Goal: Task Accomplishment & Management: Contribute content

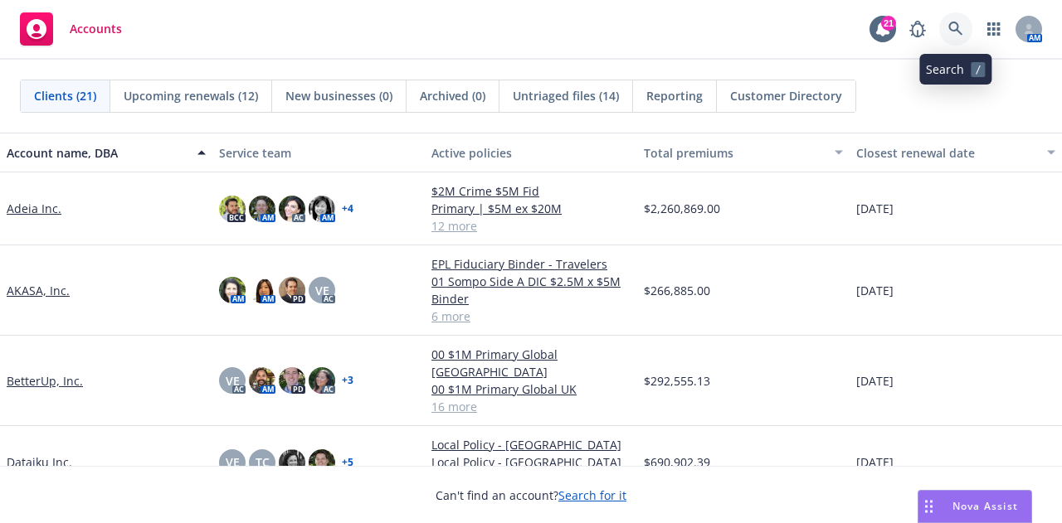
click at [967, 28] on link at bounding box center [955, 28] width 33 height 33
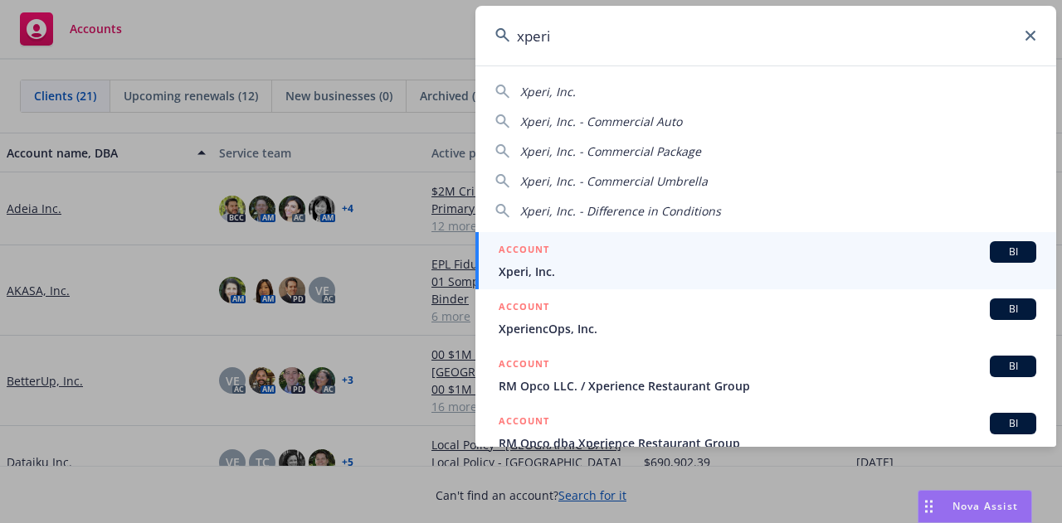
type input "xperi"
click at [861, 278] on span "Xperi, Inc." at bounding box center [766, 271] width 537 height 17
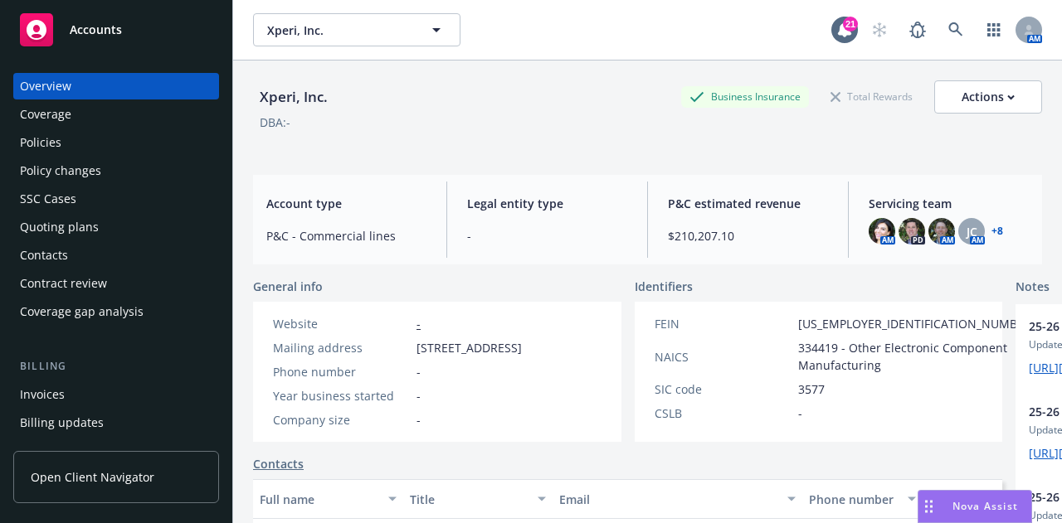
click at [202, 138] on link "Policies" at bounding box center [116, 142] width 206 height 27
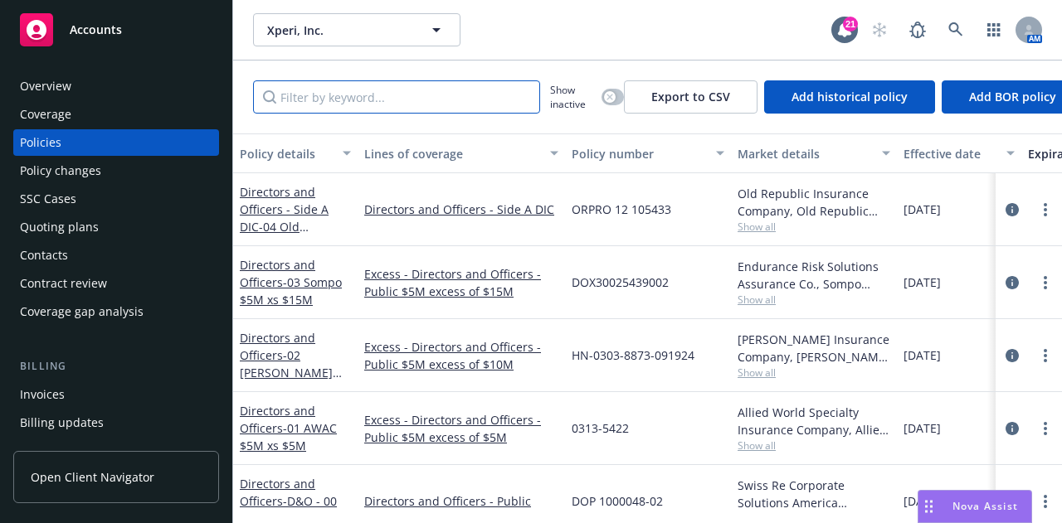
click at [415, 97] on input "Filter by keyword..." at bounding box center [396, 96] width 287 height 33
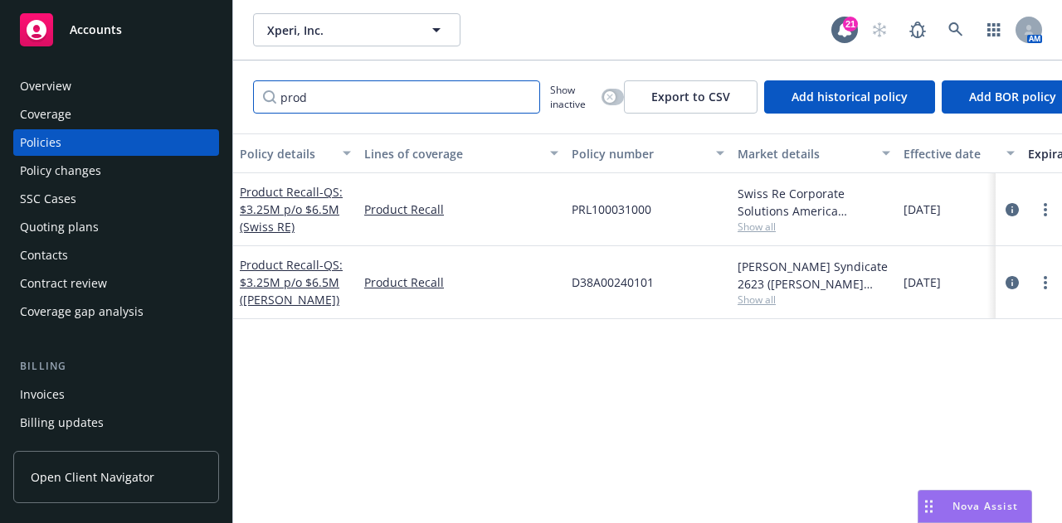
type input "prod"
click at [1009, 206] on icon "circleInformation" at bounding box center [1011, 209] width 13 height 13
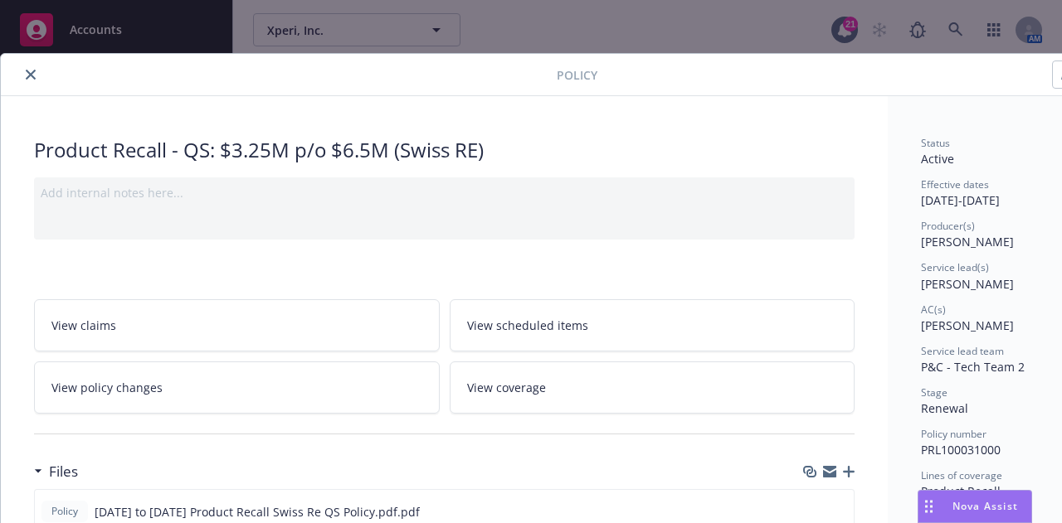
click at [32, 70] on icon "close" at bounding box center [31, 75] width 10 height 10
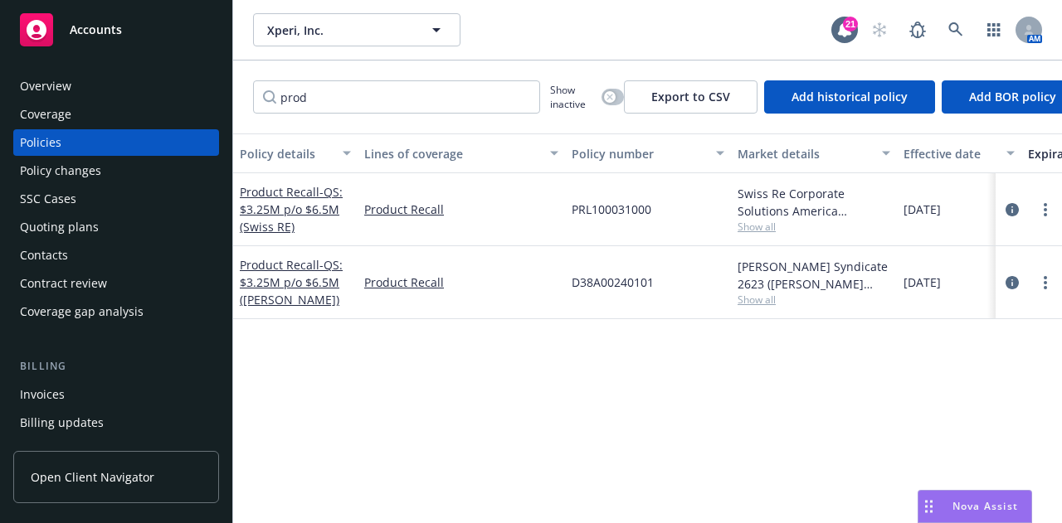
click at [751, 299] on span "Show all" at bounding box center [813, 300] width 153 height 14
click at [1013, 284] on icon "circleInformation" at bounding box center [1011, 282] width 13 height 13
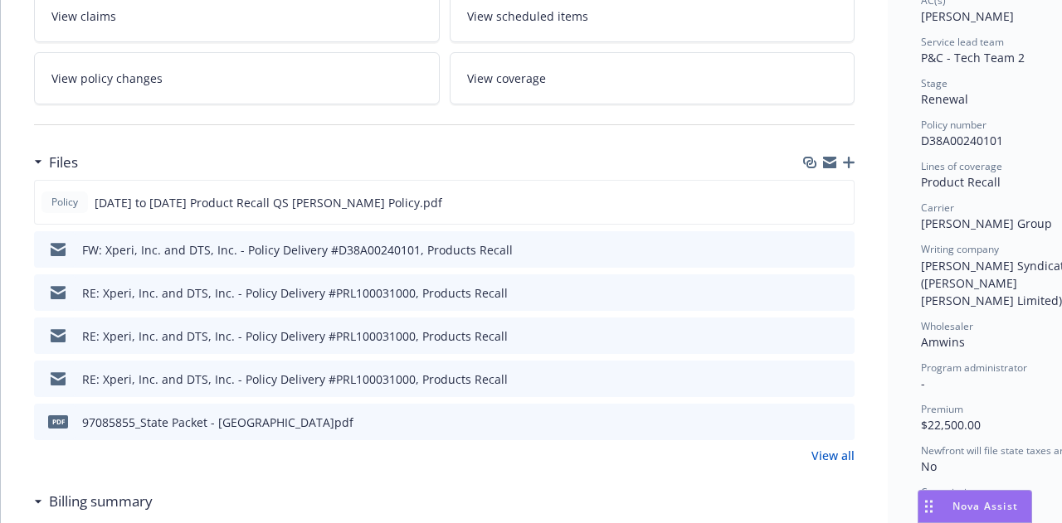
scroll to position [310, 0]
click at [843, 246] on icon "preview file" at bounding box center [838, 248] width 15 height 12
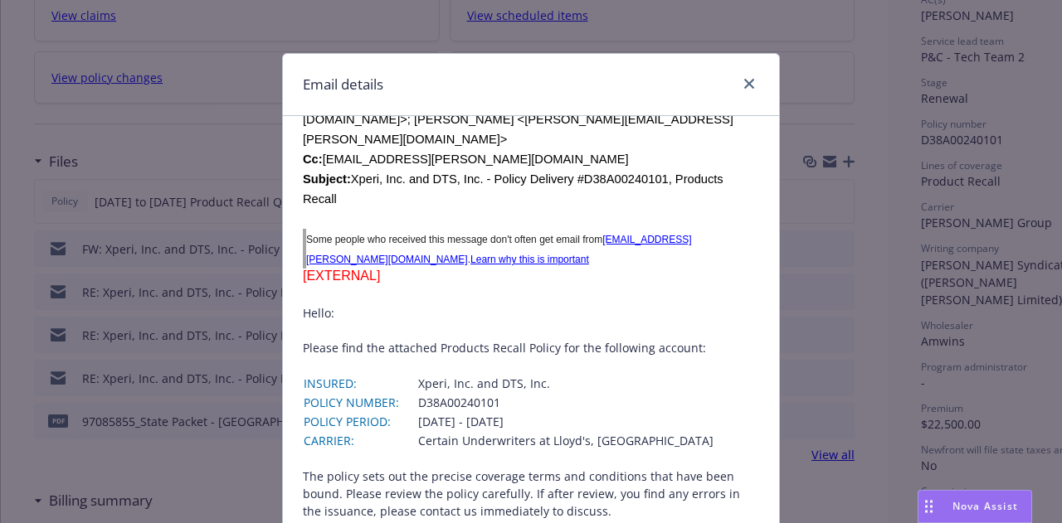
scroll to position [212, 0]
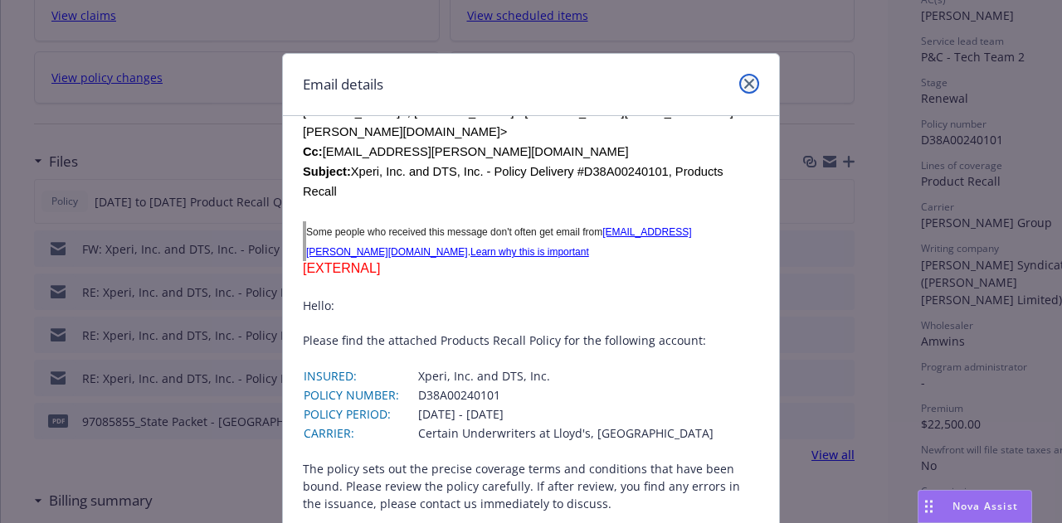
click at [742, 90] on link "close" at bounding box center [749, 84] width 20 height 20
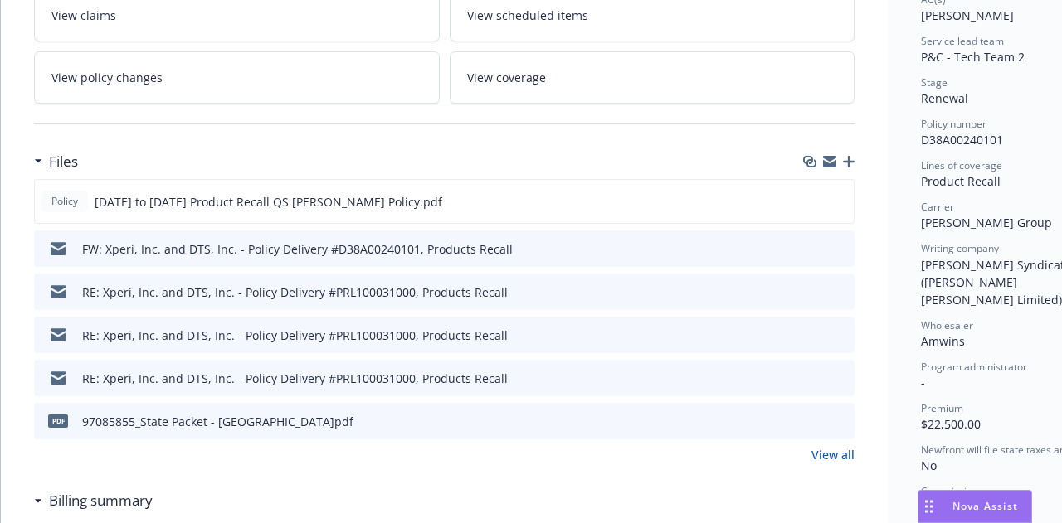
click at [507, 119] on div at bounding box center [444, 124] width 820 height 41
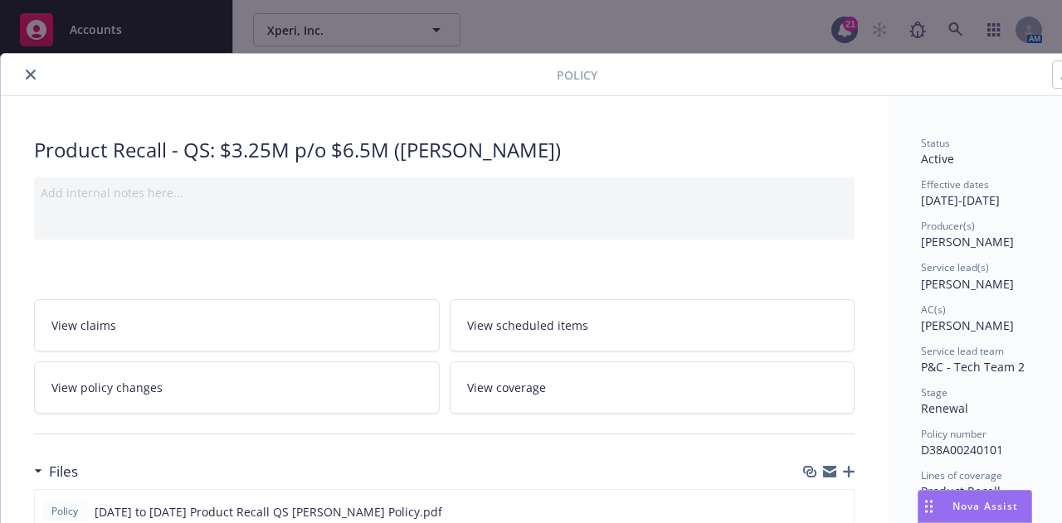
click at [38, 72] on button "close" at bounding box center [31, 75] width 20 height 20
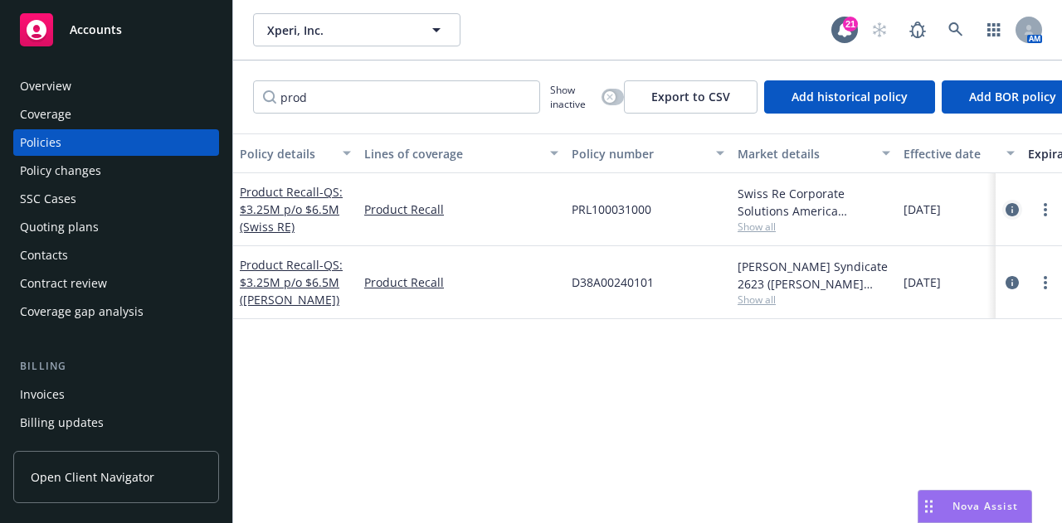
click at [1010, 215] on icon "circleInformation" at bounding box center [1011, 209] width 13 height 13
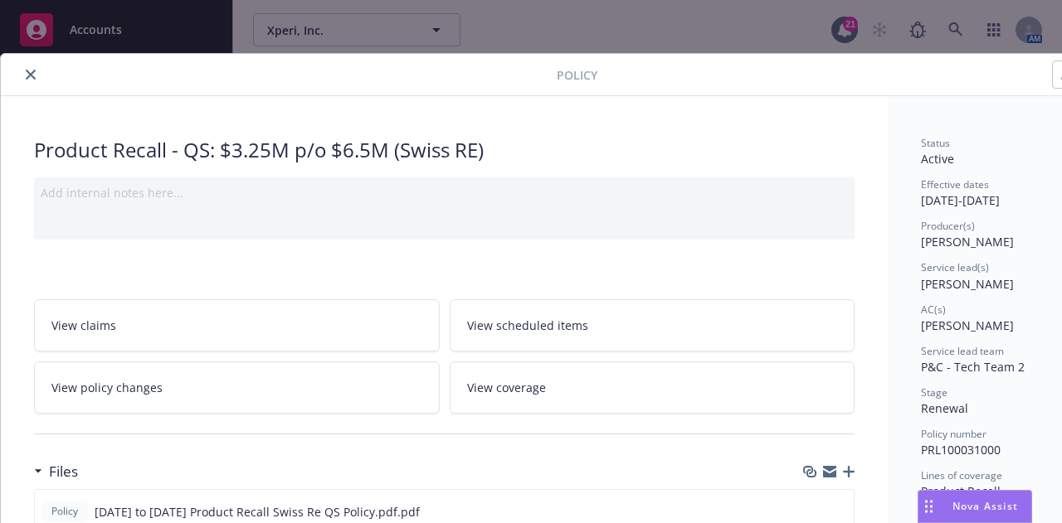
click at [27, 65] on button "close" at bounding box center [31, 75] width 20 height 20
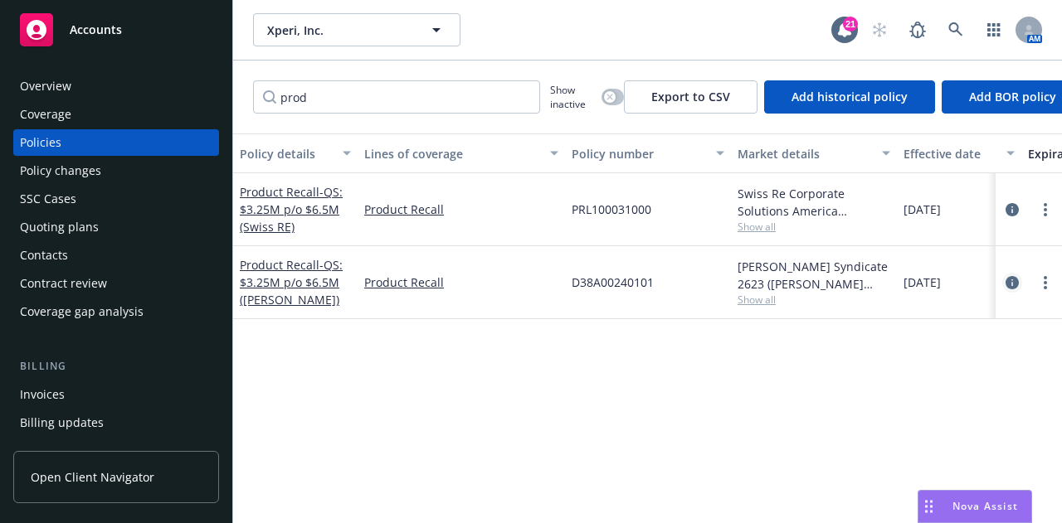
click at [1011, 279] on icon "circleInformation" at bounding box center [1011, 282] width 13 height 13
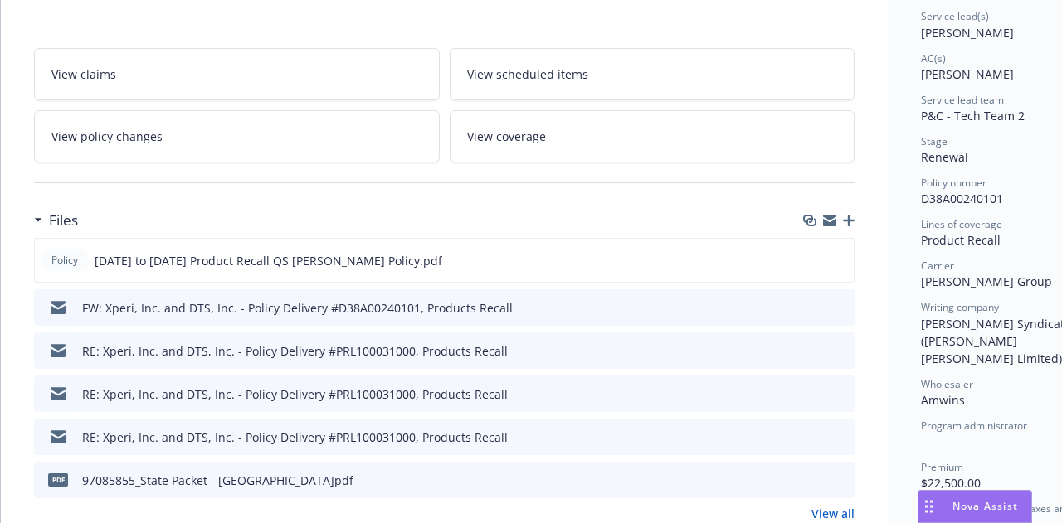
scroll to position [252, 0]
click at [836, 304] on icon "preview file" at bounding box center [838, 306] width 15 height 12
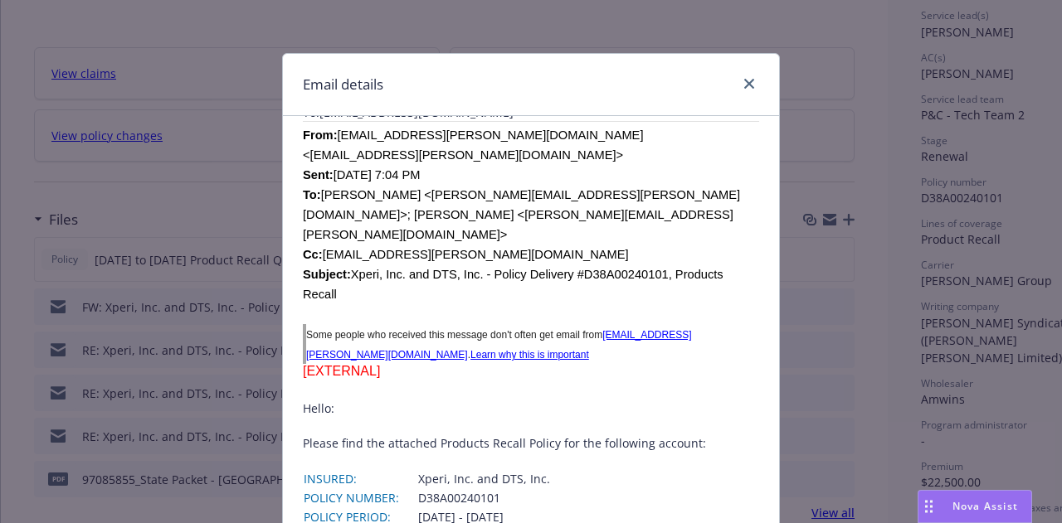
scroll to position [84, 0]
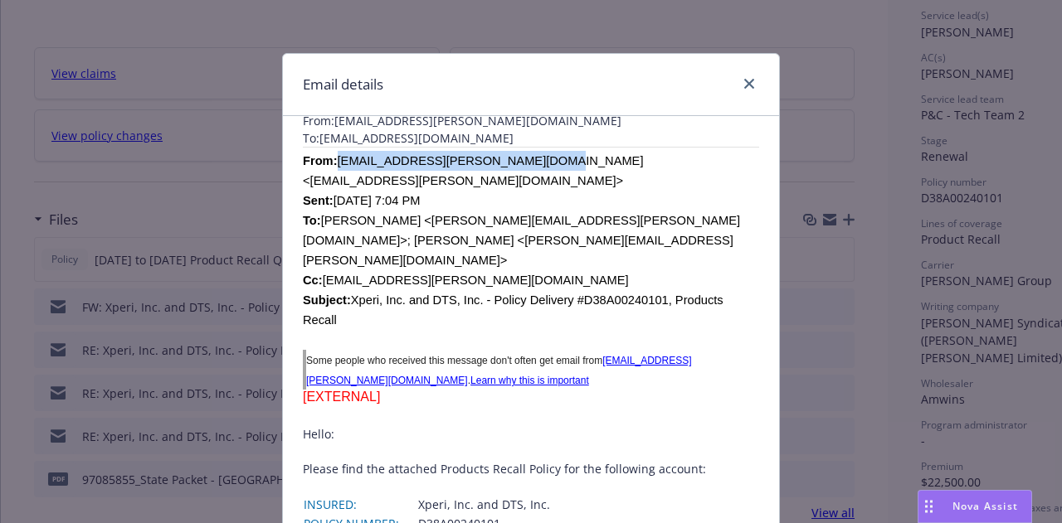
drag, startPoint x: 518, startPoint y: 155, endPoint x: 328, endPoint y: 159, distance: 190.0
click at [325, 159] on span "Koppala.ChandraSekhar@amwins.com <Koppala.ChandraSekhar@amwins.com> Sent: Monda…" at bounding box center [521, 240] width 437 height 172
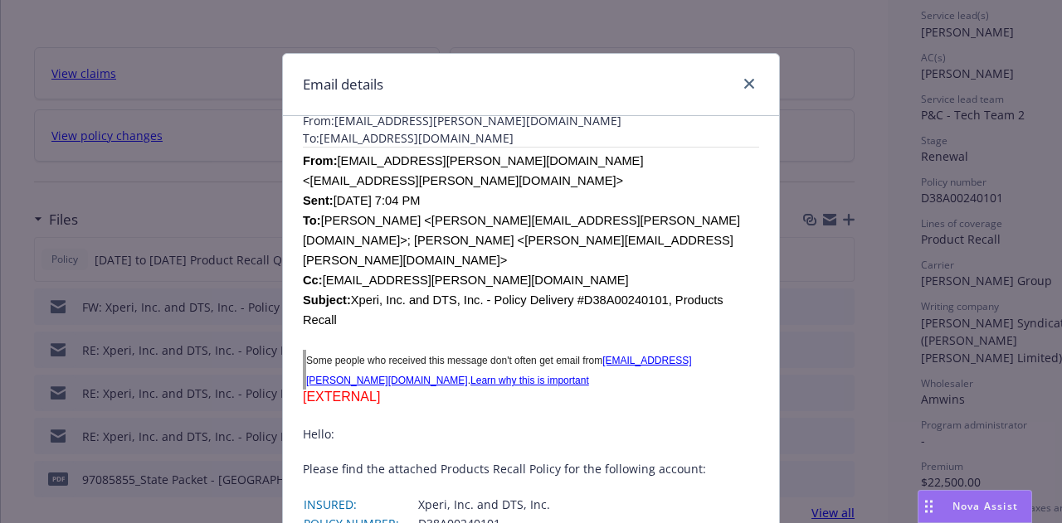
click at [524, 149] on div "From: Koppala.ChandraSekhar@amwins.com <Koppala.ChandraSekhar@amwins.com> Sent:…" at bounding box center [531, 238] width 456 height 183
drag, startPoint x: 519, startPoint y: 163, endPoint x: 330, endPoint y: 162, distance: 189.1
click at [330, 162] on span "Koppala.ChandraSekhar@amwins.com <Koppala.ChandraSekhar@amwins.com> Sent: Monda…" at bounding box center [521, 240] width 437 height 172
copy span "Koppala.ChandraSekhar@amwins.com"
click at [744, 82] on icon "close" at bounding box center [749, 84] width 10 height 10
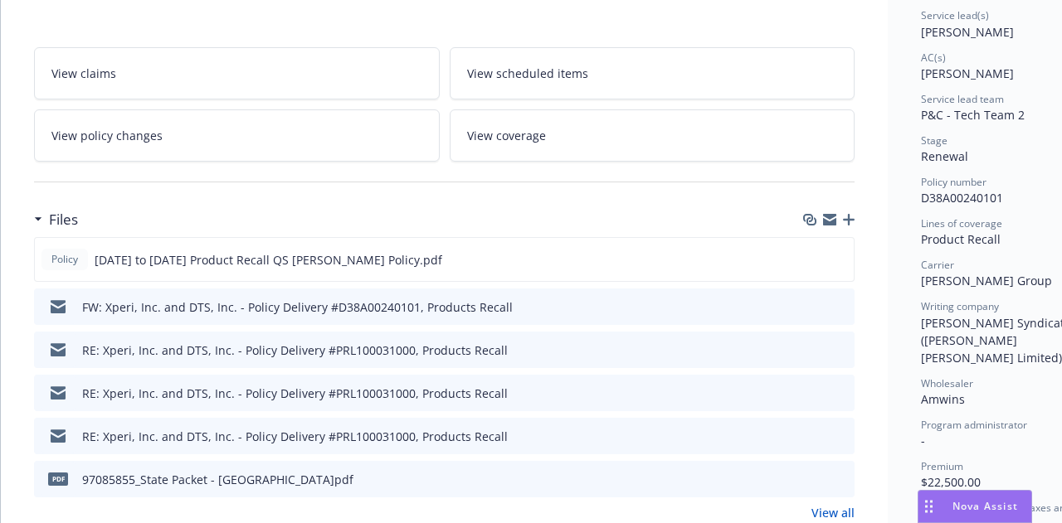
scroll to position [0, 0]
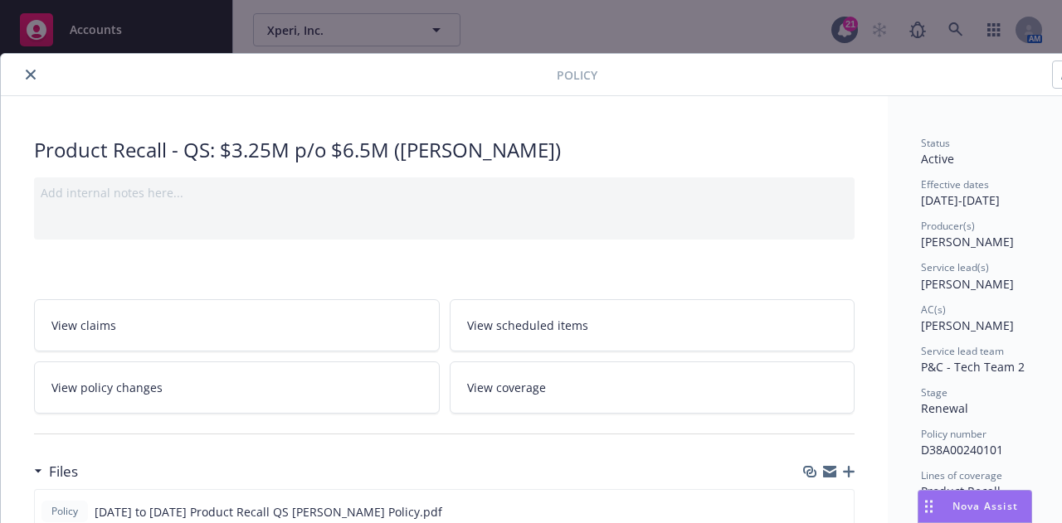
click at [1003, 450] on div "Policy number D38A00240101" at bounding box center [1014, 443] width 186 height 32
drag, startPoint x: 1007, startPoint y: 448, endPoint x: 899, endPoint y: 456, distance: 108.1
copy span "D38A00240101"
click at [21, 79] on div at bounding box center [281, 75] width 549 height 20
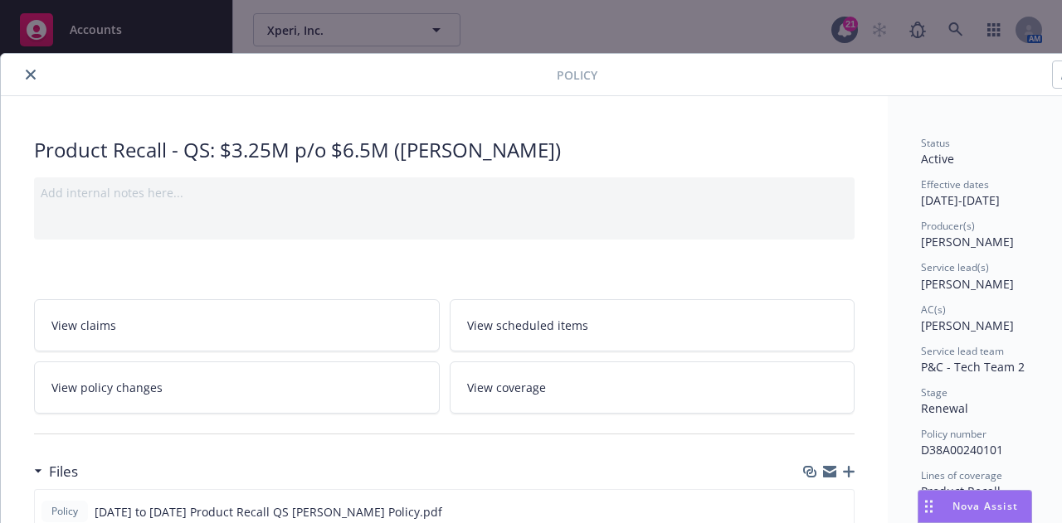
click at [33, 75] on icon "close" at bounding box center [31, 75] width 10 height 10
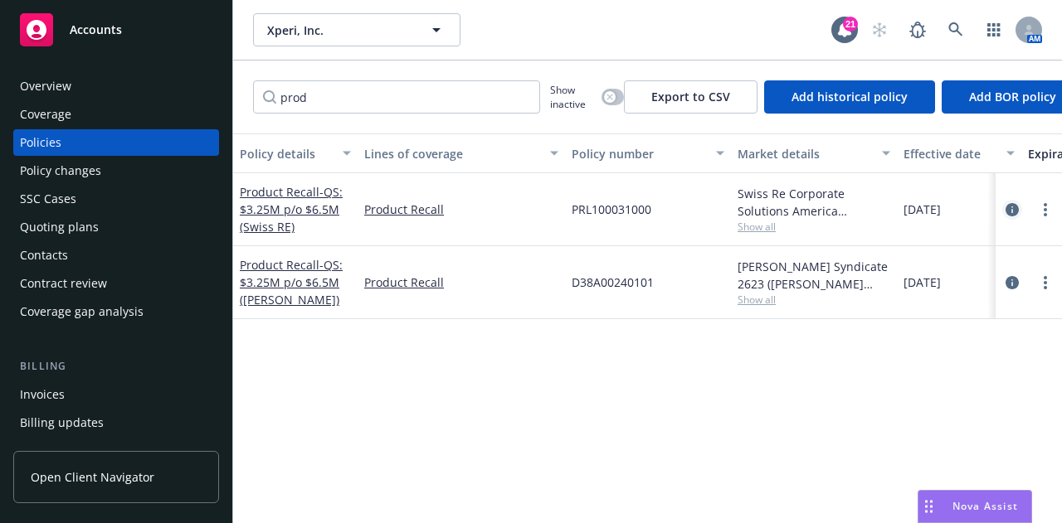
click at [1013, 209] on icon "circleInformation" at bounding box center [1011, 209] width 13 height 13
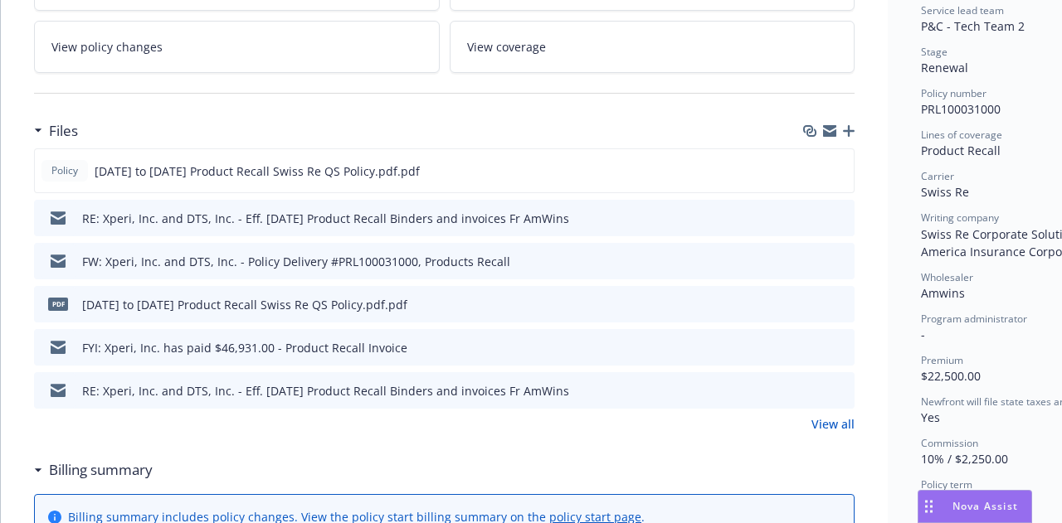
scroll to position [342, 0]
click at [839, 215] on icon "preview file" at bounding box center [838, 217] width 15 height 12
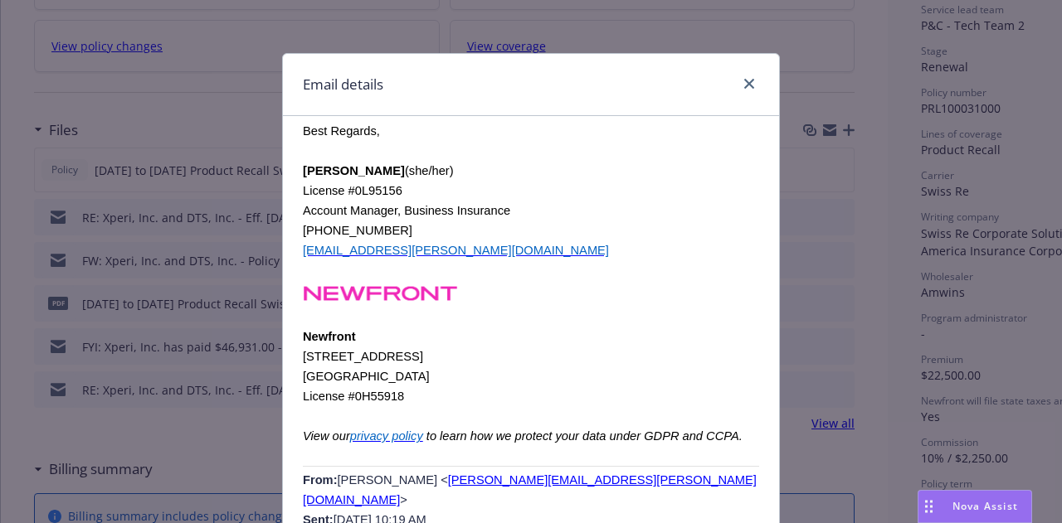
scroll to position [3037, 0]
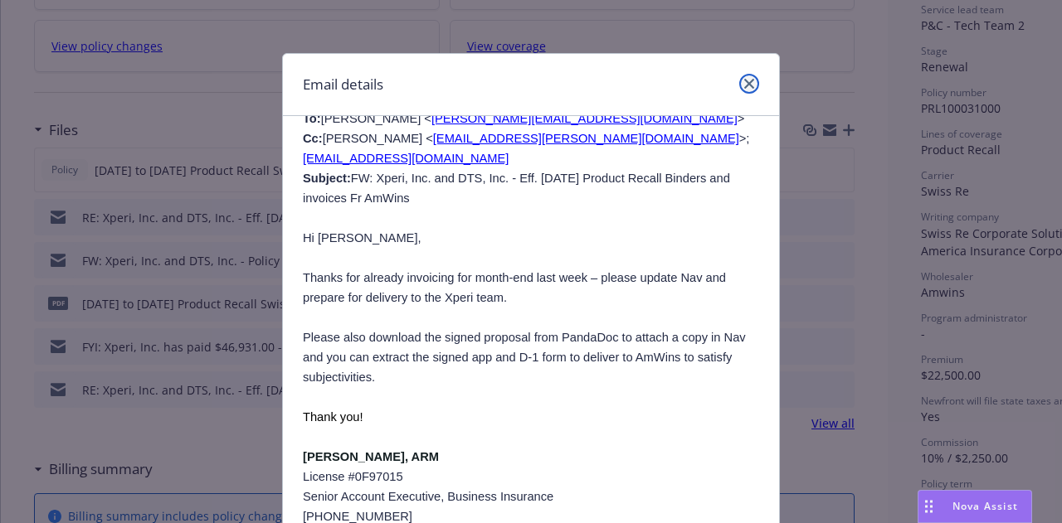
click at [739, 89] on link "close" at bounding box center [749, 84] width 20 height 20
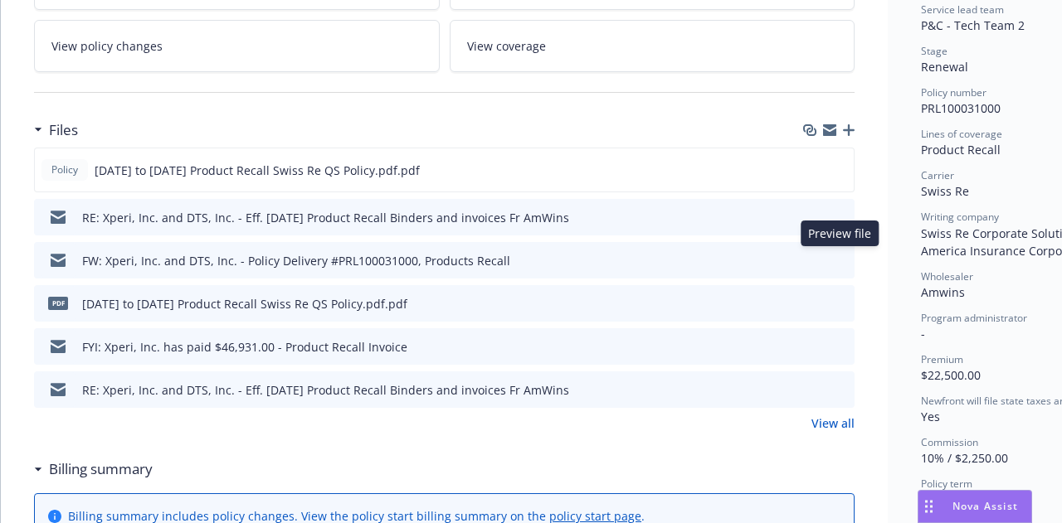
click at [841, 258] on icon "preview file" at bounding box center [838, 260] width 15 height 12
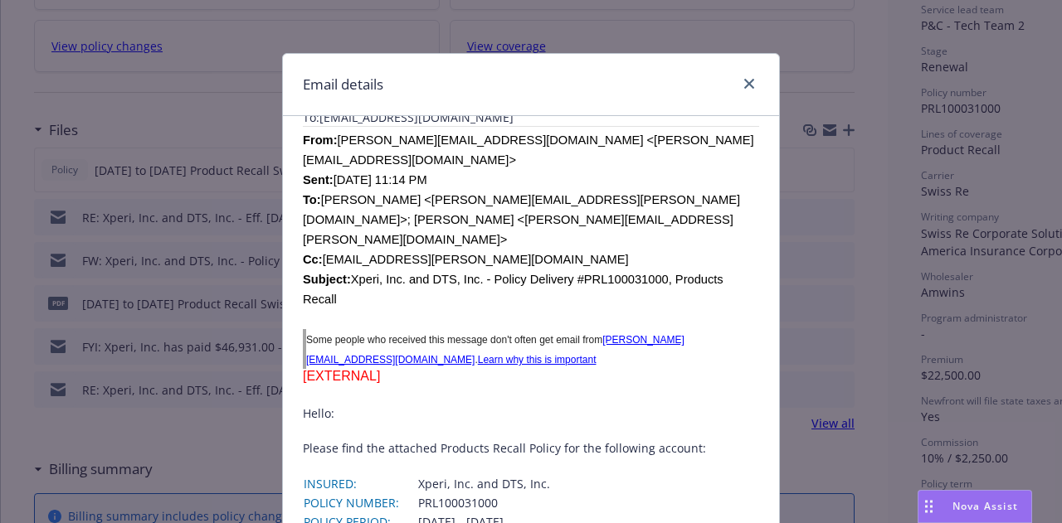
scroll to position [95, 0]
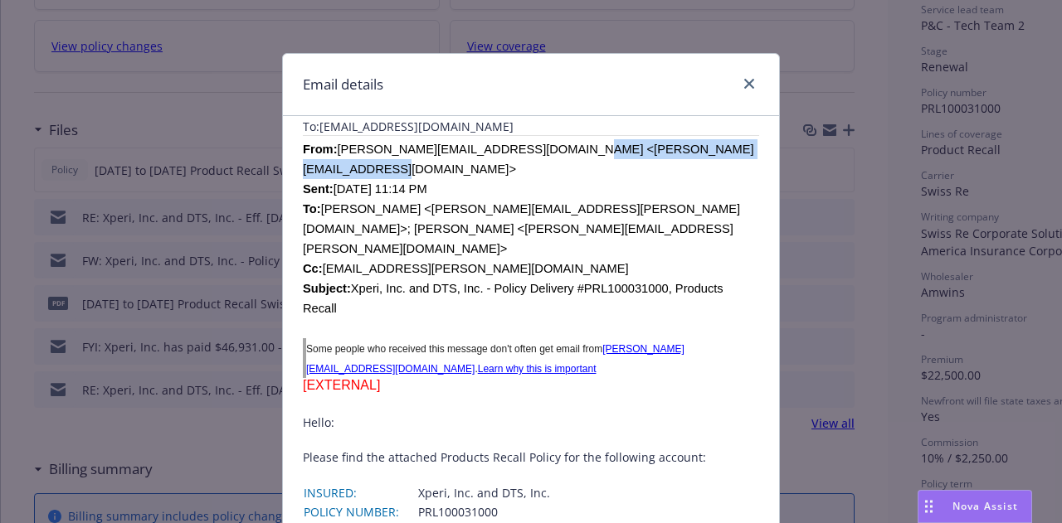
drag, startPoint x: 712, startPoint y: 149, endPoint x: 526, endPoint y: 147, distance: 185.8
click at [526, 147] on span "Jerripothula.JaiShankar@amwins.com <Jerripothula.JaiShankar@amwins.com> Sent: T…" at bounding box center [528, 229] width 451 height 172
copy span "Jerripothula.JaiShankar@amwins.com"
drag, startPoint x: 746, startPoint y: 80, endPoint x: 757, endPoint y: 87, distance: 13.8
click at [746, 80] on icon "close" at bounding box center [749, 84] width 10 height 10
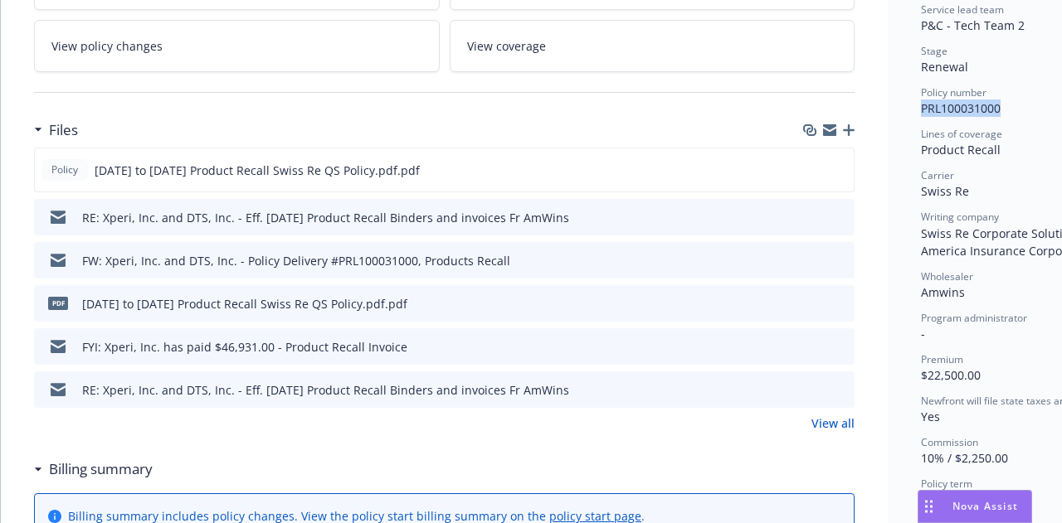
drag, startPoint x: 1008, startPoint y: 106, endPoint x: 894, endPoint y: 100, distance: 114.6
copy span "PRL100031000"
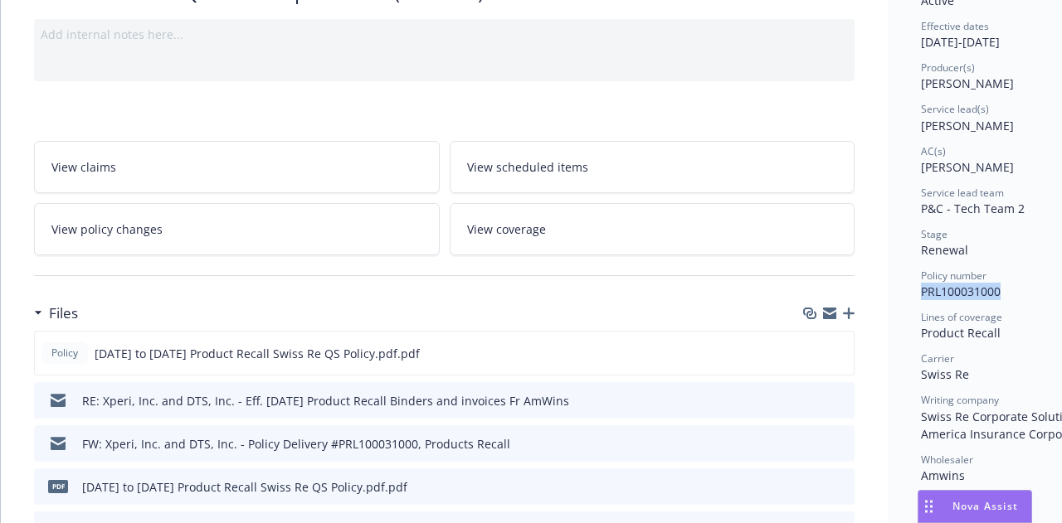
scroll to position [232, 0]
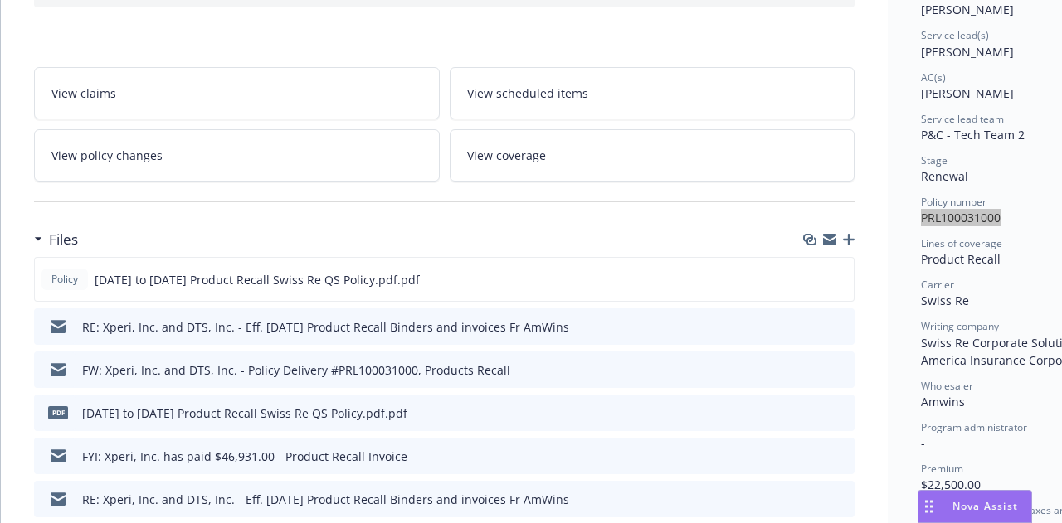
click at [853, 235] on icon "button" at bounding box center [849, 240] width 12 height 12
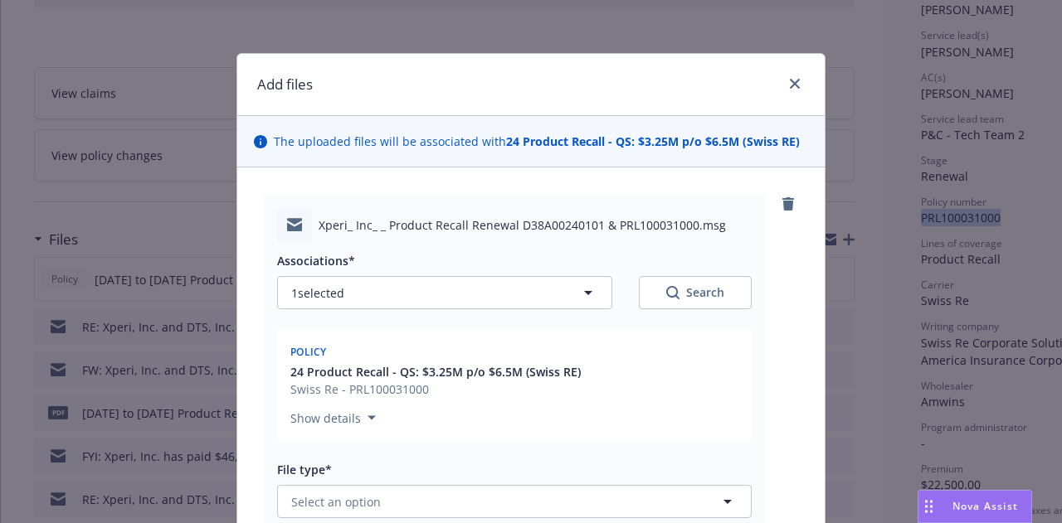
scroll to position [119, 0]
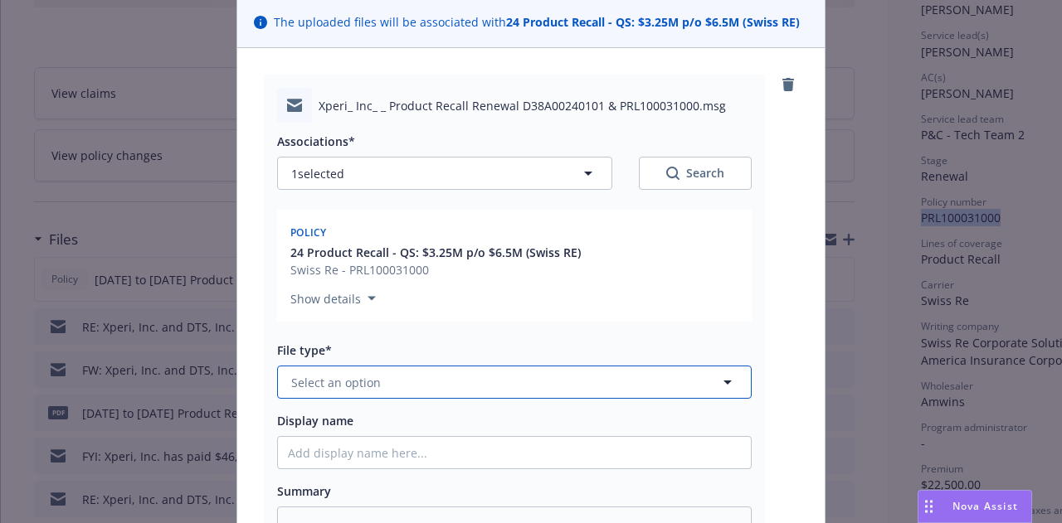
click at [599, 391] on button "Select an option" at bounding box center [514, 382] width 474 height 33
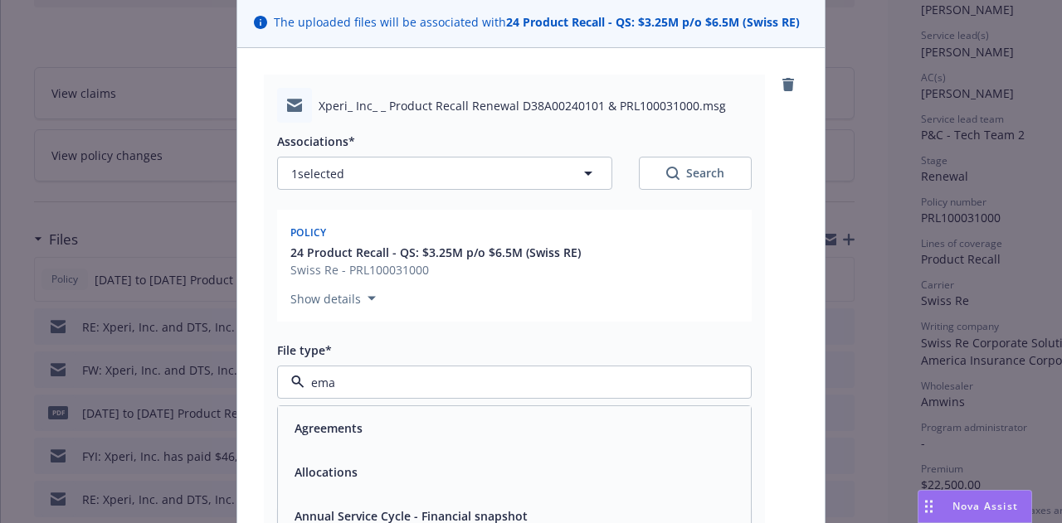
type input "emai"
click at [602, 416] on div "Email" at bounding box center [514, 428] width 453 height 24
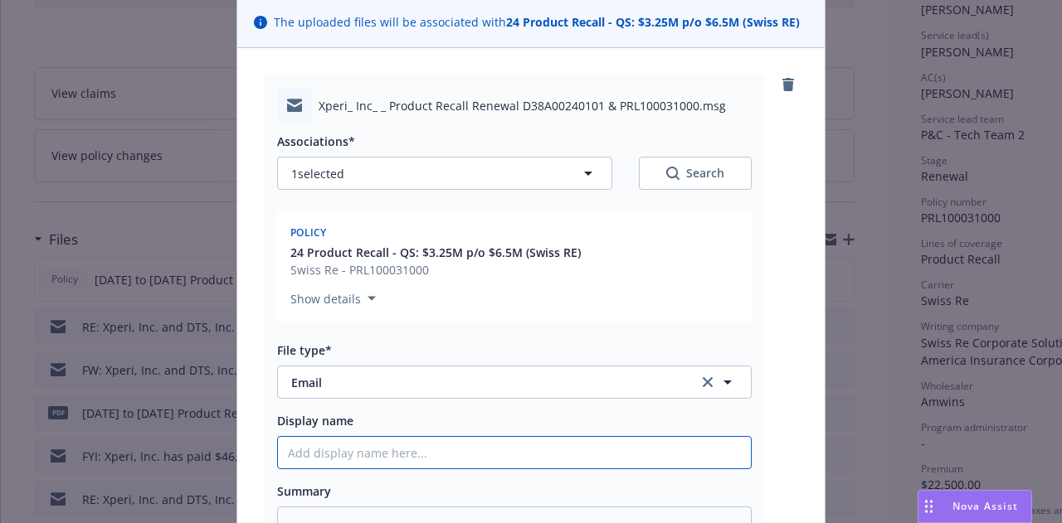
click at [596, 466] on input "Display name" at bounding box center [514, 453] width 473 height 32
type textarea "x"
type input "2"
type textarea "x"
type input "25"
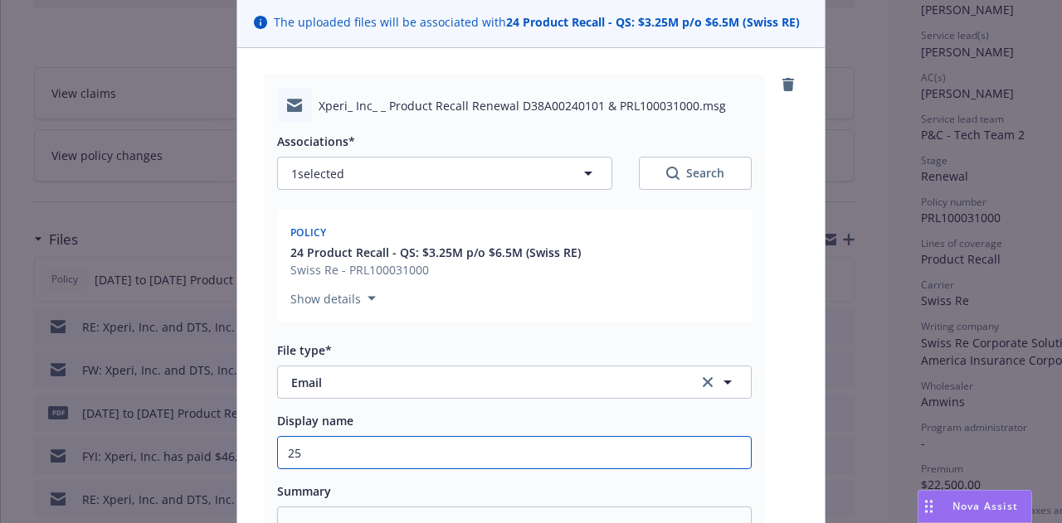
type textarea "x"
type input "25-"
type textarea "x"
type input "25-2"
type textarea "x"
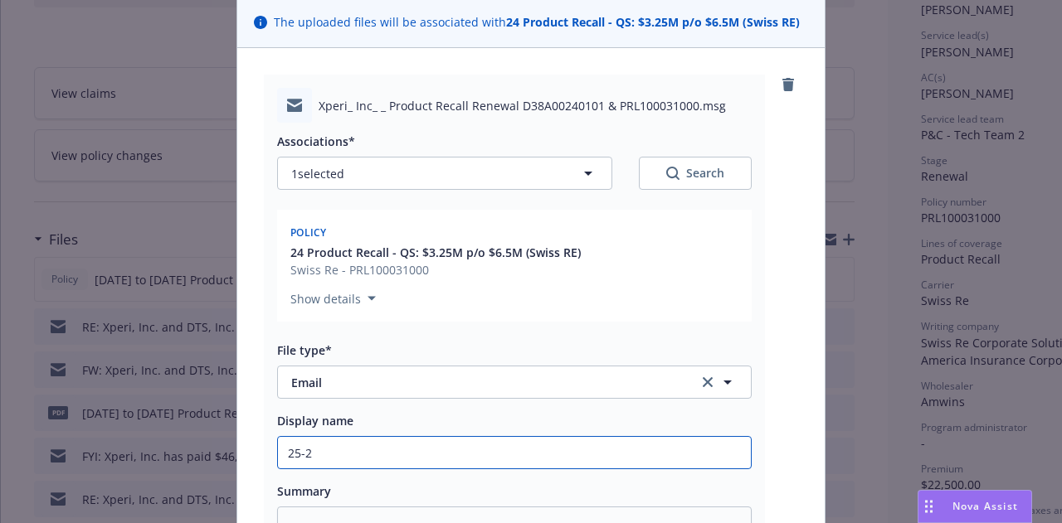
type input "25-26"
type textarea "x"
type input "25-26"
type textarea "x"
type input "25-26 P"
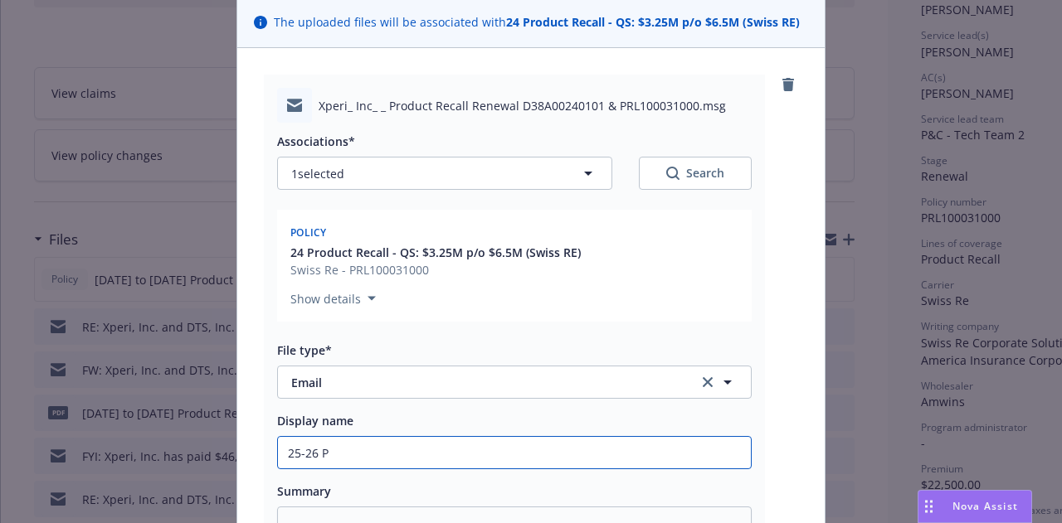
type textarea "x"
type input "25-26 Pr"
type textarea "x"
type input "25-26 Pro"
type textarea "x"
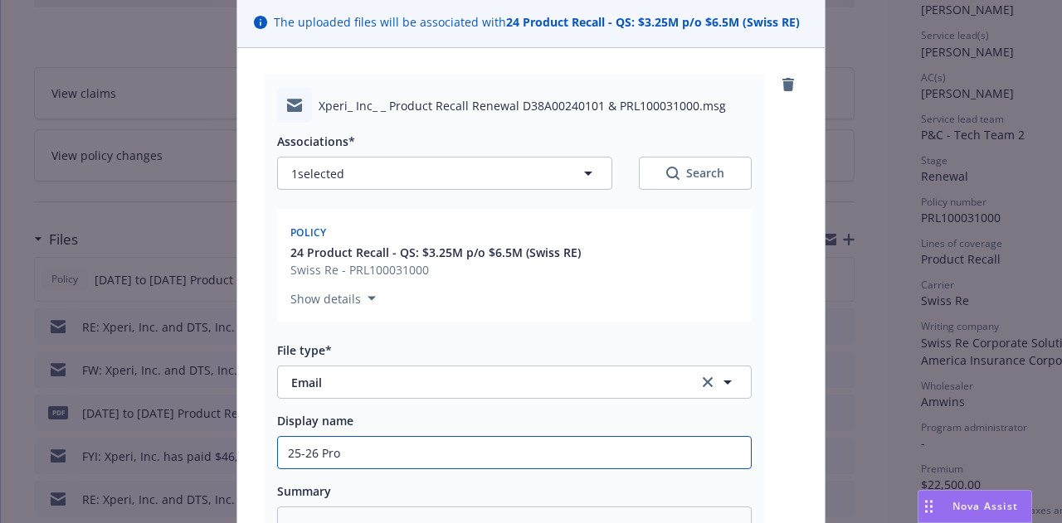
type input "25-26 Prod"
type textarea "x"
type input "25-26 Produ"
type textarea "x"
type input "25-26 Produc"
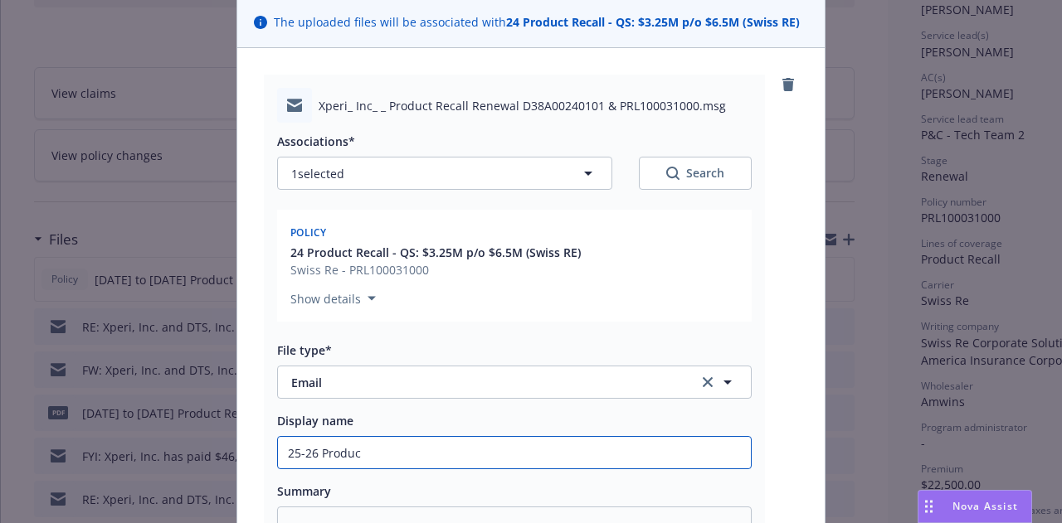
type textarea "x"
type input "25-26 Product"
type textarea "x"
type input "25-26 Product"
type textarea "x"
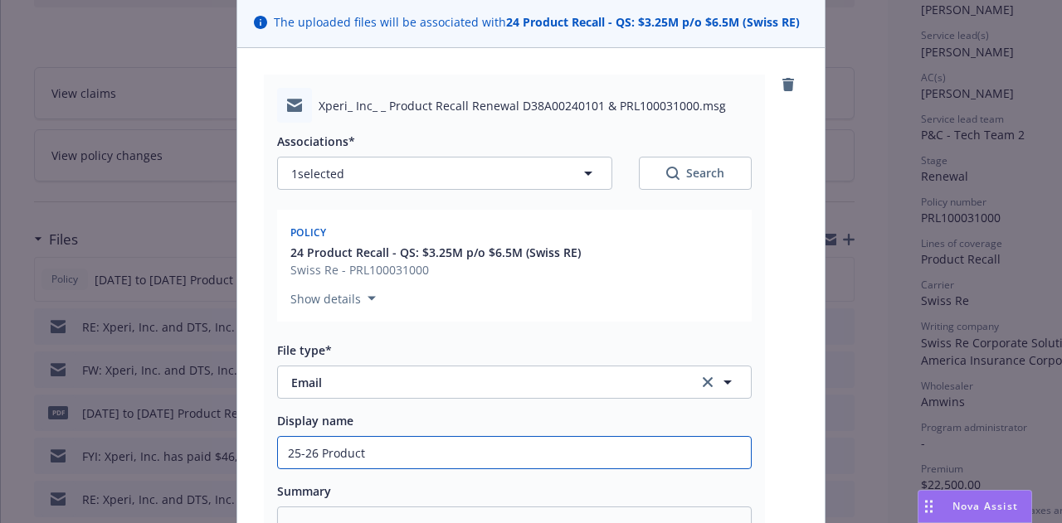
type input "25-26 Product R"
type textarea "x"
type input "25-26 Product Re"
type textarea "x"
type input "25-26 Product Rec"
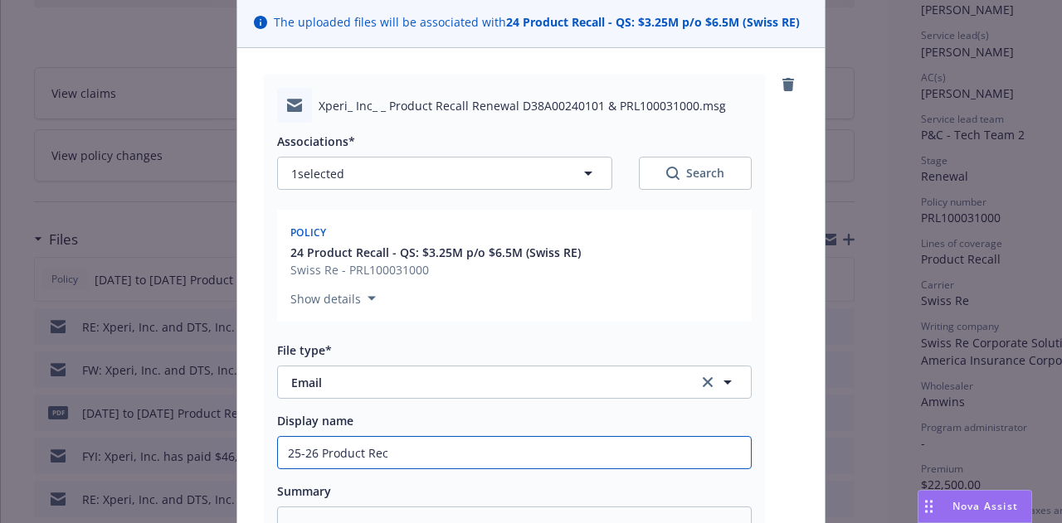
type textarea "x"
type input "25-26 Product Recal"
type textarea "x"
type input "25-26 Product Recall"
type textarea "x"
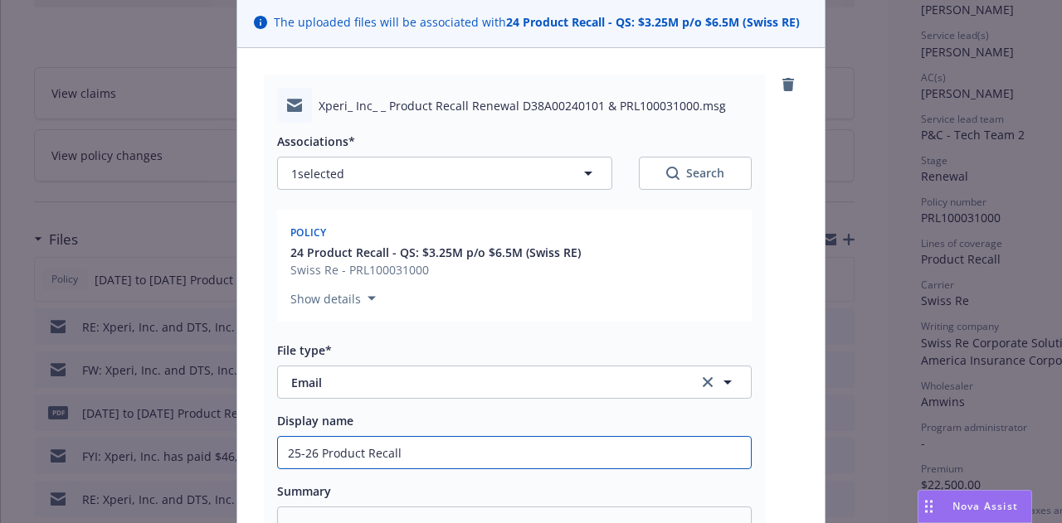
type input "25-26 Product Recall"
type textarea "x"
type input "25-26 Product Recall R"
type textarea "x"
type input "25-26 Product Recall Re"
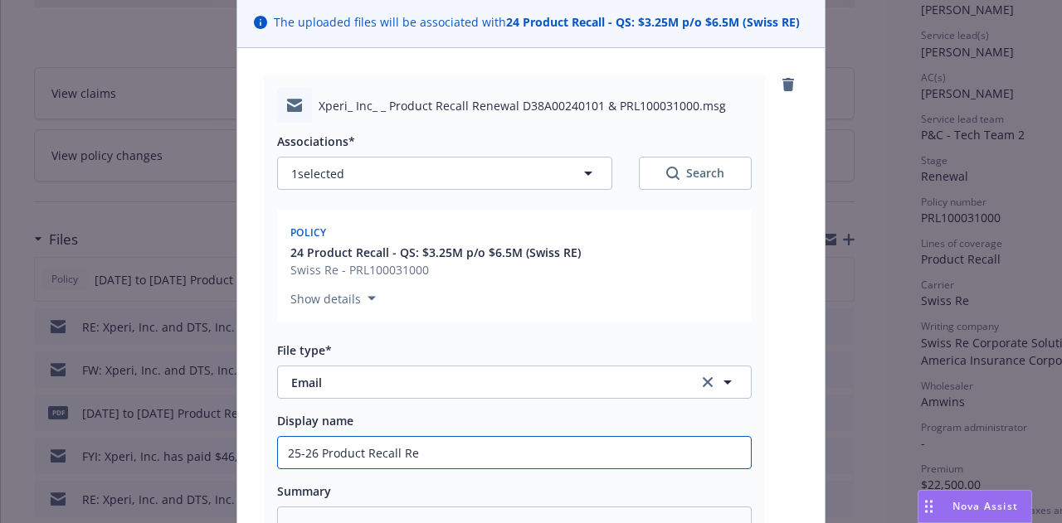
type textarea "x"
type input "25-26 Product Recall Ren"
type textarea "x"
type input "25-26 Product Recall Rene"
type textarea "x"
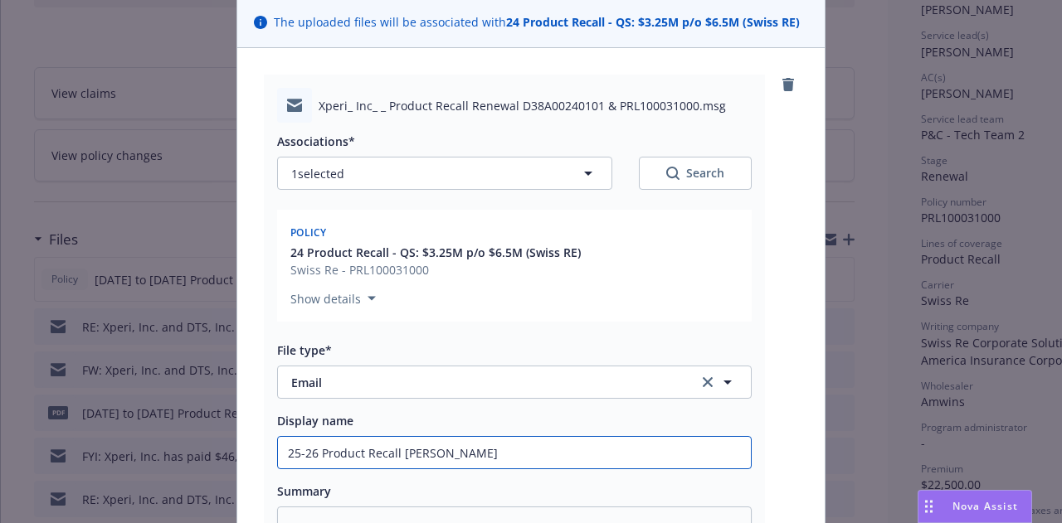
type input "25-26 Product Recall Renew"
type textarea "x"
type input "25-26 Product Recall Renewal"
type textarea "x"
type input "25-26 Product Recall Renewal"
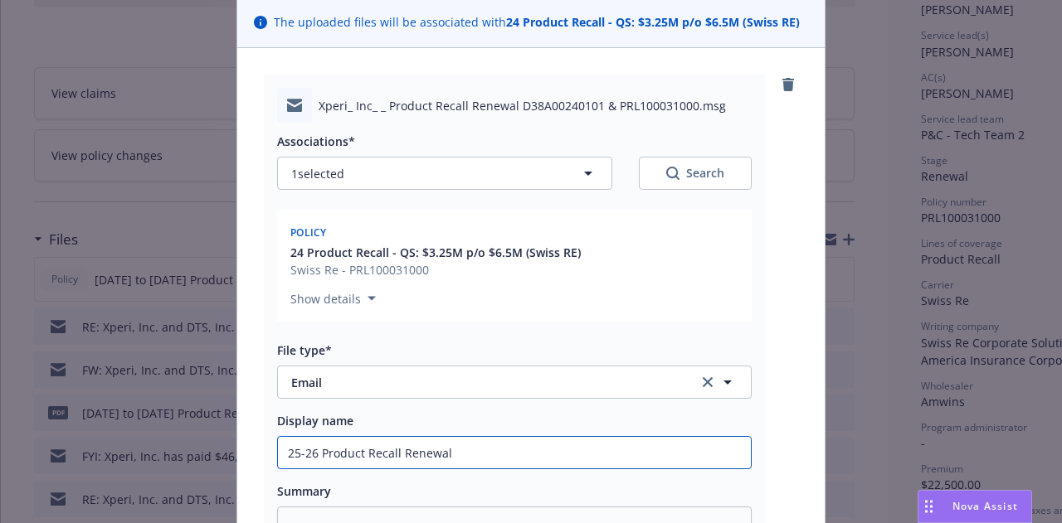
type textarea "x"
type input "25-26 Product Recall Renewal A"
type textarea "x"
type input "25-26 Product Recall Renewal Ap"
type textarea "x"
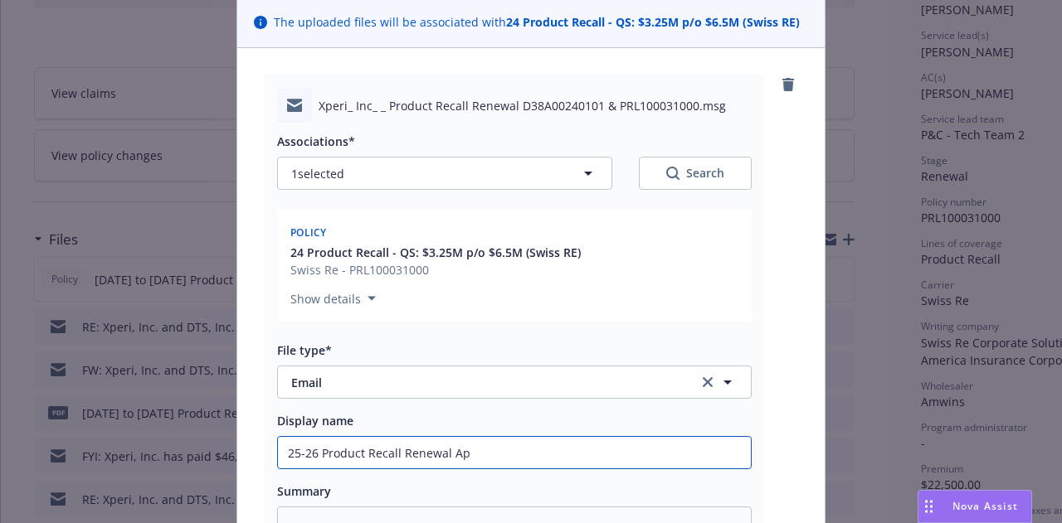
type input "25-26 Product Recall Renewal App"
type textarea "x"
type input "25-26 Product Recall Renewal App"
type textarea "x"
type input "25-26 Product Recall Renewal App r"
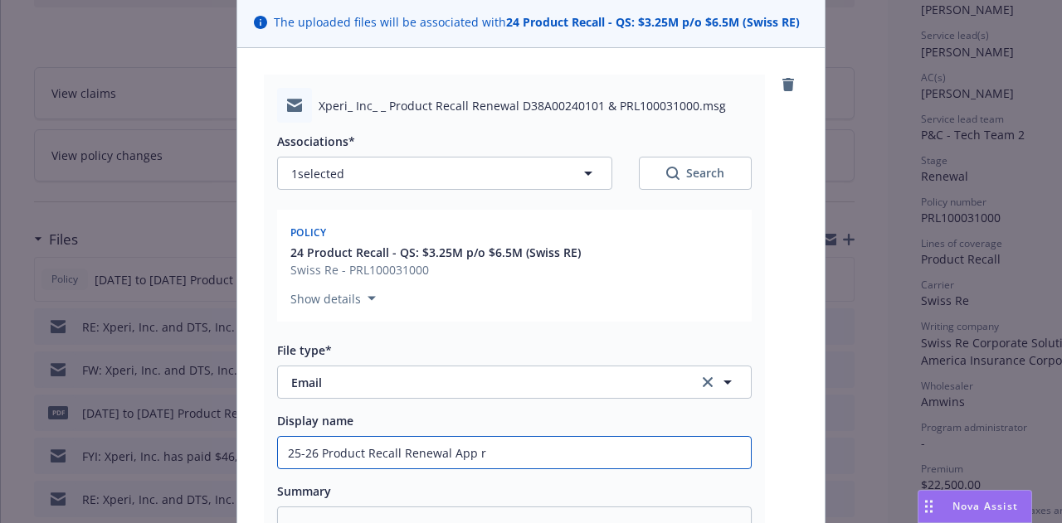
type textarea "x"
type input "25-26 Product Recall Renewal App re"
type textarea "x"
type input "25-26 Product Recall Renewal App requ"
type textarea "x"
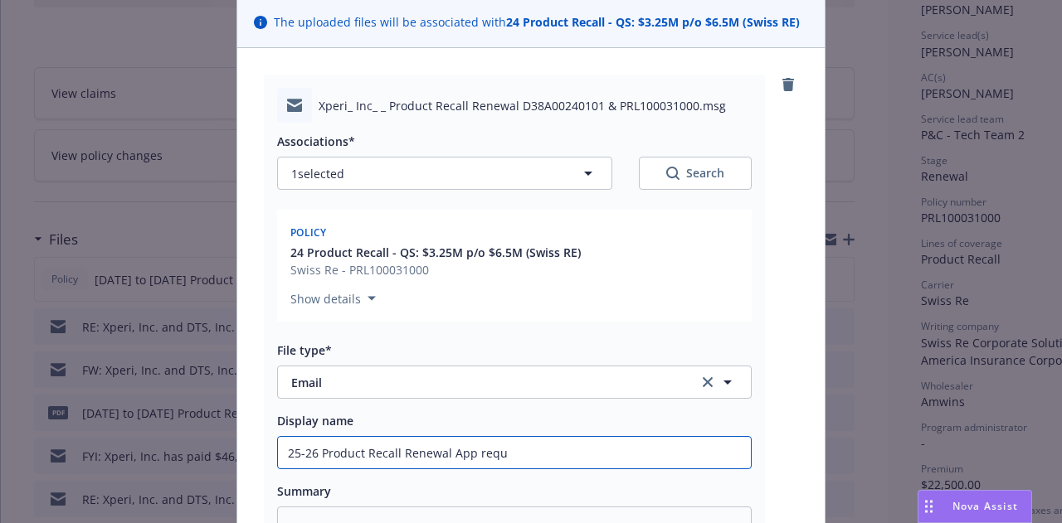
type input "25-26 Product Recall Renewal App reque"
type textarea "x"
type input "25-26 Product Recall Renewal App reques"
type textarea "x"
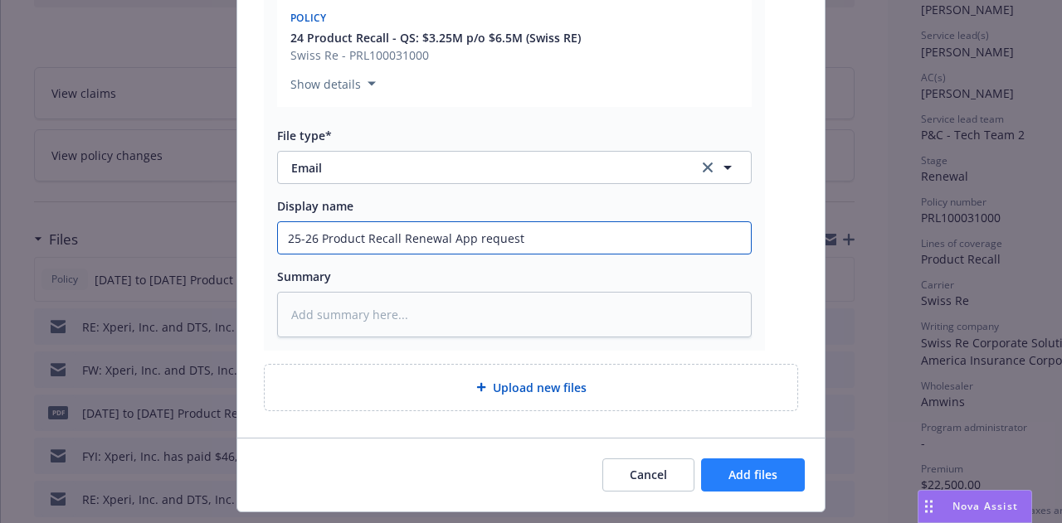
type input "25-26 Product Recall Renewal App request"
click at [775, 466] on button "Add files" at bounding box center [753, 475] width 104 height 33
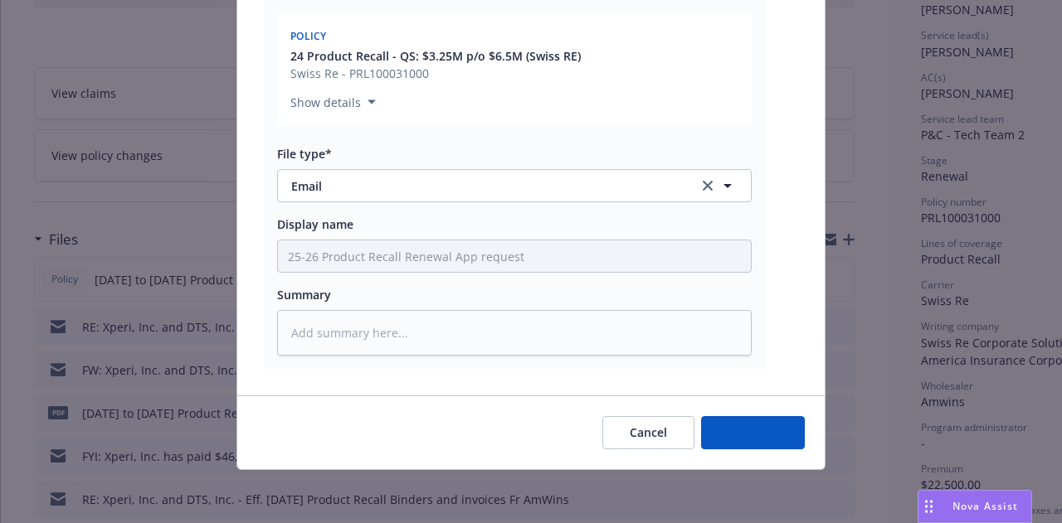
scroll to position [313, 0]
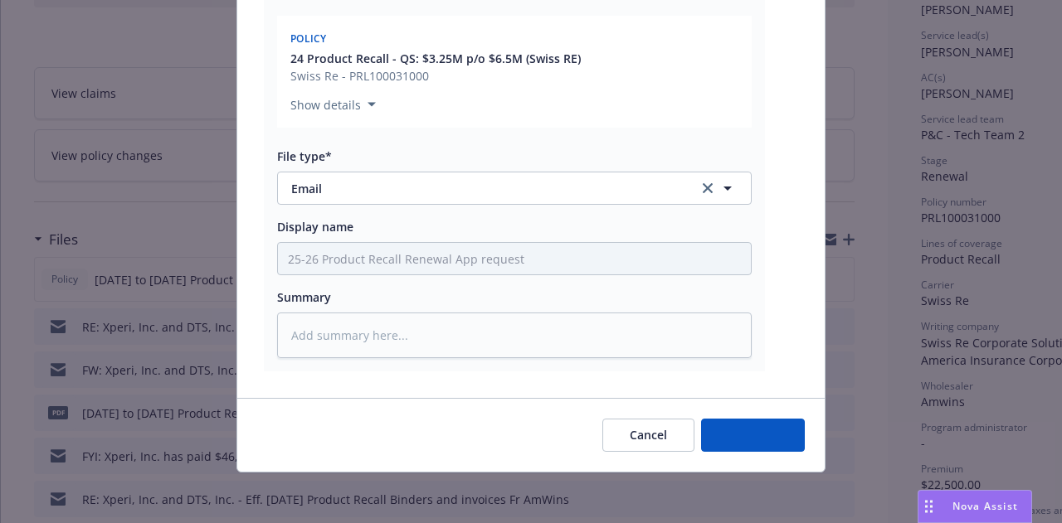
type textarea "x"
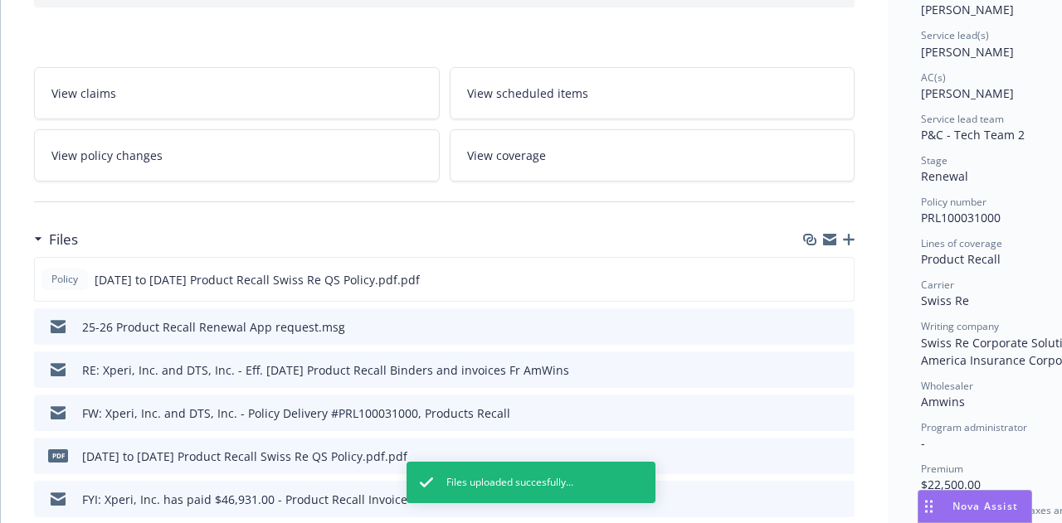
scroll to position [0, 0]
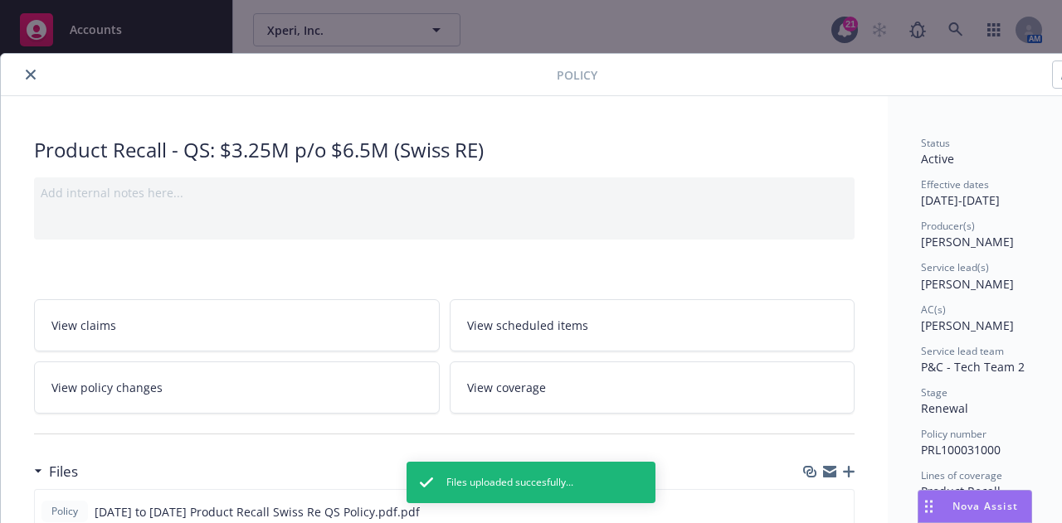
click at [31, 74] on icon "close" at bounding box center [31, 75] width 10 height 10
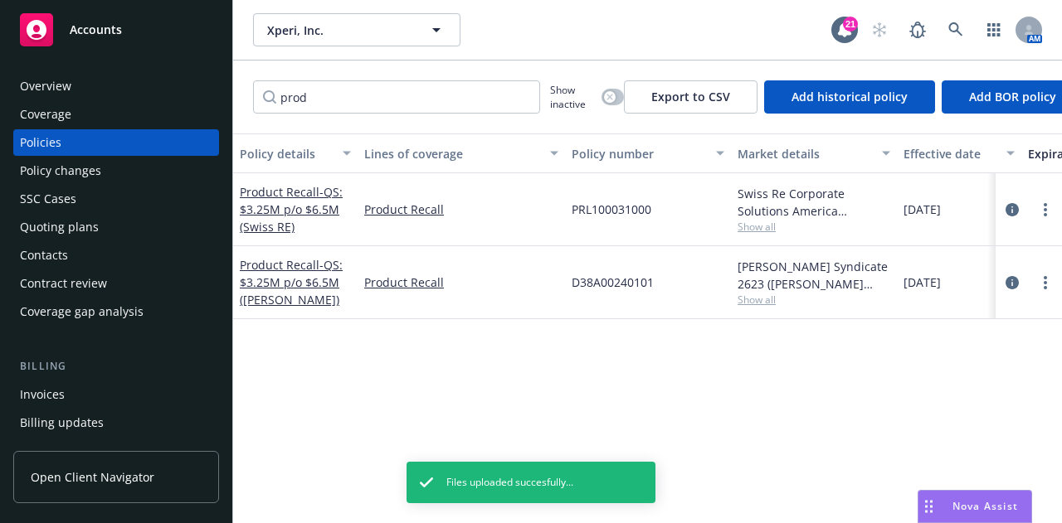
drag, startPoint x: 31, startPoint y: 74, endPoint x: 121, endPoint y: 273, distance: 218.6
click at [121, 273] on div "Overview Coverage Policies Policy changes SSC Cases Quoting plans Contacts Cont…" at bounding box center [116, 199] width 206 height 252
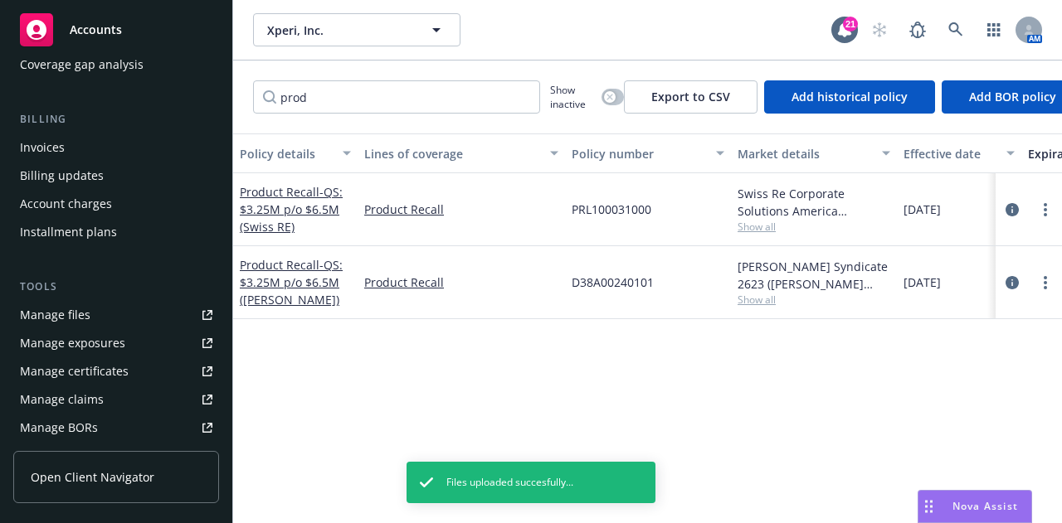
scroll to position [254, 0]
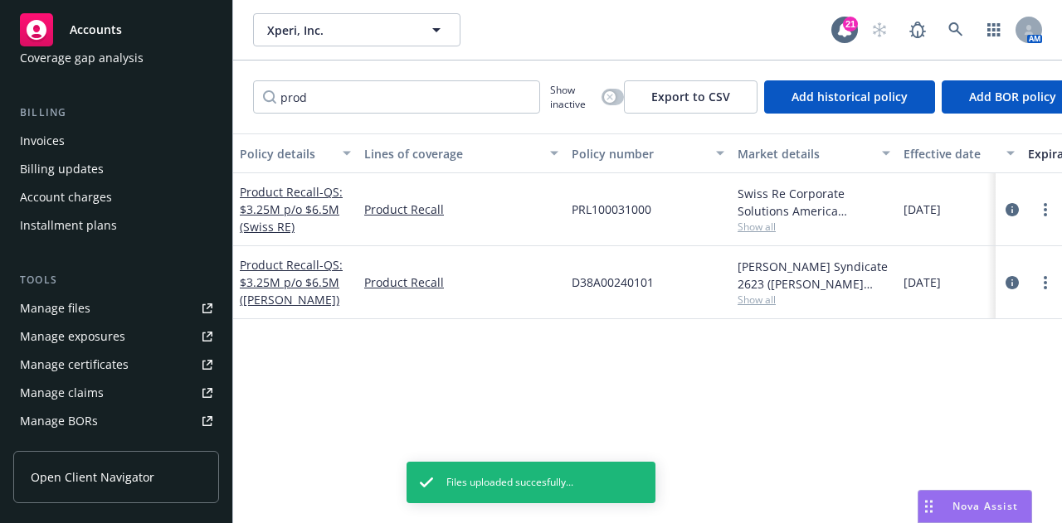
click at [136, 313] on link "Manage files" at bounding box center [116, 308] width 206 height 27
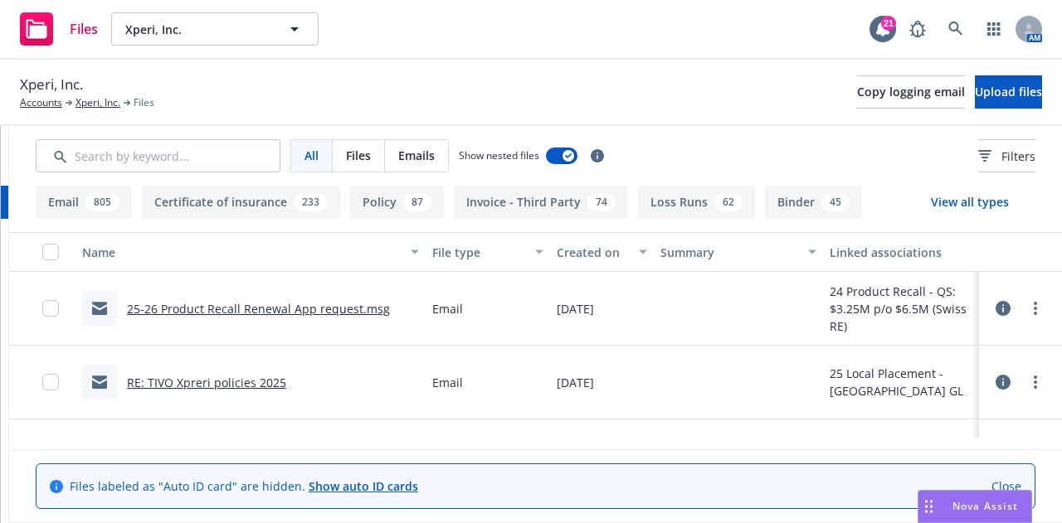
scroll to position [0, 310]
click at [998, 304] on icon at bounding box center [1002, 308] width 15 height 15
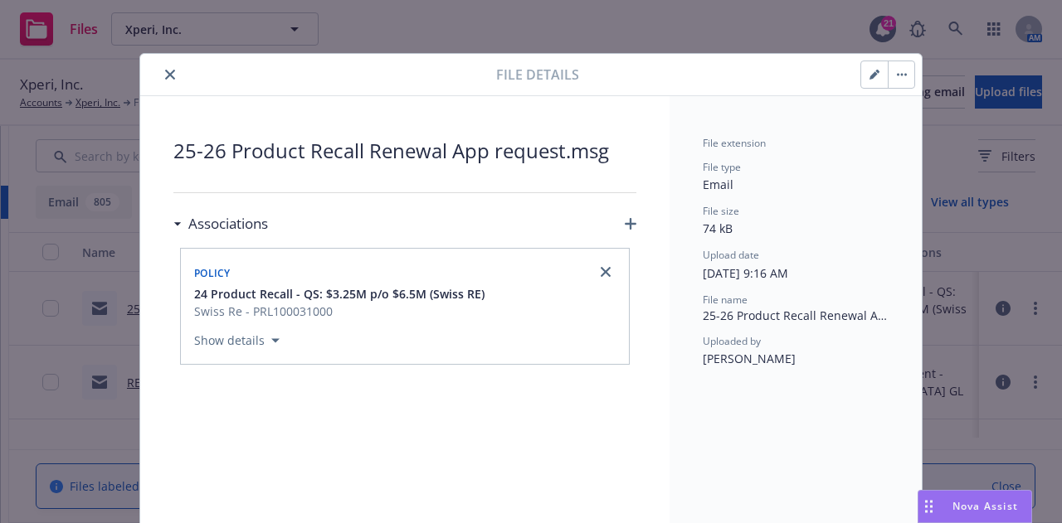
click at [894, 68] on button "button" at bounding box center [900, 74] width 27 height 27
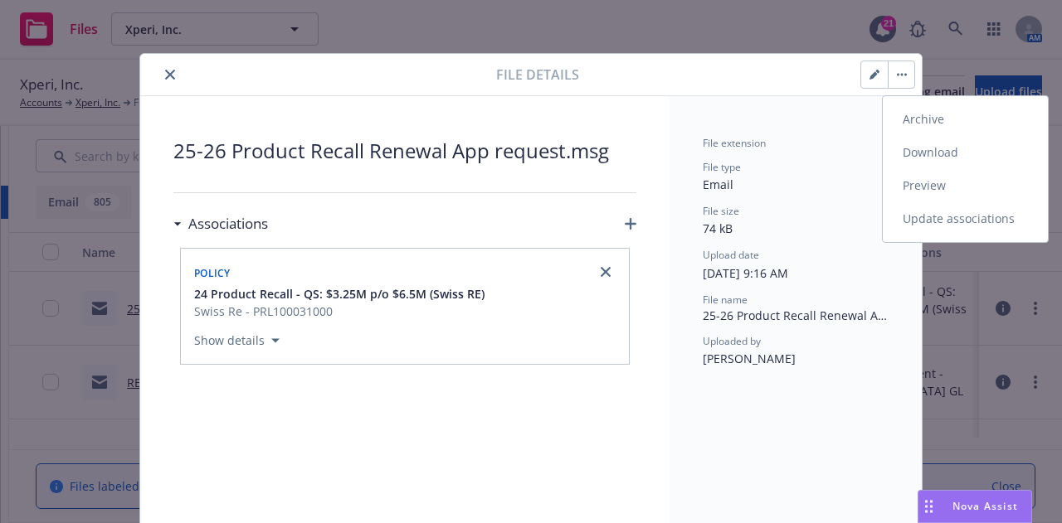
click at [1015, 216] on link "Update associations" at bounding box center [964, 218] width 165 height 33
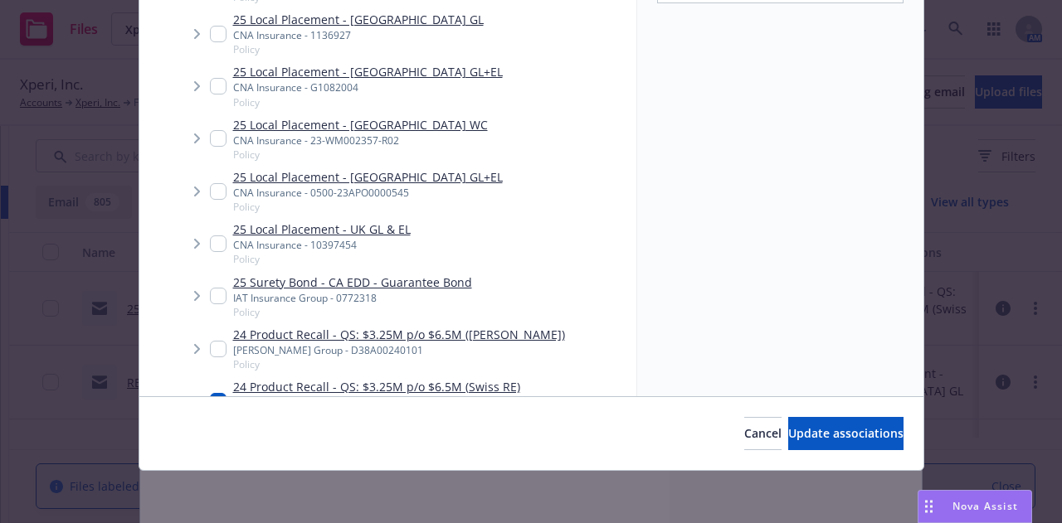
scroll to position [1510, 0]
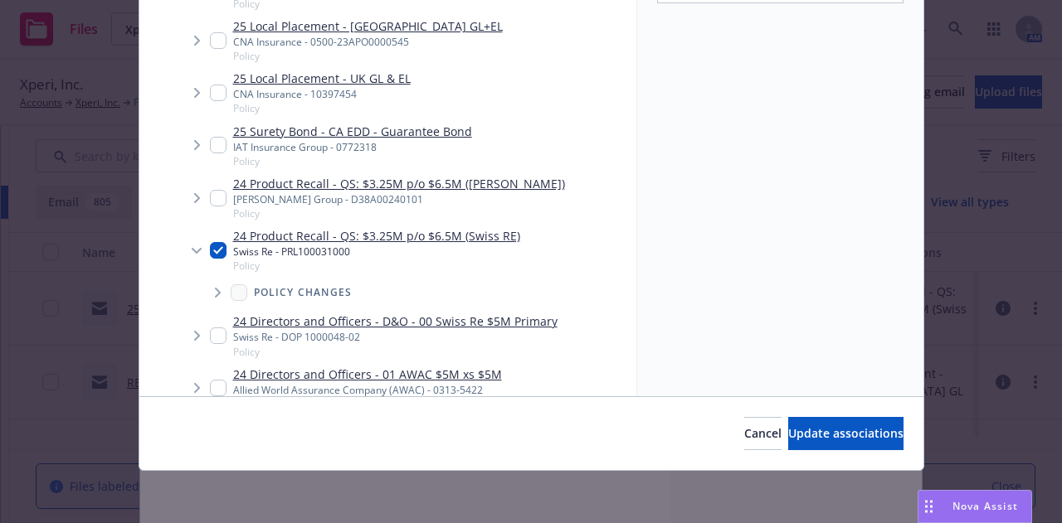
click at [210, 190] on input "Tree Example" at bounding box center [218, 198] width 17 height 17
checkbox input "true"
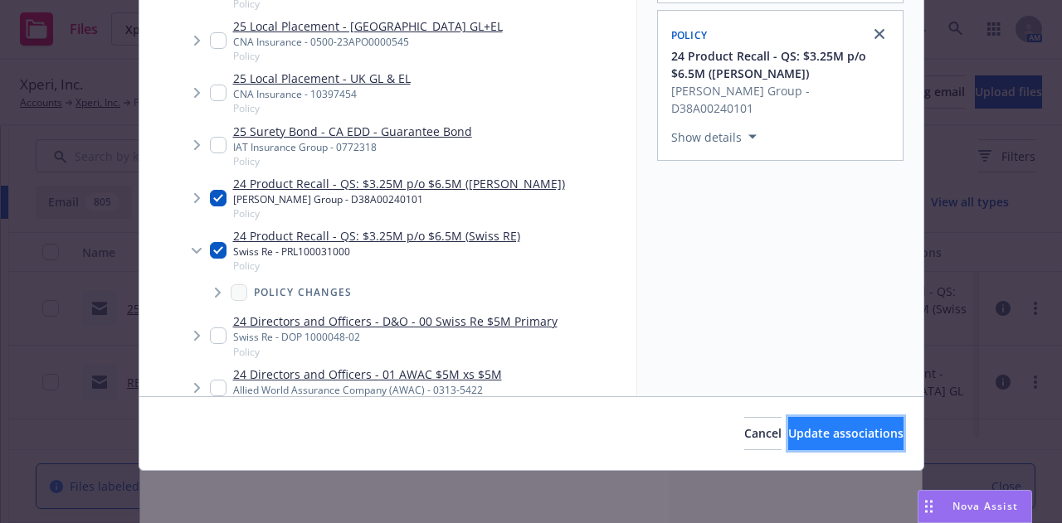
click at [853, 422] on button "Update associations" at bounding box center [845, 433] width 115 height 33
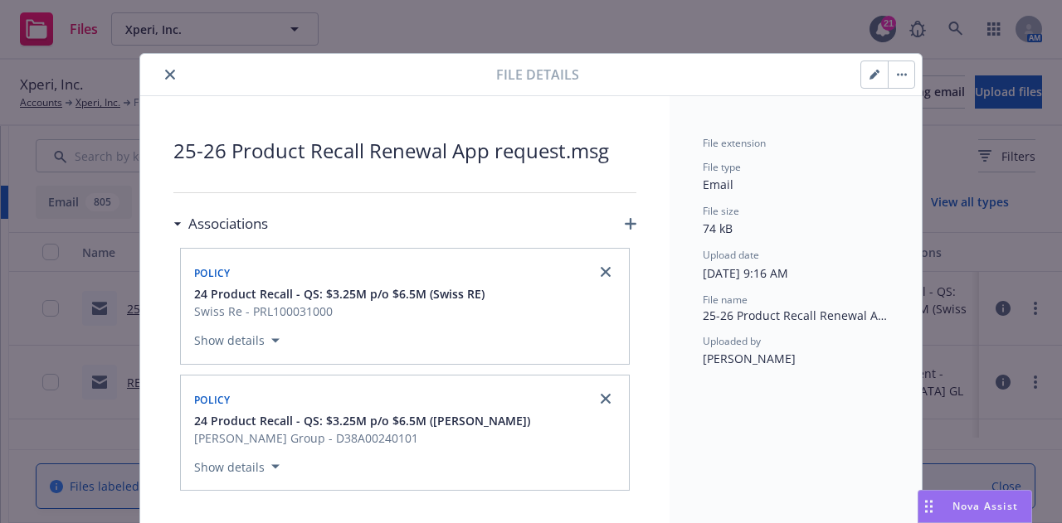
click at [160, 70] on button "close" at bounding box center [170, 75] width 20 height 20
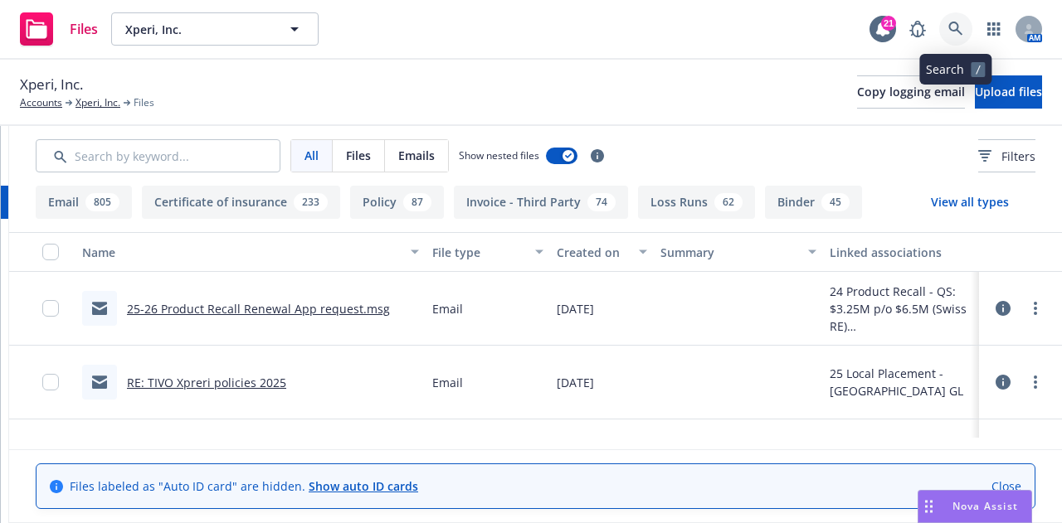
click at [956, 34] on icon at bounding box center [955, 29] width 15 height 15
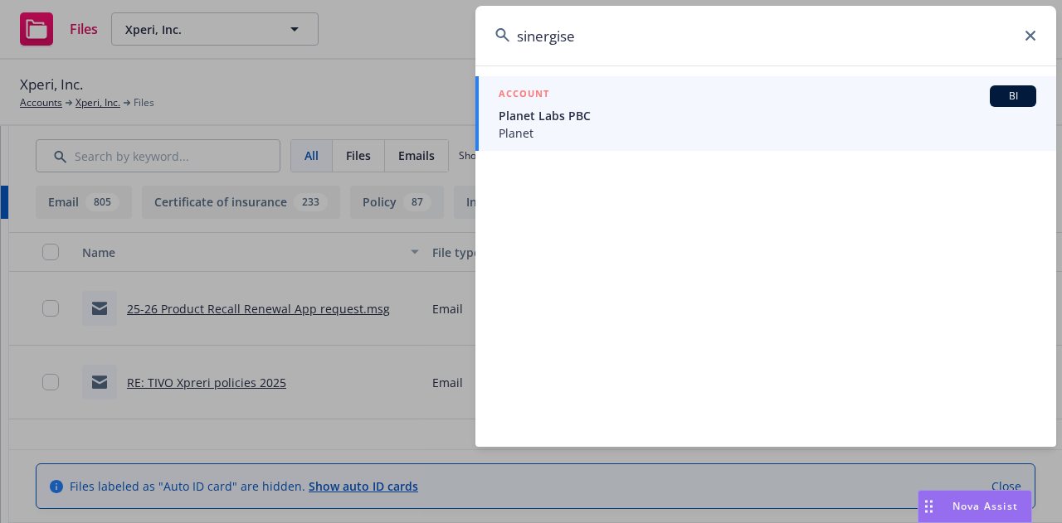
type input "sinergise"
click at [851, 90] on div "ACCOUNT BI" at bounding box center [766, 96] width 537 height 22
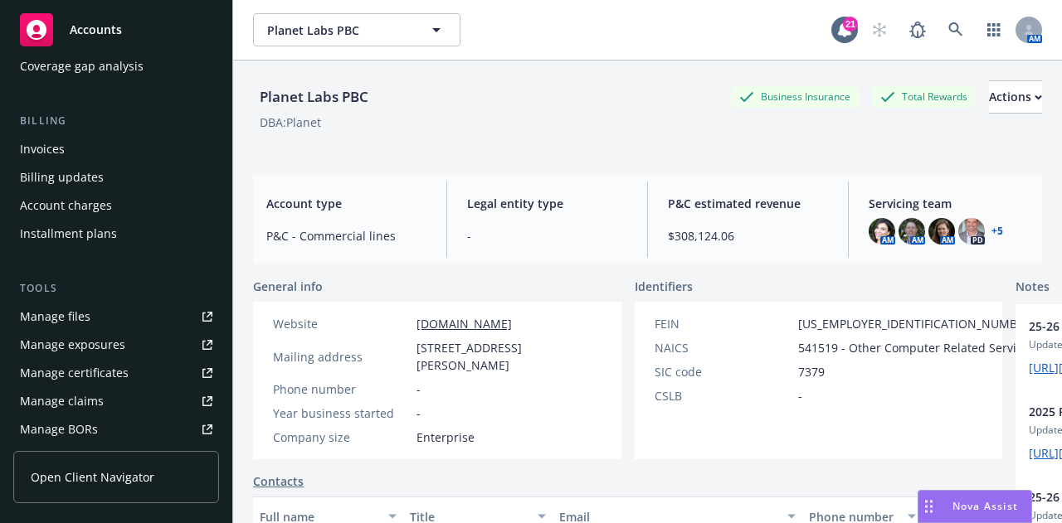
scroll to position [247, 0]
click at [129, 313] on link "Manage files" at bounding box center [116, 315] width 206 height 27
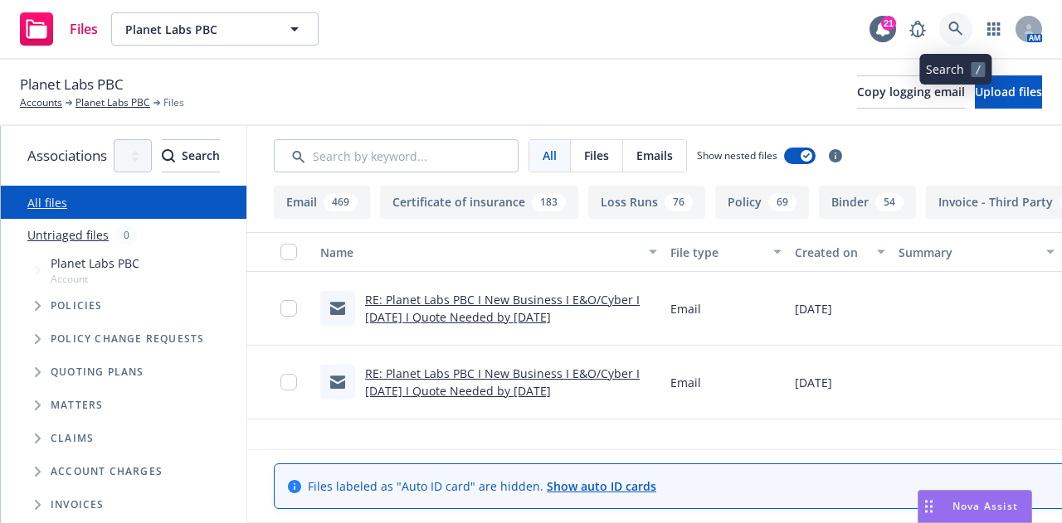
click at [962, 23] on icon at bounding box center [955, 29] width 15 height 15
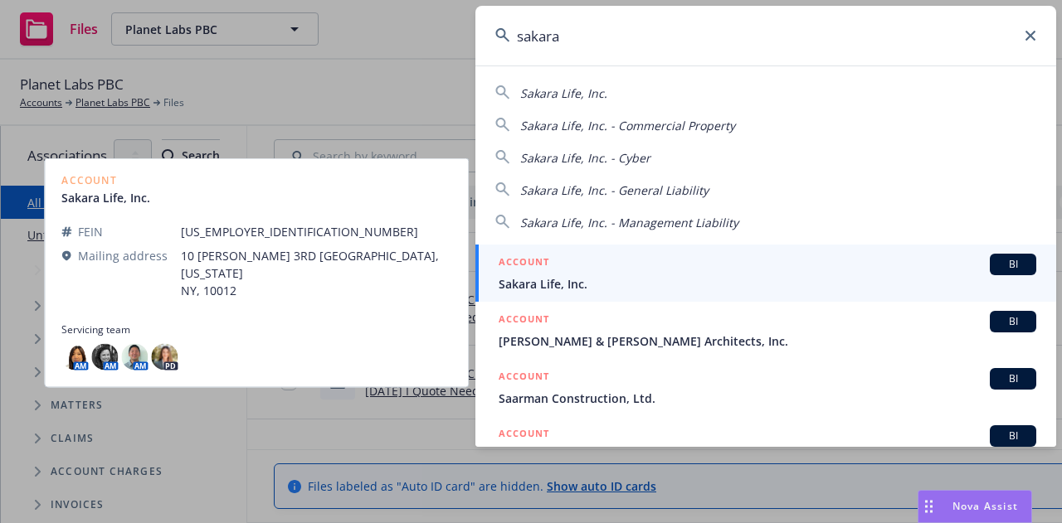
type input "sakara"
click at [909, 284] on span "Sakara Life, Inc." at bounding box center [766, 283] width 537 height 17
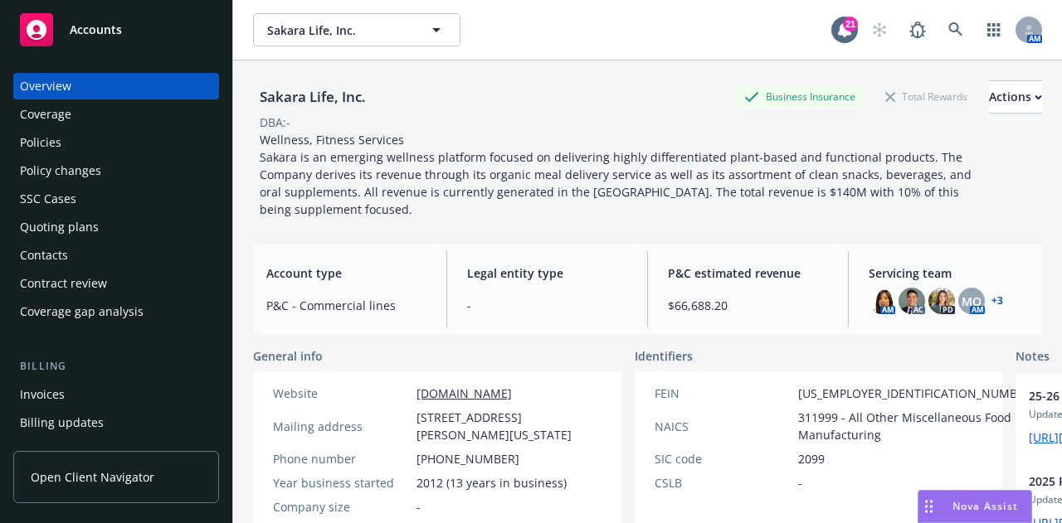
click at [106, 386] on div "Invoices" at bounding box center [116, 394] width 192 height 27
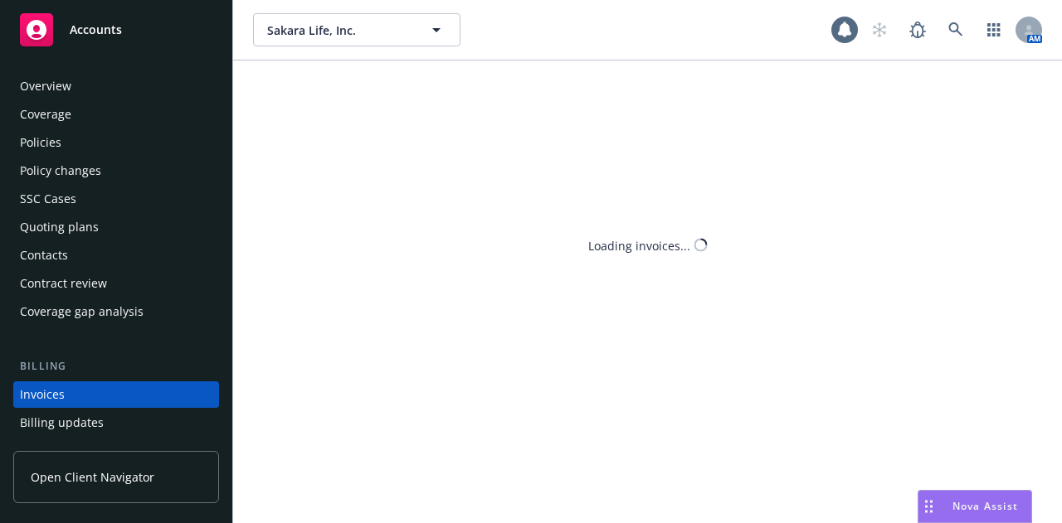
scroll to position [106, 0]
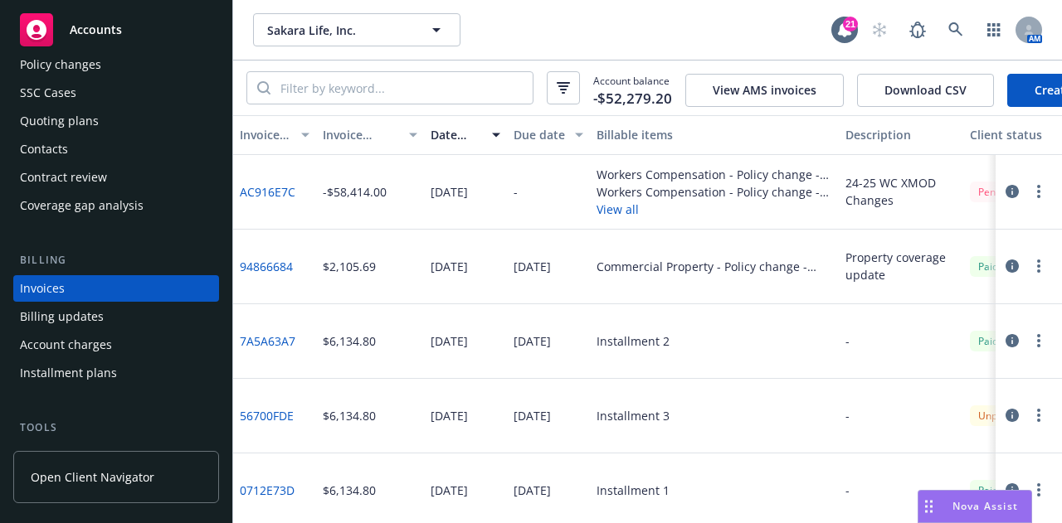
click at [1037, 89] on link "Create Invoice" at bounding box center [1074, 90] width 135 height 33
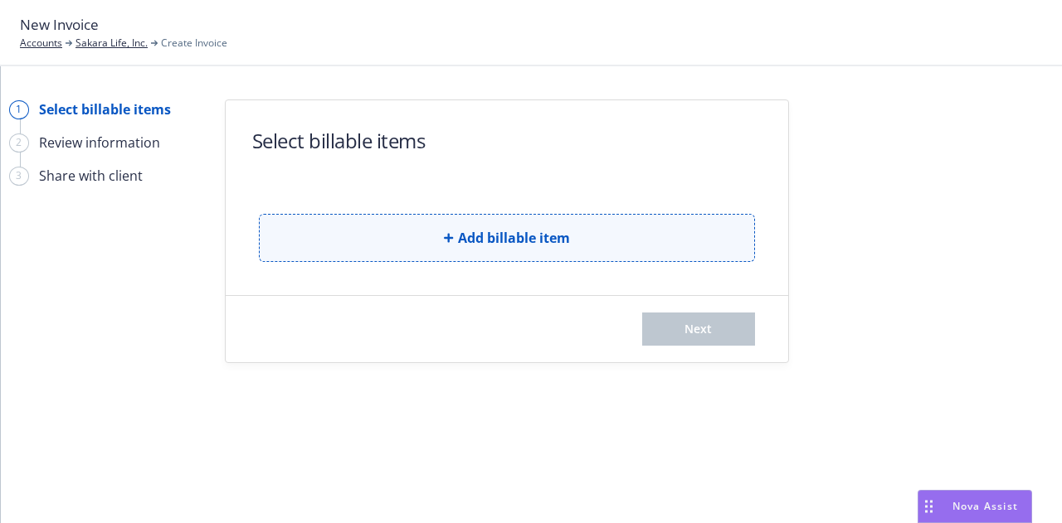
click at [669, 230] on button "Add billable item" at bounding box center [507, 238] width 496 height 48
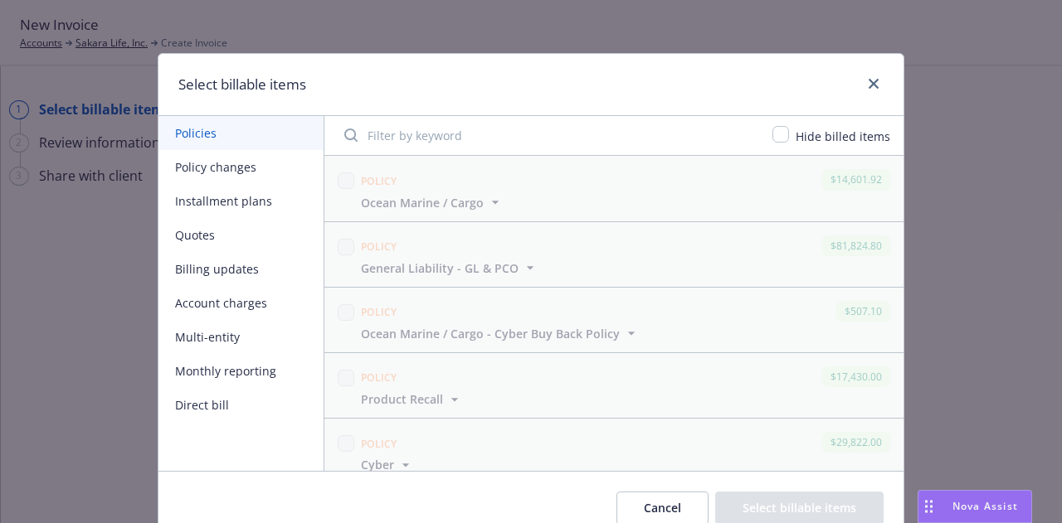
click at [224, 189] on button "Installment plans" at bounding box center [240, 201] width 165 height 34
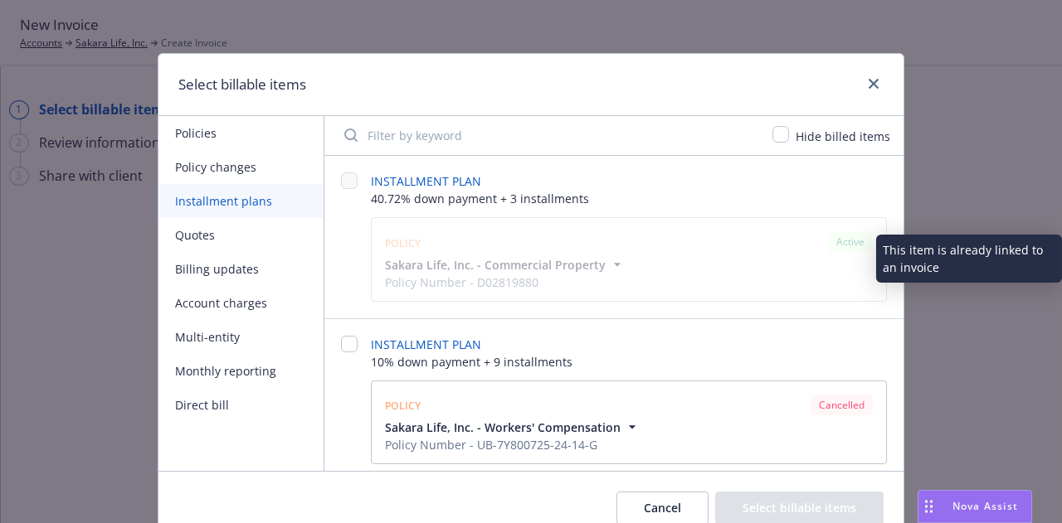
scroll to position [8, 0]
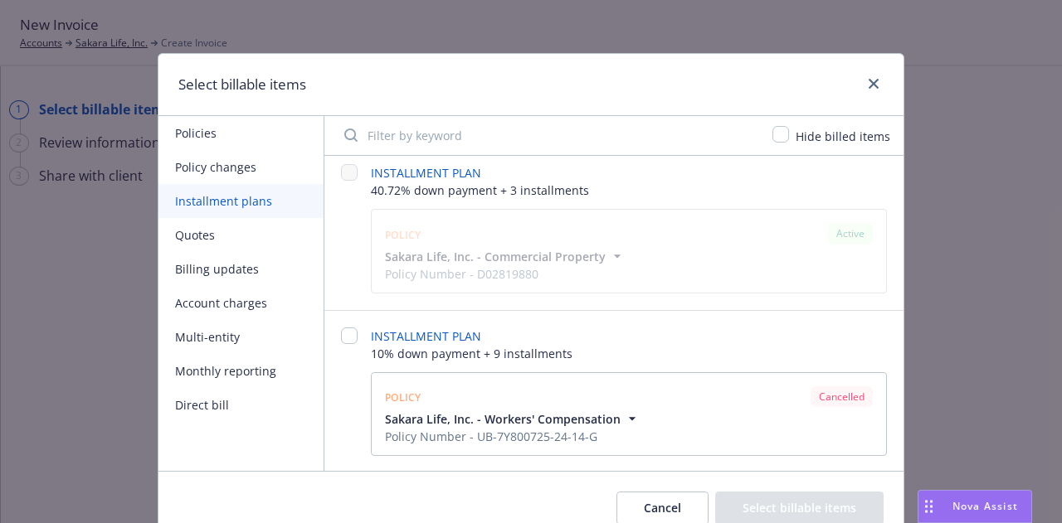
click at [624, 412] on icon "button" at bounding box center [632, 419] width 17 height 17
click at [347, 333] on input "checkbox" at bounding box center [349, 336] width 17 height 17
checkbox input "false"
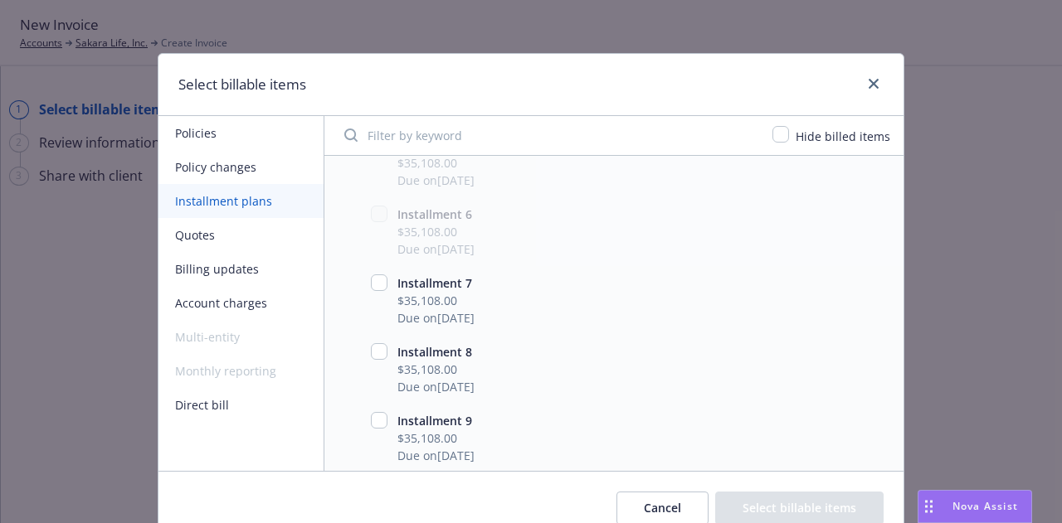
scroll to position [830, 0]
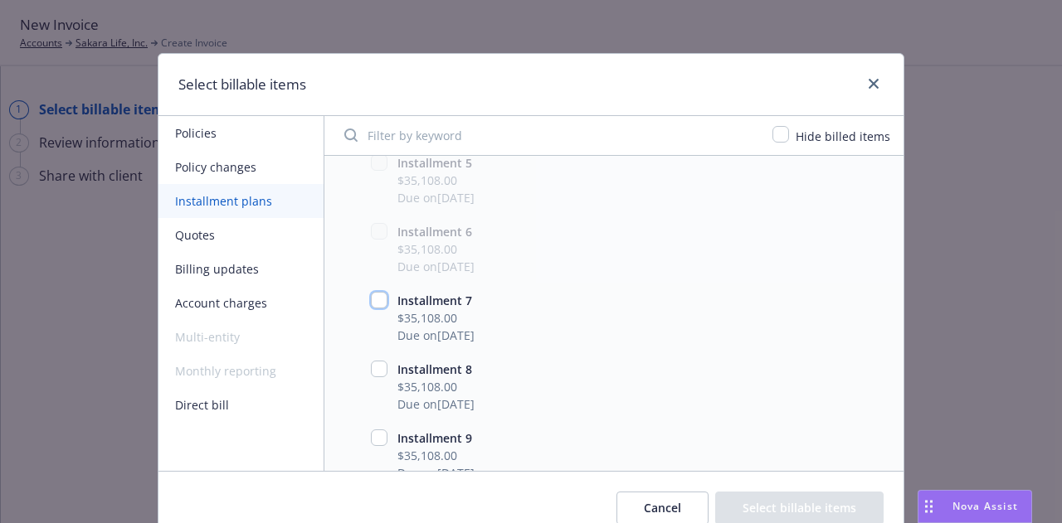
click at [374, 296] on input "checkbox" at bounding box center [379, 300] width 17 height 17
checkbox input "true"
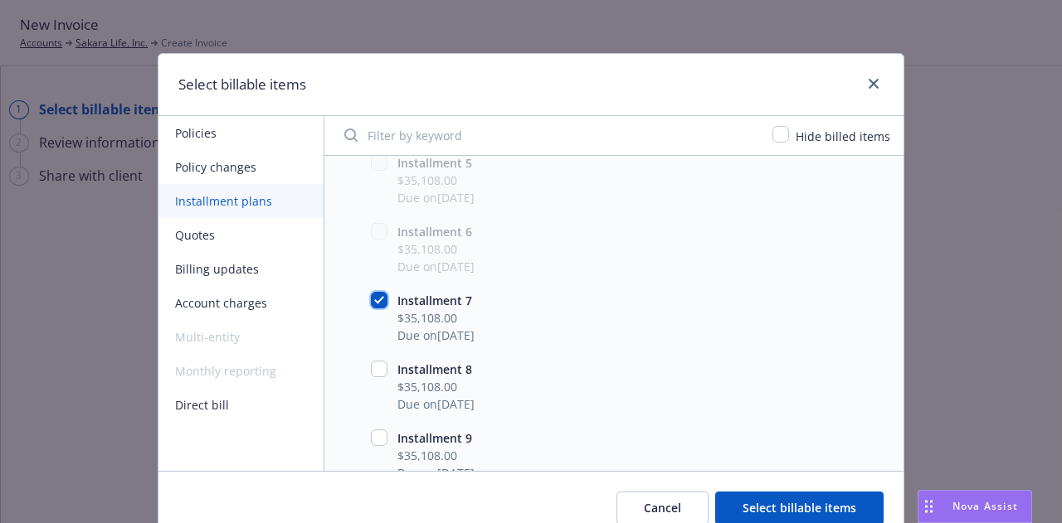
scroll to position [848, 0]
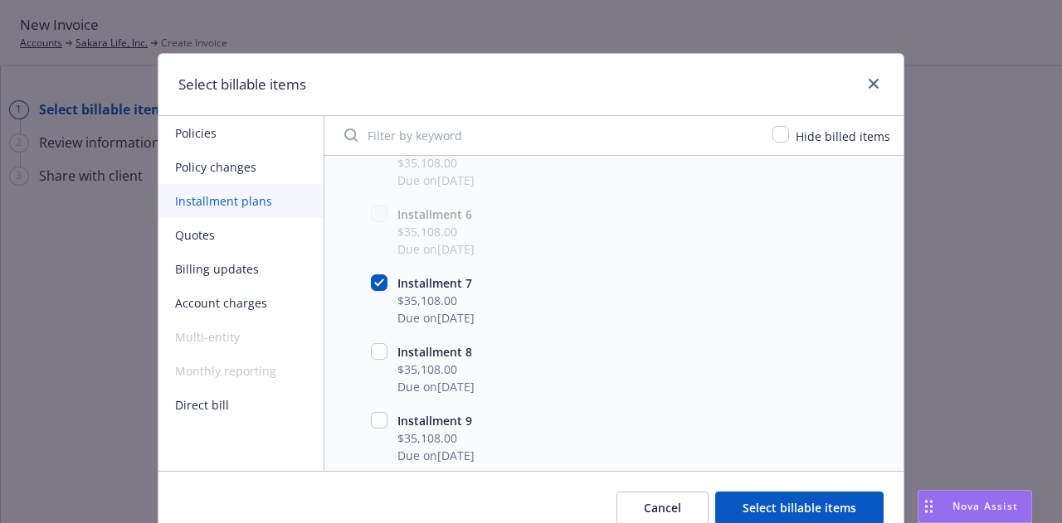
click at [819, 505] on button "Select billable items" at bounding box center [799, 508] width 168 height 33
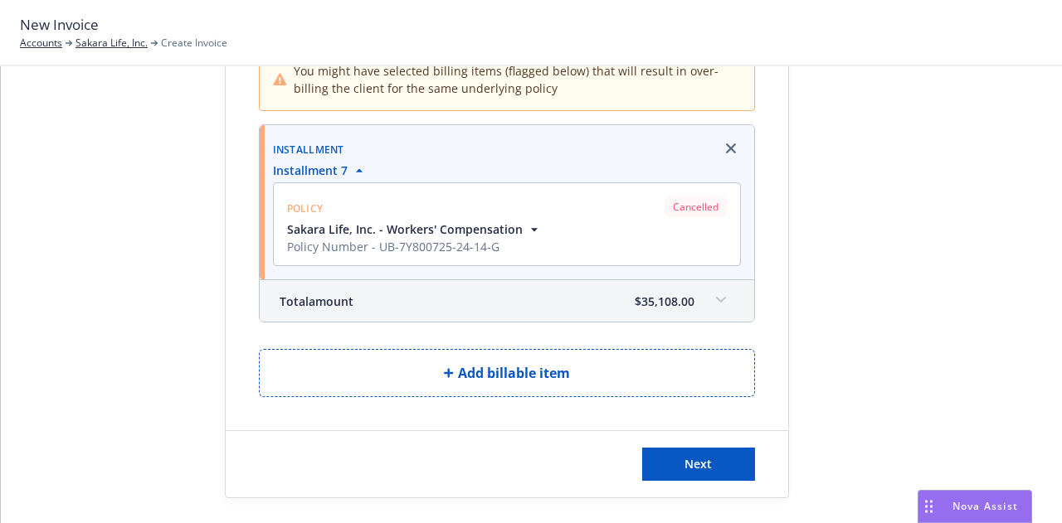
scroll to position [154, 0]
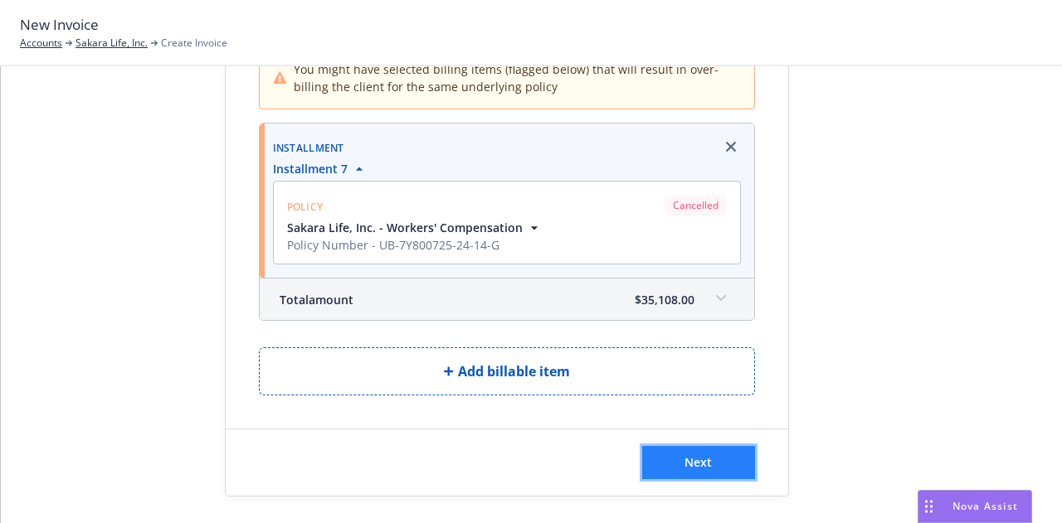
click at [701, 462] on span "Next" at bounding box center [697, 462] width 27 height 16
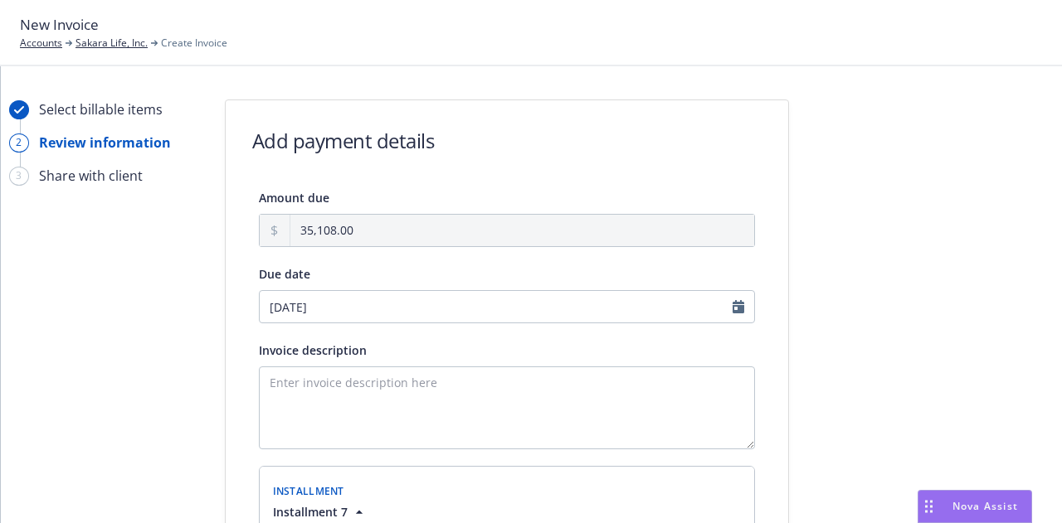
scroll to position [272, 0]
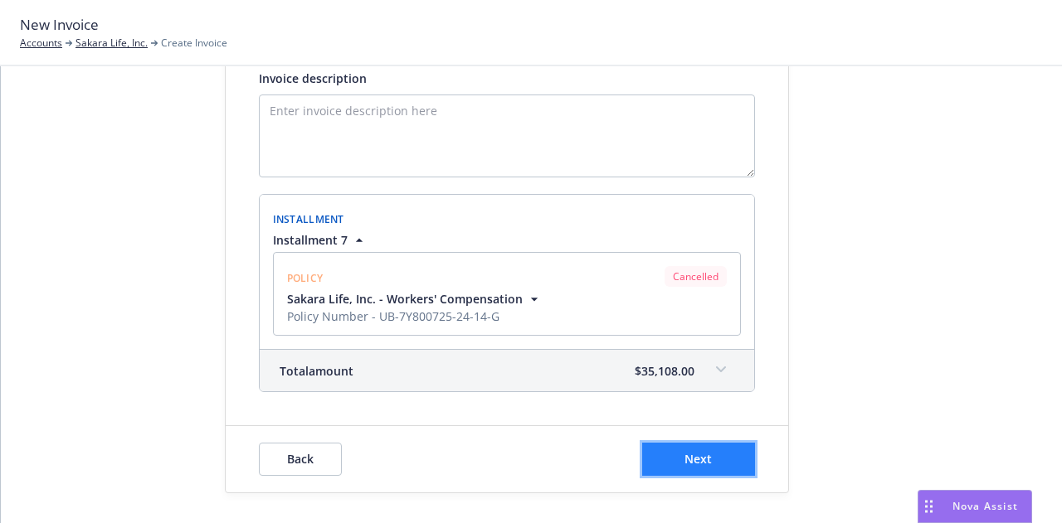
click at [692, 462] on span "Next" at bounding box center [697, 459] width 27 height 16
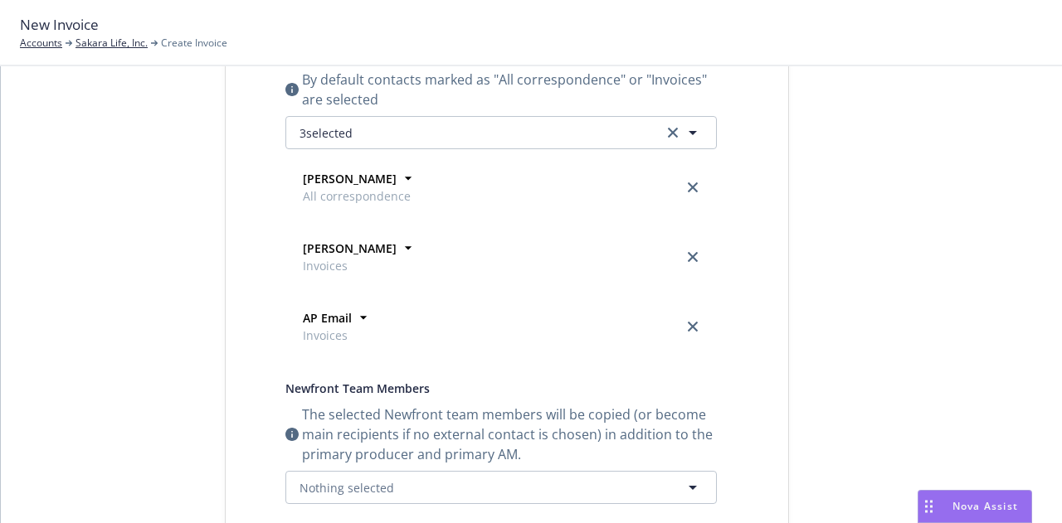
scroll to position [0, 0]
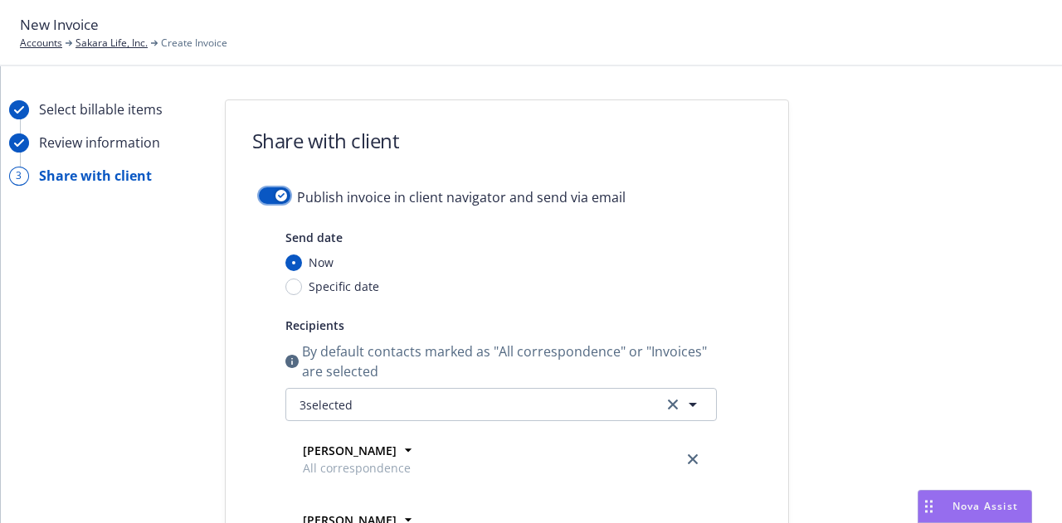
click at [264, 192] on button "button" at bounding box center [275, 195] width 32 height 17
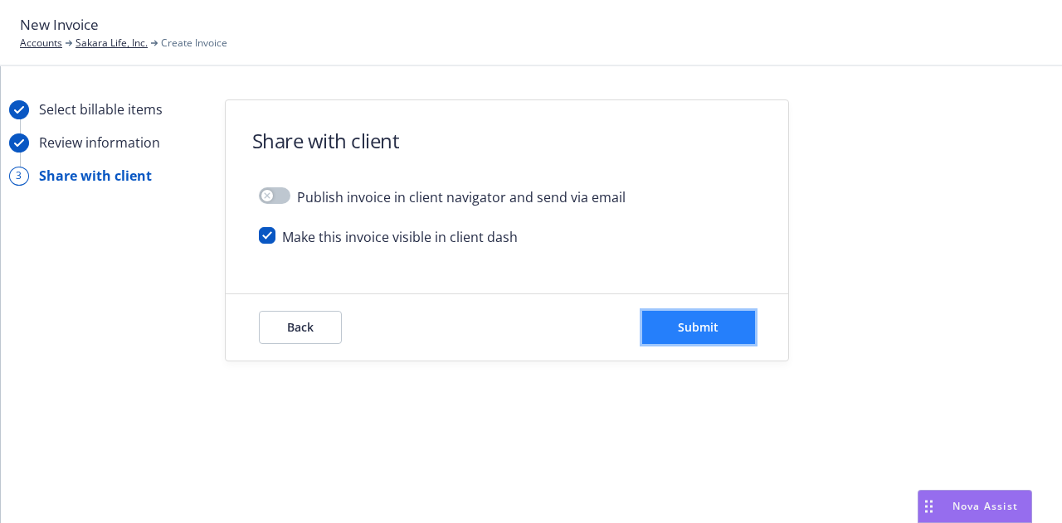
click at [699, 326] on span "Submit" at bounding box center [698, 327] width 41 height 16
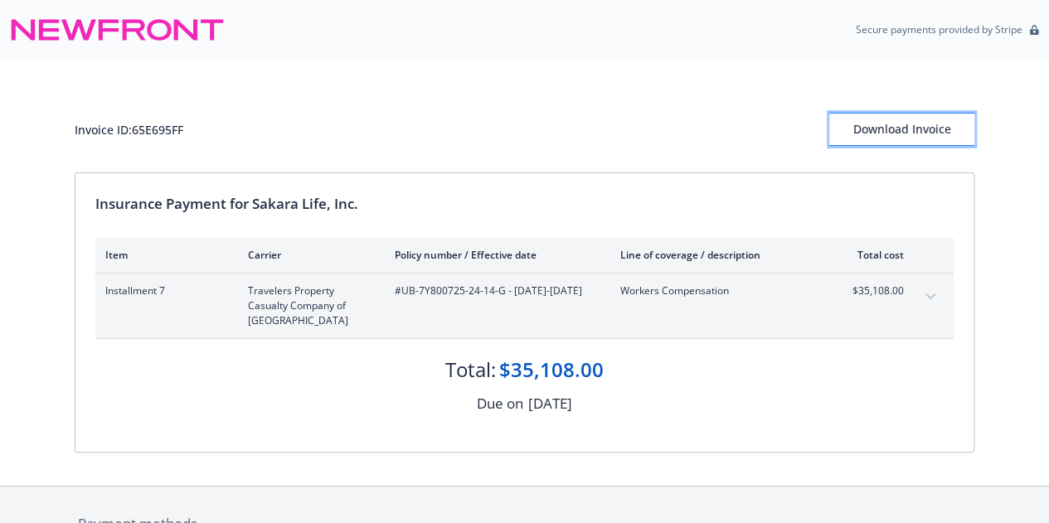
click at [899, 120] on div "Download Invoice" at bounding box center [901, 130] width 145 height 32
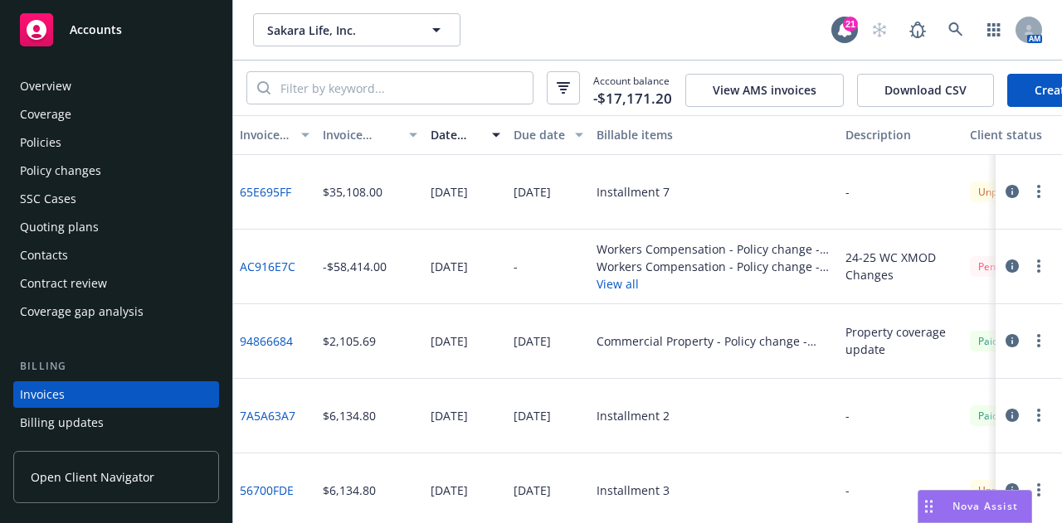
scroll to position [106, 0]
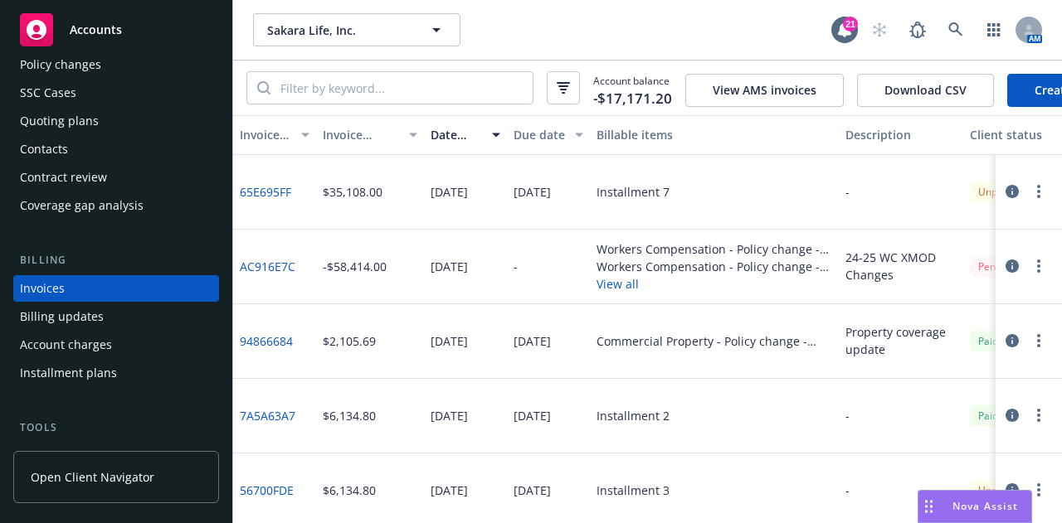
click at [1005, 198] on icon "button" at bounding box center [1011, 191] width 13 height 13
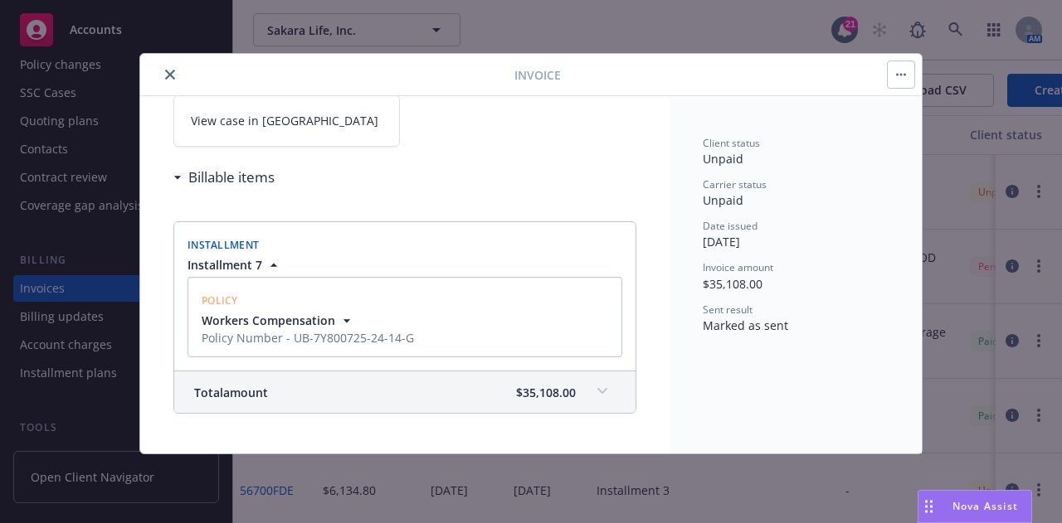
scroll to position [124, 0]
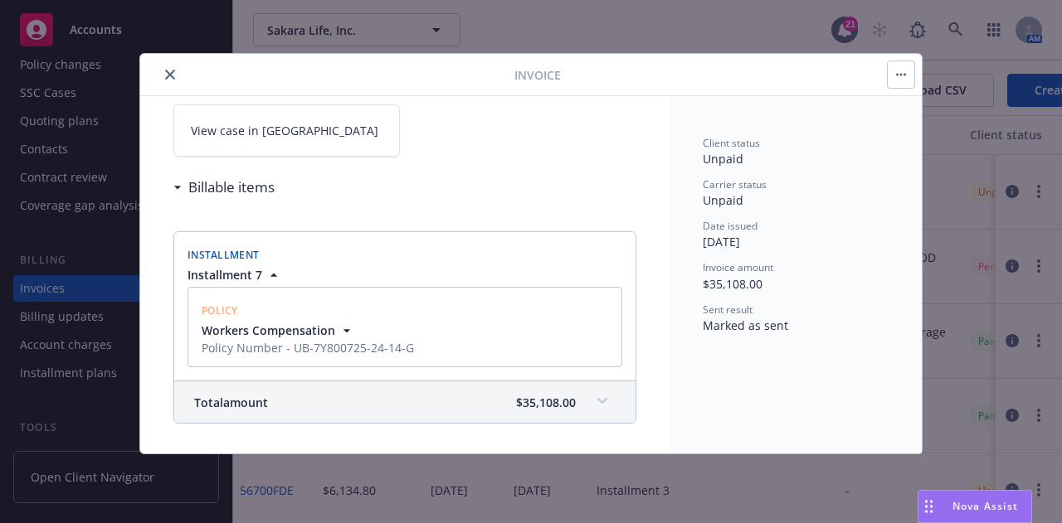
click at [290, 114] on link "View case in [GEOGRAPHIC_DATA]" at bounding box center [286, 130] width 226 height 52
click at [171, 72] on icon "close" at bounding box center [170, 75] width 10 height 10
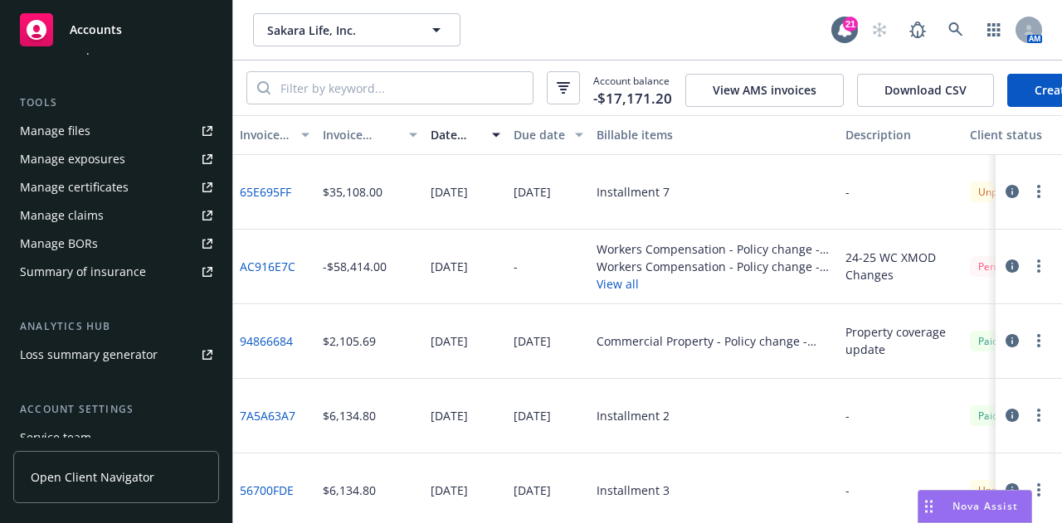
scroll to position [431, 0]
click at [122, 127] on link "Manage files" at bounding box center [116, 131] width 206 height 27
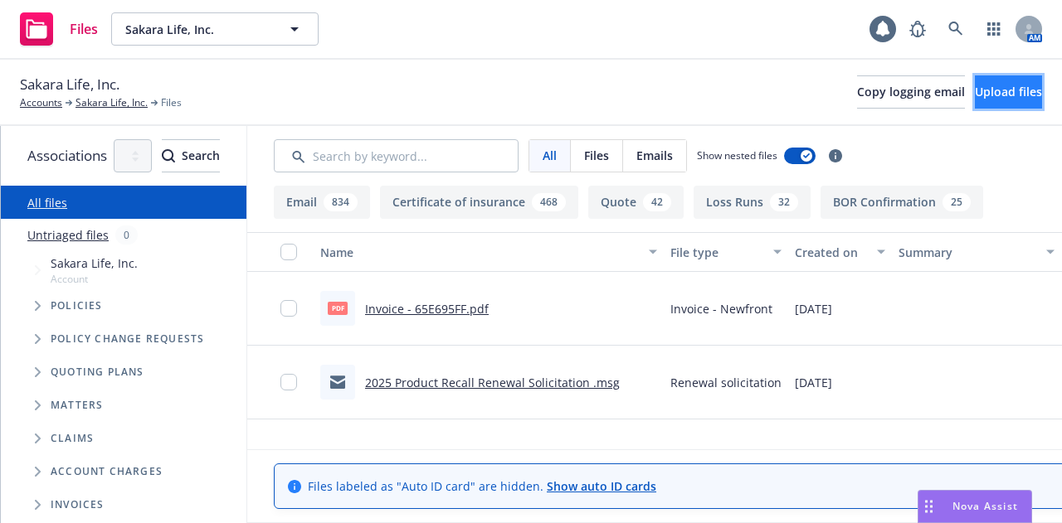
click at [974, 94] on span "Upload files" at bounding box center [1007, 92] width 67 height 16
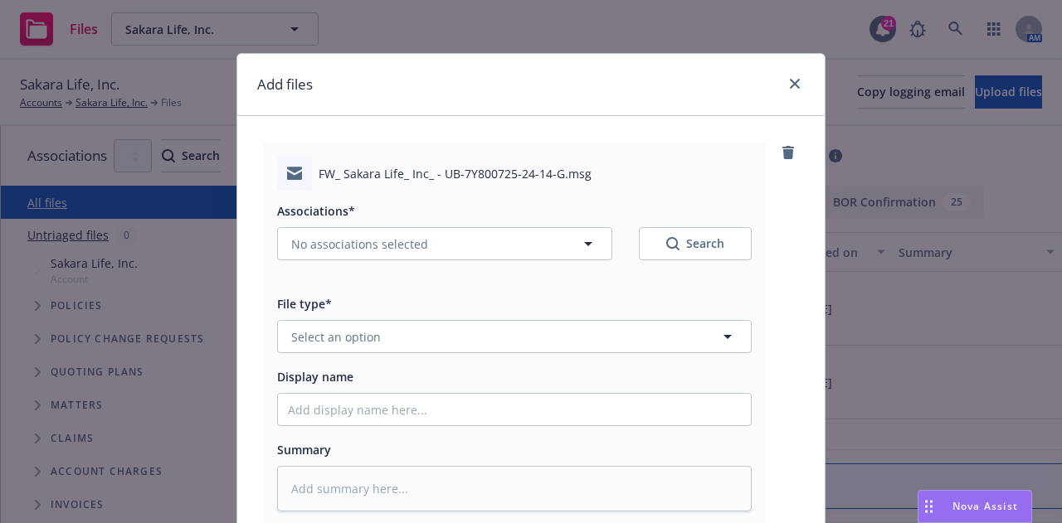
scroll to position [31, 0]
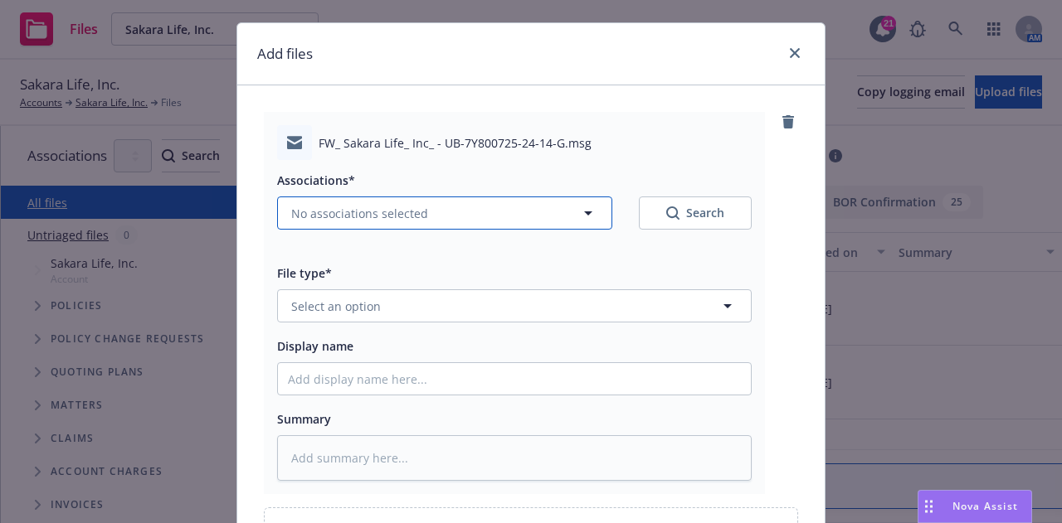
click at [561, 223] on button "No associations selected" at bounding box center [444, 213] width 335 height 33
type textarea "x"
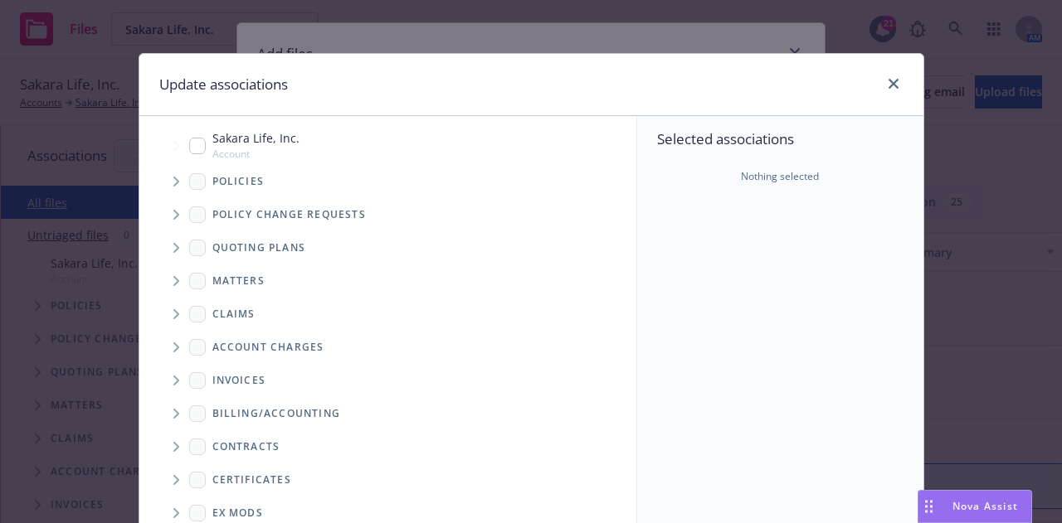
click at [190, 143] on input "Tree Example" at bounding box center [197, 146] width 17 height 17
checkbox input "true"
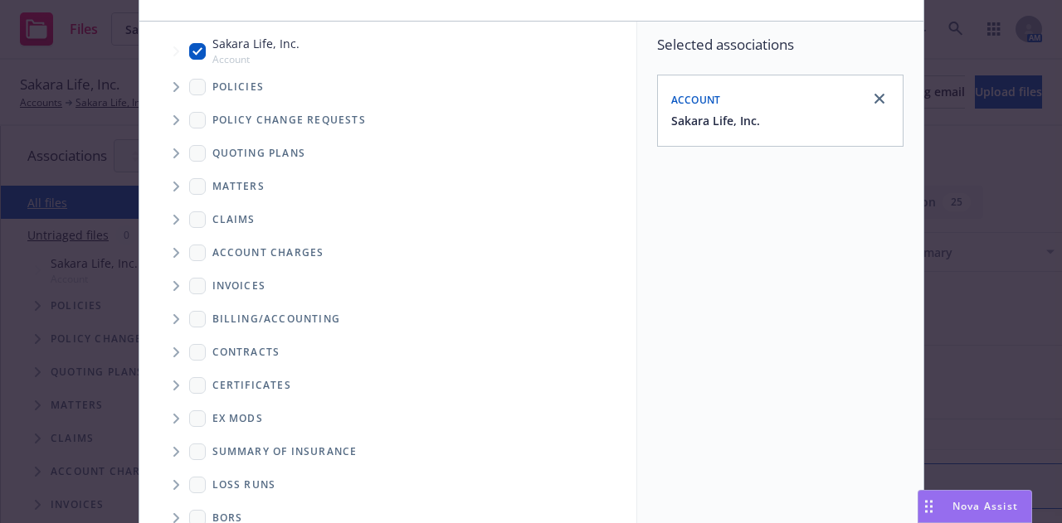
scroll to position [91, 0]
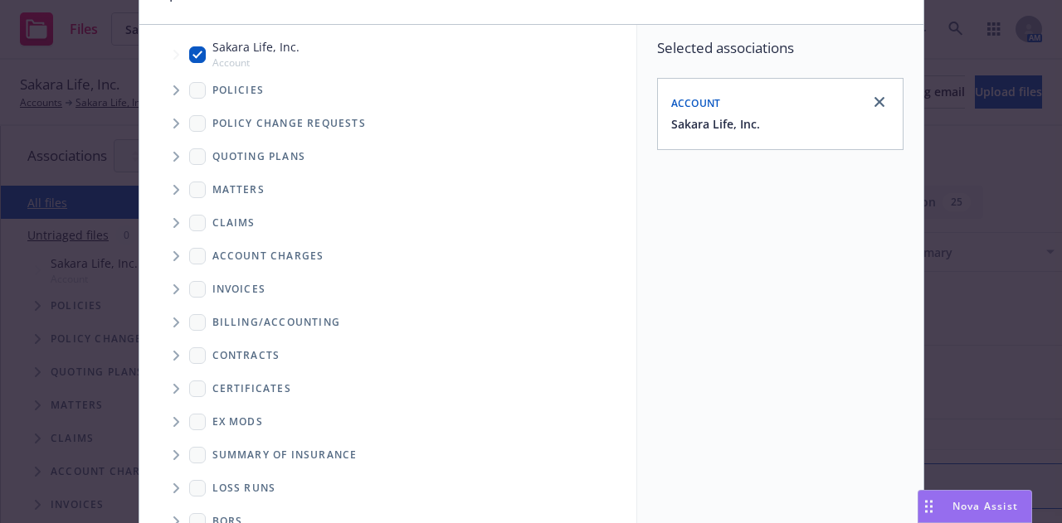
click at [163, 291] on span "Tree Example" at bounding box center [176, 289] width 27 height 27
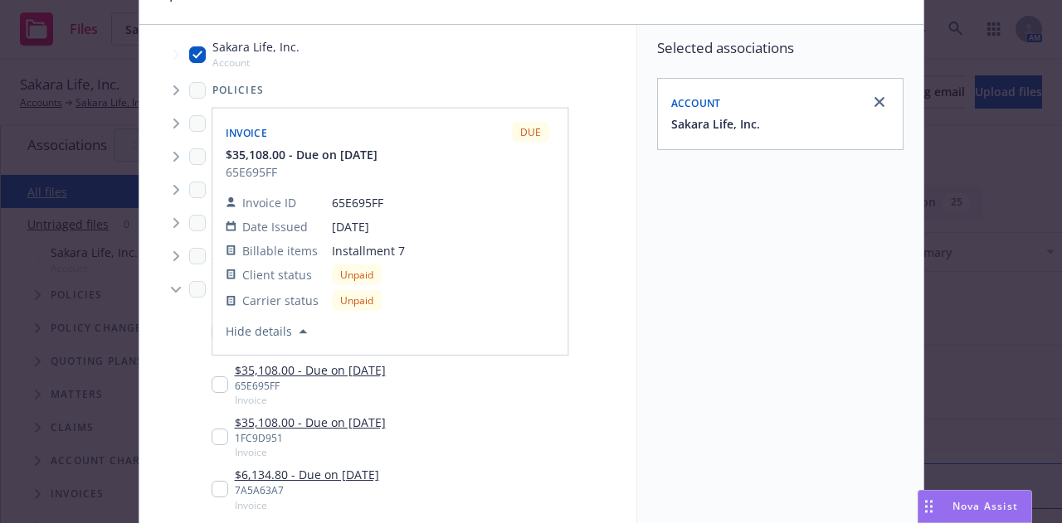
click at [217, 383] on input "Tree Example" at bounding box center [219, 385] width 17 height 17
checkbox input "true"
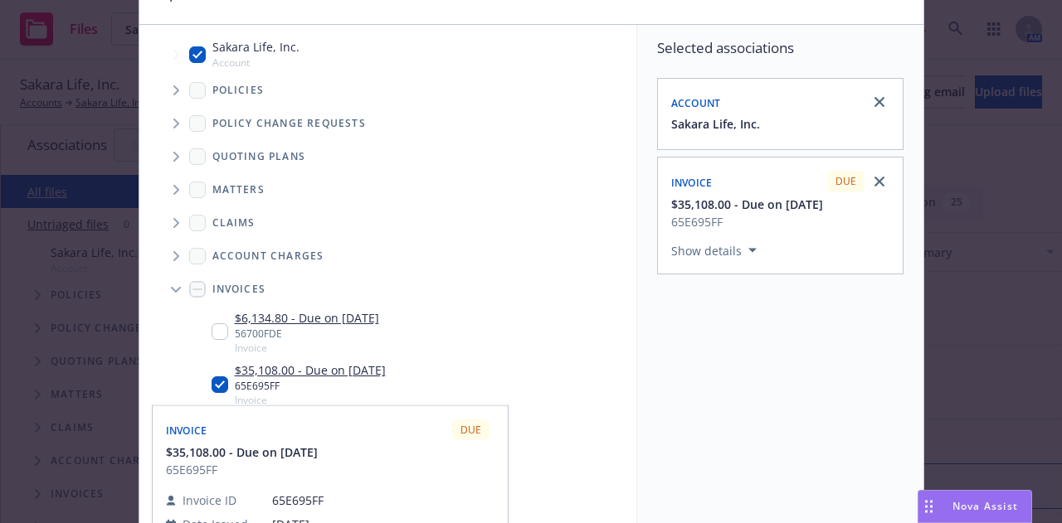
scroll to position [300, 0]
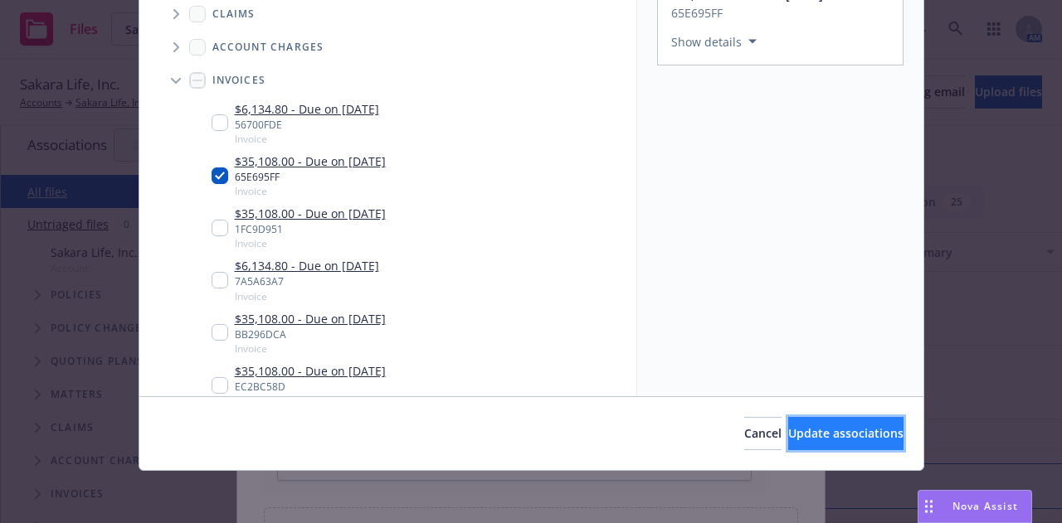
click at [843, 420] on button "Update associations" at bounding box center [845, 433] width 115 height 33
type textarea "x"
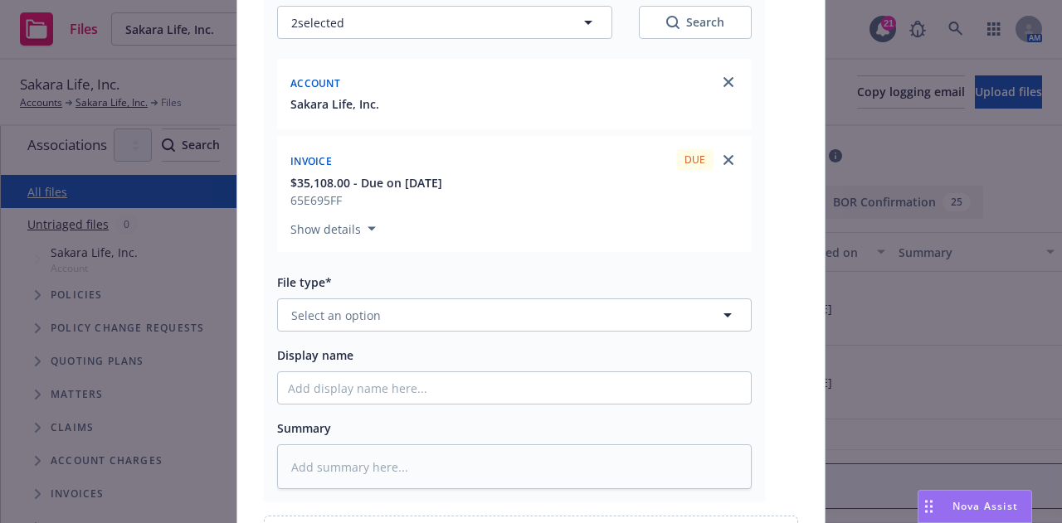
scroll to position [225, 0]
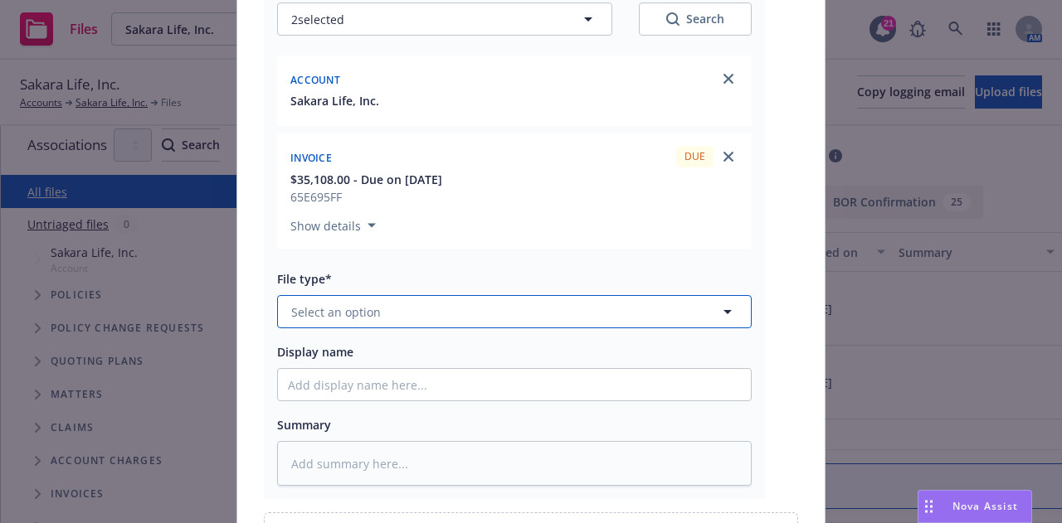
click at [615, 317] on button "Select an option" at bounding box center [514, 311] width 474 height 33
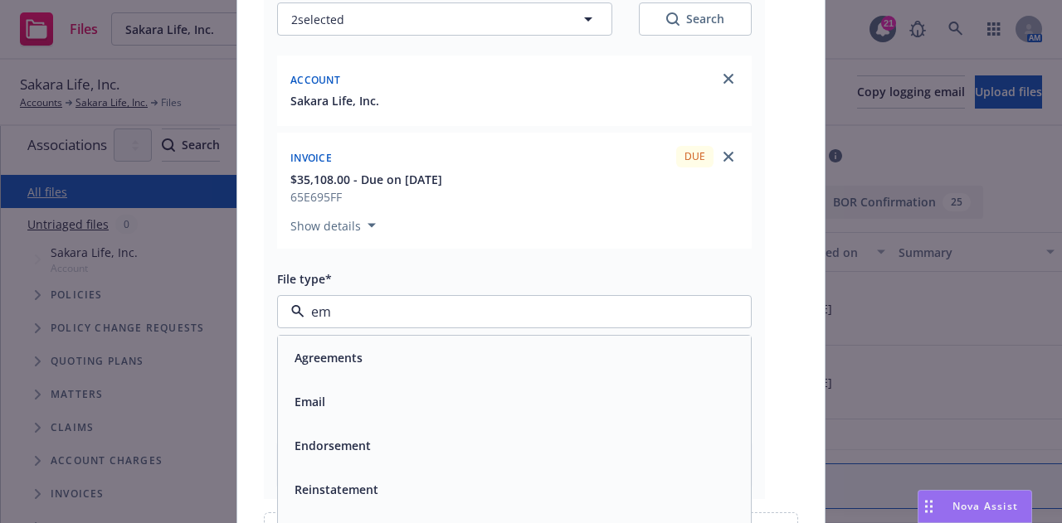
type input "e"
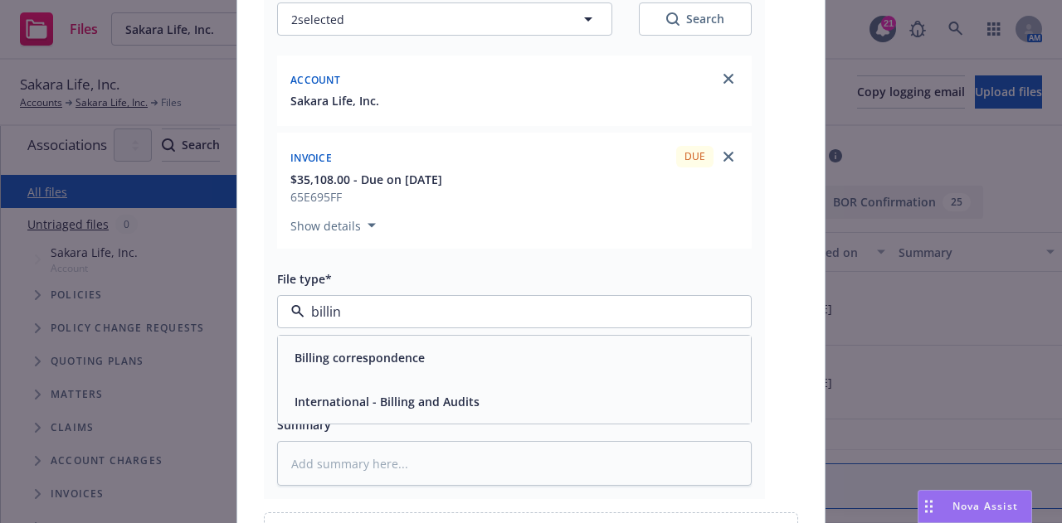
type input "billing"
click at [658, 349] on div "Billing correspondence" at bounding box center [514, 358] width 453 height 24
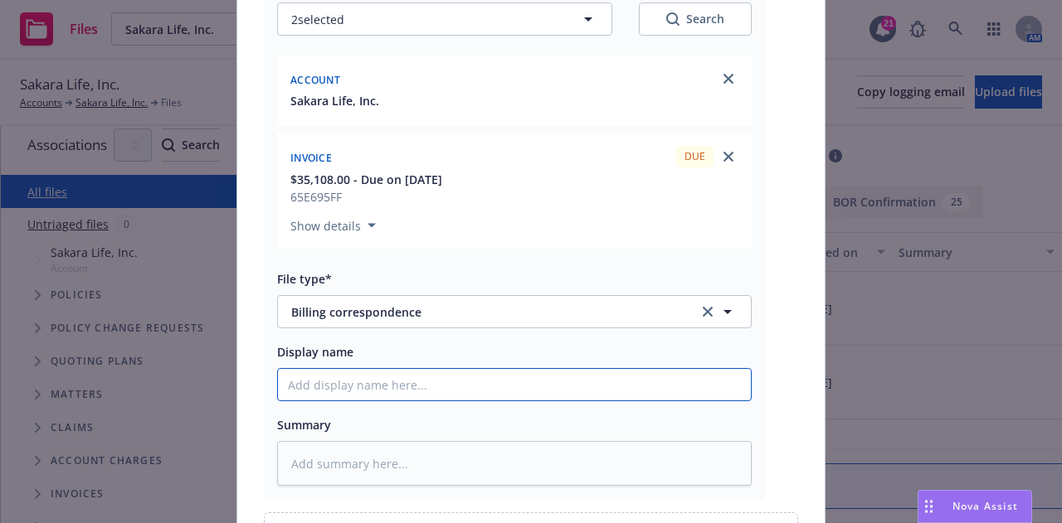
click at [656, 384] on input "Display name" at bounding box center [514, 385] width 473 height 32
type textarea "x"
type input "2"
type textarea "x"
type input "25"
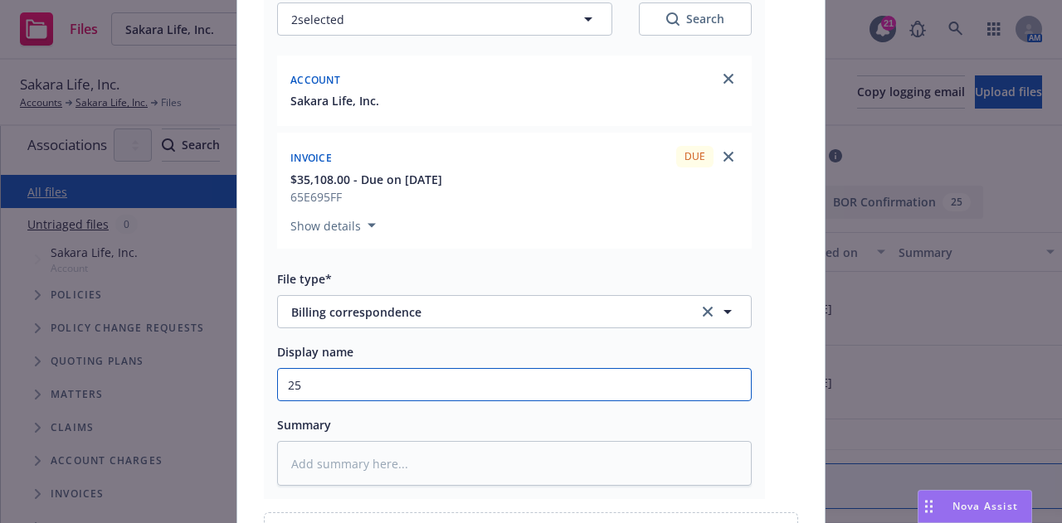
type textarea "x"
type input "25-"
type textarea "x"
type input "25-2"
type textarea "x"
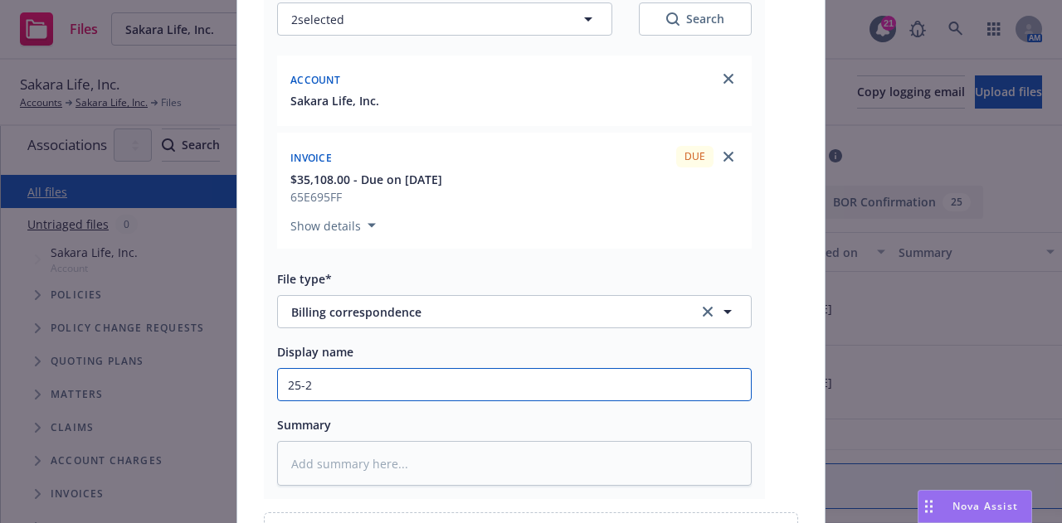
type input "25-26"
type textarea "x"
type input "25-26"
type textarea "x"
type input "25-26 U"
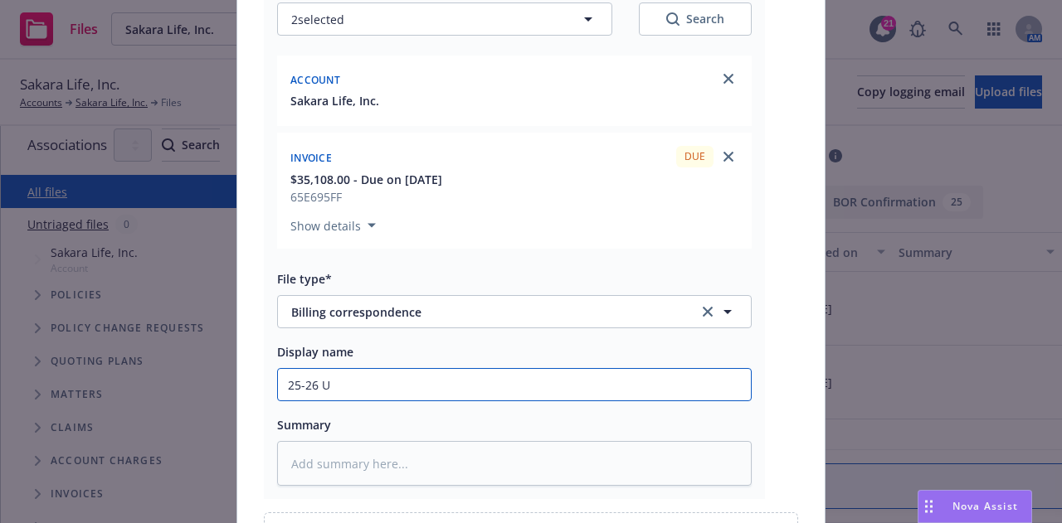
type textarea "x"
type input "25-26 Um"
type textarea "x"
type input "25-26 Umn"
type textarea "x"
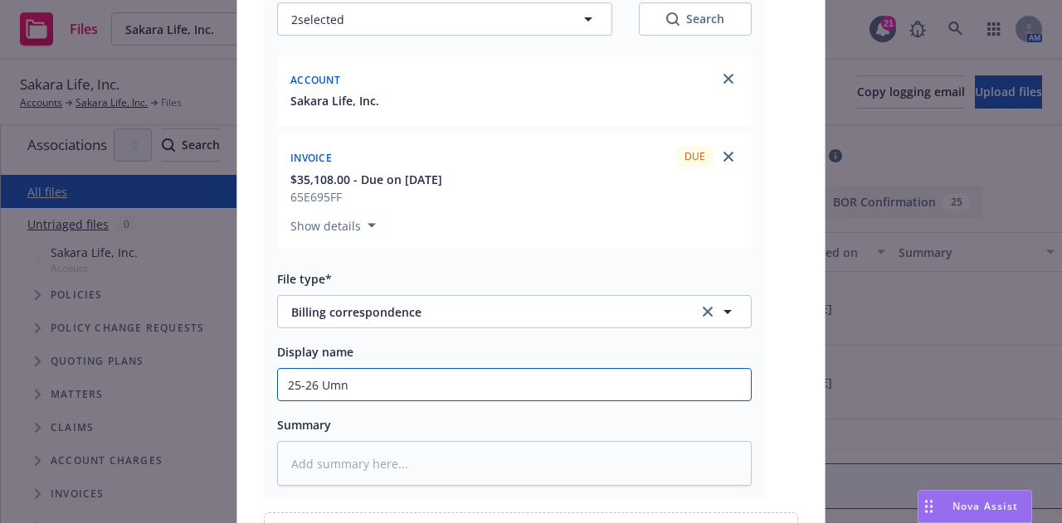
type input "25-26 Umnr"
type textarea "x"
type input "25-26 Umnre"
type textarea "x"
type input "25-26 Umnr"
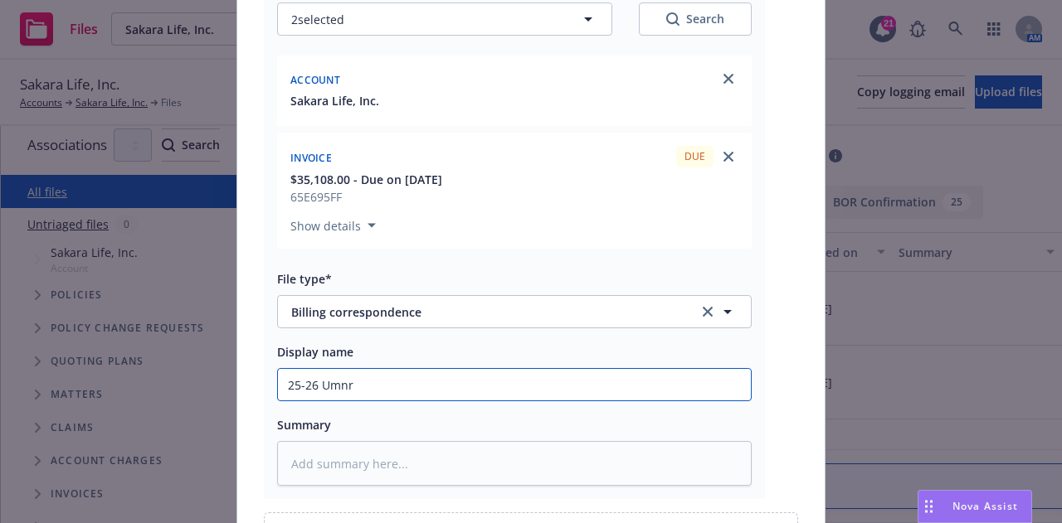
type textarea "x"
type input "25-26 Umn"
type textarea "x"
type input "25-26 Um"
type textarea "x"
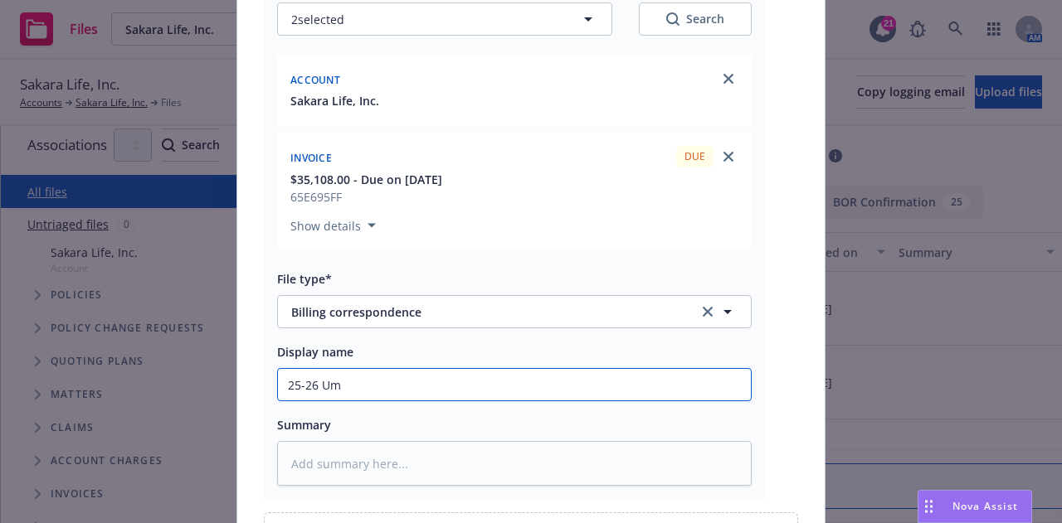
type input "25-26 U"
type textarea "x"
type input "25-26"
type textarea "x"
type input "25-26"
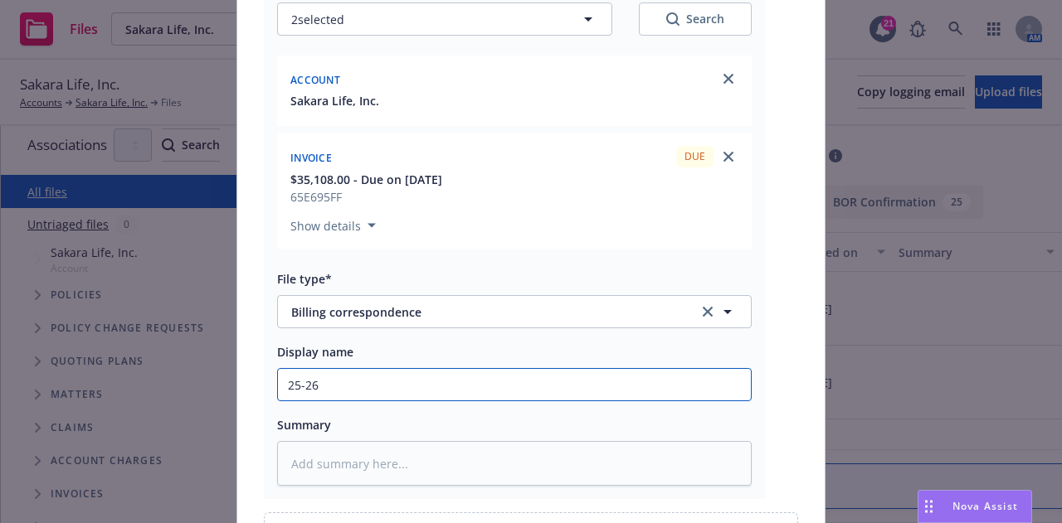
type textarea "x"
type input "25-26"
type textarea "x"
type input "25-26 W"
type textarea "x"
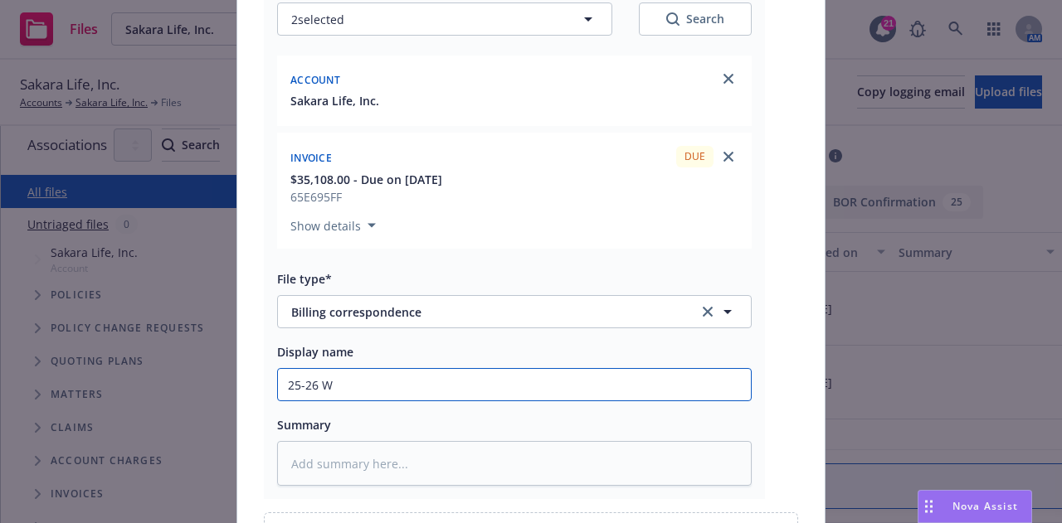
type input "25-26 Wo"
type textarea "x"
type input "25-26 Wor"
type textarea "x"
type input "25-26 Work"
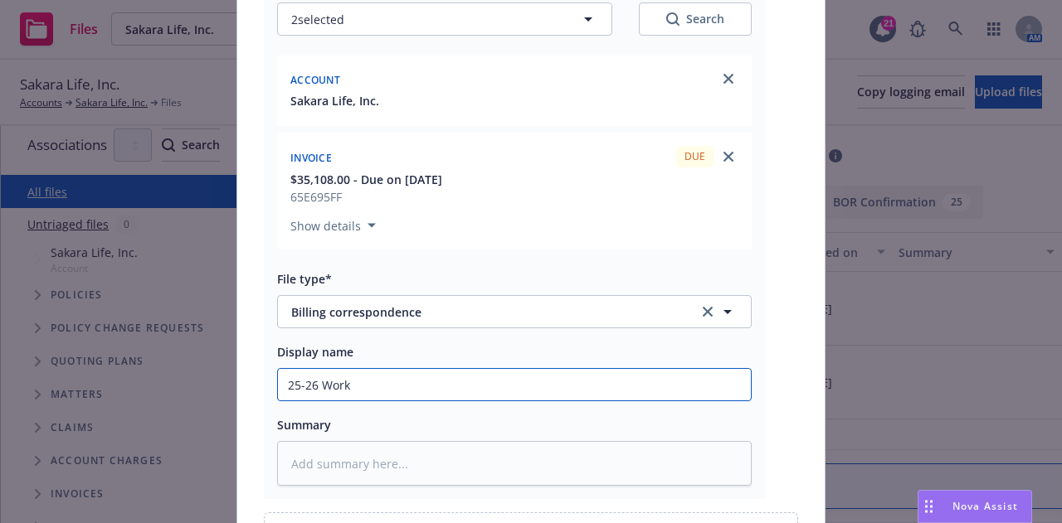
type textarea "x"
type input "25-26 Worke"
type textarea "x"
type input "25-26 Worker"
type textarea "x"
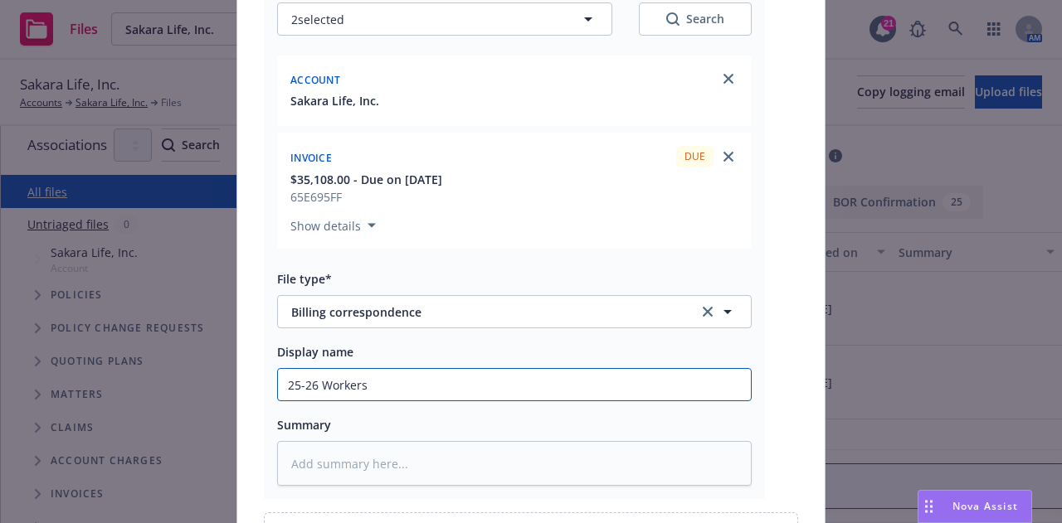
type input "25-26 Workers"
type textarea "x"
type input "25-26 Workers C"
type textarea "x"
type input "25-26 Workers Co"
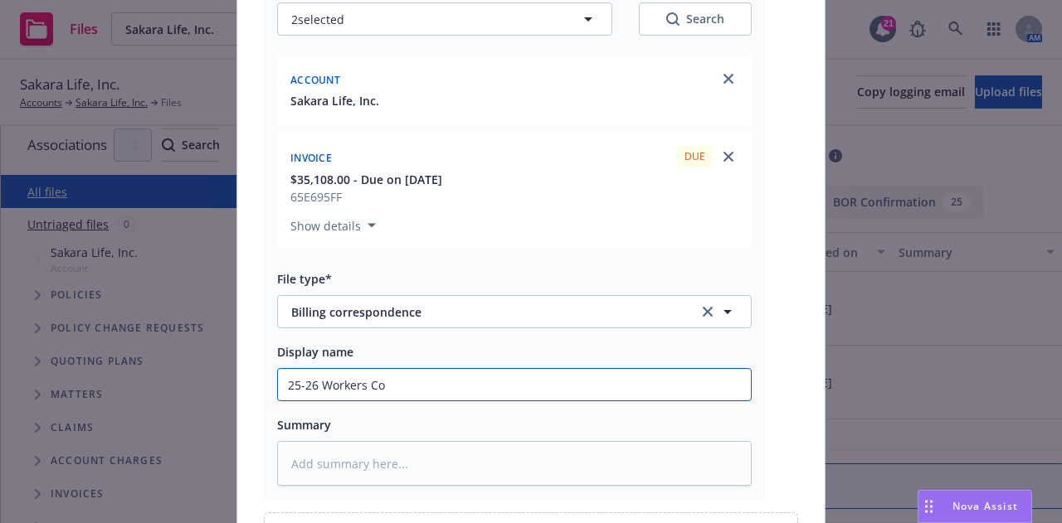
type textarea "x"
type input "25-26 Workers Com"
type textarea "x"
type input "25-26 Workers Comp"
type textarea "x"
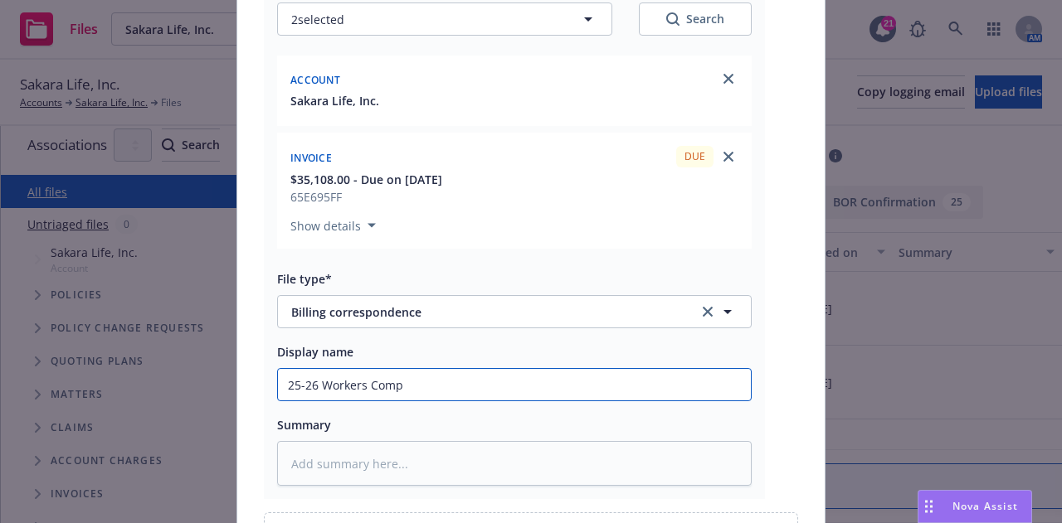
type input "25-26 Workers Comp"
type textarea "x"
type input "25-26 Workers Comp ("
type textarea "x"
type input "25-26 Workers Comp (C"
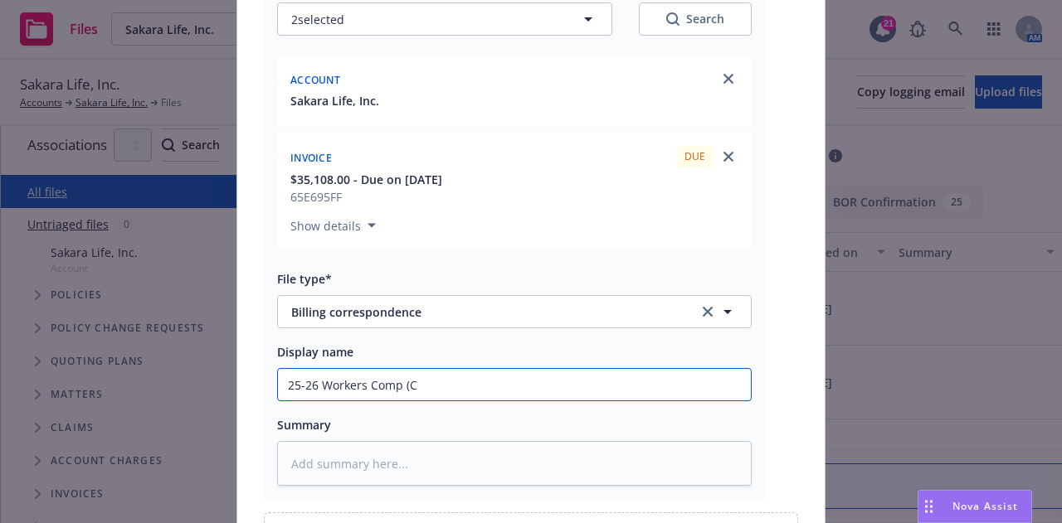
type textarea "x"
type input "25-26 Workers Comp (Can"
type textarea "x"
type input "25-26 Workers Comp (Canc"
type textarea "x"
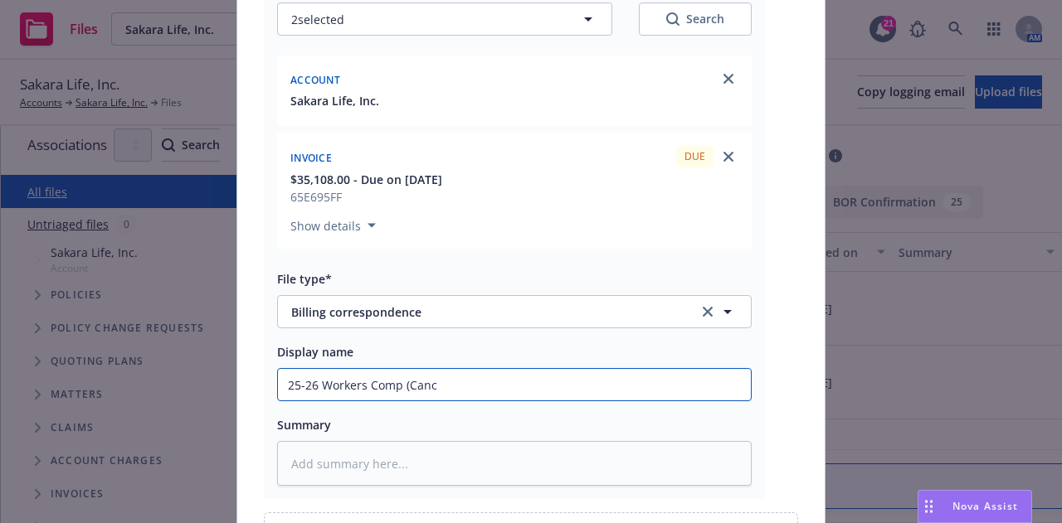
type input "25-26 Workers Comp (Cance"
type textarea "x"
type input "25-26 Workers Comp (Cancel"
type textarea "x"
type input "25-26 Workers Comp (Cancell"
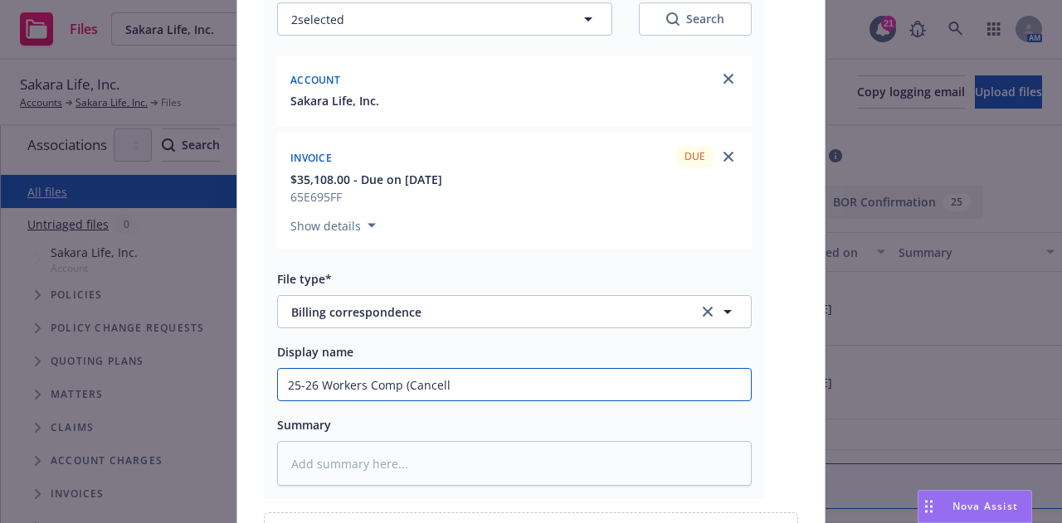
type textarea "x"
type input "25-26 Workers Comp (Cancelle"
type textarea "x"
type input "25-26 Workers Comp (Cancelled"
type textarea "x"
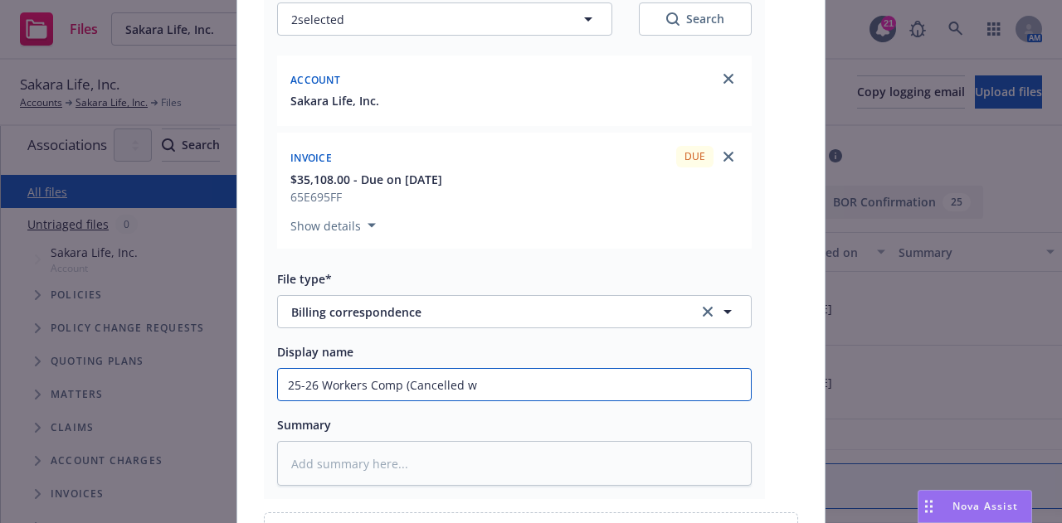
type input "25-26 Workers Comp (Cancelled wi"
type textarea "x"
type input "25-26 Workers Comp (Cancelled wit"
type textarea "x"
type input "25-26 Workers Comp (Cancelled with"
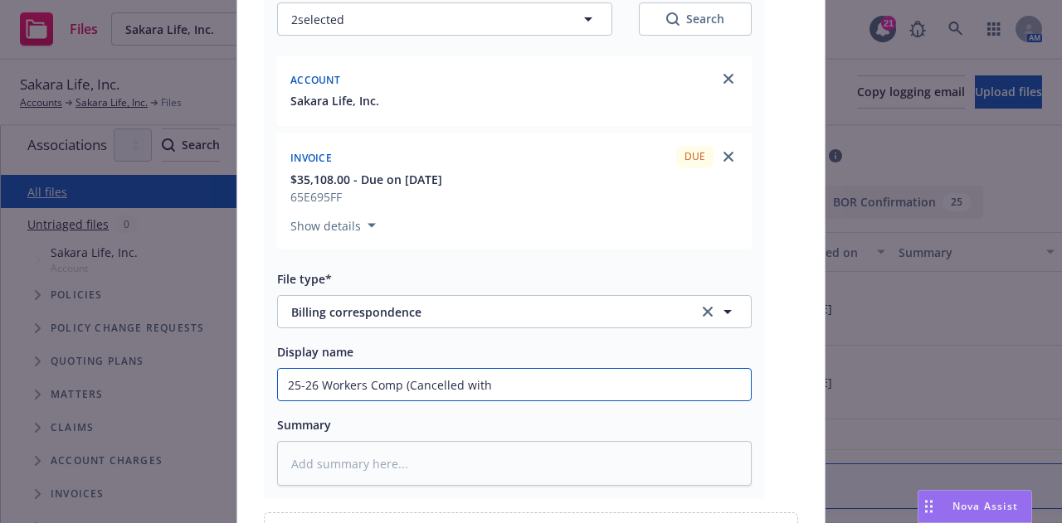
type textarea "x"
type input "25-26 Workers Comp (Cancelled with"
type textarea "x"
type input "25-26 Workers Comp (Cancelled with T"
type textarea "x"
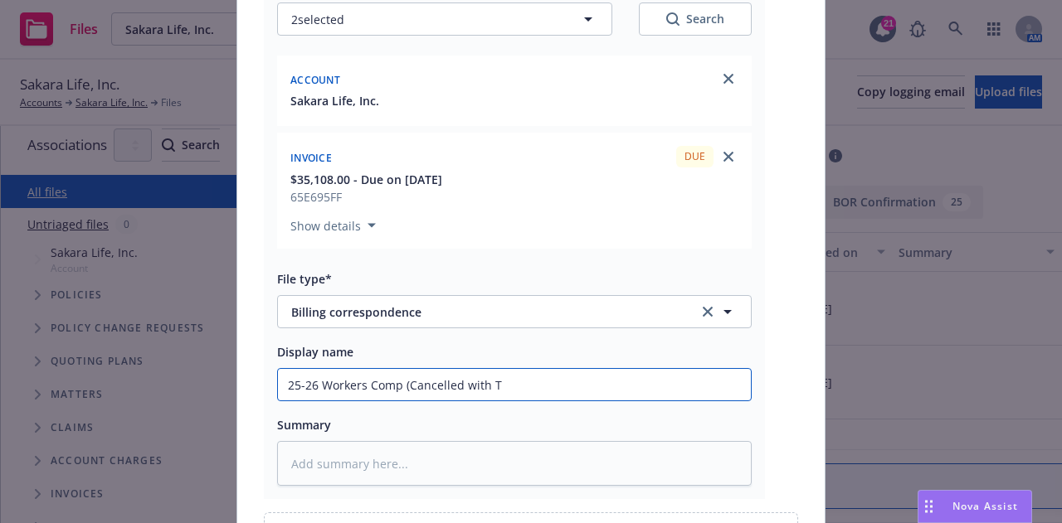
type input "25-26 Workers Comp (Cancelled with Tr"
type textarea "x"
type input "25-26 Workers Comp (Cancelled with Tra"
type textarea "x"
type input "25-26 Workers Comp (Cancelled with Trav"
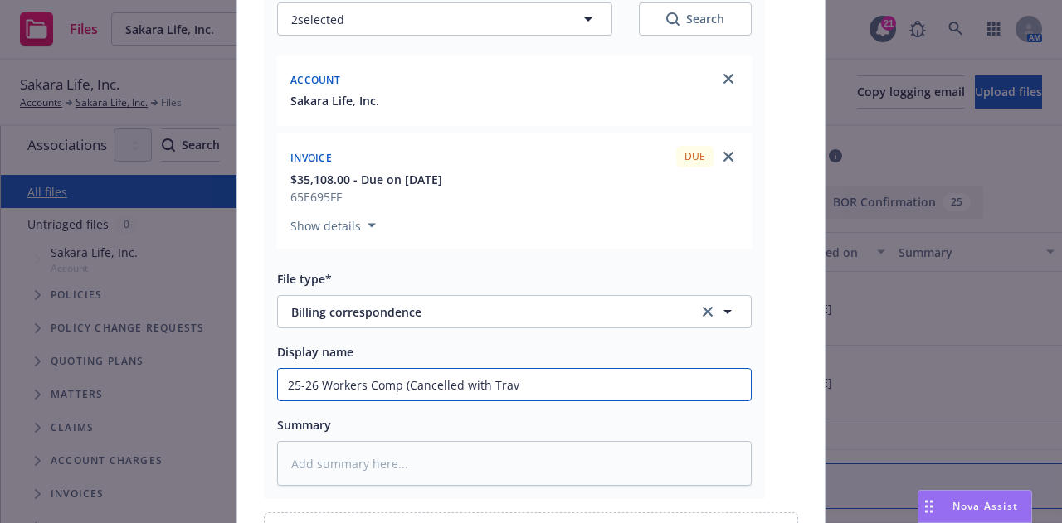
type textarea "x"
type input "25-26 Workers Comp (Cancelled with Travel"
type textarea "x"
type input "25-26 Workers Comp (Cancelled with Travele"
type textarea "x"
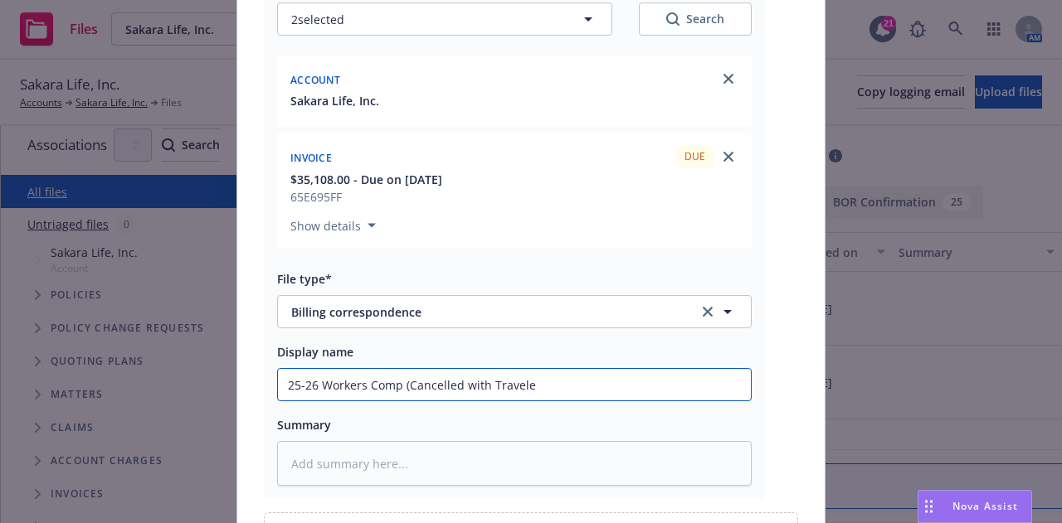
type input "25-26 Workers Comp (Cancelled with Traveler"
type textarea "x"
type input "25-26 Workers Comp (Cancelled with Travelers"
type textarea "x"
type input "25-26 Workers Comp (Cancelled with Travelers)"
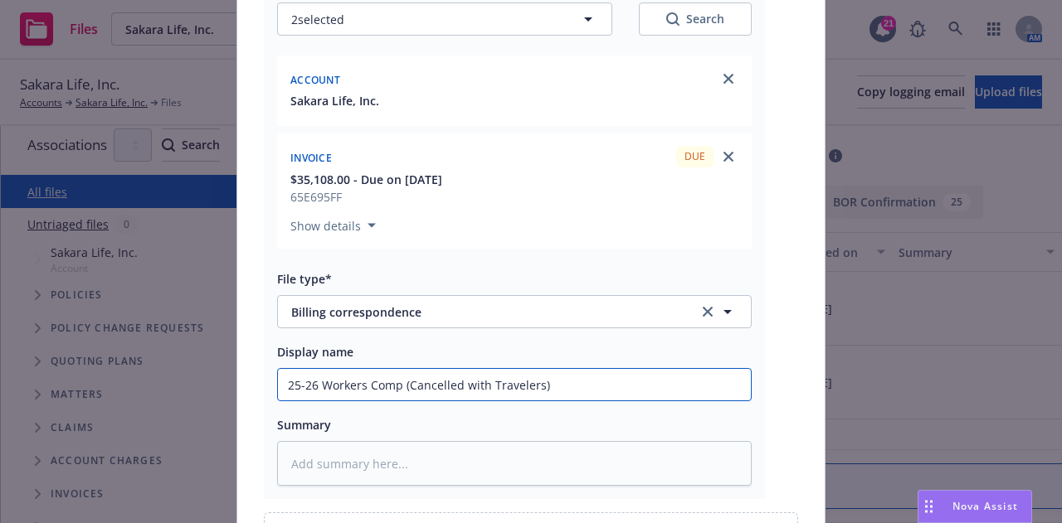
type textarea "x"
type input "25-26 Workers Comp (Cancelled with Travelers)"
type textarea "x"
type input "25-26 Workers Comp (Cancelled with Travelers) I"
type textarea "x"
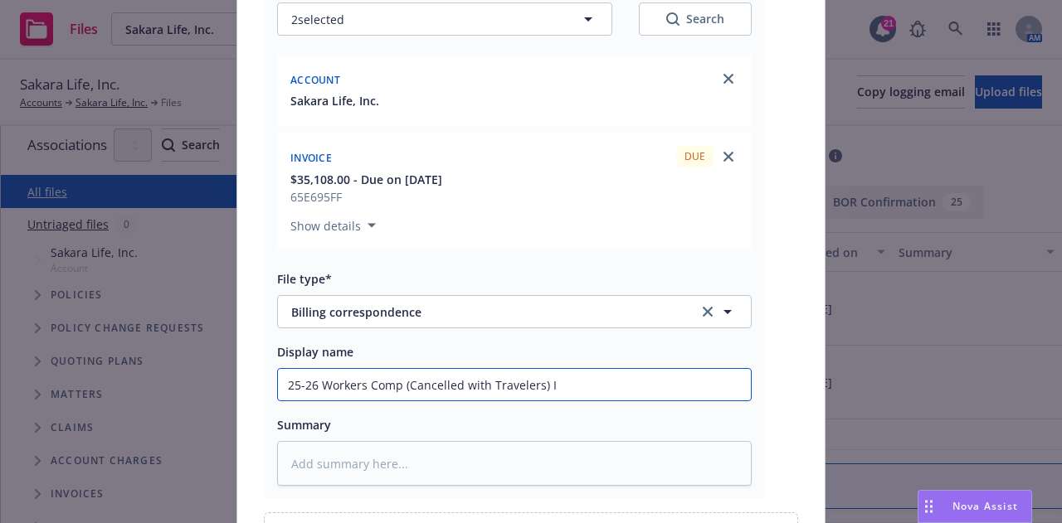
type input "25-26 Workers Comp (Cancelled with Travelers) In"
type textarea "x"
type input "25-26 Workers Comp (Cancelled with Travelers) Ins"
type textarea "x"
type input "25-26 Workers Comp (Cancelled with Travelers) Inst"
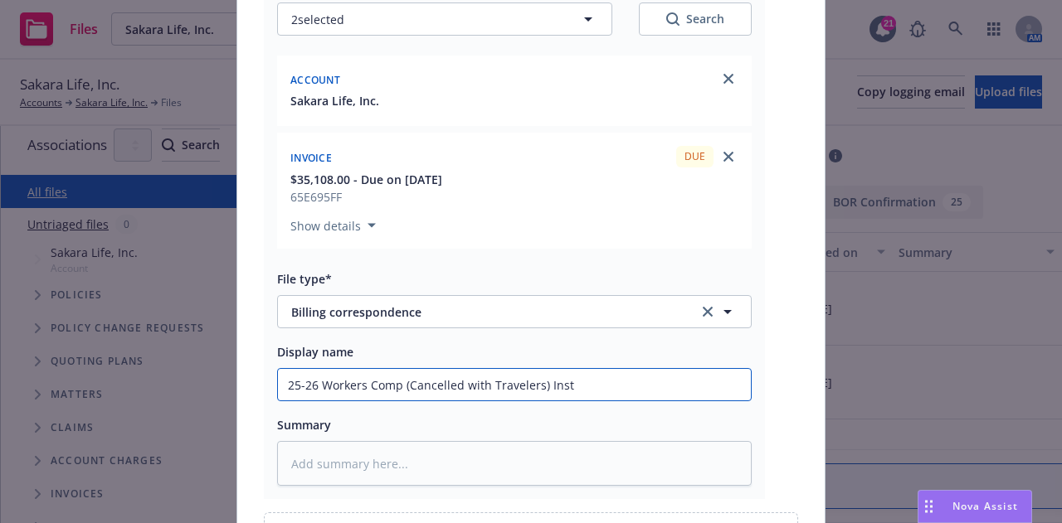
type textarea "x"
type input "25-26 Workers Comp (Cancelled with Travelers) Insta"
type textarea "x"
type input "25-26 Workers Comp (Cancelled with Travelers) Instal"
type textarea "x"
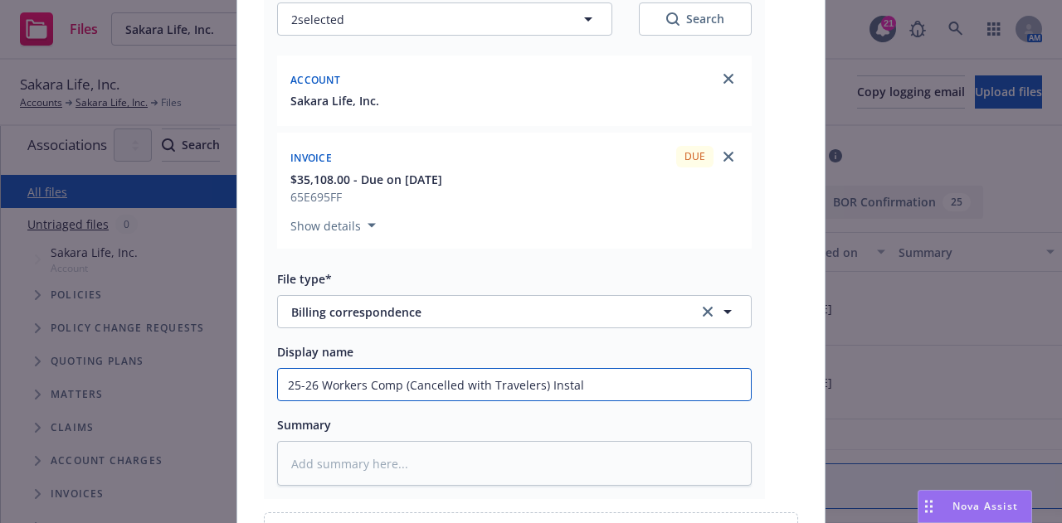
type input "25-26 Workers Comp (Cancelled with Travelers) Install"
type textarea "x"
type input "25-26 Workers Comp (Cancelled with Travelers) Installm"
type textarea "x"
type input "25-26 Workers Comp (Cancelled with Travelers) Installmn"
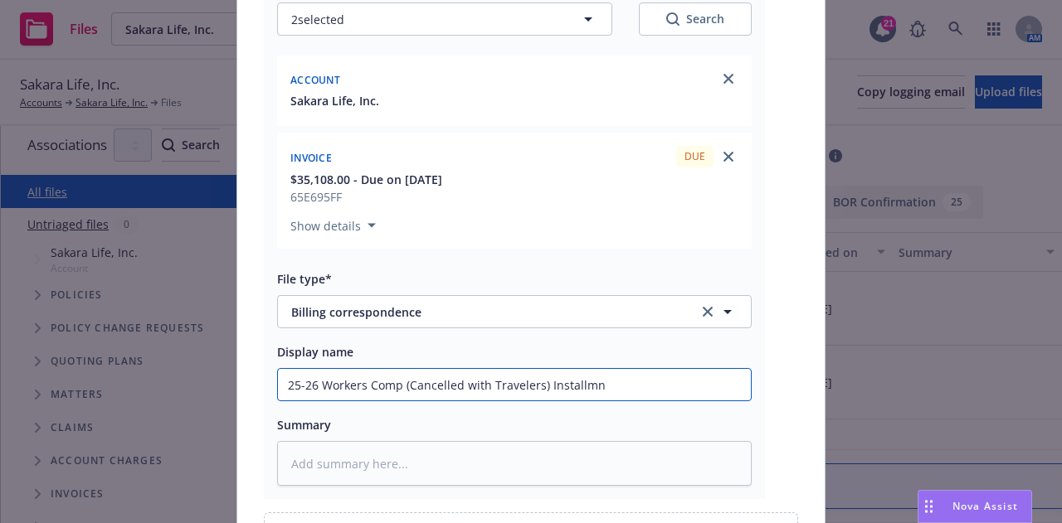
type textarea "x"
type input "25-26 Workers Comp (Cancelled with Travelers) Installmnt"
type textarea "x"
type input "25-26 Workers Comp (Cancelled with Travelers) Installmn"
type textarea "x"
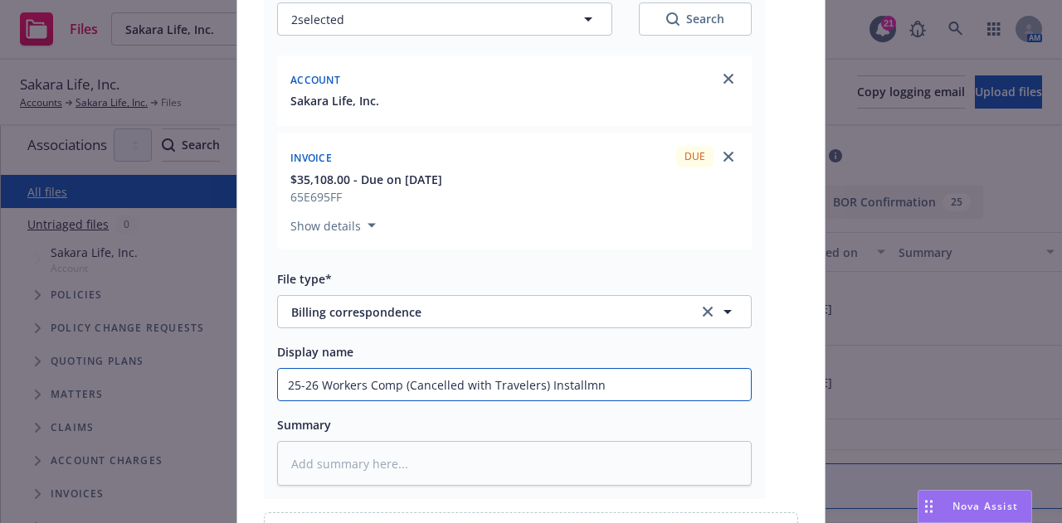
type input "25-26 Workers Comp (Cancelled with Travelers) Installm"
type textarea "x"
type input "25-26 Workers Comp (Cancelled with Travelers) Installmen"
type textarea "x"
type input "25-26 Workers Comp (Cancelled with Travelers) Installment"
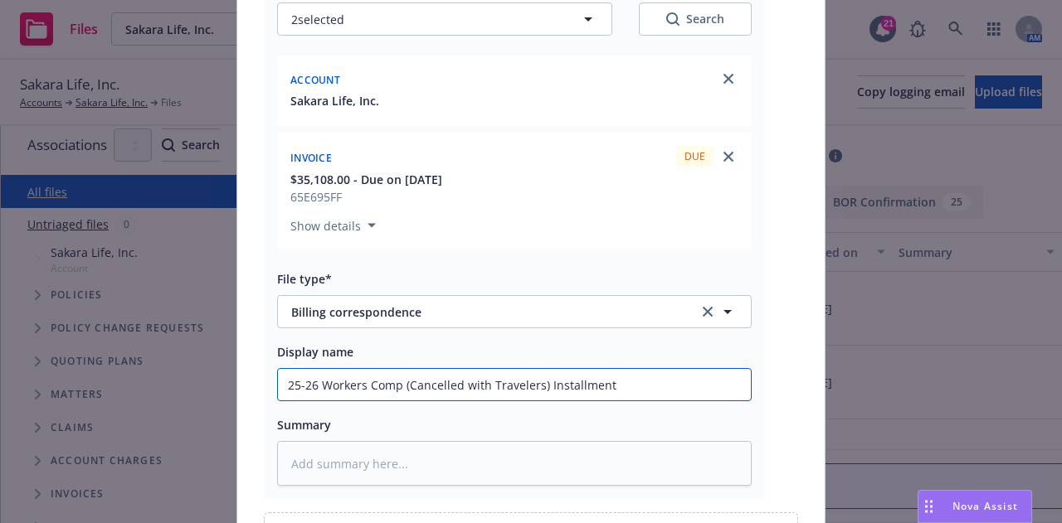
type textarea "x"
type input "25-26 Workers Comp (Cancelled with Travelers) Installment #"
type textarea "x"
type input "25-26 Workers Comp (Cancelled with Travelers) Installment #7"
type textarea "x"
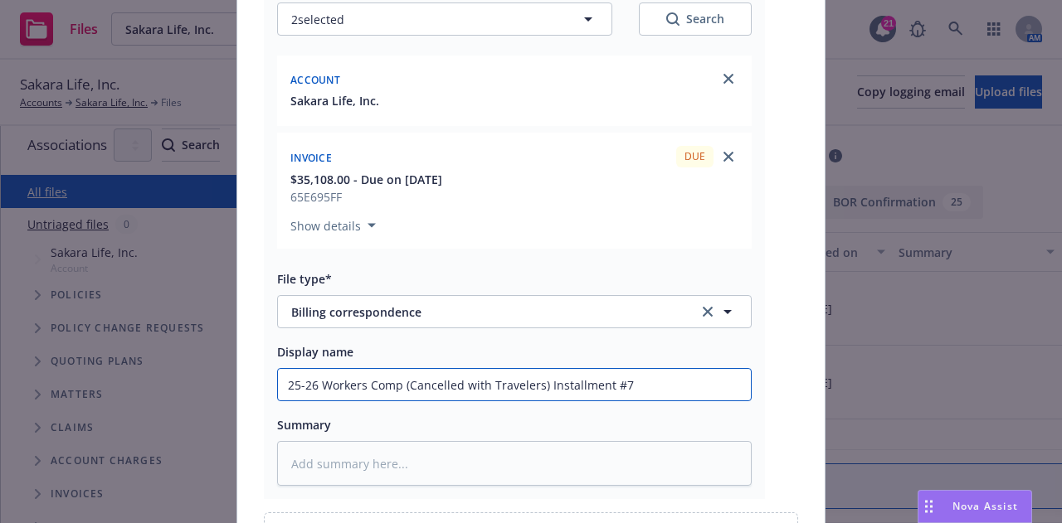
type input "25-26 Workers Comp (Cancelled with Travelers) Installment #7"
type textarea "x"
type input "25-26 Workers Comp (Cancelled with Travelers) Installment #7 bi"
type textarea "x"
type input "25-26 Workers Comp (Cancelled with Travelers) Installment #7 bil"
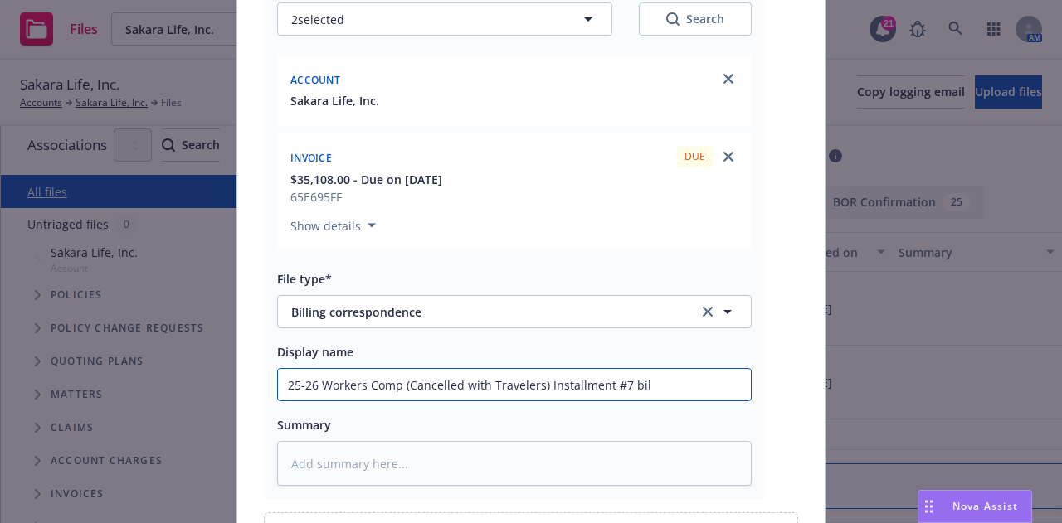
type textarea "x"
type input "25-26 Workers Comp (Cancelled with Travelers) Installment #7 bill"
type textarea "x"
type input "25-26 Workers Comp (Cancelled with Travelers) Installment #7 billin"
type textarea "x"
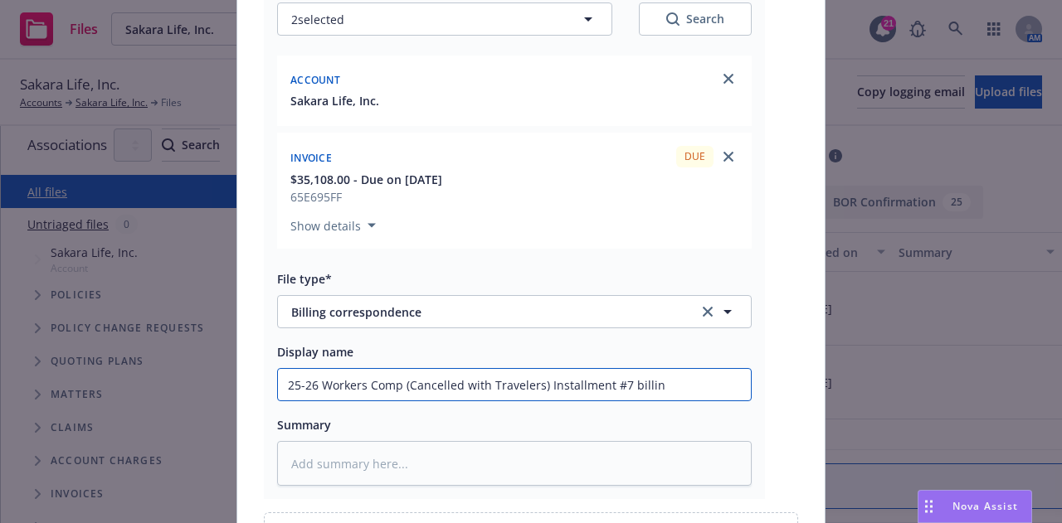
type input "25-26 Workers Comp (Cancelled with Travelers) Installment #7 billing"
type textarea "x"
type input "25-26 Workers Comp (Cancelled with Travelers) Installment #7 billing"
type textarea "x"
type input "25-26 Workers Comp (Cancelled with Travelers) Installment #7 billing co"
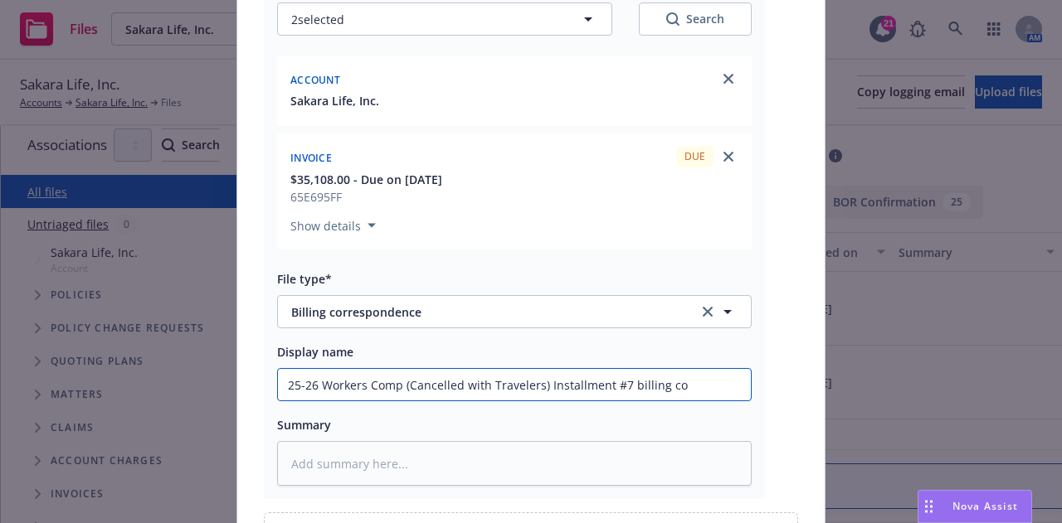
type textarea "x"
type input "25-26 Workers Comp (Cancelled with Travelers) Installment #7 billing cor"
type textarea "x"
type input "25-26 Workers Comp (Cancelled with Travelers) Installment #7 billing corr"
type textarea "x"
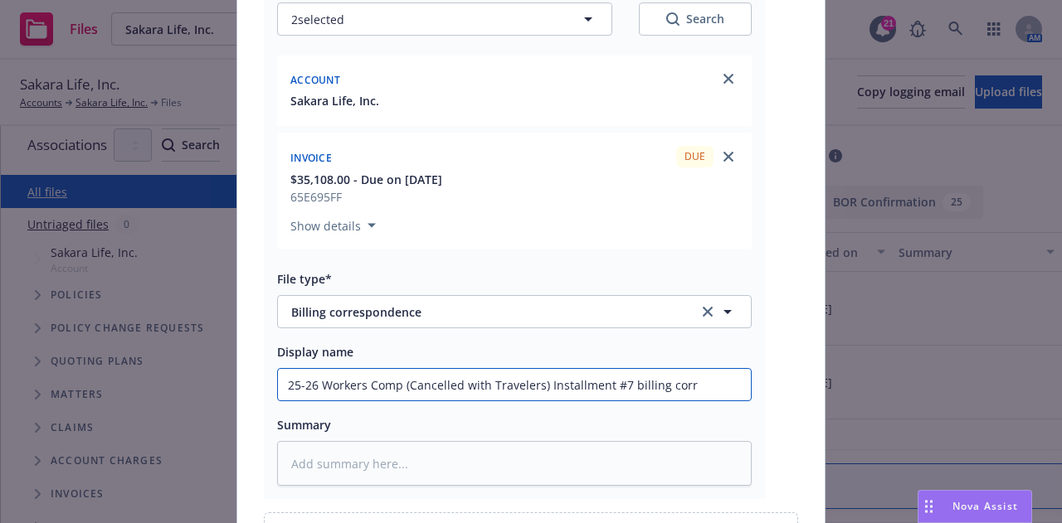
type input "25-26 Workers Comp (Cancelled with Travelers) Installment #7 billing corre"
type textarea "x"
type input "25-26 Workers Comp (Cancelled with Travelers) Installment #7 billing corres"
type textarea "x"
type input "25-26 Workers Comp (Cancelled with Travelers) Installment #7 billing corresp"
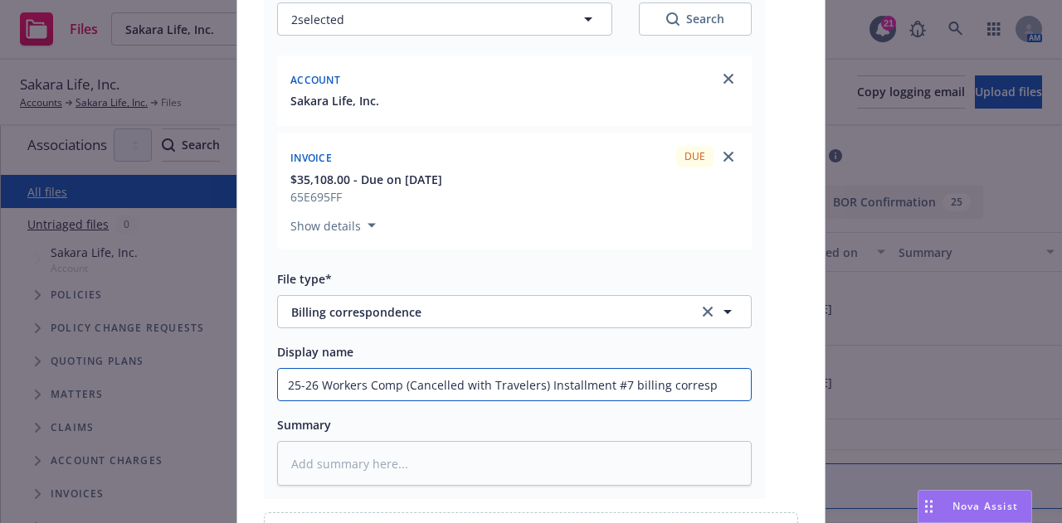
type textarea "x"
type input "25-26 Workers Comp (Cancelled with Travelers) Installment #7 billing correspo"
type textarea "x"
type input "25-26 Workers Comp (Cancelled with Travelers) Installment #7 billing correspon"
type textarea "x"
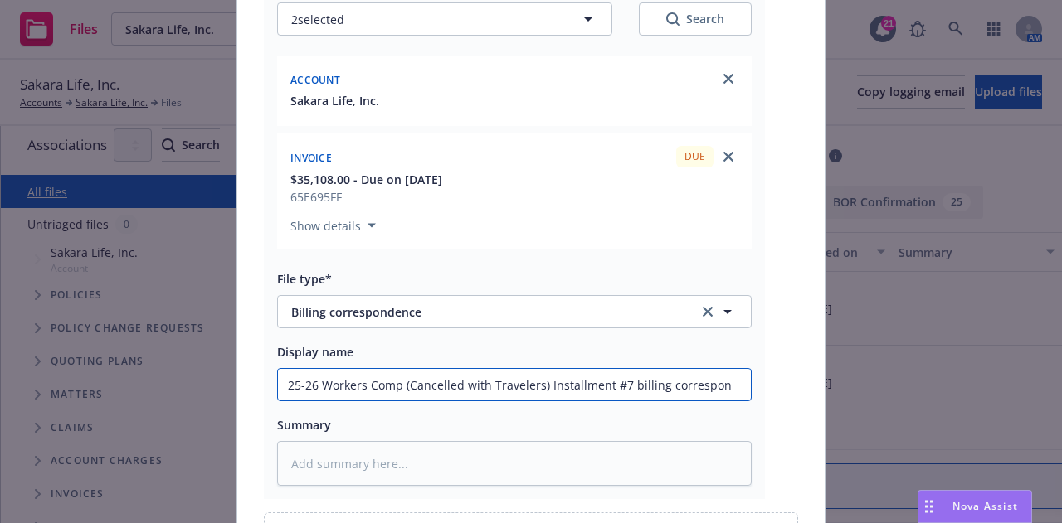
type input "25-26 Workers Comp (Cancelled with Travelers) Installment #7 billing correspond"
type textarea "x"
type input "25-26 Workers Comp (Cancelled with Travelers) Installment #7 billing corresponde"
type textarea "x"
type input "25-26 Workers Comp (Cancelled with Travelers) Installment #7 billing correspond…"
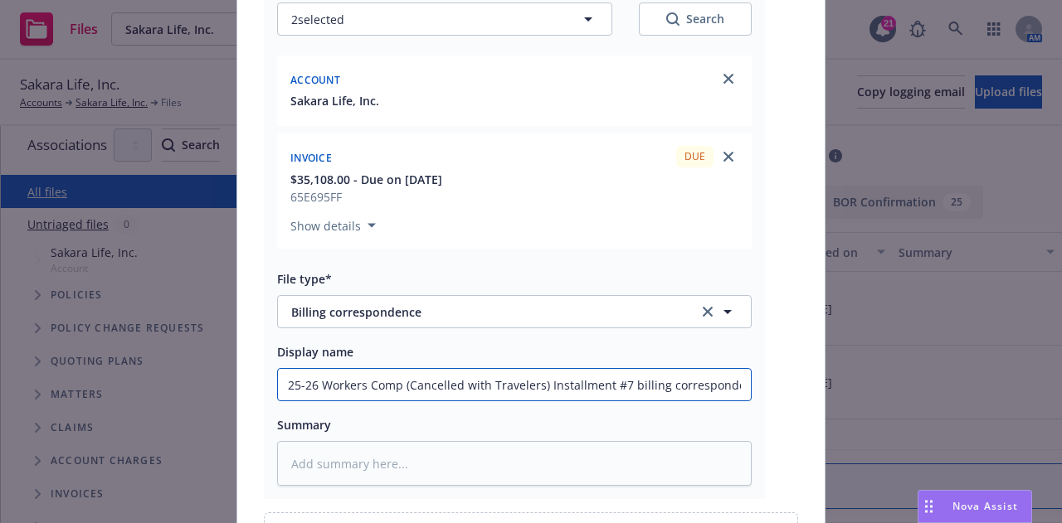
type textarea "x"
type input "25-26 Workers Comp (Cancelled with Travelers) Installment #7 billing corresponde"
type textarea "x"
type input "25-26 Workers Comp (Cancelled with Travelers) Installment #7 billing correspond…"
type textarea "x"
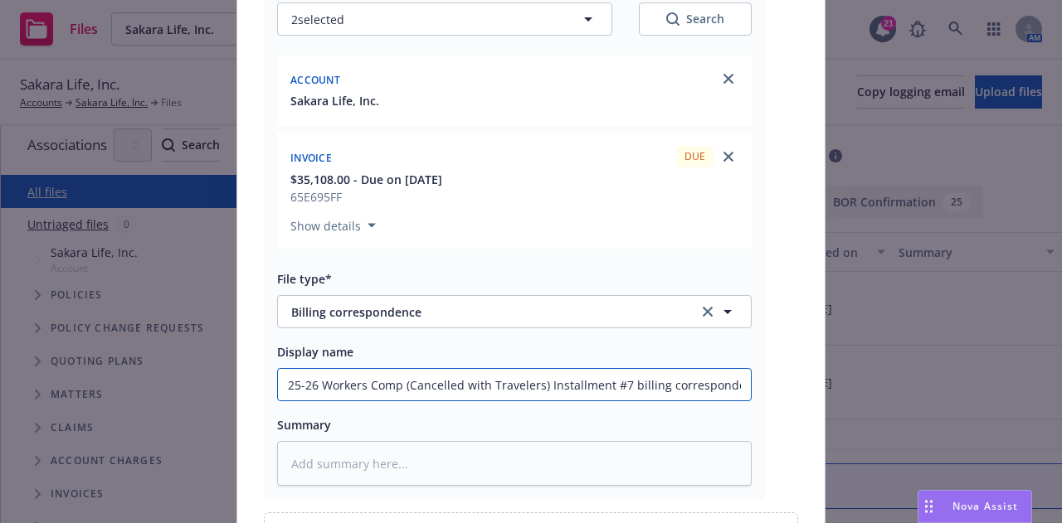
type input "25-26 Workers Comp (Cancelled with Travelers) Installment #7 billing correspond…"
type textarea "x"
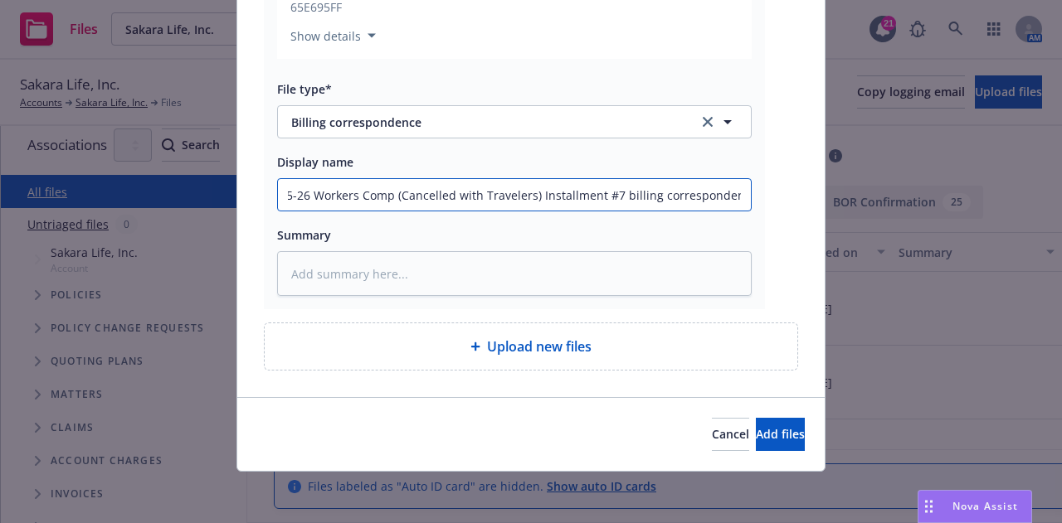
drag, startPoint x: 279, startPoint y: 192, endPoint x: 224, endPoint y: 175, distance: 57.4
click at [217, 177] on div "Add files FW_ Sakara Life_ Inc_ - UB-7Y800725-24-14-G.msg Associations* 2 selec…" at bounding box center [531, 261] width 1062 height 523
type input "25-26 Workers Comp (Cancelled with Travelers) Installment #7 billing correspond…"
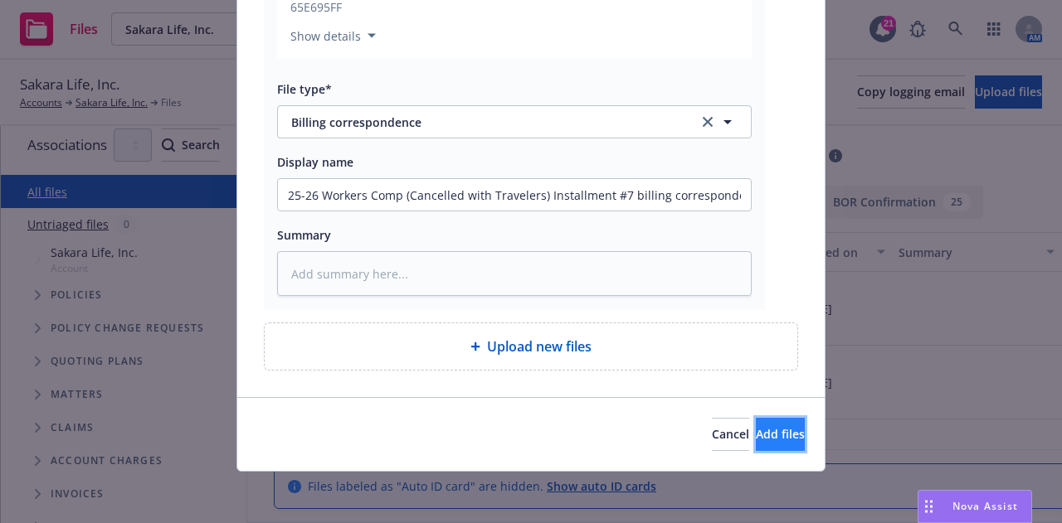
click at [781, 430] on button "Add files" at bounding box center [780, 434] width 49 height 33
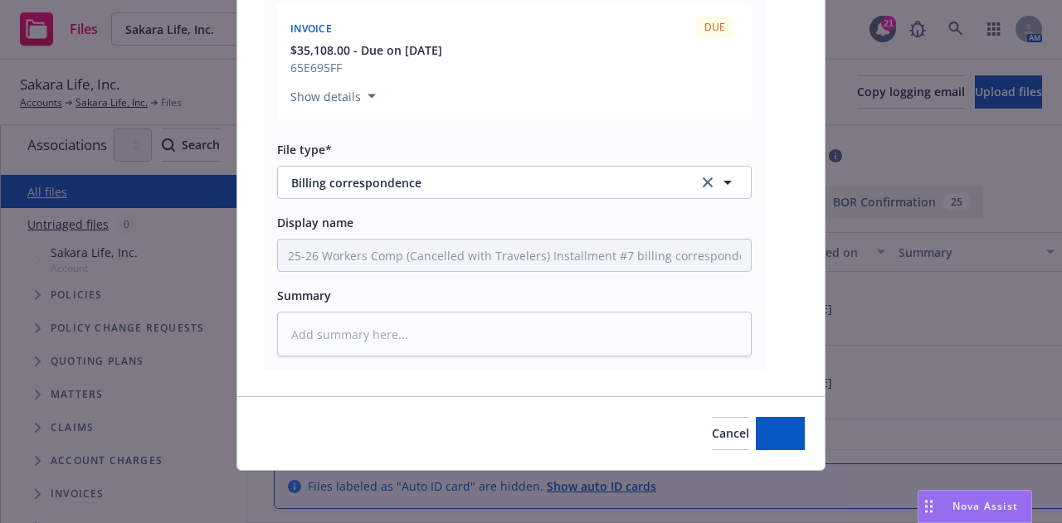
type textarea "x"
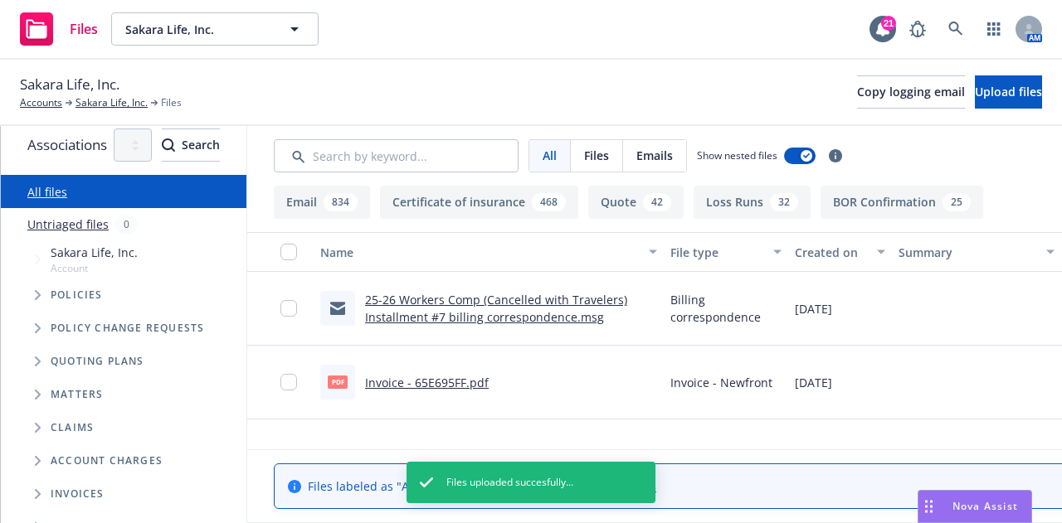
scroll to position [0, 318]
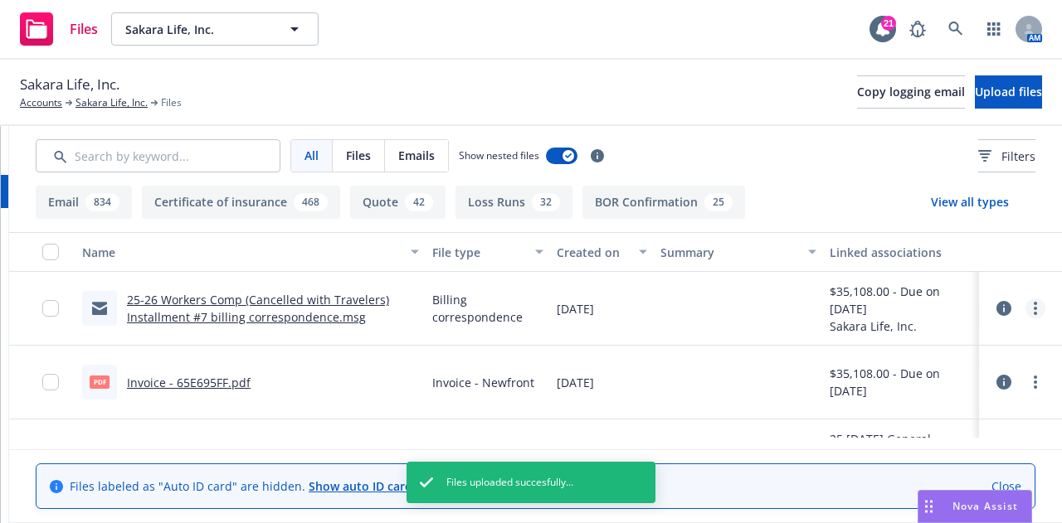
click at [1025, 309] on link "more" at bounding box center [1035, 309] width 20 height 20
click at [994, 436] on link "Update associations" at bounding box center [949, 441] width 165 height 33
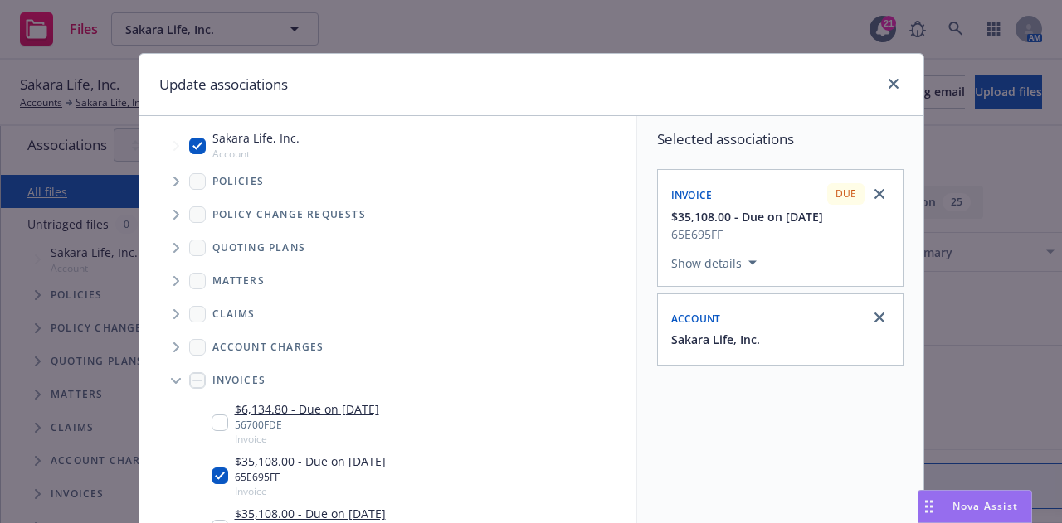
click at [163, 174] on span "Tree Example" at bounding box center [176, 181] width 27 height 27
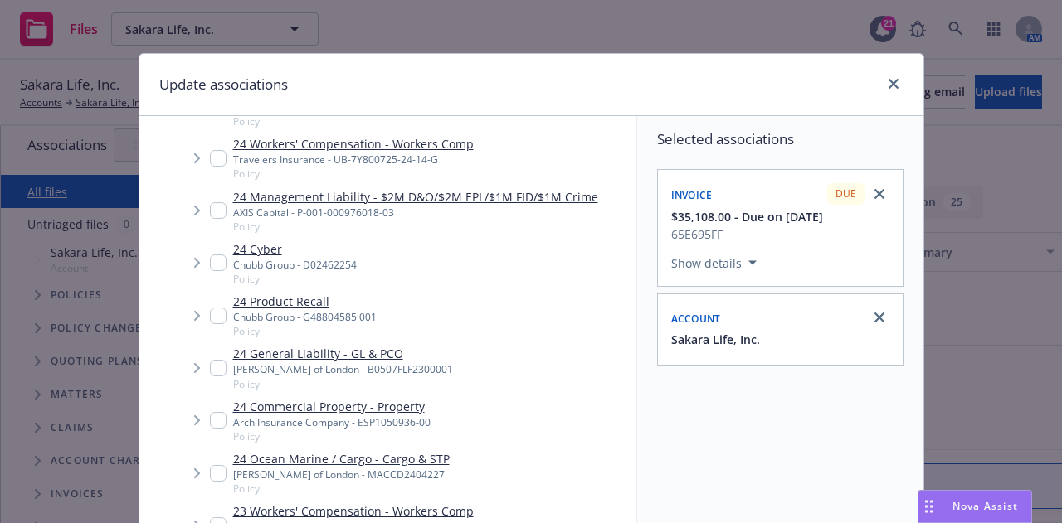
scroll to position [313, 0]
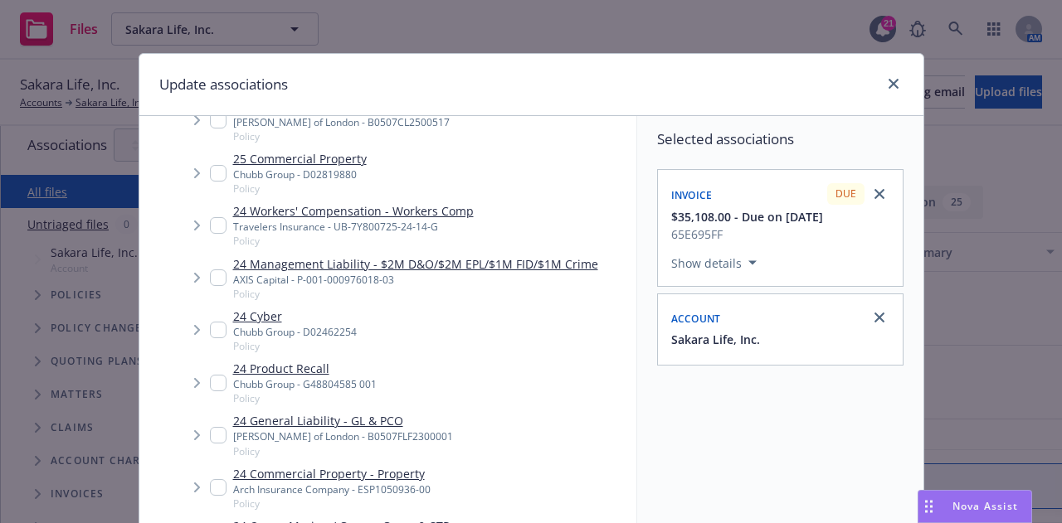
click at [210, 226] on input "Tree Example" at bounding box center [218, 225] width 17 height 17
checkbox input "true"
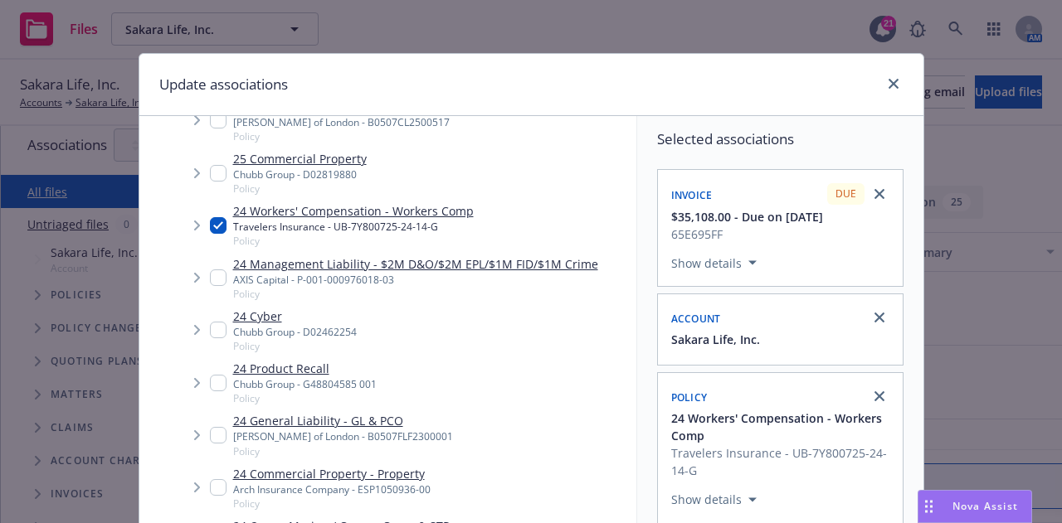
scroll to position [300, 0]
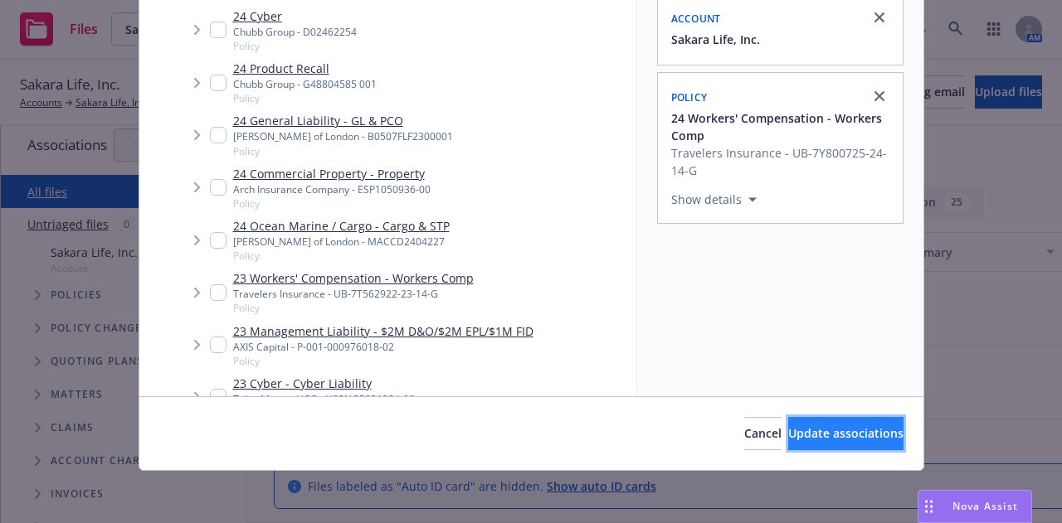
click at [862, 430] on span "Update associations" at bounding box center [845, 433] width 115 height 16
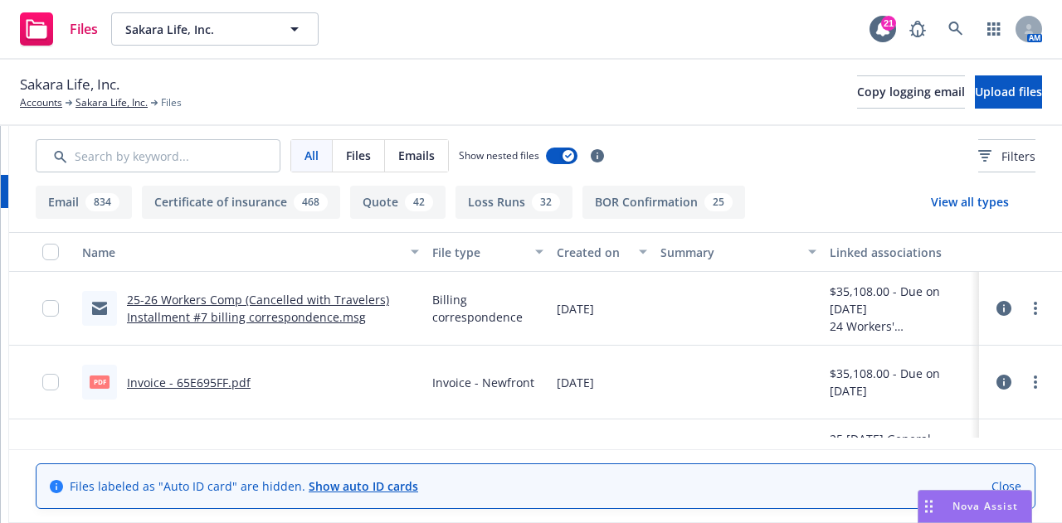
scroll to position [0, 318]
click at [996, 305] on icon at bounding box center [1003, 308] width 15 height 15
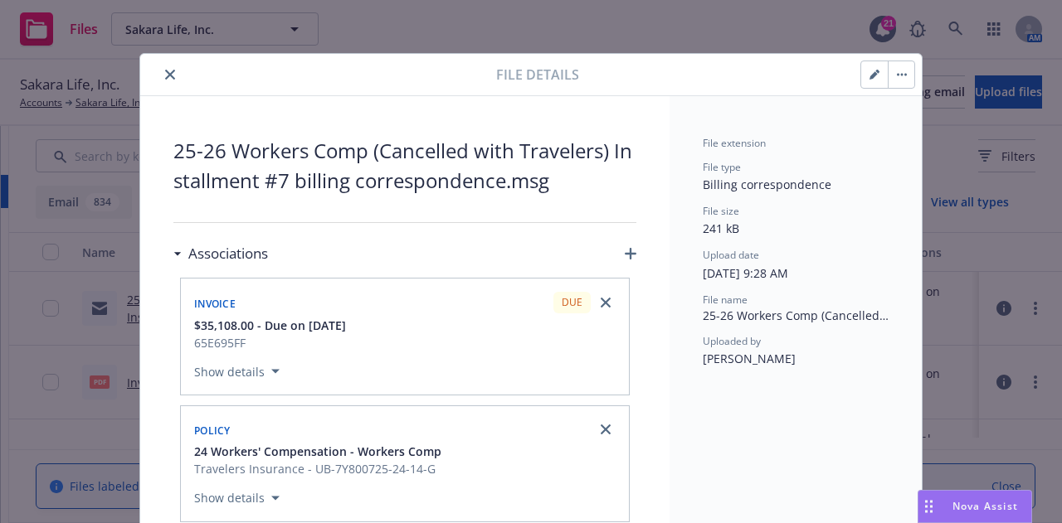
click at [878, 75] on button "button" at bounding box center [874, 74] width 27 height 27
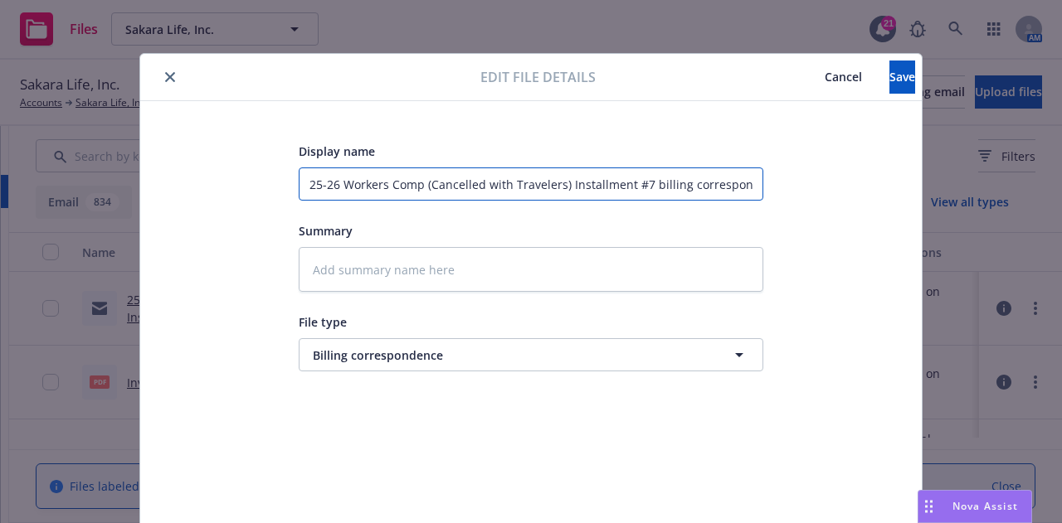
click at [329, 182] on input "25-26 Workers Comp (Cancelled with Travelers) Installment #7 billing correspond…" at bounding box center [531, 184] width 464 height 33
type textarea "x"
type input "25-2 Workers Comp (Cancelled with Travelers) Installment #7 billing corresponde…"
type textarea "x"
type input "25- Workers Comp (Cancelled with Travelers) Installment #7 billing corresponden…"
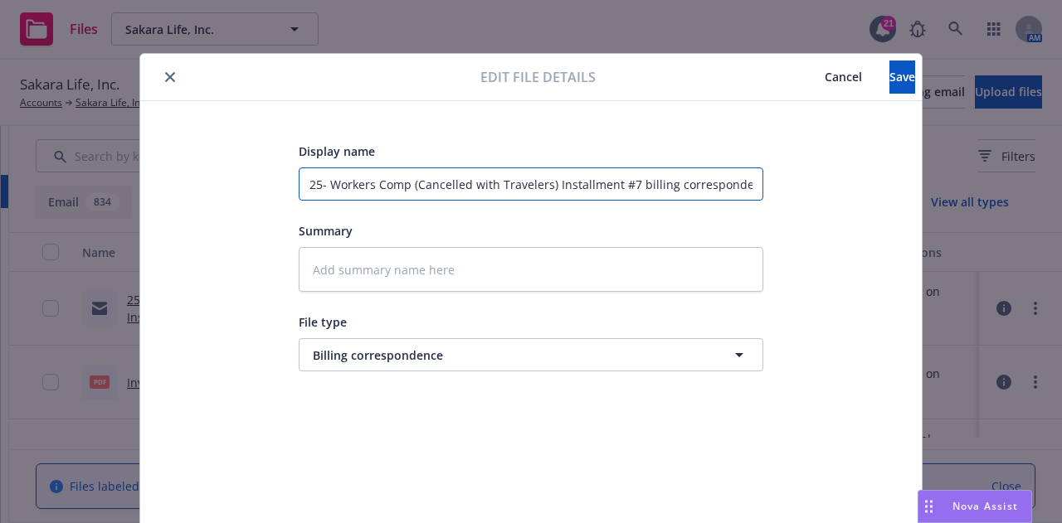
type textarea "x"
type input "25 Workers Comp (Cancelled with Travelers) Installment #7 billing correspondence"
type textarea "x"
type input "2 Workers Comp (Cancelled with Travelers) Installment #7 billing correspondence"
type textarea "x"
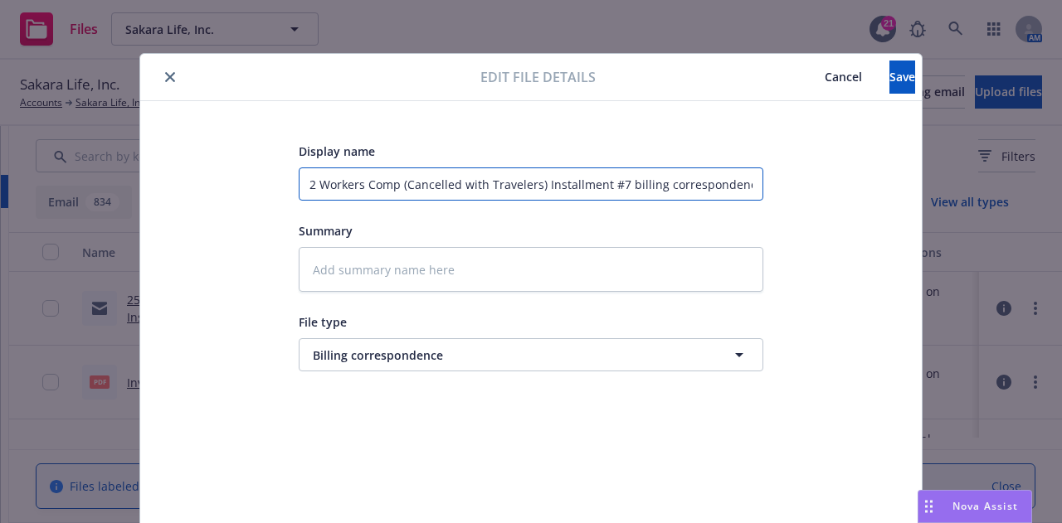
type input "Workers Comp (Cancelled with Travelers) Installment #7 billing correspondence"
click at [889, 81] on button "Save" at bounding box center [902, 77] width 26 height 33
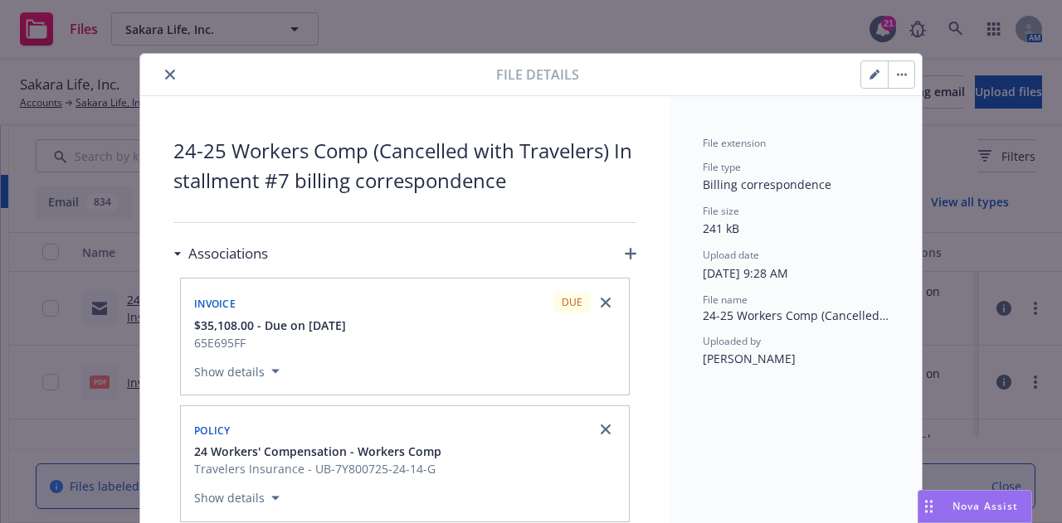
click at [163, 80] on button "close" at bounding box center [170, 75] width 20 height 20
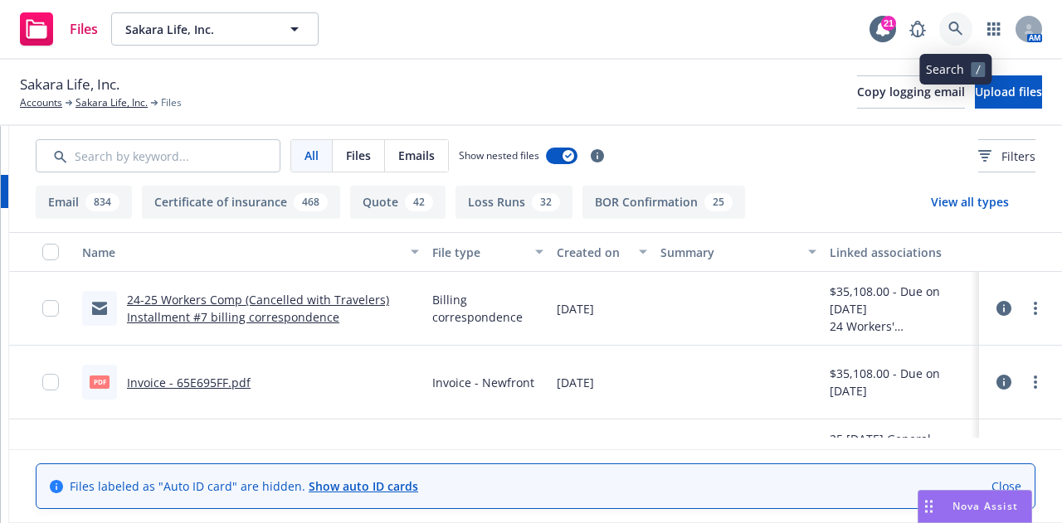
click at [950, 22] on icon at bounding box center [955, 29] width 14 height 14
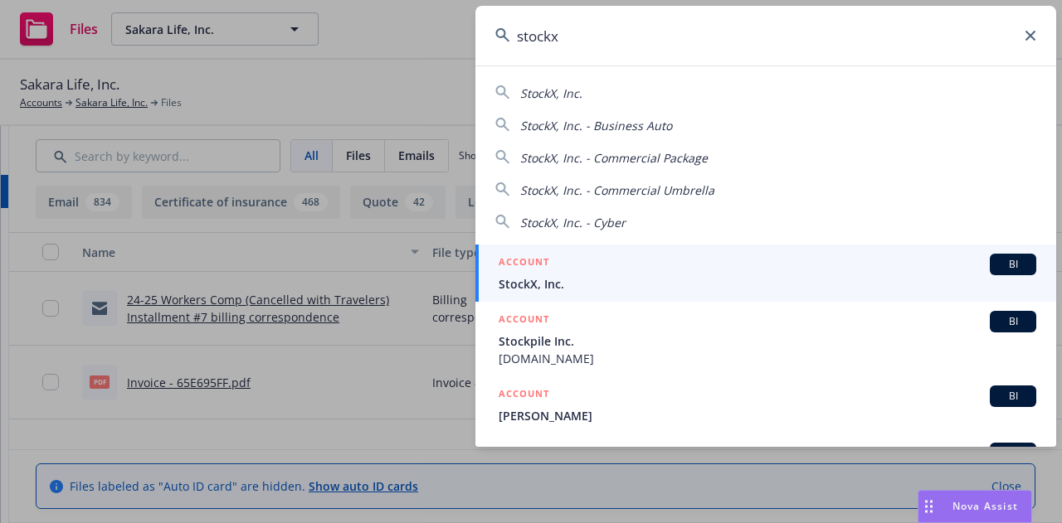
click at [907, 282] on span "StockX, Inc." at bounding box center [766, 283] width 537 height 17
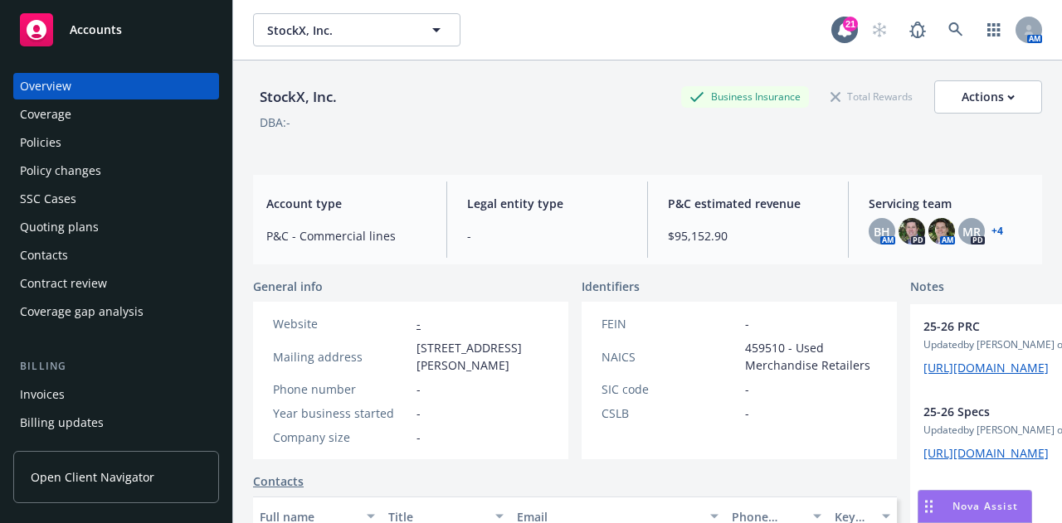
click at [82, 180] on div "Policy changes" at bounding box center [60, 171] width 81 height 27
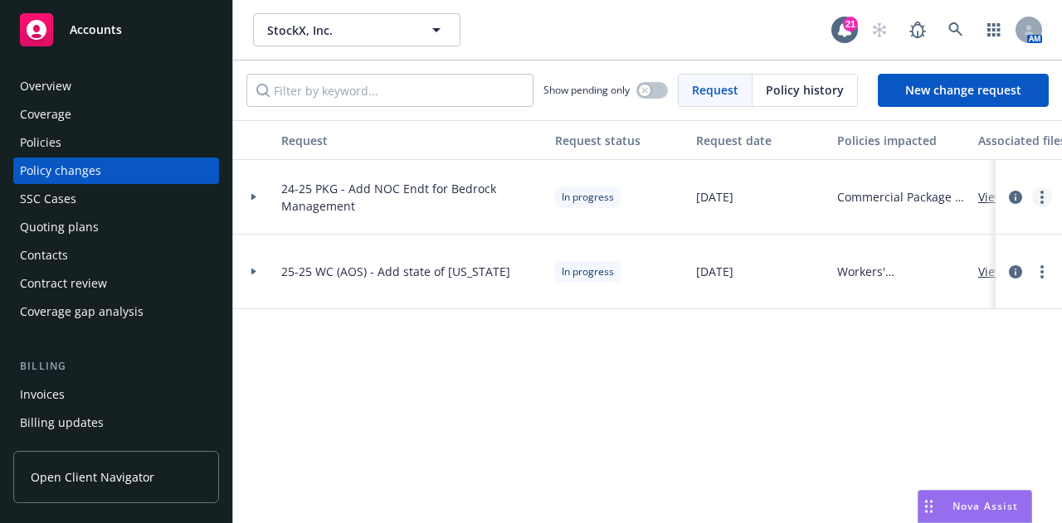
click at [1040, 202] on icon "more" at bounding box center [1041, 197] width 3 height 13
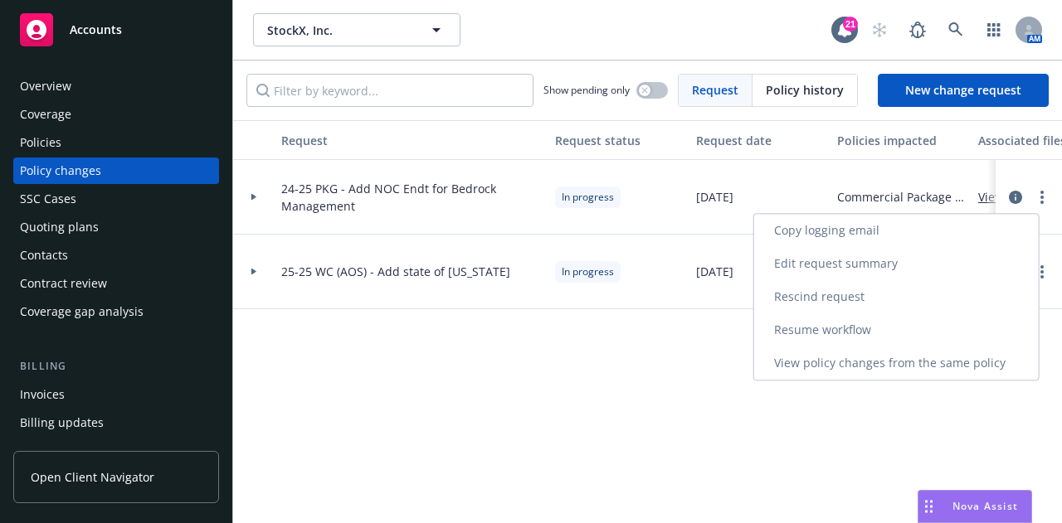
click at [942, 307] on link "Rescind request" at bounding box center [896, 296] width 284 height 33
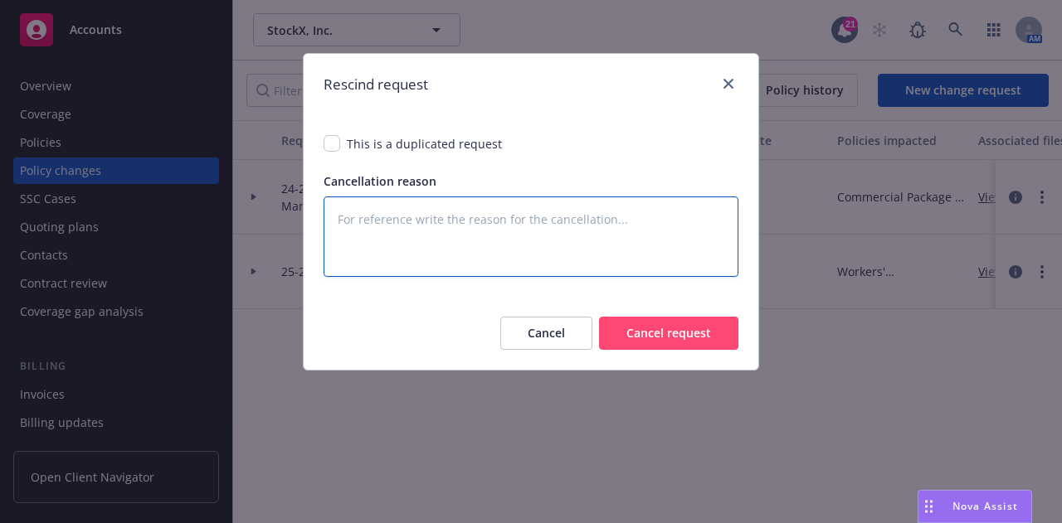
click at [643, 202] on textarea at bounding box center [530, 237] width 415 height 80
type textarea "B"
type textarea "x"
type textarea "Be"
type textarea "x"
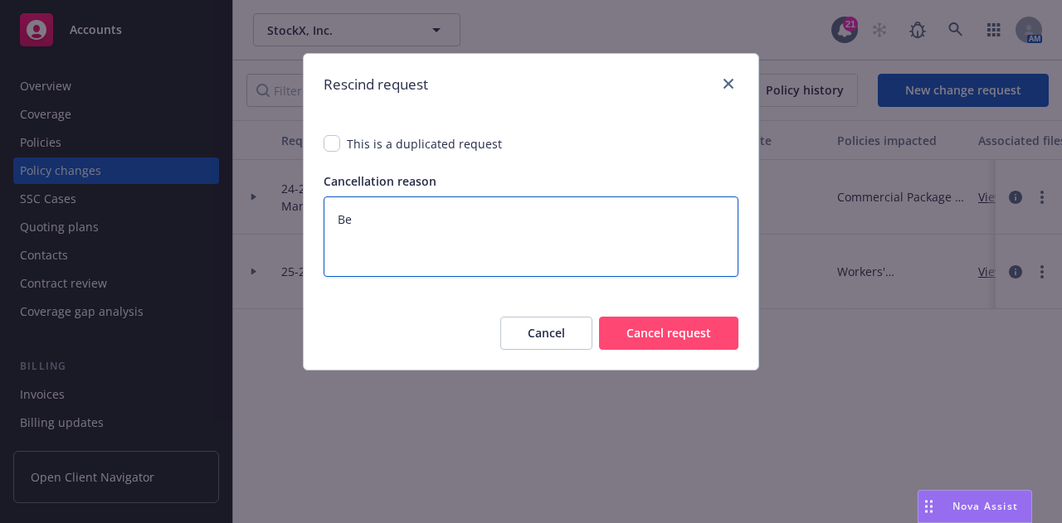
type textarea "Bed"
type textarea "x"
type textarea "Bedr"
type textarea "x"
type textarea "Bedro"
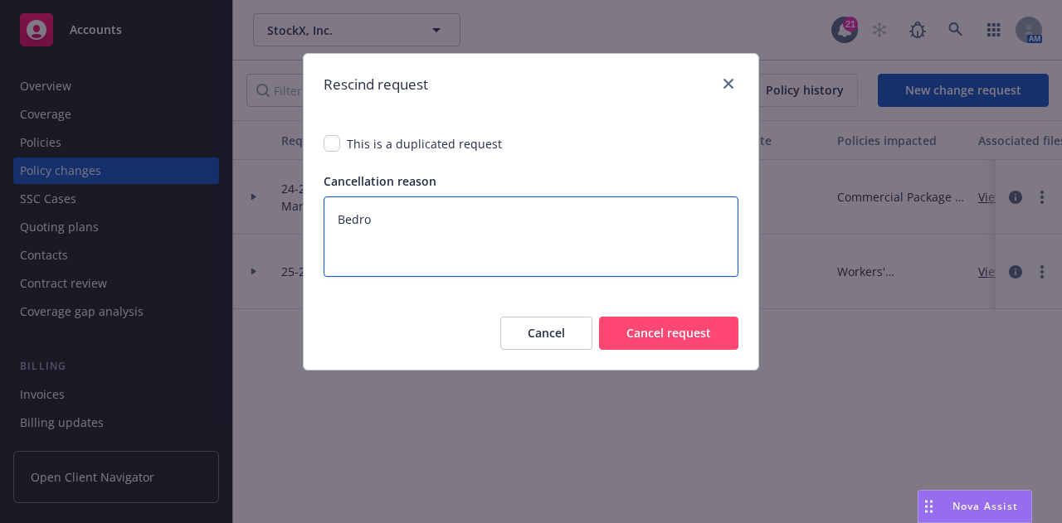
type textarea "x"
type textarea "Bedroc"
type textarea "x"
type textarea "Bedrock"
type textarea "x"
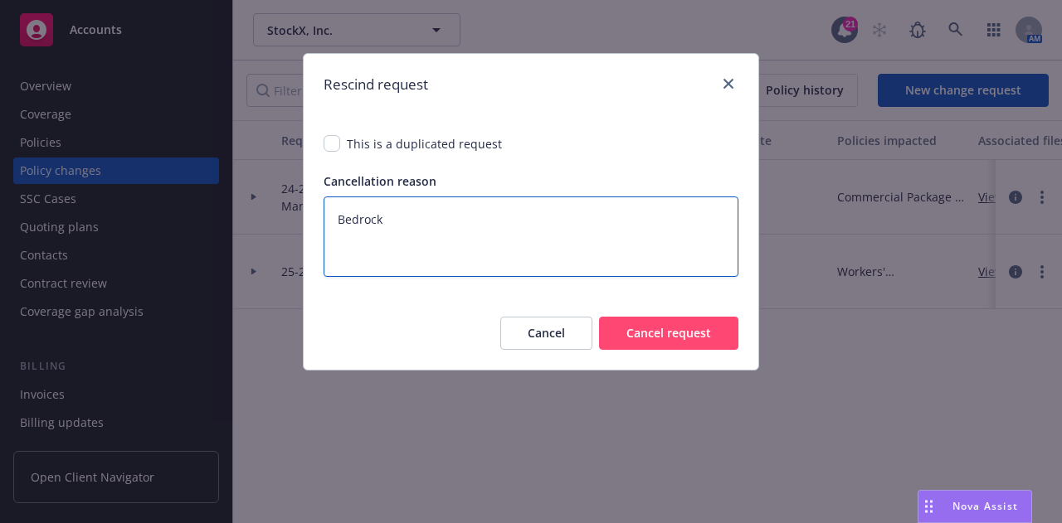
type textarea "Bedrock"
type textarea "x"
type textarea "Bedrock M"
type textarea "x"
type textarea "Bedrock Ma"
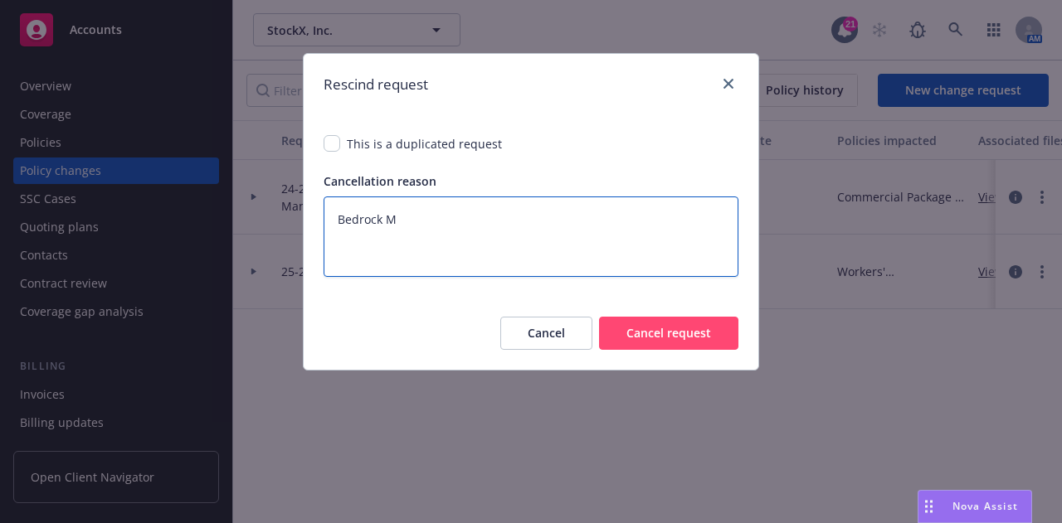
type textarea "x"
type textarea "Bedrock Man"
type textarea "x"
type textarea "Bedrock Mana"
type textarea "x"
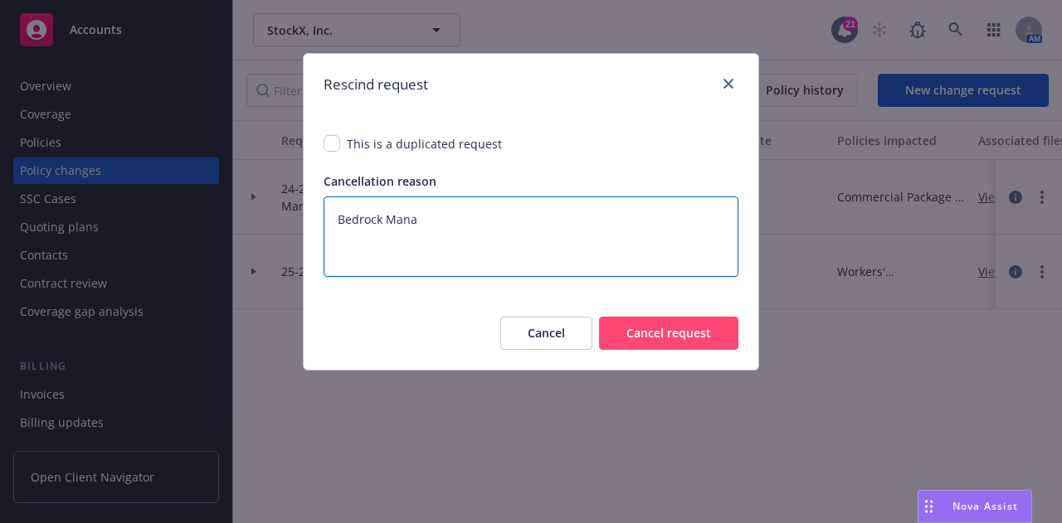
type textarea "Bedrock Manag"
type textarea "x"
type textarea "Bedrock Manage"
type textarea "x"
type textarea "Bedrock Managee"
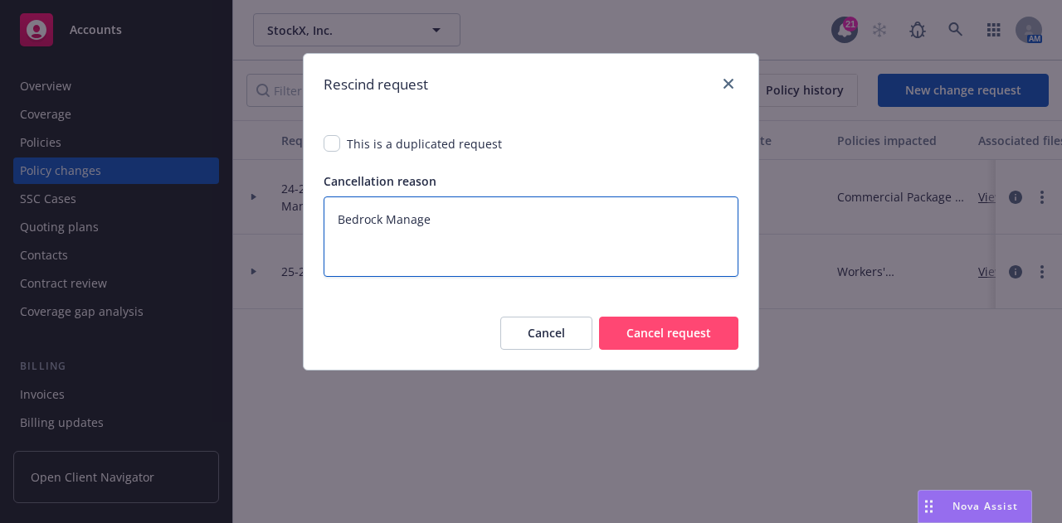
type textarea "x"
type textarea "Bedrock Manage"
type textarea "x"
type textarea "Bedrock Managem"
type textarea "x"
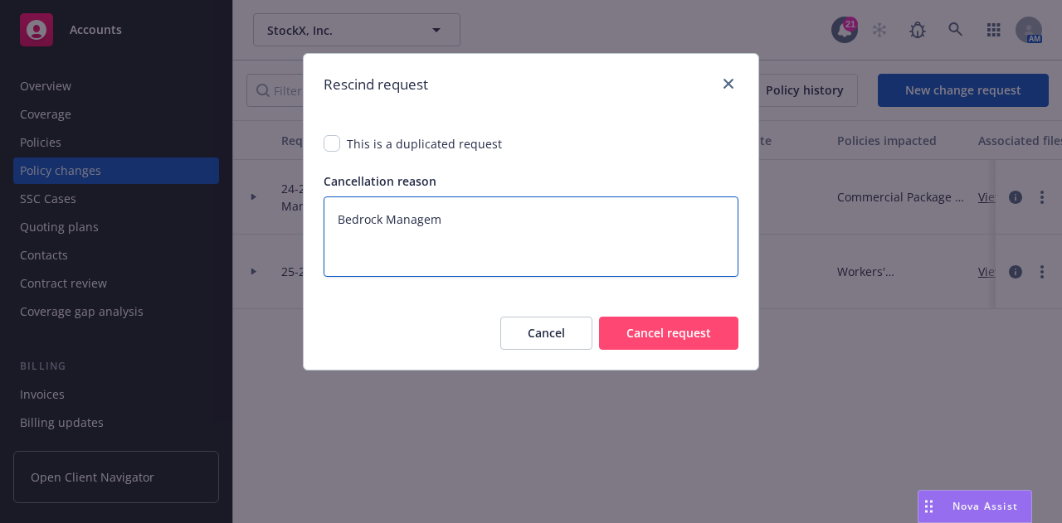
type textarea "Bedrock Manageme"
type textarea "x"
type textarea "Bedrock Managemen"
type textarea "x"
type textarea "Bedrock Management"
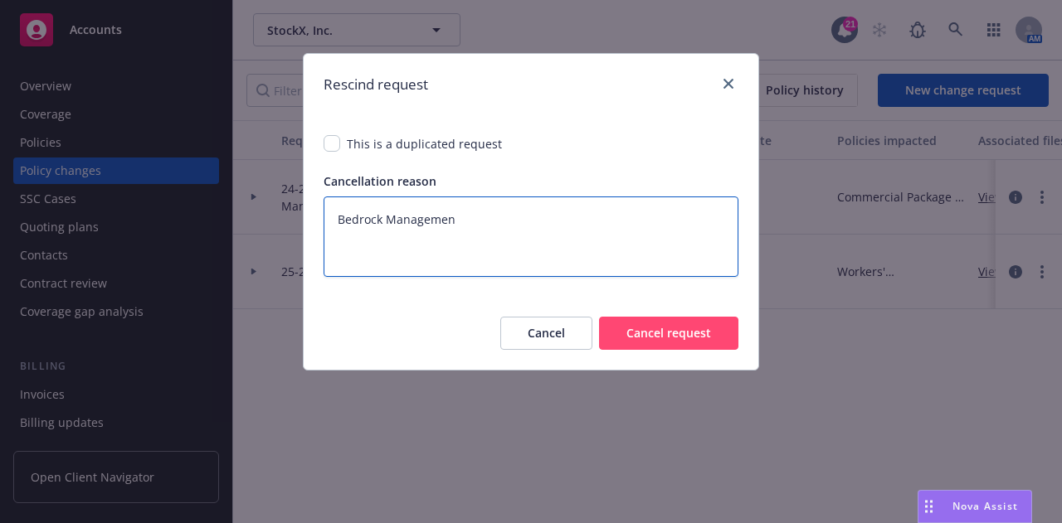
type textarea "x"
type textarea "Bedrock Management"
type textarea "x"
type textarea "Bedrock Management A"
type textarea "x"
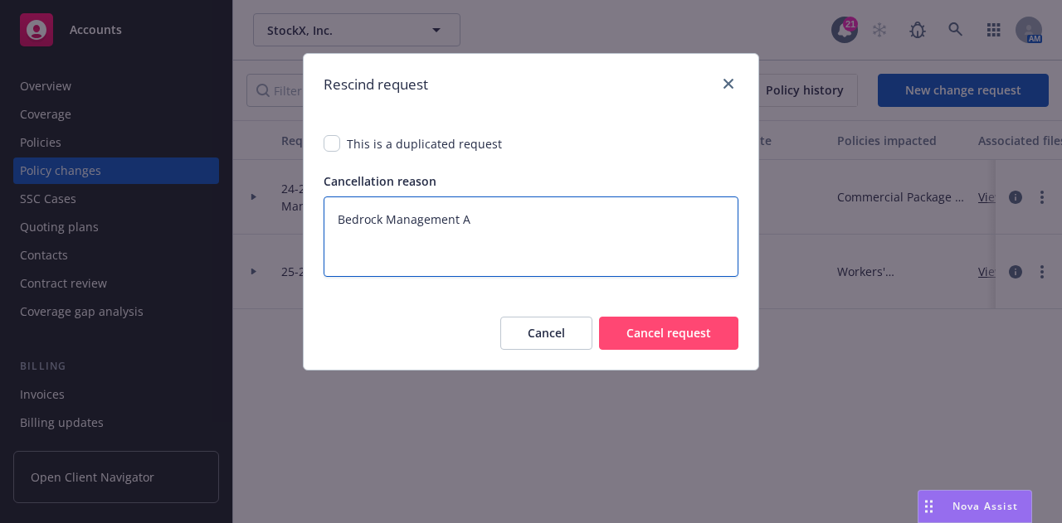
type textarea "Bedrock Management AI"
type textarea "x"
type textarea "Bedrock Management AI"
type textarea "x"
type textarea "Bedrock Management AI i"
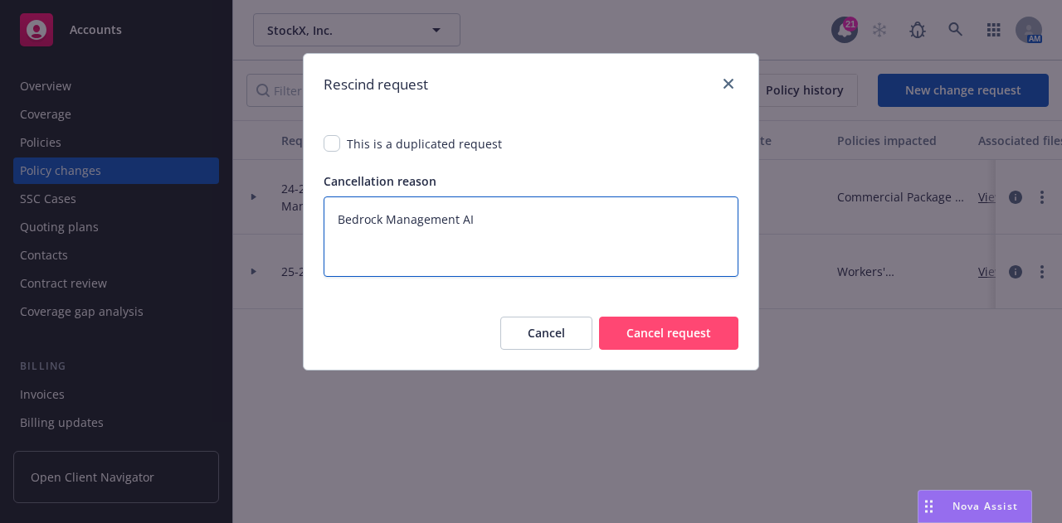
type textarea "x"
type textarea "Bedrock Management AI"
type textarea "x"
type textarea "Bedrock Management AI e"
type textarea "x"
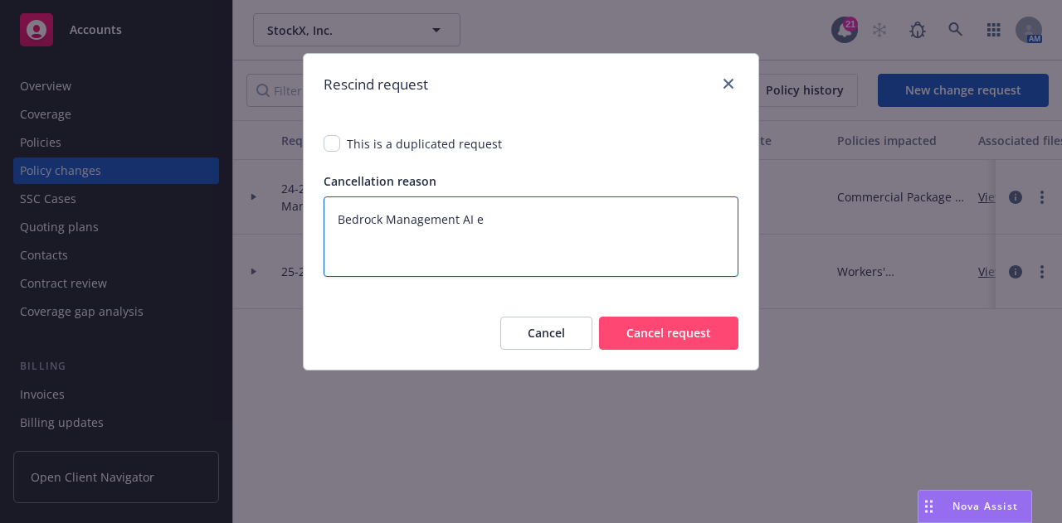
type textarea "Bedrock Management AI en"
type textarea "x"
type textarea "Bedrock Management AI end"
type textarea "x"
type textarea "Bedrock Management AI endo"
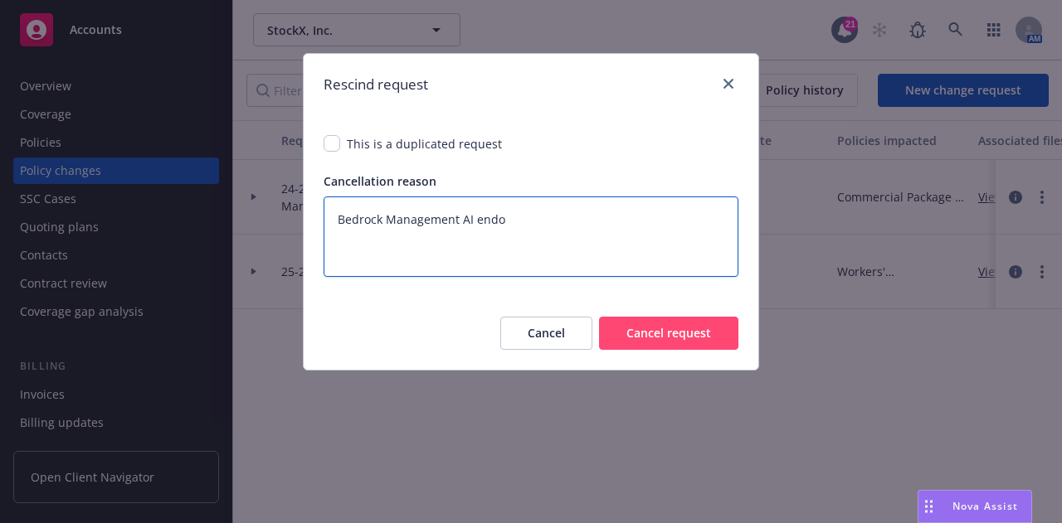
type textarea "x"
type textarea "Bedrock Management AI endor"
type textarea "x"
type textarea "Bedrock Management AI endors"
type textarea "x"
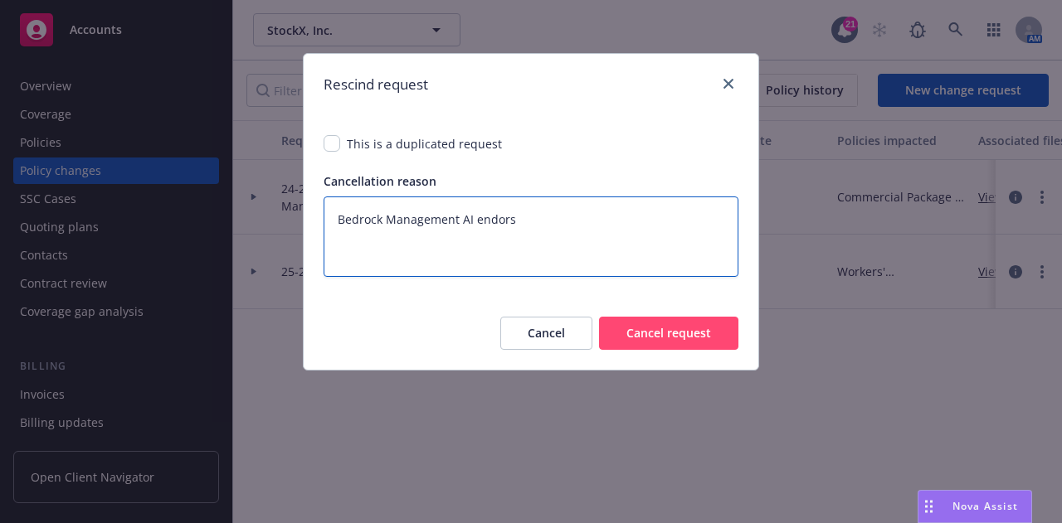
type textarea "Bedrock Management AI endorse"
type textarea "x"
type textarea "Bedrock Management AI endorseme"
type textarea "x"
type textarea "Bedrock Management AI endorsemen"
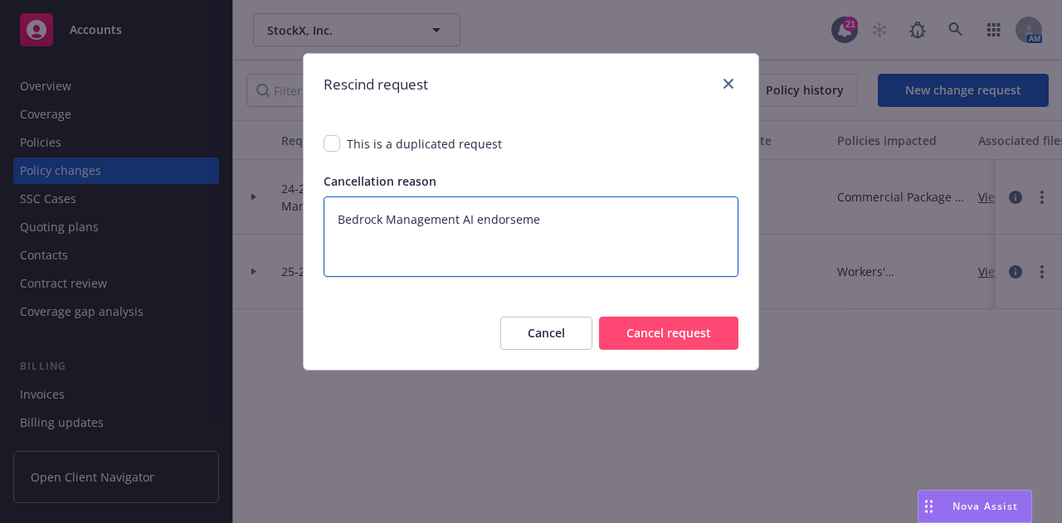
type textarea "x"
type textarea "Bedrock Management AI endorsement"
type textarea "x"
type textarea "Bedrock Management AI endorsement"
type textarea "x"
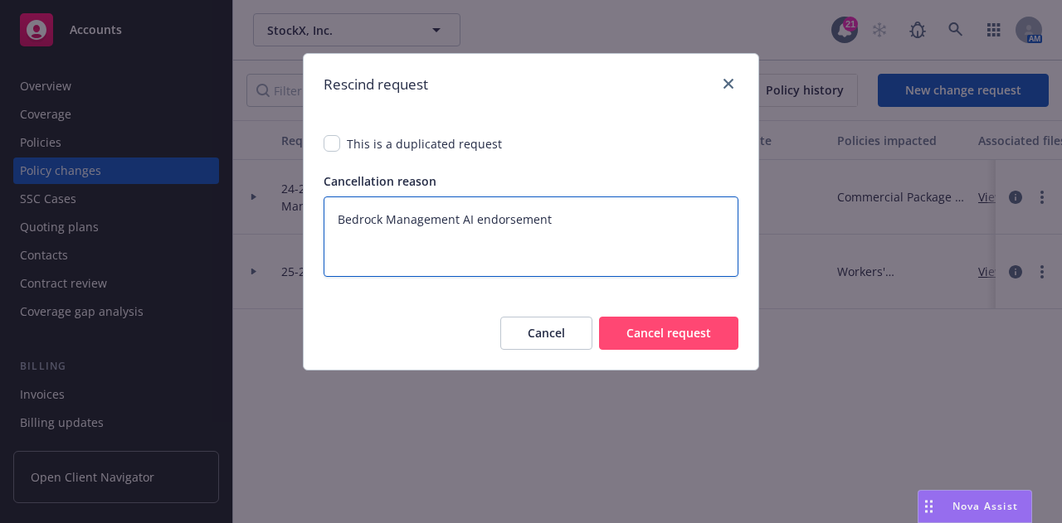
type textarea "Bedrock Management AI endorsement i"
type textarea "x"
type textarea "Bedrock Management AI endorsement is"
type textarea "x"
type textarea "Bedrock Management AI endorsement is"
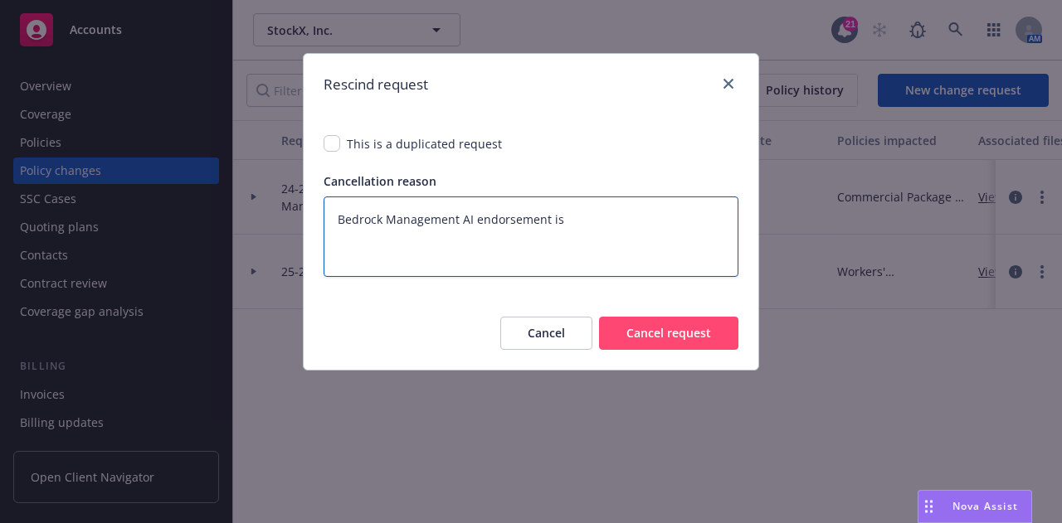
type textarea "x"
type textarea "Bedrock Management AI endorsement is a"
type textarea "x"
type textarea "Bedrock Management AI endorsement is al"
type textarea "x"
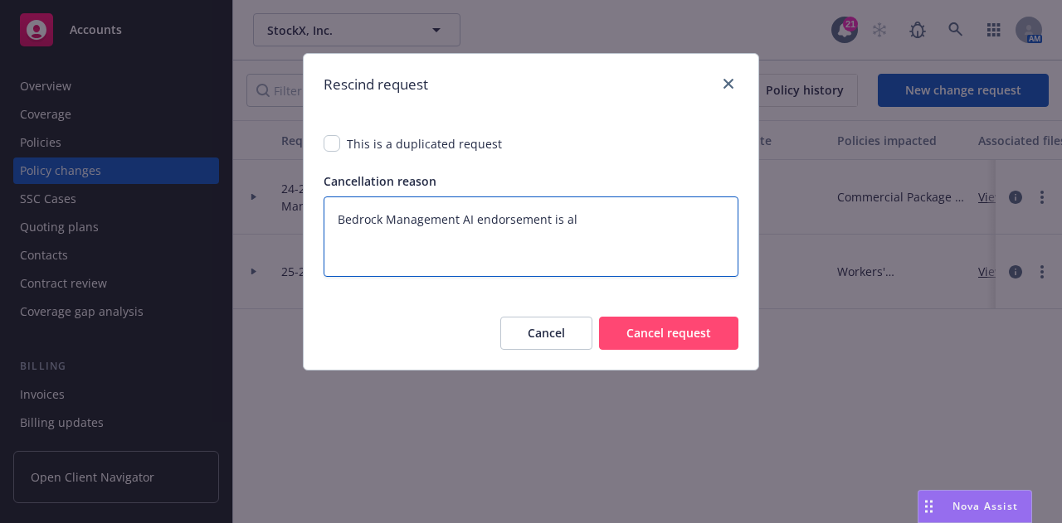
type textarea "Bedrock Management AI endorsement is alr"
type textarea "x"
type textarea "Bedrock Management AI endorsement is alre"
type textarea "x"
type textarea "Bedrock Management AI endorsement is alrea"
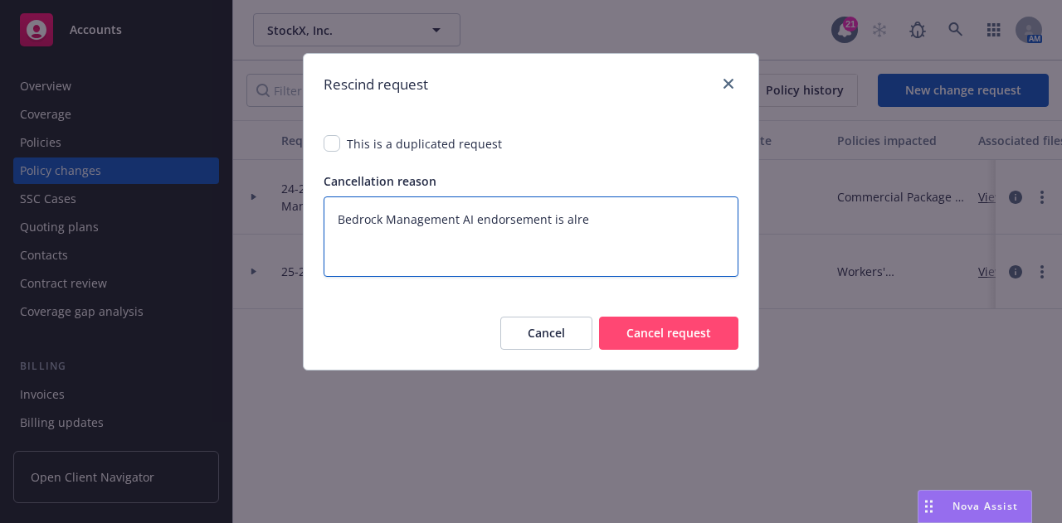
type textarea "x"
type textarea "Bedrock Management AI endorsement is alread"
type textarea "x"
type textarea "Bedrock Management AI endorsement is already"
type textarea "x"
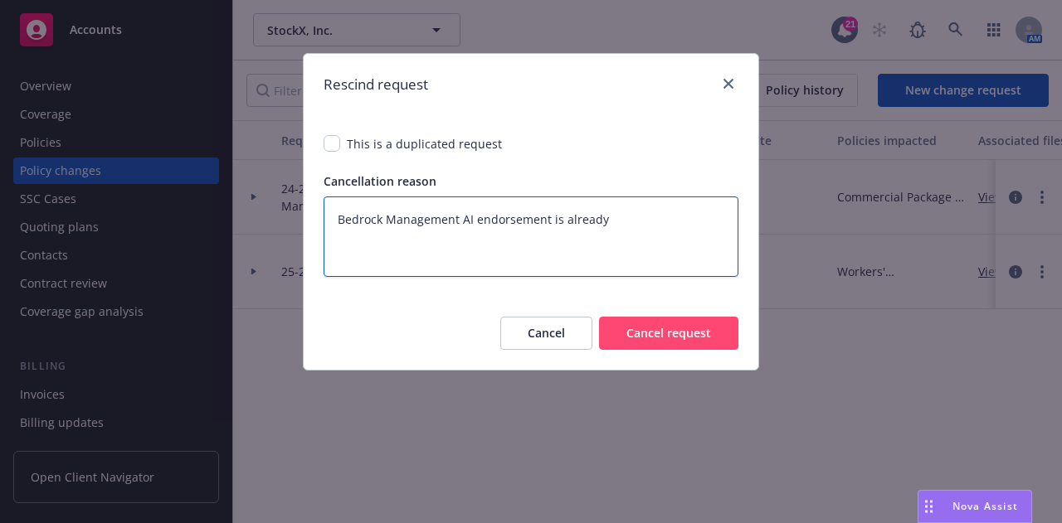
type textarea "Bedrock Management AI endorsement is already"
type textarea "x"
type textarea "Bedrock Management AI endorsement is already o"
type textarea "x"
type textarea "Bedrock Management AI endorsement is already on"
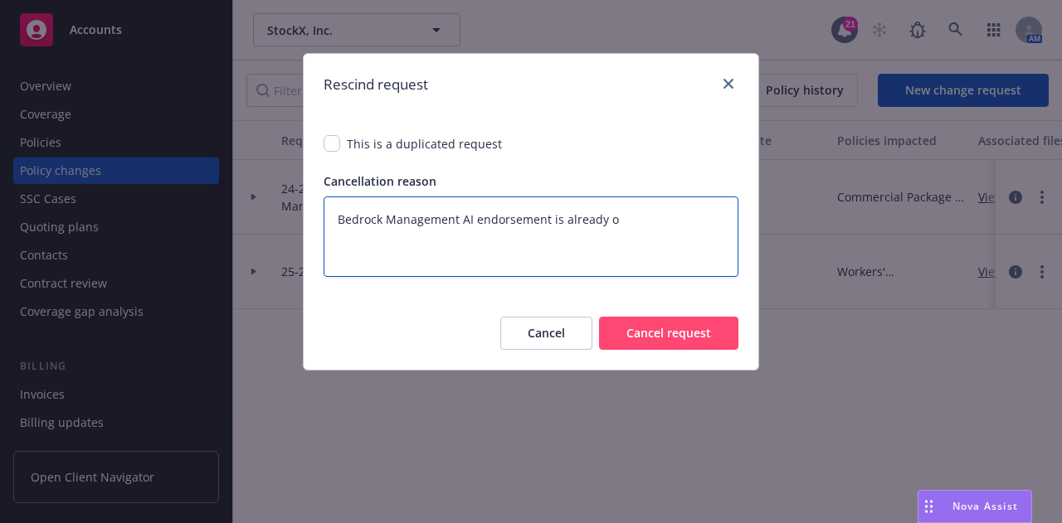
type textarea "x"
type textarea "Bedrock Management AI endorsement is already on"
type textarea "x"
type textarea "Bedrock Management AI endorsement is already on t"
type textarea "x"
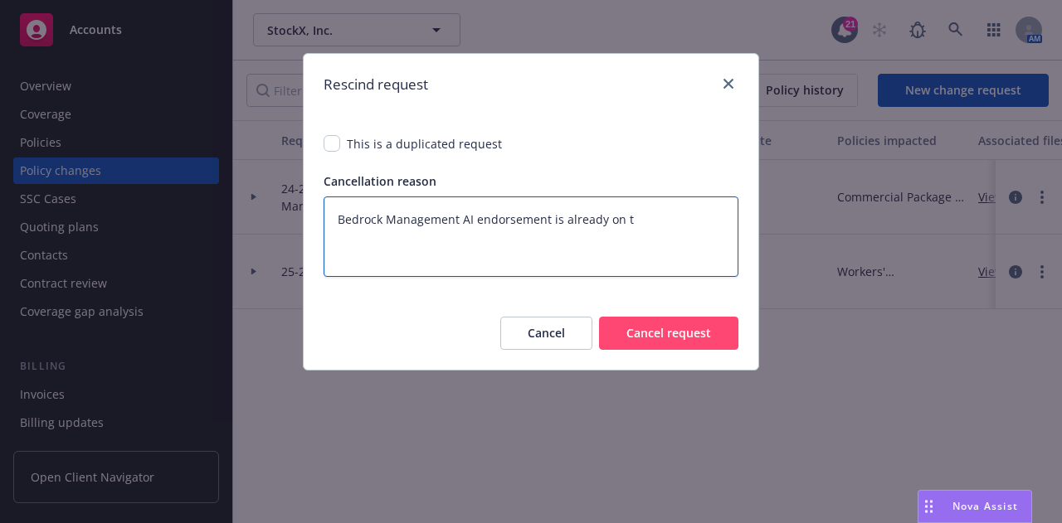
type textarea "Bedrock Management AI endorsement is already on th"
type textarea "x"
type textarea "Bedrock Management AI endorsement is already on thi"
type textarea "x"
type textarea "Bedrock Management AI endorsement is already on this"
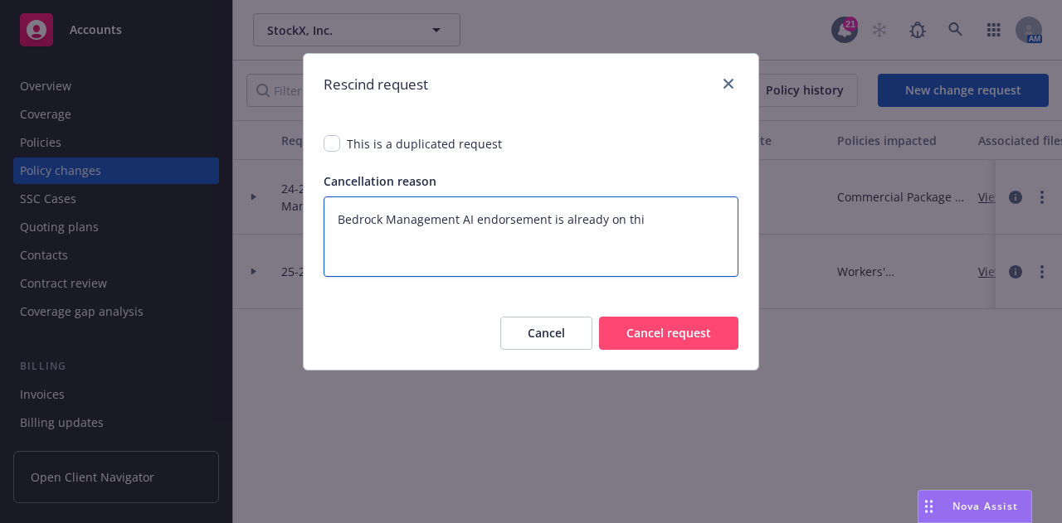
type textarea "x"
type textarea "Bedrock Management AI endorsement is already on this"
type textarea "x"
type textarea "Bedrock Management AI endorsement is already on this p"
type textarea "x"
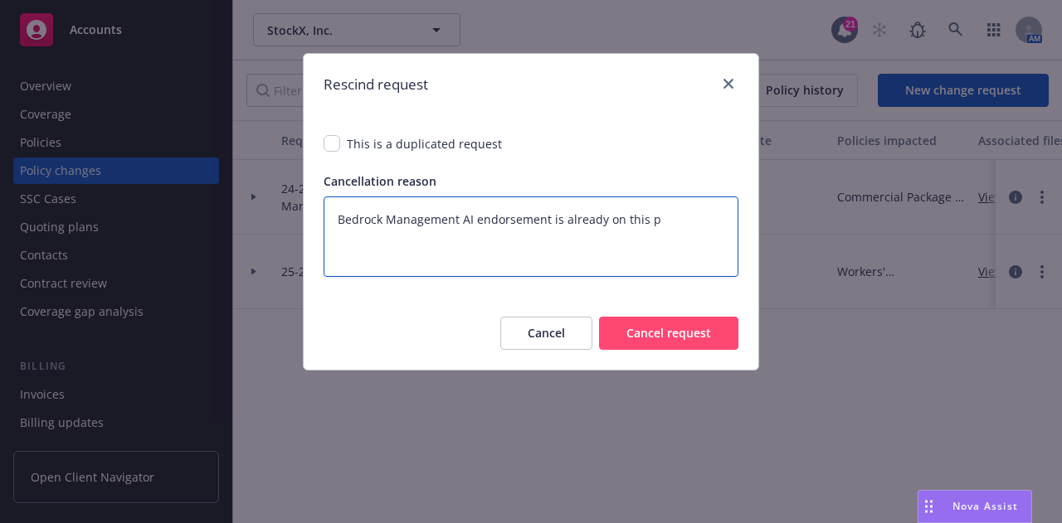
type textarea "Bedrock Management AI endorsement is already on this po"
type textarea "x"
type textarea "Bedrock Management AI endorsement is already on this pol"
type textarea "x"
type textarea "Bedrock Management AI endorsement is already on this poli"
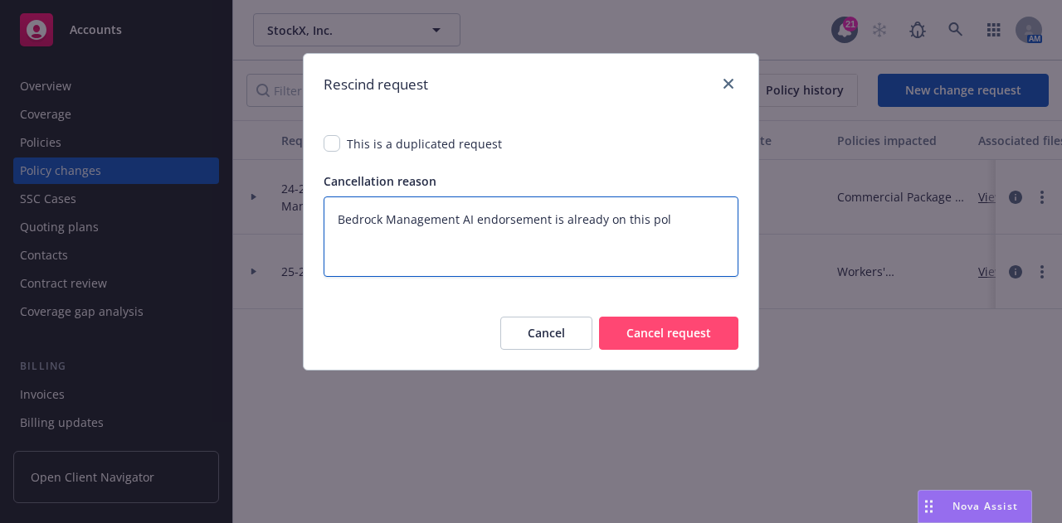
type textarea "x"
type textarea "Bedrock Management AI endorsement is already on this polic"
type textarea "x"
type textarea "Bedrock Management AI endorsement is already on this policy"
type textarea "x"
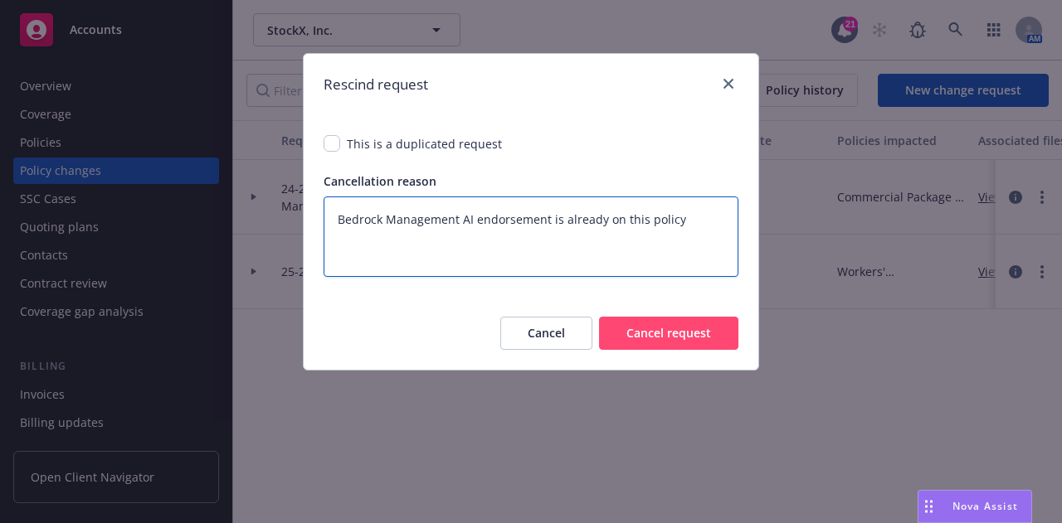
type textarea "Bedrock Management AI endorsement is already on this policy."
type textarea "x"
type textarea "Bedrock Management AI endorsement is already on this policy."
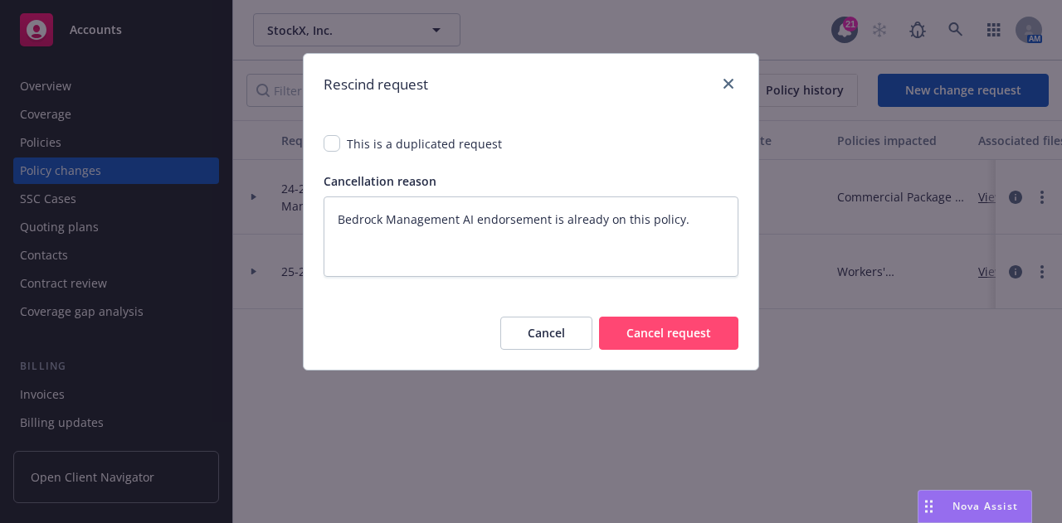
click at [725, 339] on button "Cancel request" at bounding box center [668, 333] width 139 height 33
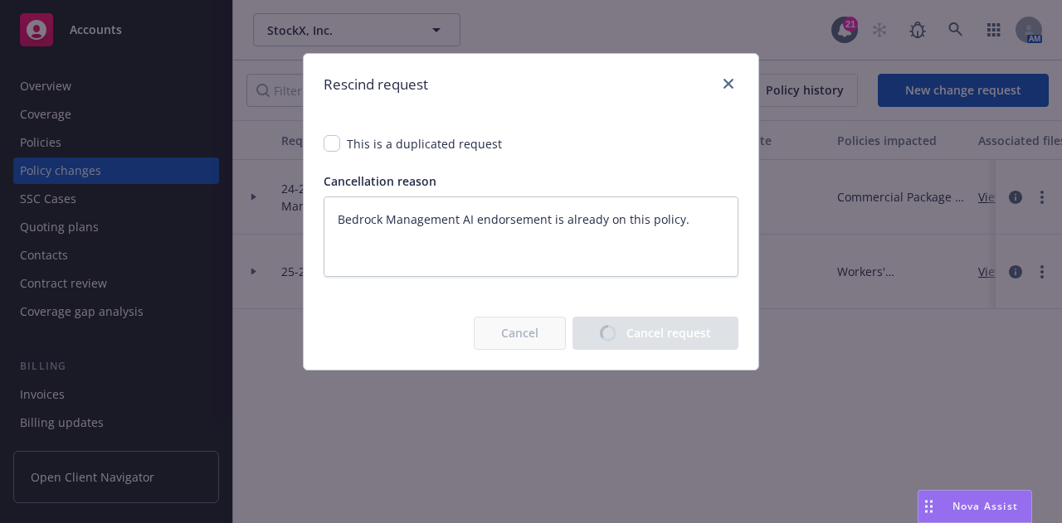
type textarea "x"
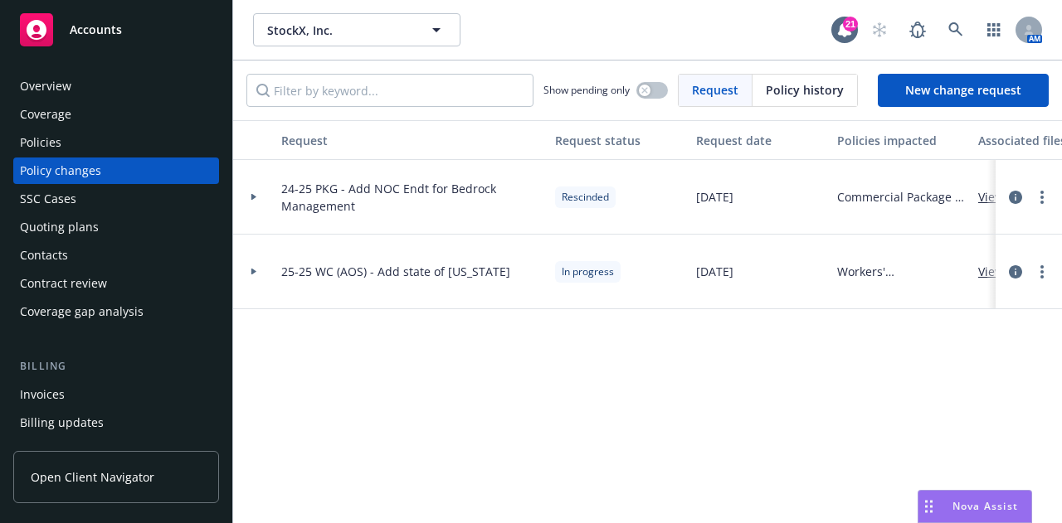
click at [57, 138] on div "Policies" at bounding box center [40, 142] width 41 height 27
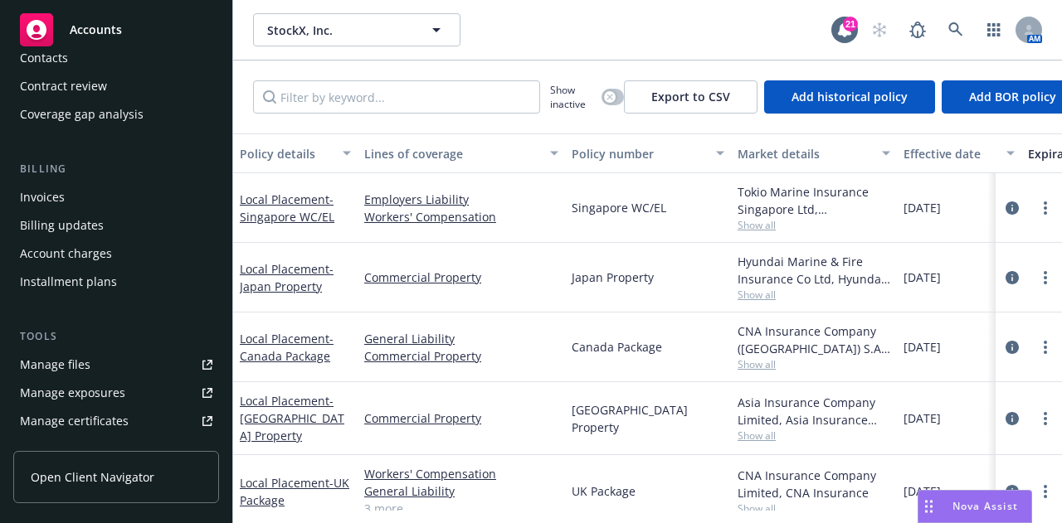
scroll to position [198, 0]
click at [466, 98] on input "Filter by keyword..." at bounding box center [396, 96] width 287 height 33
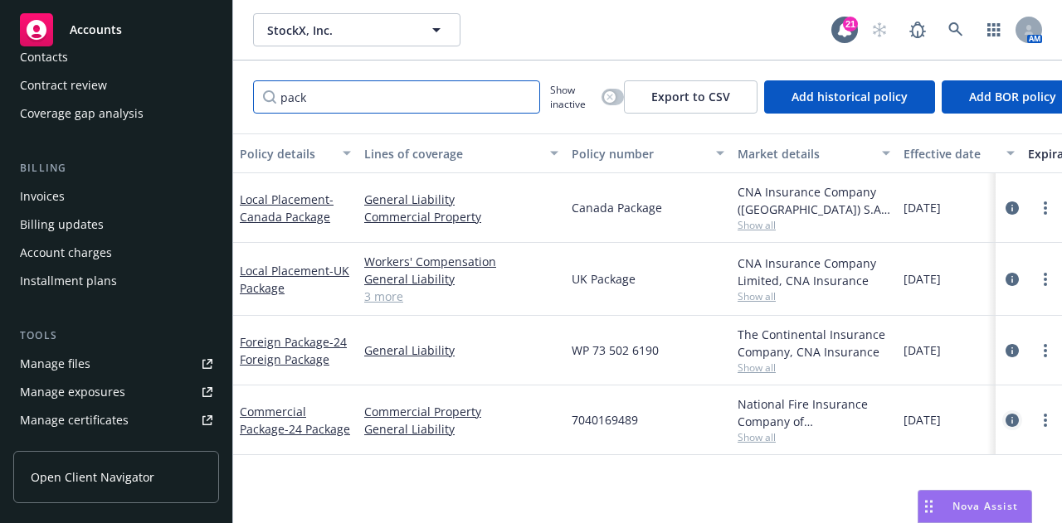
type input "pack"
click at [1011, 419] on icon "circleInformation" at bounding box center [1011, 420] width 13 height 13
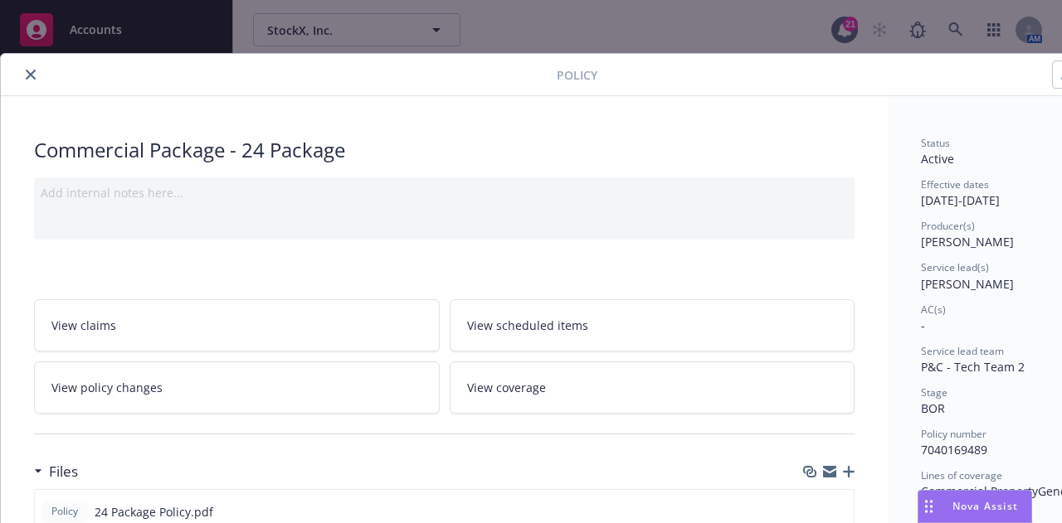
scroll to position [153, 0]
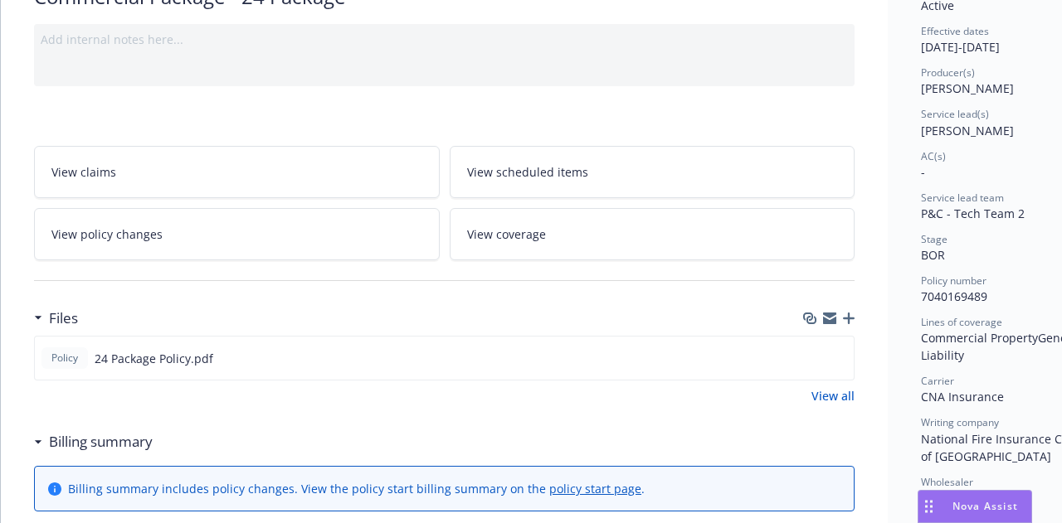
click at [853, 318] on icon "button" at bounding box center [849, 319] width 12 height 12
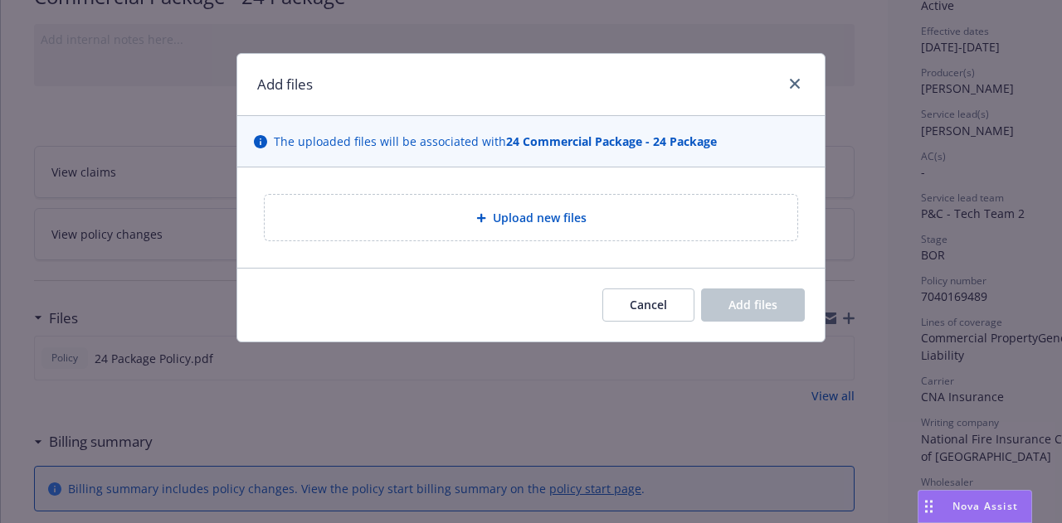
type textarea "x"
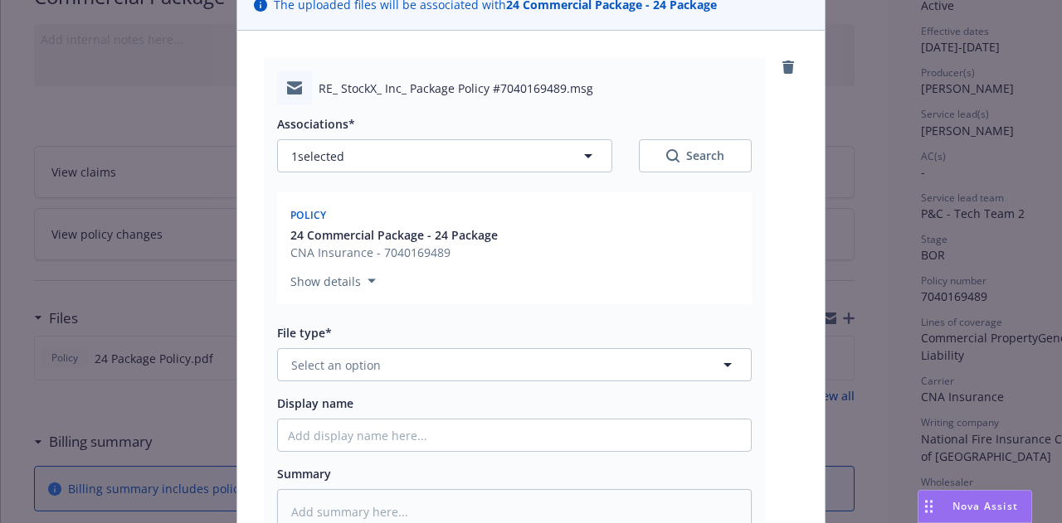
scroll to position [139, 0]
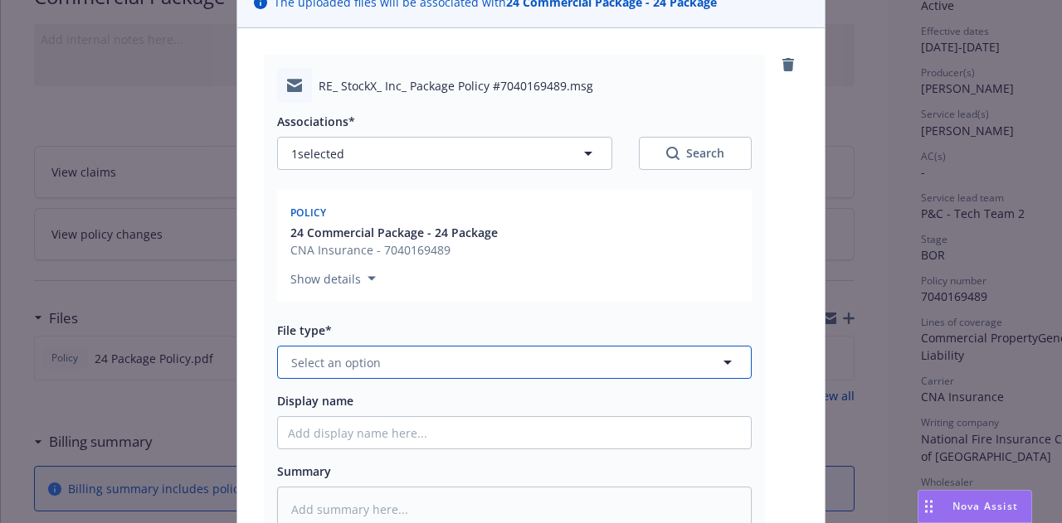
click at [613, 352] on button "Select an option" at bounding box center [514, 362] width 474 height 33
type input "email"
click at [631, 402] on div "Email" at bounding box center [514, 408] width 453 height 24
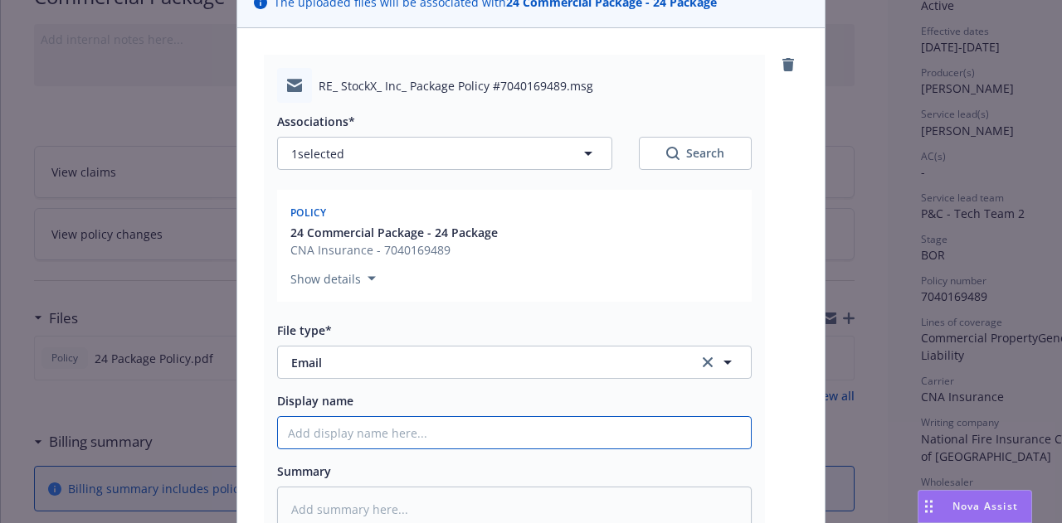
click at [639, 427] on input "Display name" at bounding box center [514, 433] width 473 height 32
type textarea "x"
type input "2"
type textarea "x"
type input "24-"
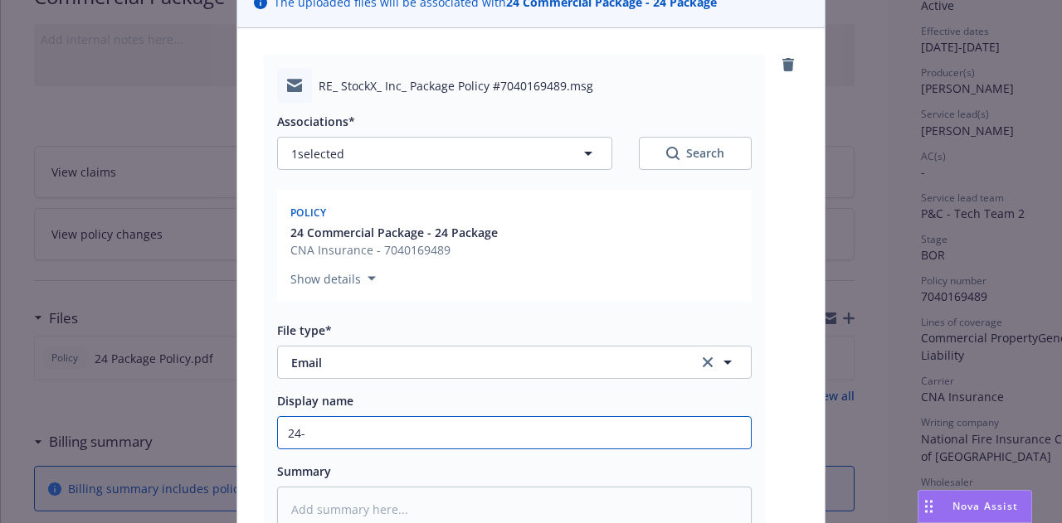
type textarea "x"
type input "24-2"
type textarea "x"
type input "24-26"
type textarea "x"
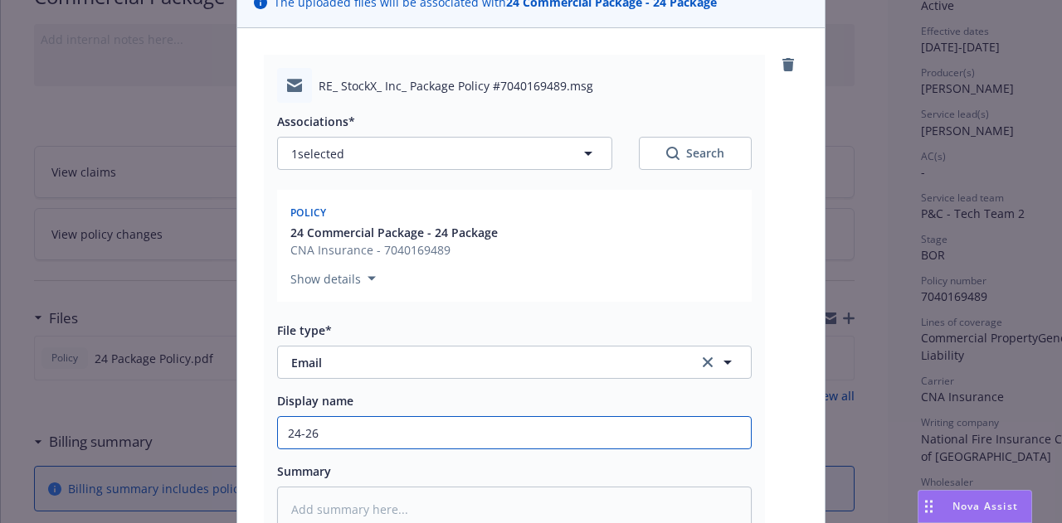
type input "24-26"
type textarea "x"
type input "24-26 O"
type textarea "x"
type input "24-26 Oa"
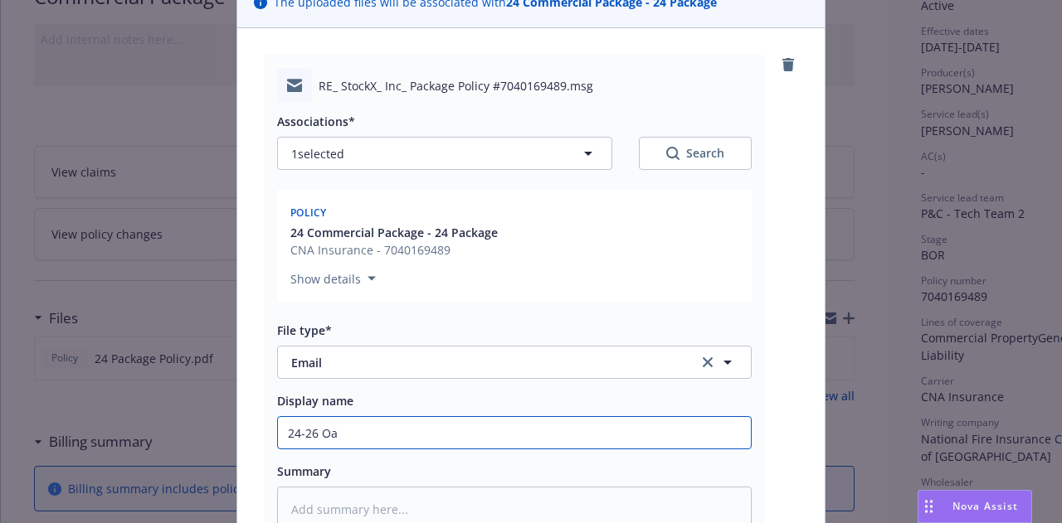
type textarea "x"
type input "24-26 O"
type textarea "x"
type input "24-26"
type textarea "x"
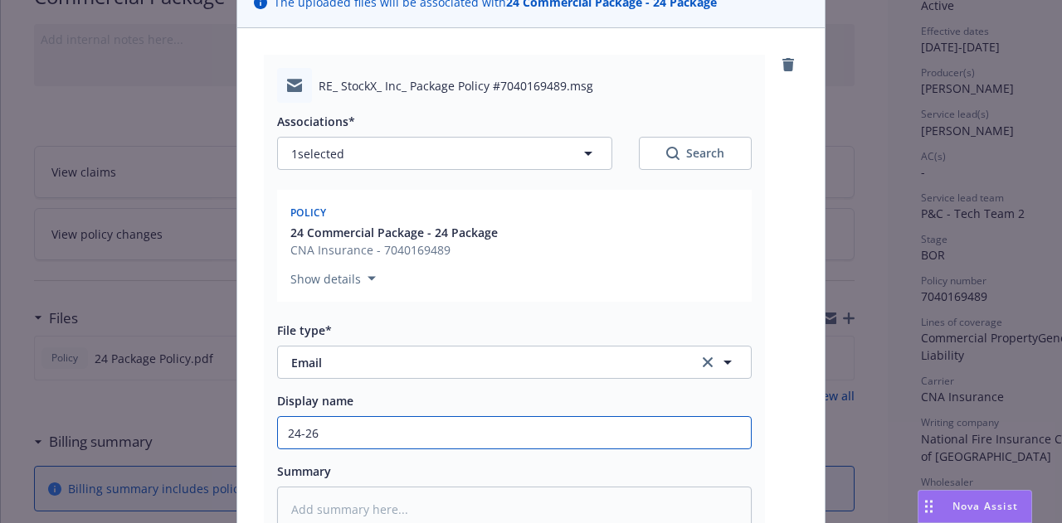
type input "24-26"
type textarea "x"
type input "24-26 P"
type textarea "x"
type input "24-26 Pa"
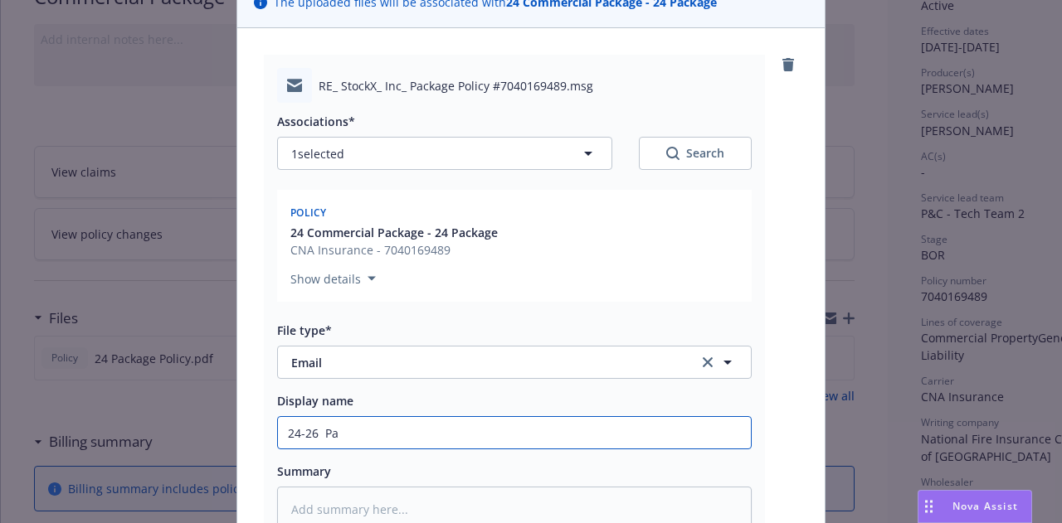
type textarea "x"
type input "24-26 P"
type textarea "x"
type input "24-26"
type textarea "x"
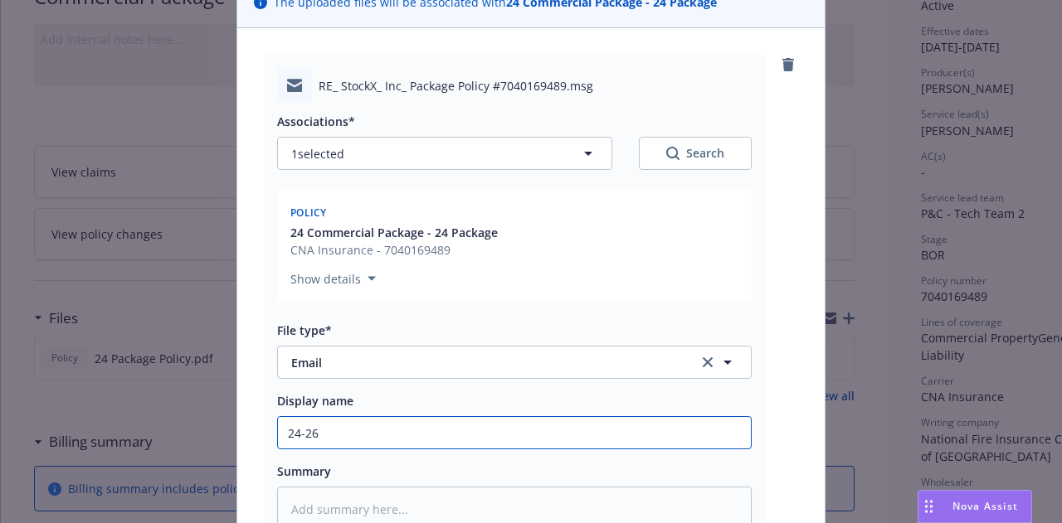
type input "24-26"
type textarea "x"
type input "24-26"
type textarea "x"
type input "24-26"
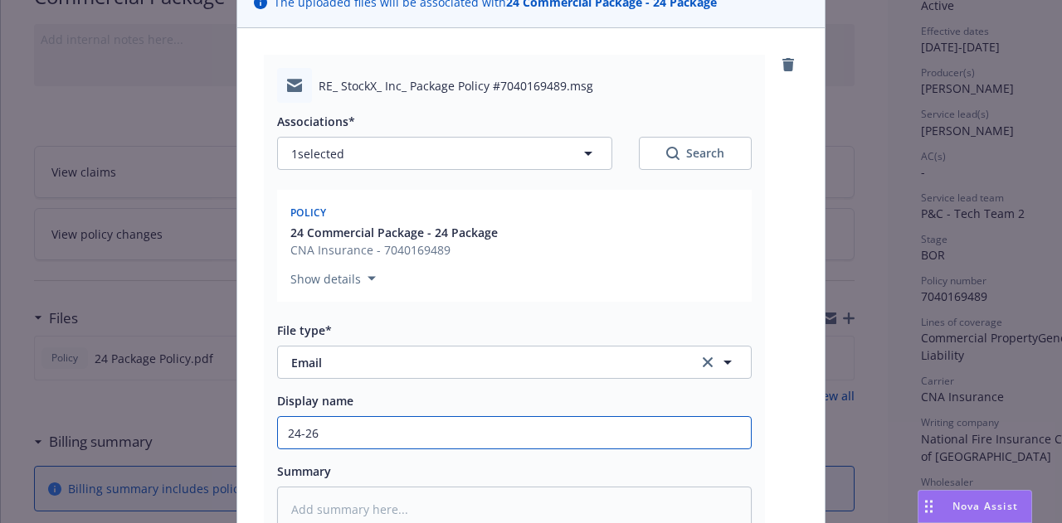
type textarea "x"
type input "24-26 P"
type textarea "x"
type input "24-26 Pa"
type textarea "x"
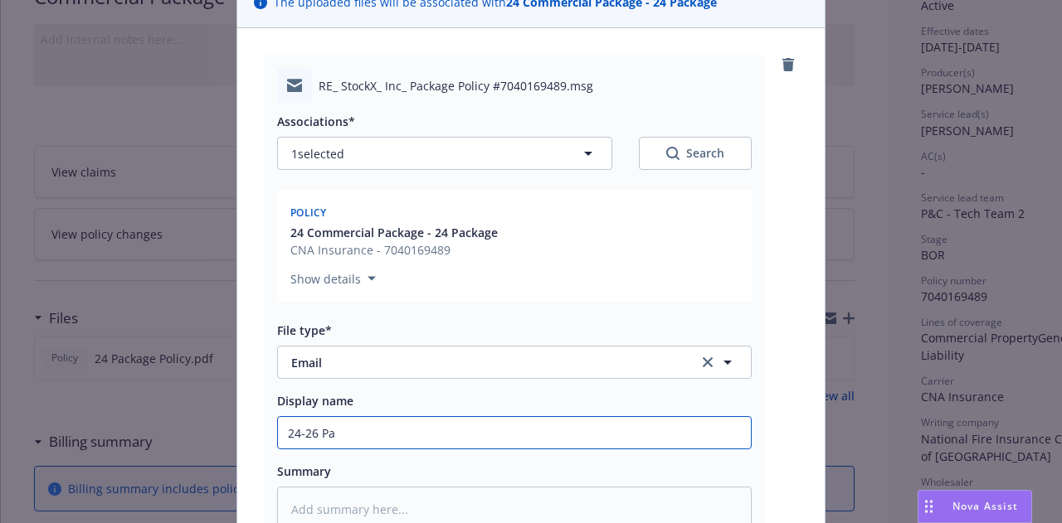
type input "24-26 Pac"
type textarea "x"
type input "24-26 Pack"
type textarea "x"
type input "24-26 Packa"
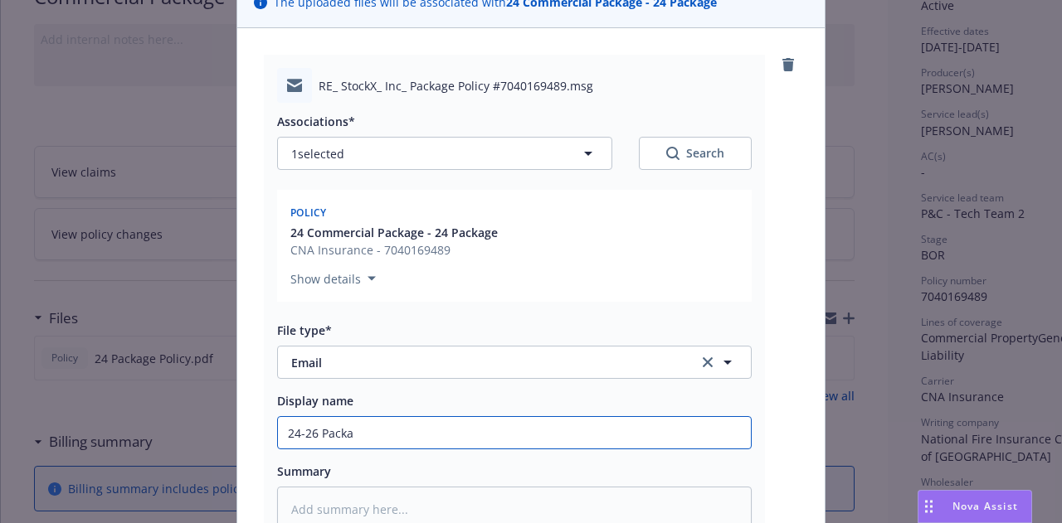
type textarea "x"
type input "24-26 Packag"
type textarea "x"
type input "24-26 Package"
type textarea "x"
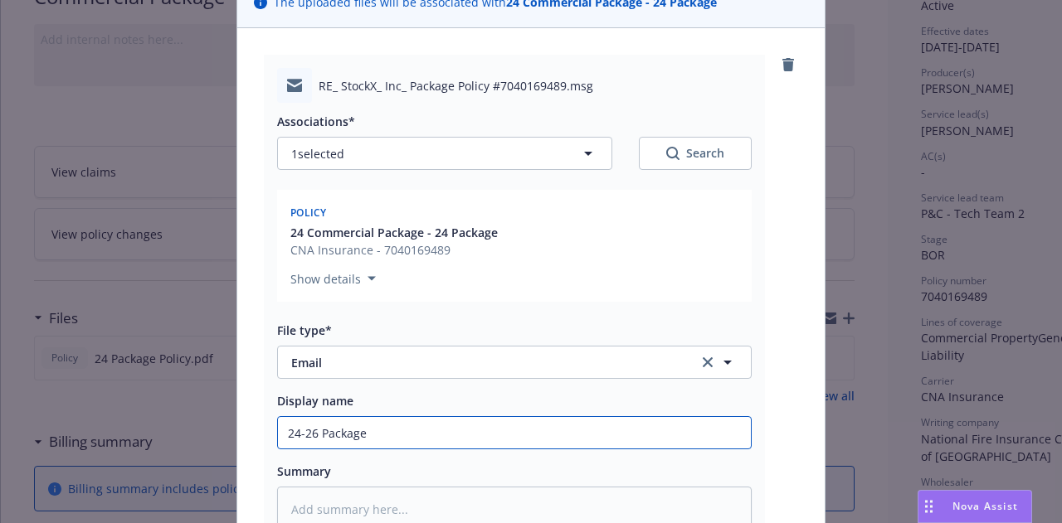
type input "24-26 Package"
type textarea "x"
type input "24-26 Package -"
type textarea "x"
type input "24-26 Package -"
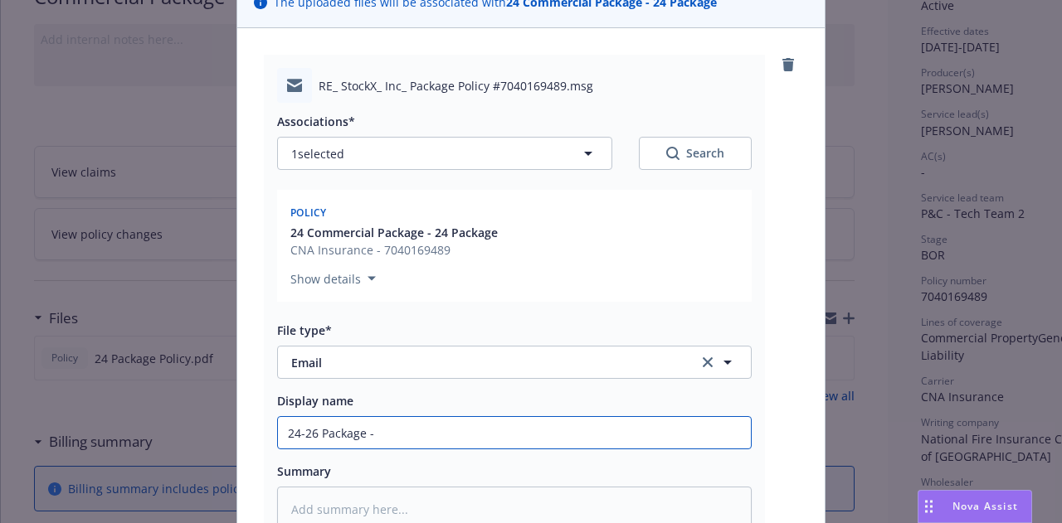
type textarea "x"
type input "24-26 Package - B"
type textarea "x"
type input "24-26 Package - Be"
type textarea "x"
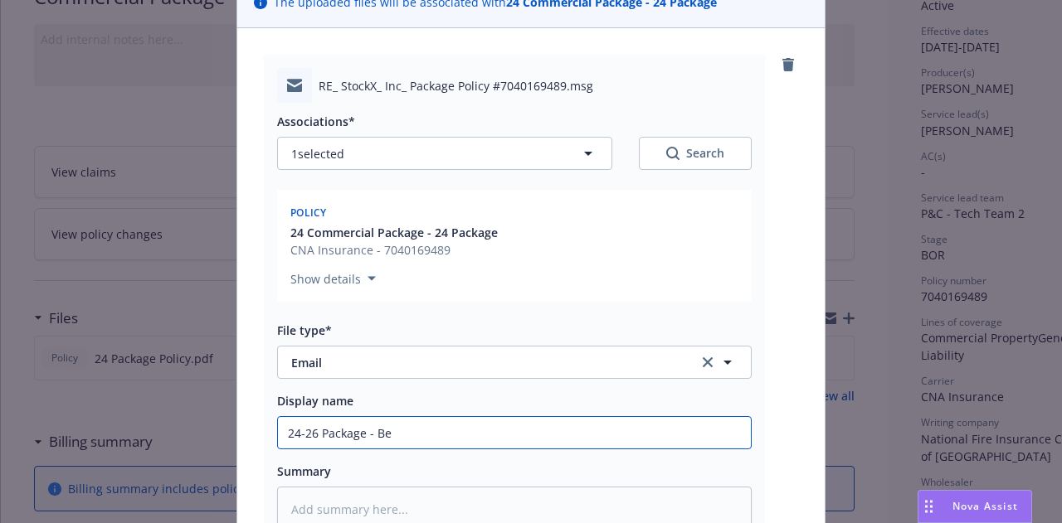
type input "24-26 Package - Bed"
type textarea "x"
type input "24-26 Package - Bedro"
type textarea "x"
type input "24-26 Package - Bedrock"
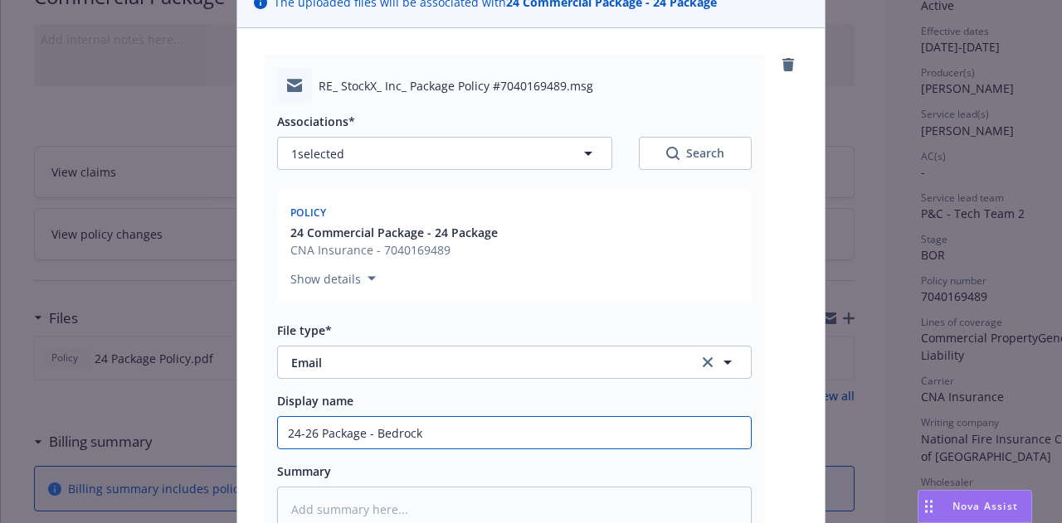
type textarea "x"
type input "24-26 Package - Bedrock"
type textarea "x"
type input "24-26 Package - Bedrock M"
type textarea "x"
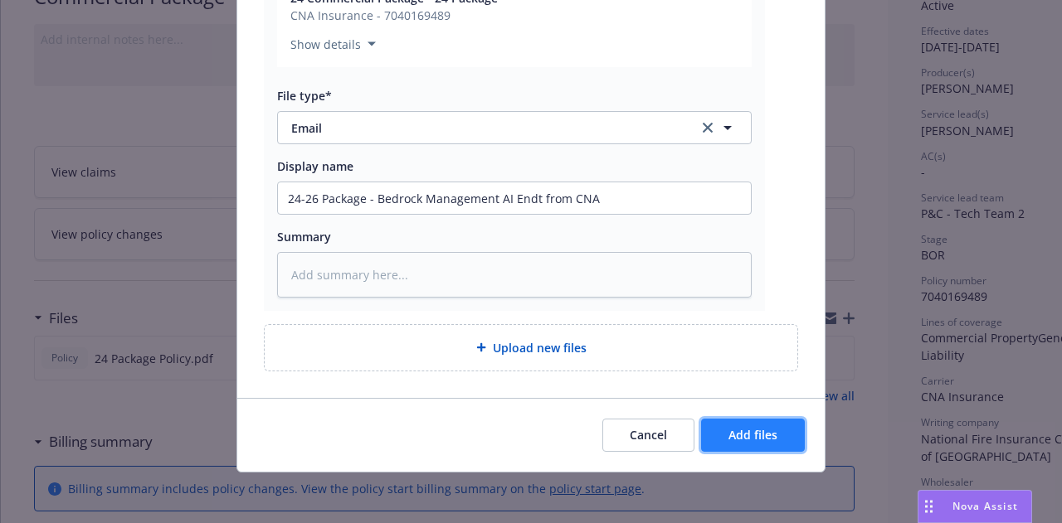
click at [763, 420] on button "Add files" at bounding box center [753, 435] width 104 height 33
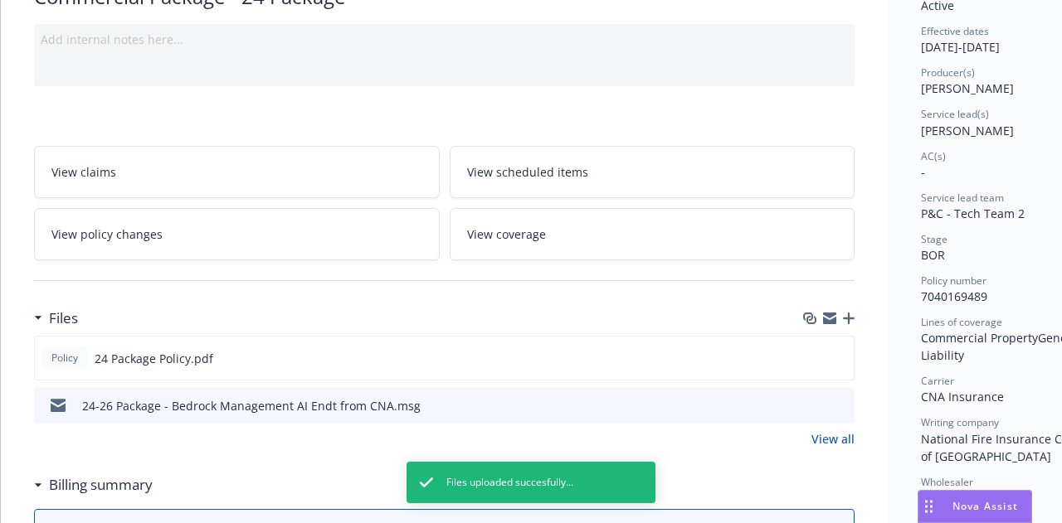
scroll to position [0, 0]
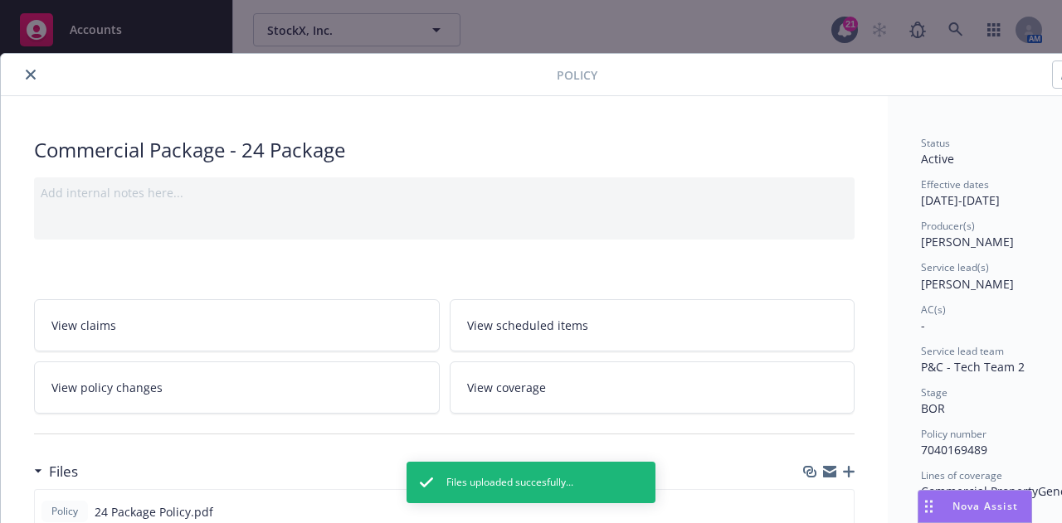
click at [31, 75] on icon "close" at bounding box center [31, 75] width 10 height 10
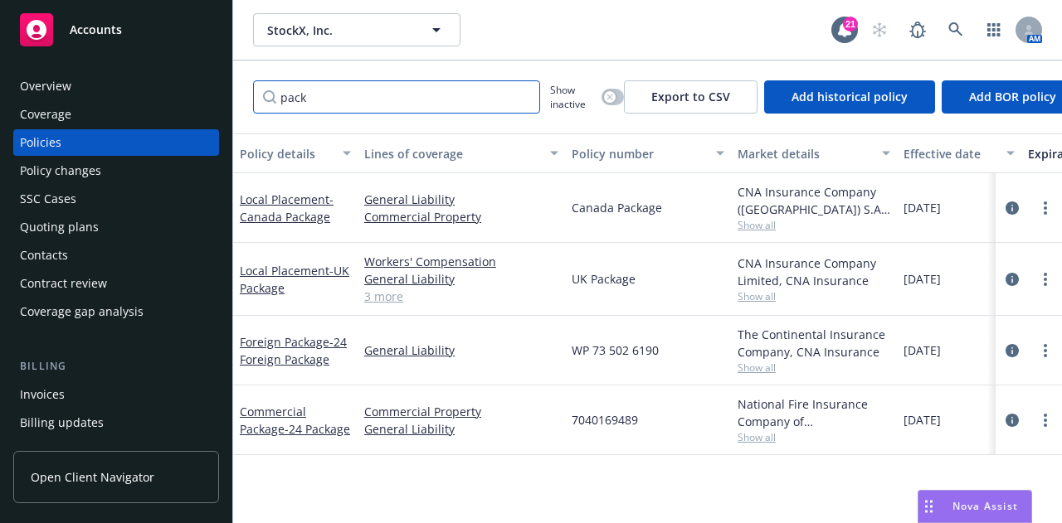
drag, startPoint x: 416, startPoint y: 93, endPoint x: 0, endPoint y: 90, distance: 416.3
click at [0, 90] on div "Accounts Overview Coverage Policies Policy changes SSC Cases Quoting plans Cont…" at bounding box center [531, 261] width 1062 height 523
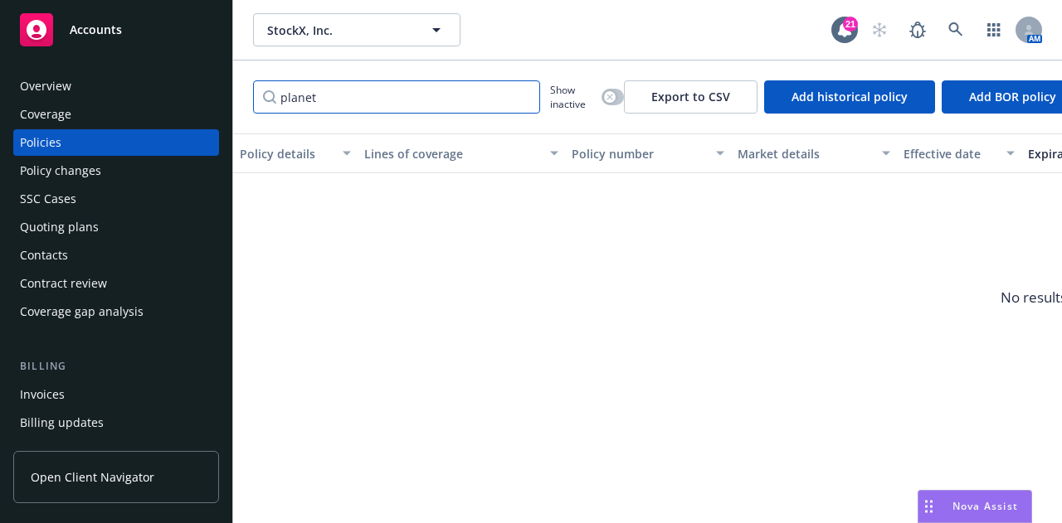
click at [527, 98] on input "planet" at bounding box center [396, 96] width 287 height 33
click at [522, 100] on input "planet" at bounding box center [396, 96] width 287 height 33
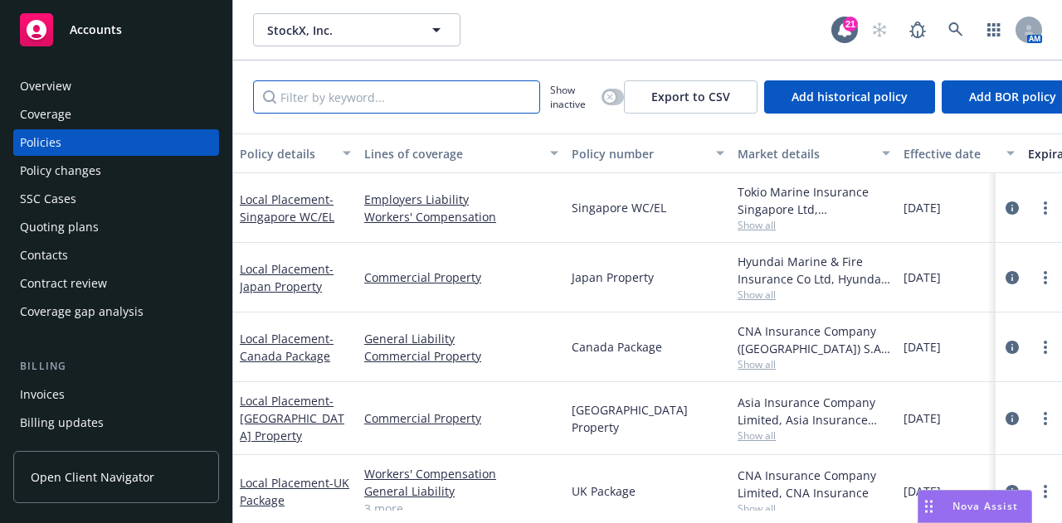
click at [489, 91] on input "Filter by keyword..." at bounding box center [396, 96] width 287 height 33
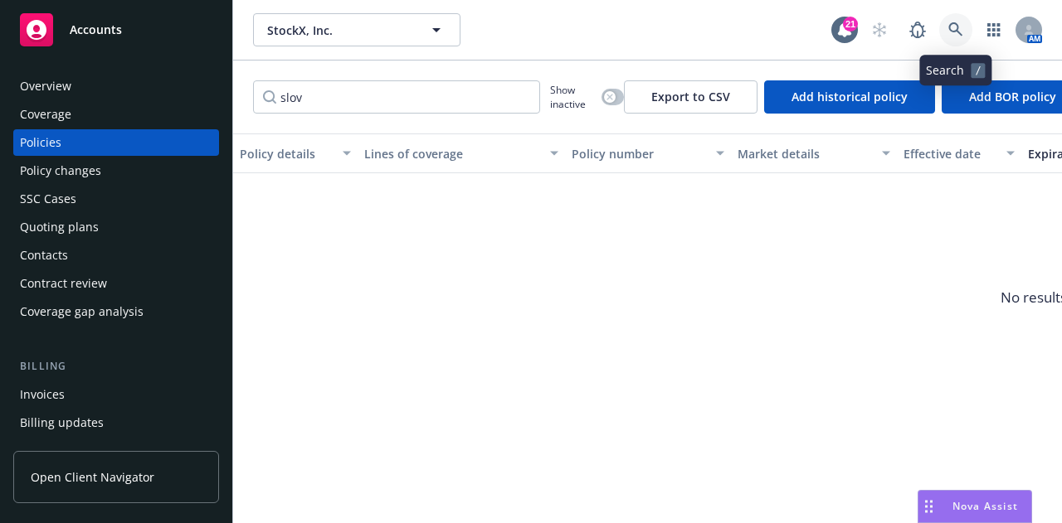
click at [966, 27] on link at bounding box center [955, 29] width 33 height 33
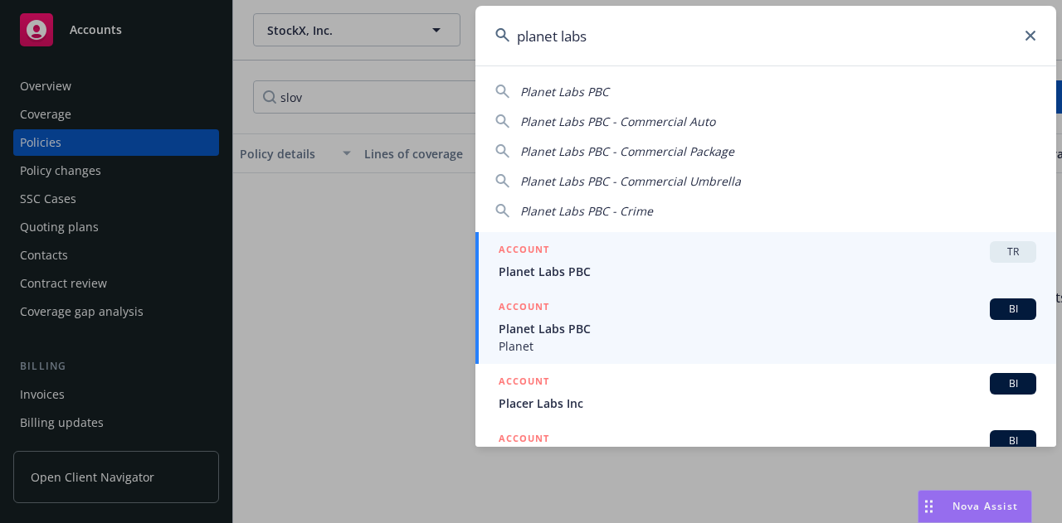
click at [862, 309] on div "ACCOUNT BI" at bounding box center [766, 310] width 537 height 22
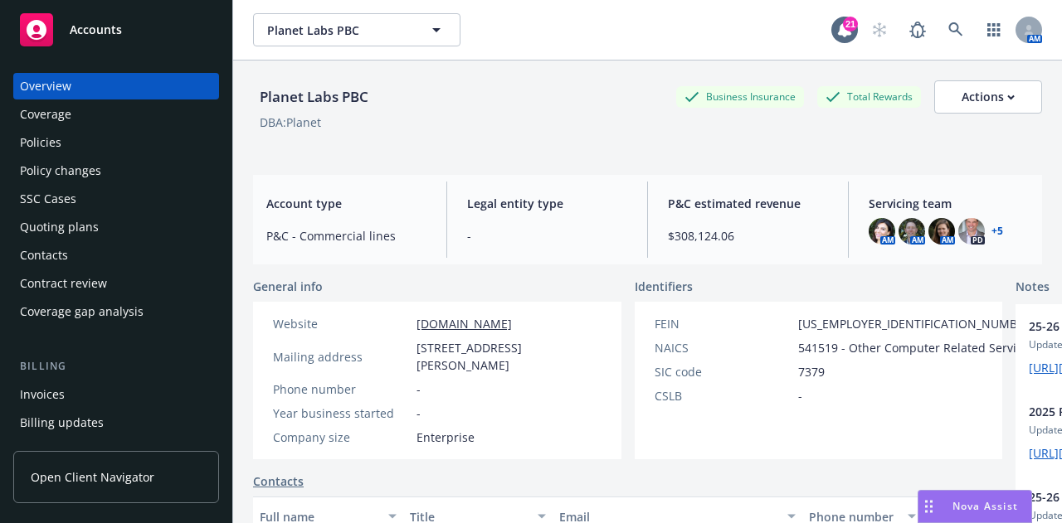
click at [182, 142] on div "Policies" at bounding box center [116, 142] width 192 height 27
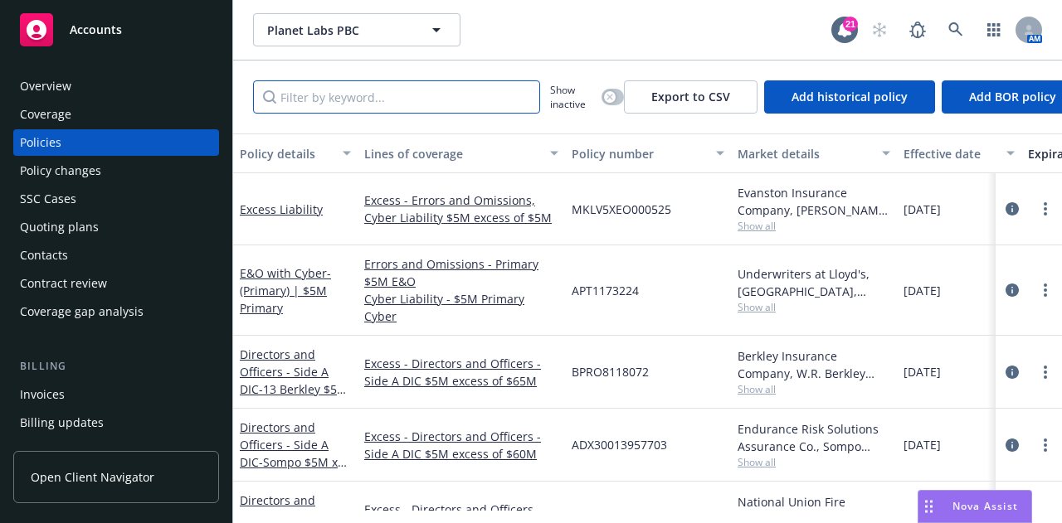
click at [500, 94] on input "Filter by keyword..." at bounding box center [396, 96] width 287 height 33
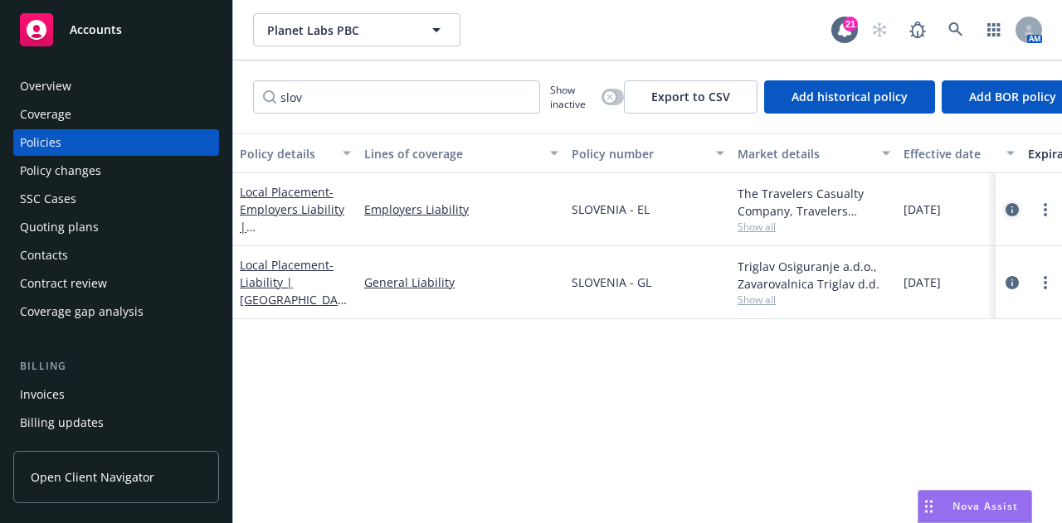
click at [1012, 203] on icon "circleInformation" at bounding box center [1011, 209] width 13 height 13
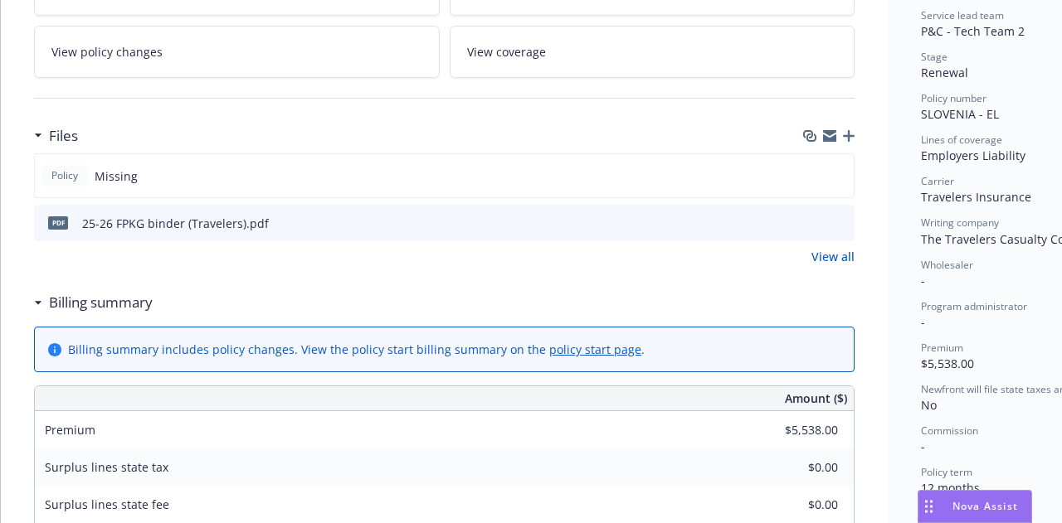
scroll to position [342, 0]
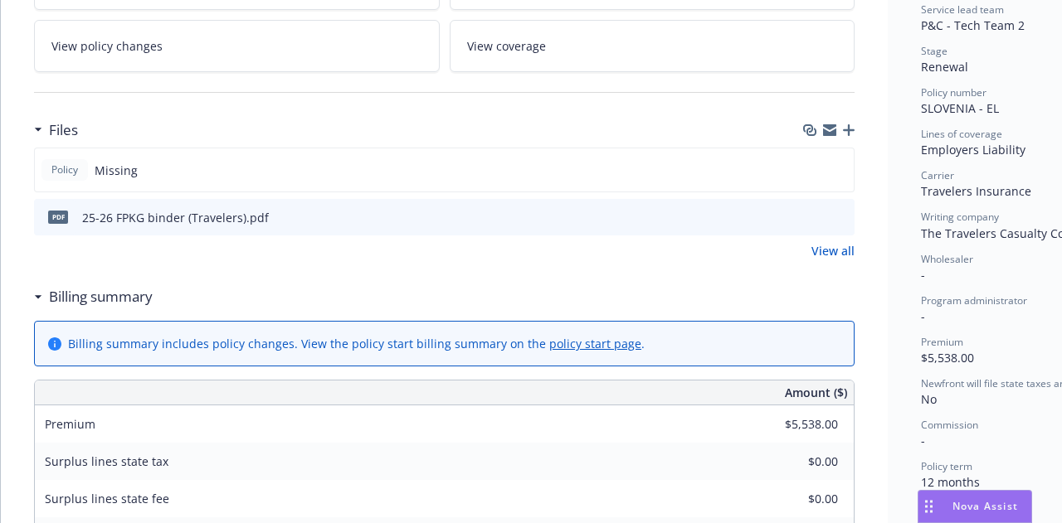
click at [851, 132] on icon "button" at bounding box center [849, 130] width 12 height 12
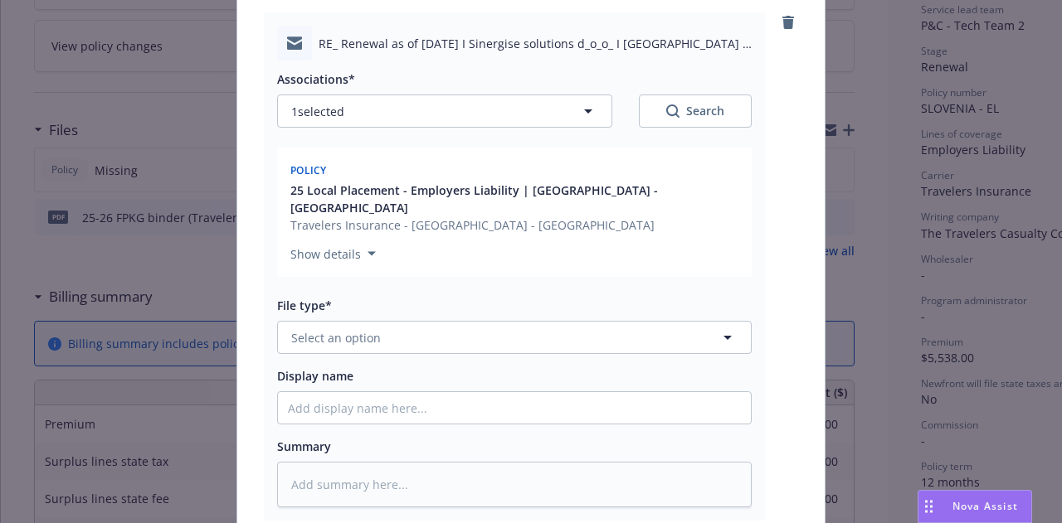
scroll to position [202, 0]
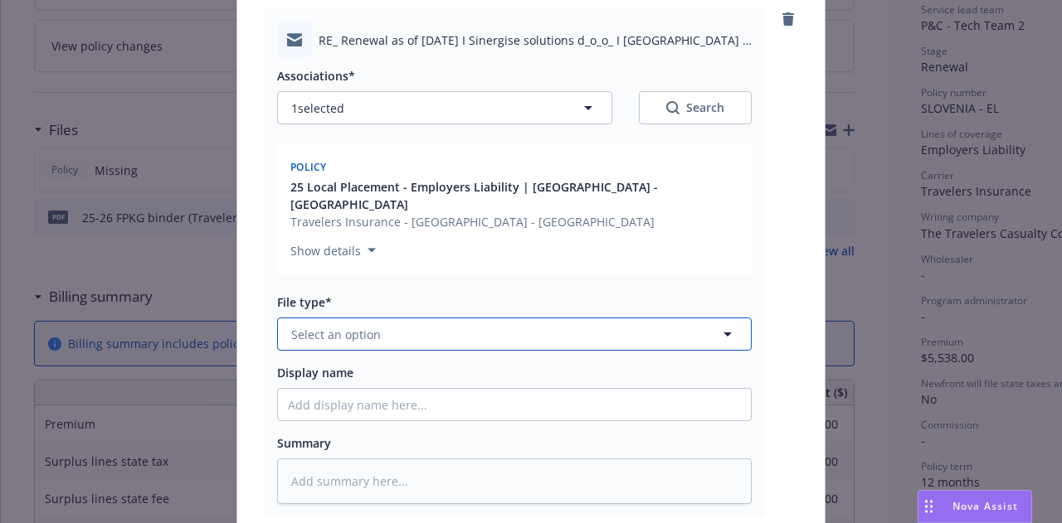
click at [597, 323] on button "Select an option" at bounding box center [514, 334] width 474 height 33
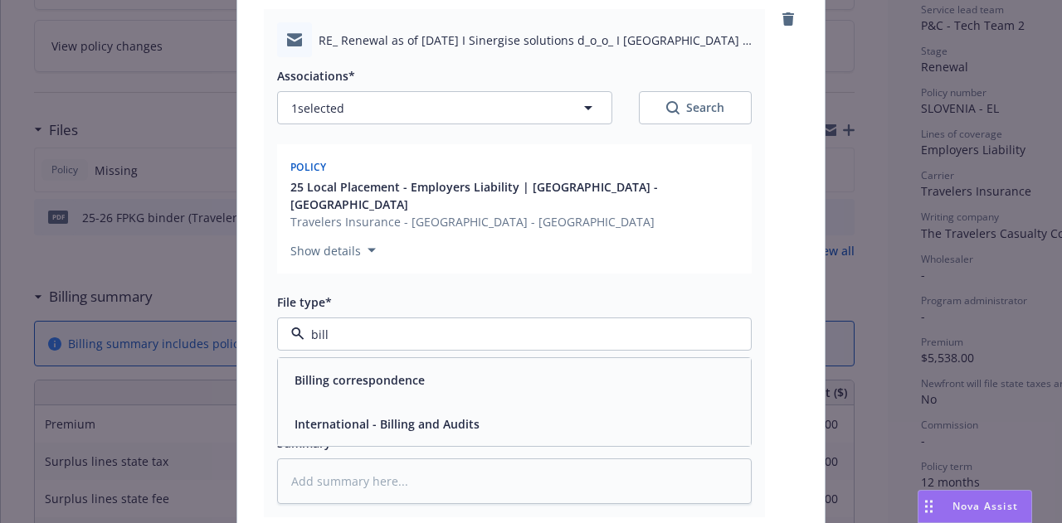
click at [597, 368] on div "Billing correspondence" at bounding box center [514, 380] width 453 height 24
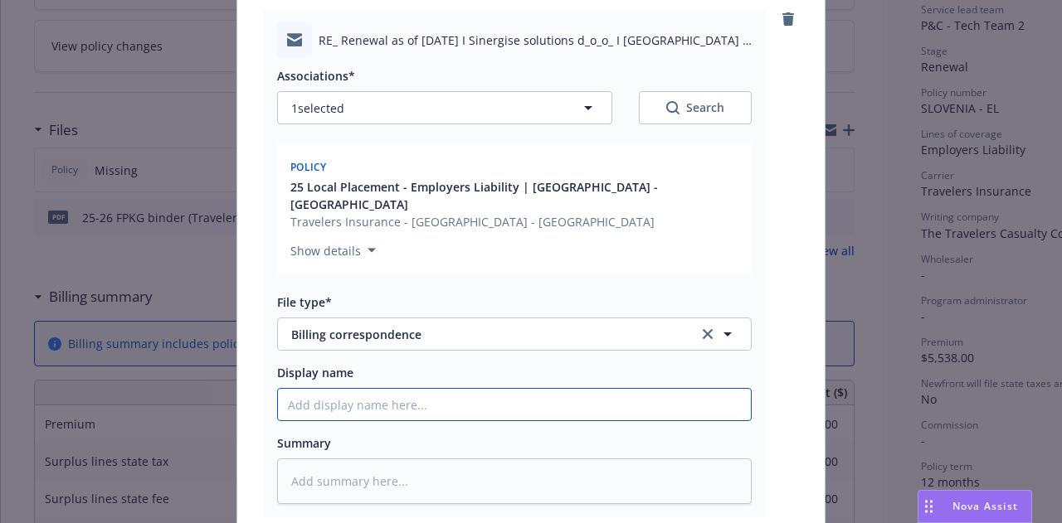
click at [590, 389] on input "Display name" at bounding box center [514, 405] width 473 height 32
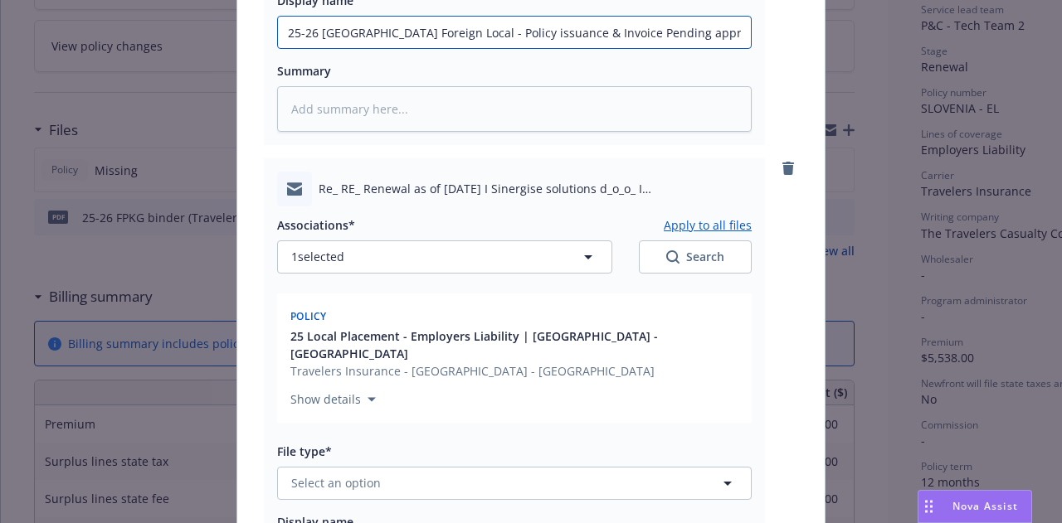
scroll to position [576, 0]
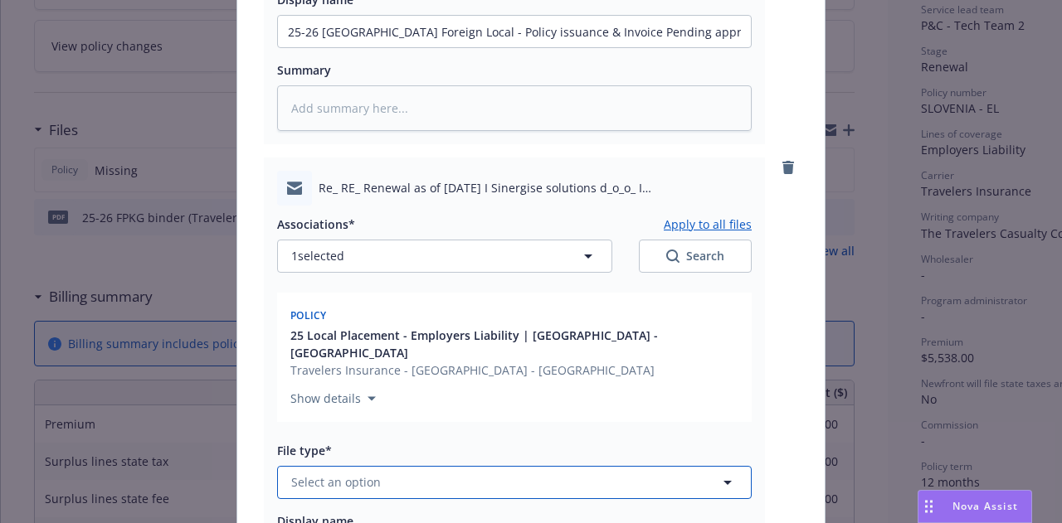
click at [599, 466] on button "Select an option" at bounding box center [514, 482] width 474 height 33
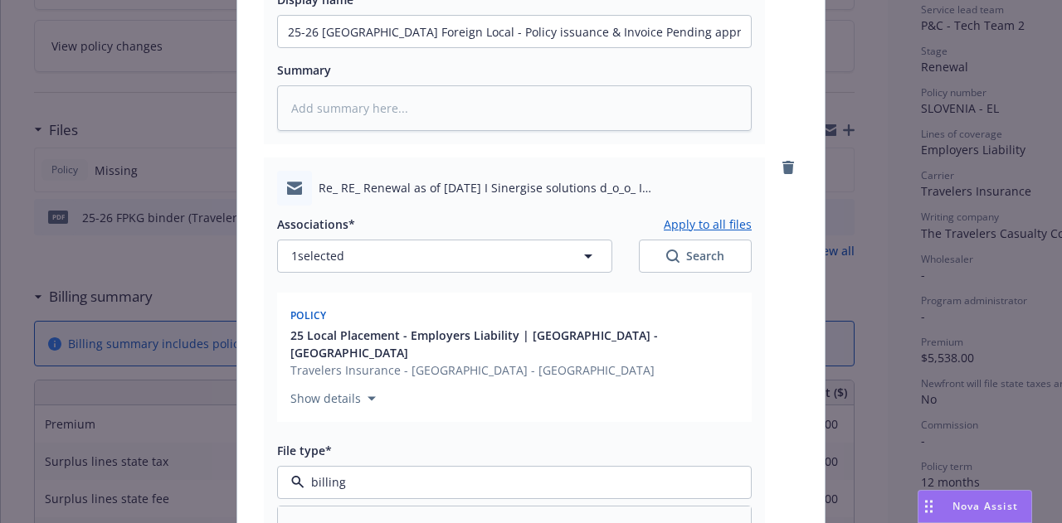
click at [611, 517] on div "Billing correspondence" at bounding box center [514, 529] width 453 height 24
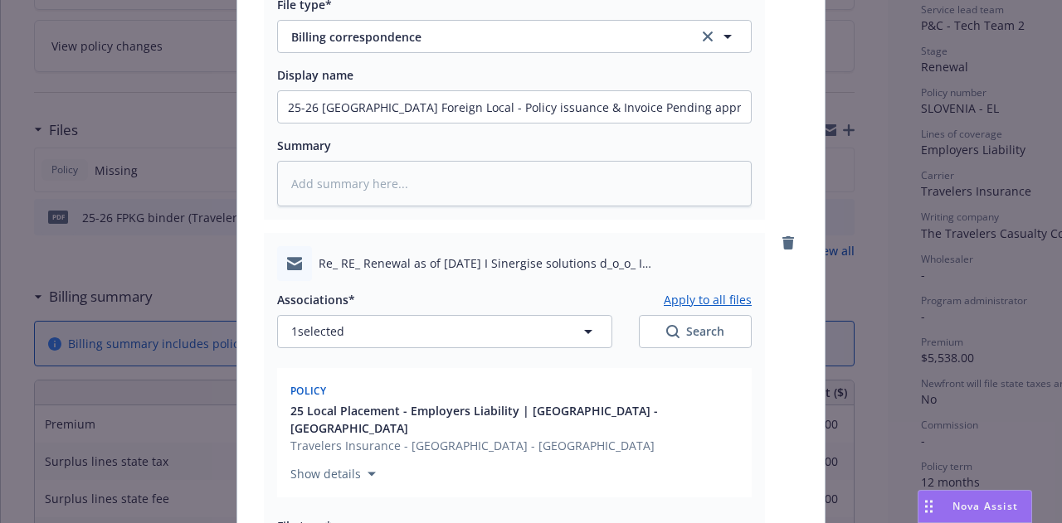
scroll to position [499, 0]
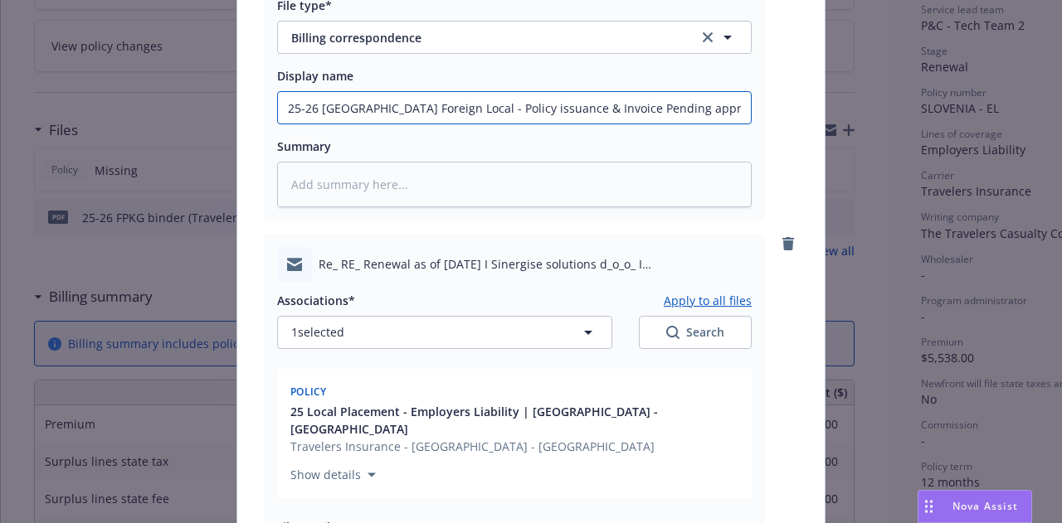
drag, startPoint x: 677, startPoint y: 91, endPoint x: 169, endPoint y: 113, distance: 508.0
click at [170, 114] on div "Add files The uploaded files will be associated with 25 Local Placement - Emplo…" at bounding box center [531, 261] width 1062 height 523
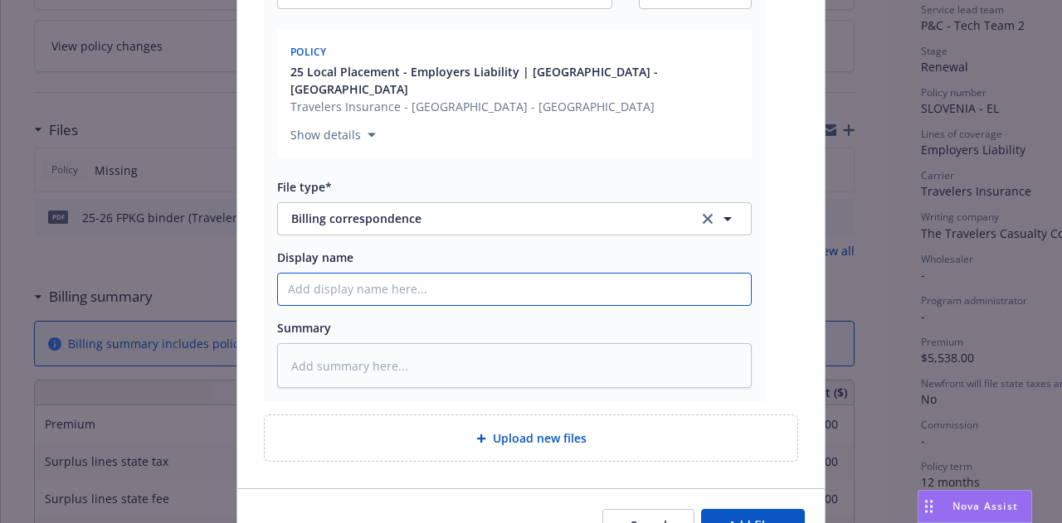
paste input "25-26 Slovenia Foreign Local - Policy issuance & Invoice Pending approval"
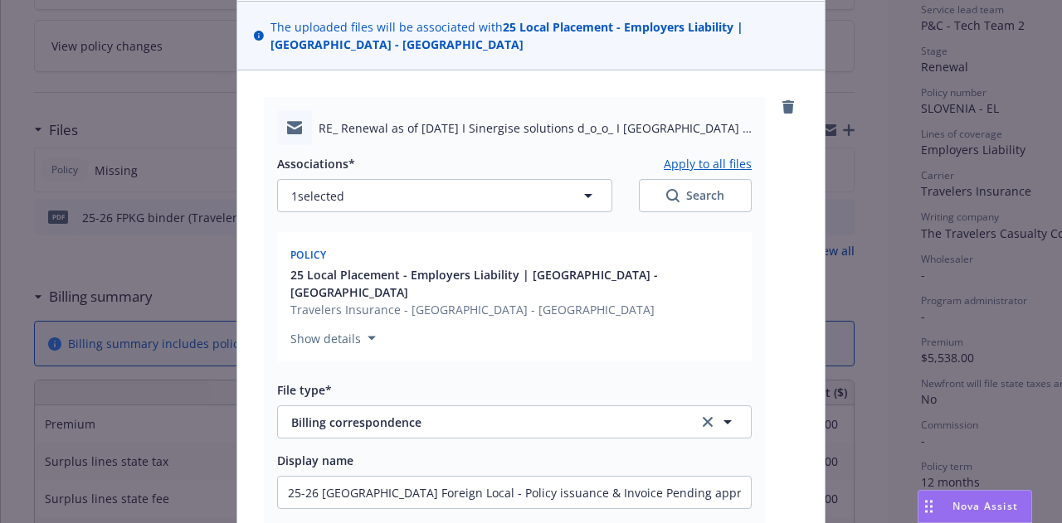
scroll to position [118, 0]
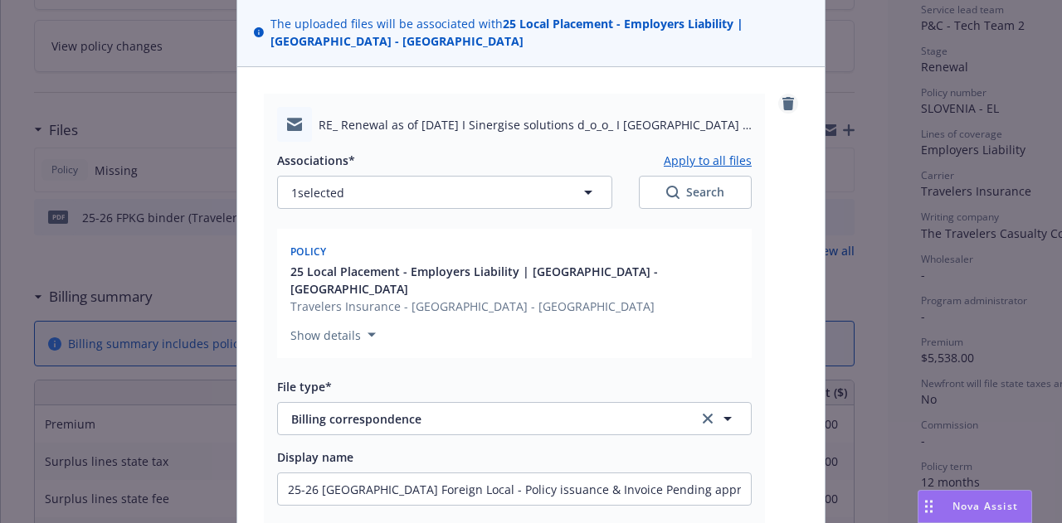
click at [782, 100] on icon "remove" at bounding box center [788, 103] width 12 height 13
click at [782, 101] on icon "remove" at bounding box center [788, 103] width 12 height 13
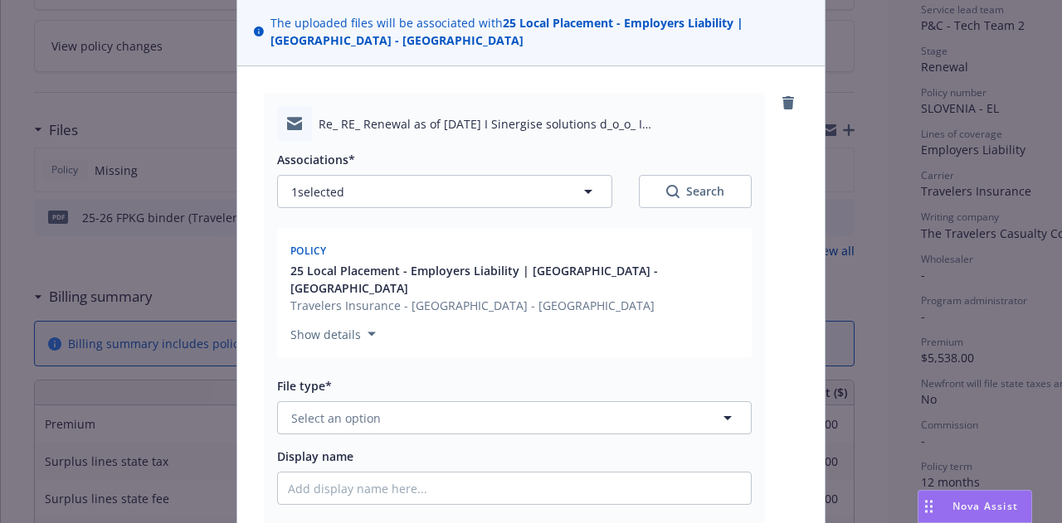
scroll to position [119, 0]
click at [669, 401] on button "Select an option" at bounding box center [514, 417] width 474 height 33
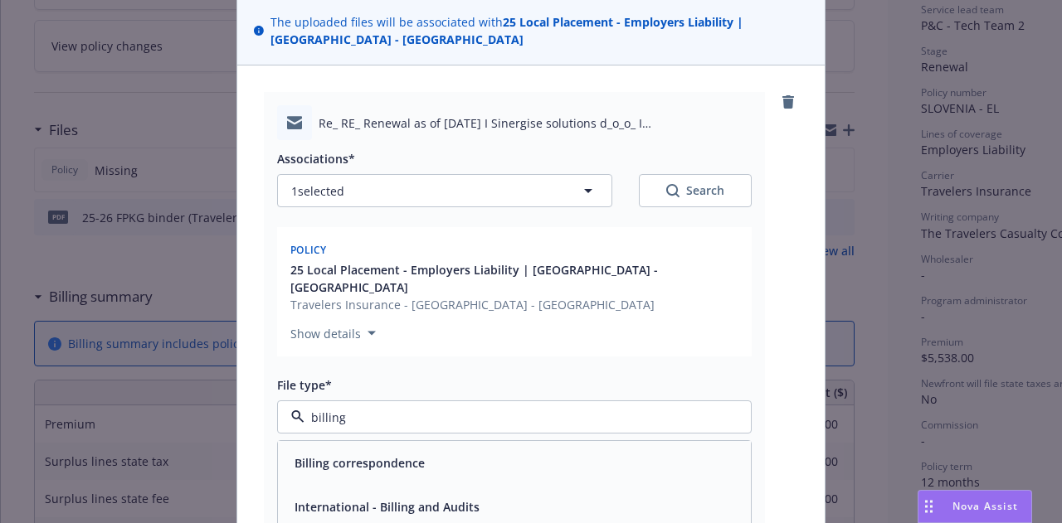
click at [663, 451] on div "Billing correspondence" at bounding box center [514, 463] width 453 height 24
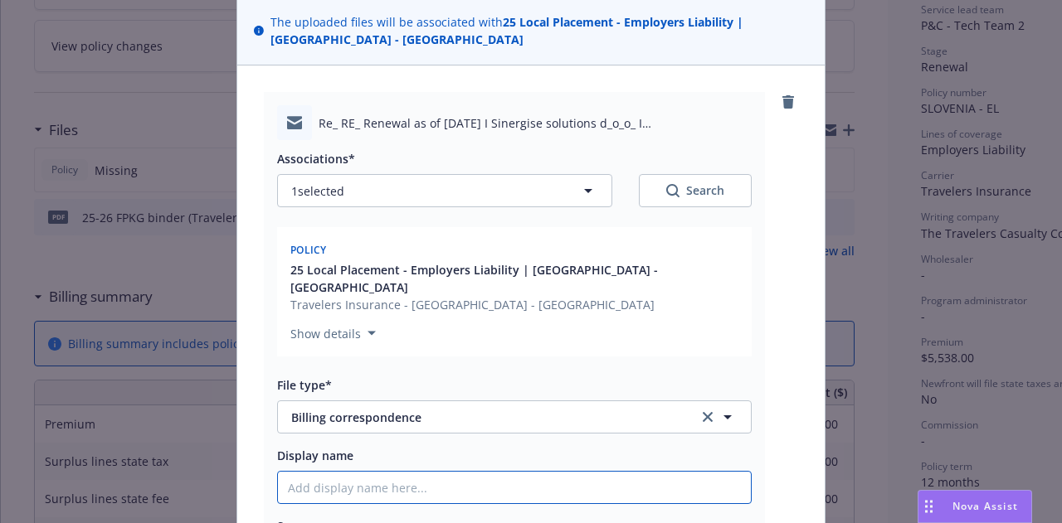
click at [627, 472] on input "Display name" at bounding box center [514, 488] width 473 height 32
paste input "25-26 Slovenia Foreign Local - Policy issuance & Invoice Pending approval"
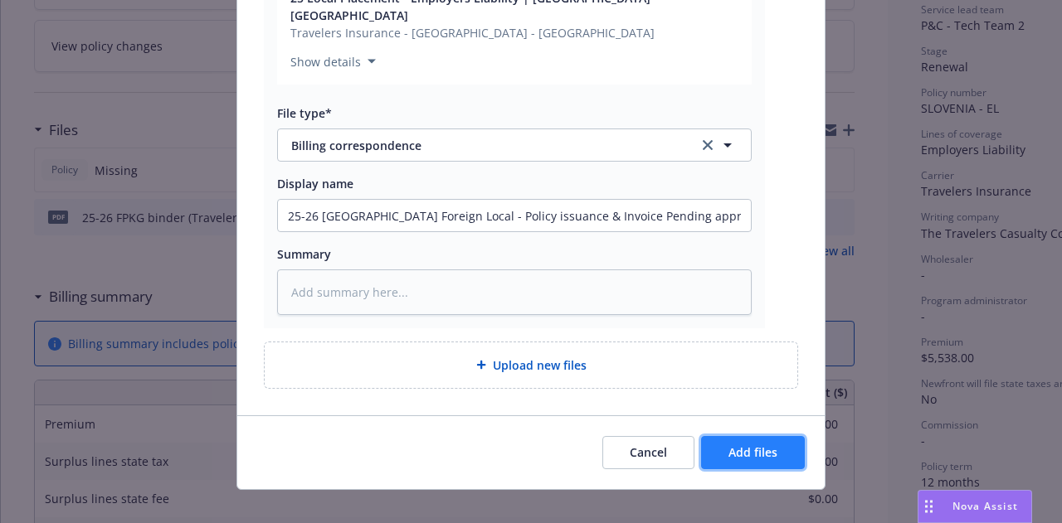
click at [772, 436] on button "Add files" at bounding box center [753, 452] width 104 height 33
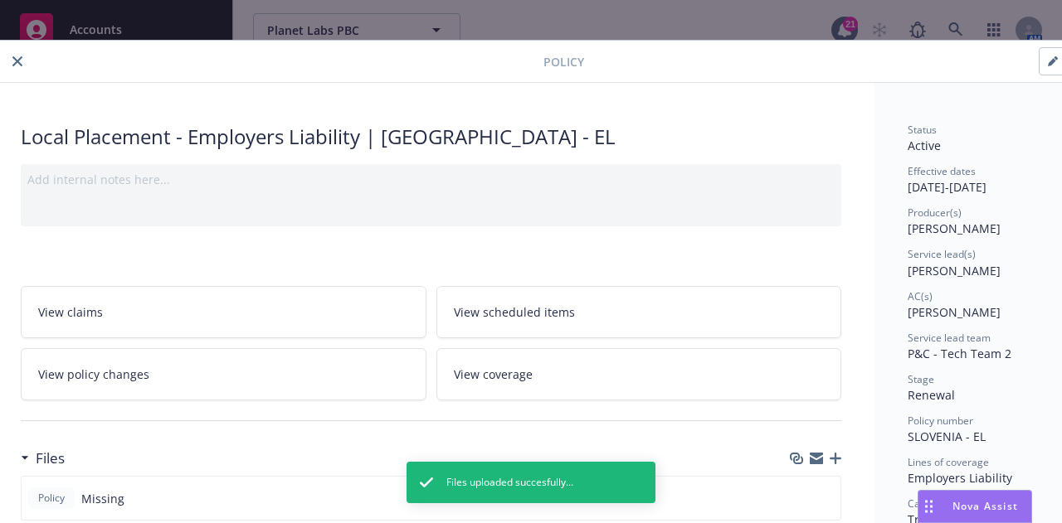
scroll to position [5, 13]
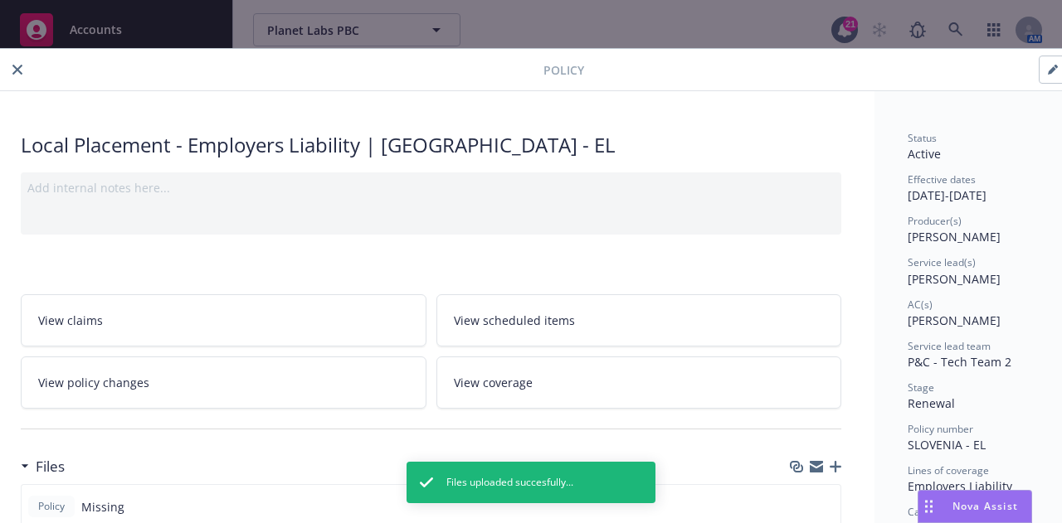
drag, startPoint x: 13, startPoint y: 70, endPoint x: 29, endPoint y: 100, distance: 33.8
click at [13, 70] on icon "close" at bounding box center [17, 70] width 10 height 10
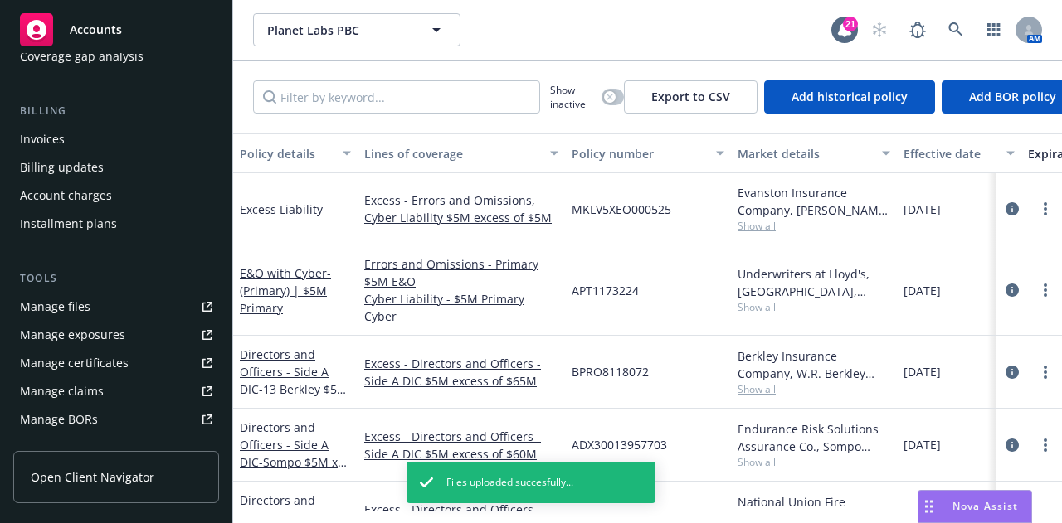
scroll to position [260, 0]
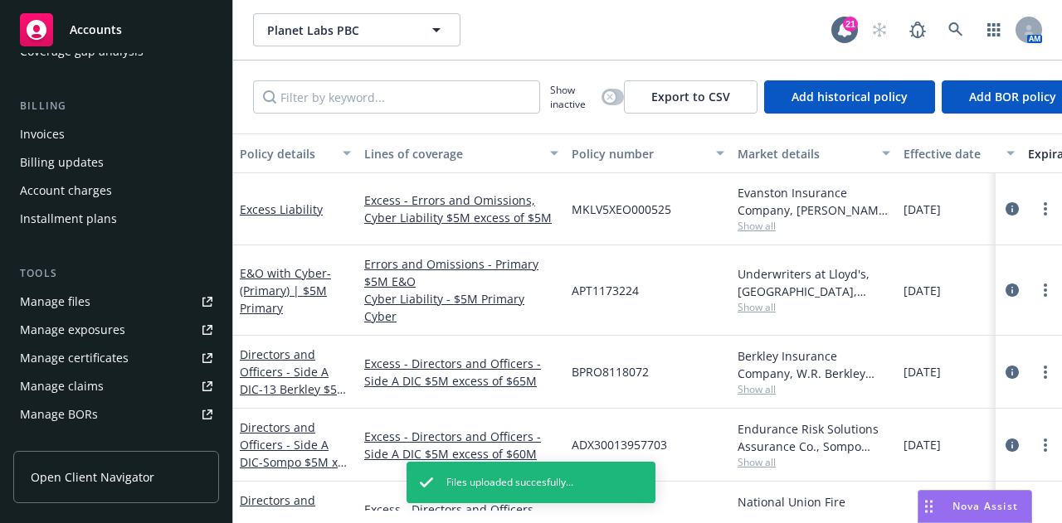
click at [125, 299] on link "Manage files" at bounding box center [116, 302] width 206 height 27
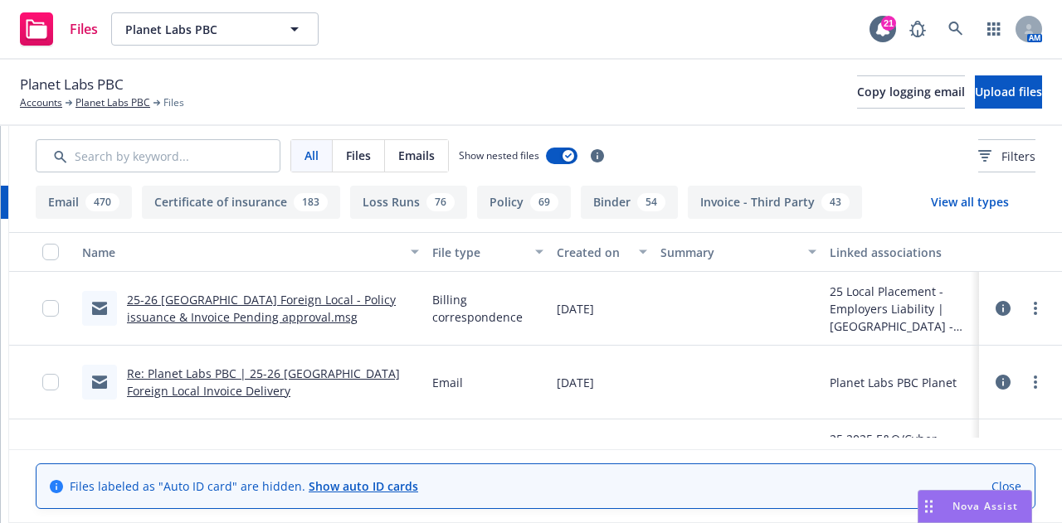
scroll to position [0, 318]
click at [1027, 306] on link "more" at bounding box center [1035, 309] width 20 height 20
click at [967, 439] on link "Update associations" at bounding box center [949, 441] width 165 height 33
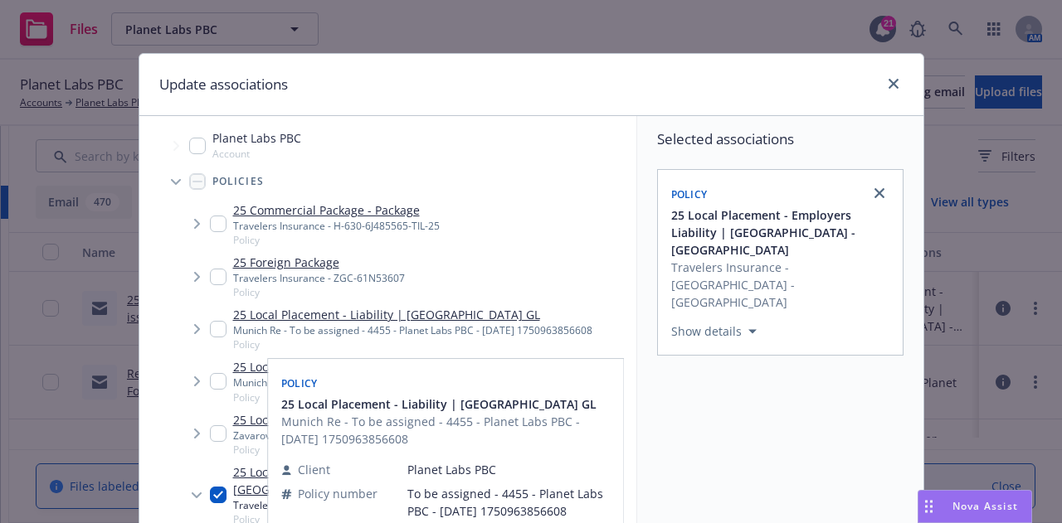
scroll to position [148, 0]
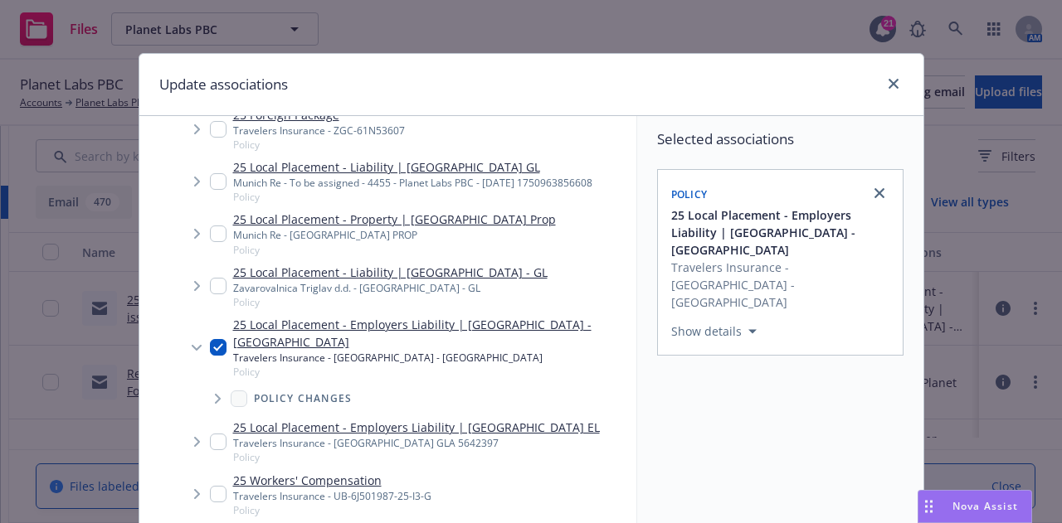
click at [210, 284] on input "Tree Example" at bounding box center [218, 286] width 17 height 17
checkbox input "true"
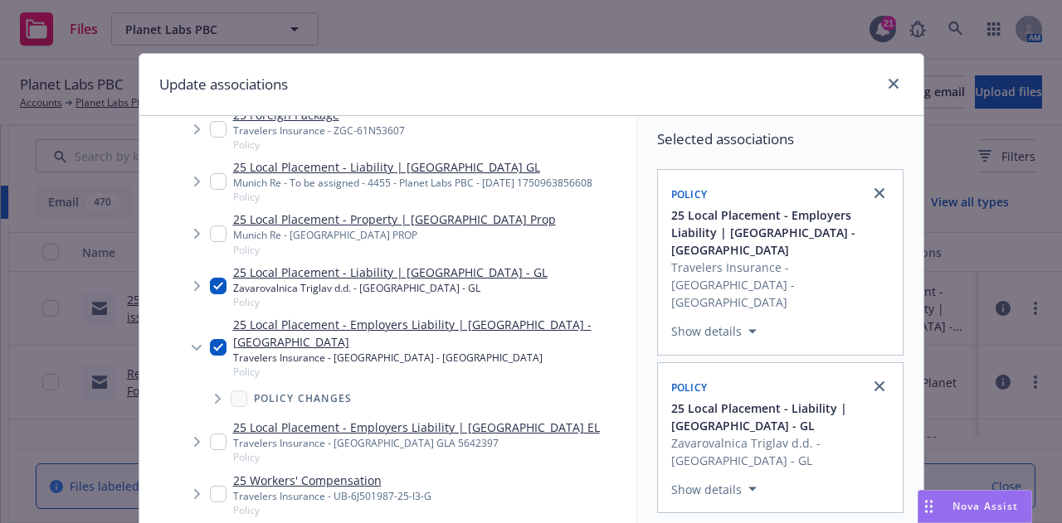
scroll to position [300, 0]
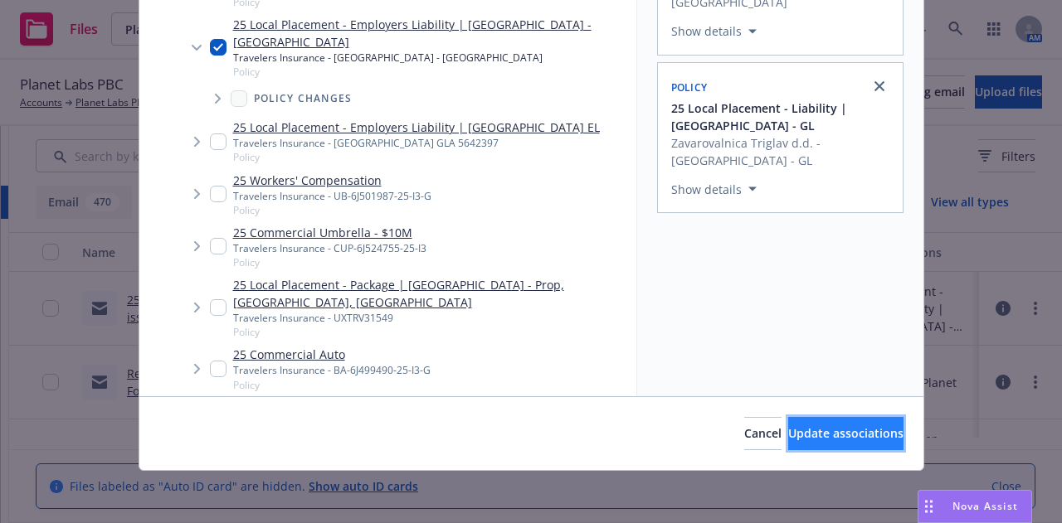
click at [855, 430] on span "Update associations" at bounding box center [845, 433] width 115 height 16
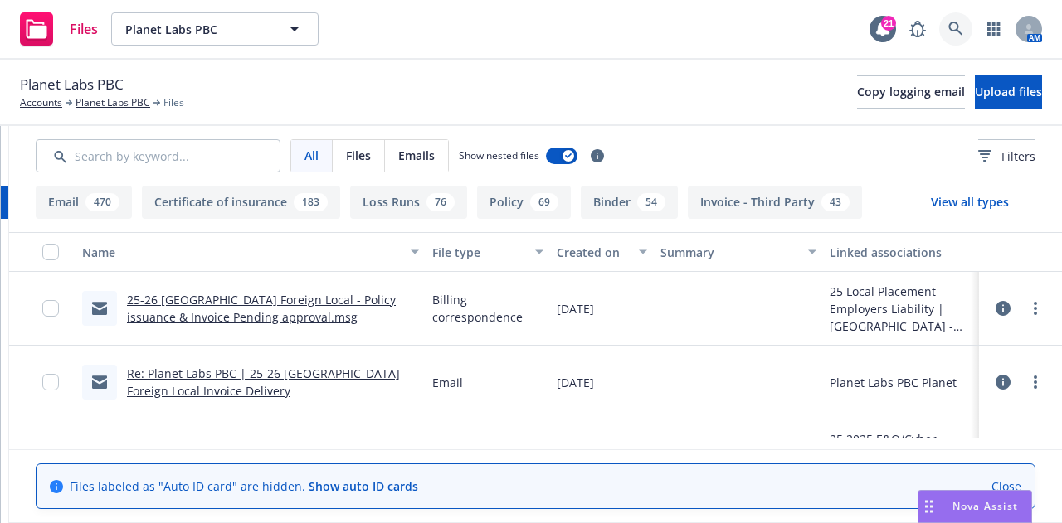
click at [959, 23] on icon at bounding box center [955, 29] width 15 height 15
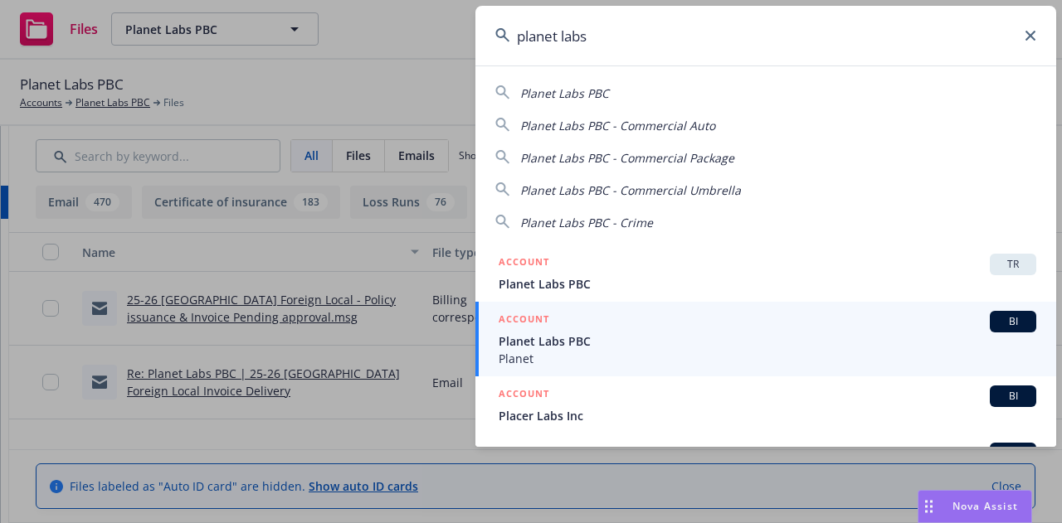
type input "planet labs"
click at [838, 340] on span "Planet Labs PBC" at bounding box center [766, 341] width 537 height 17
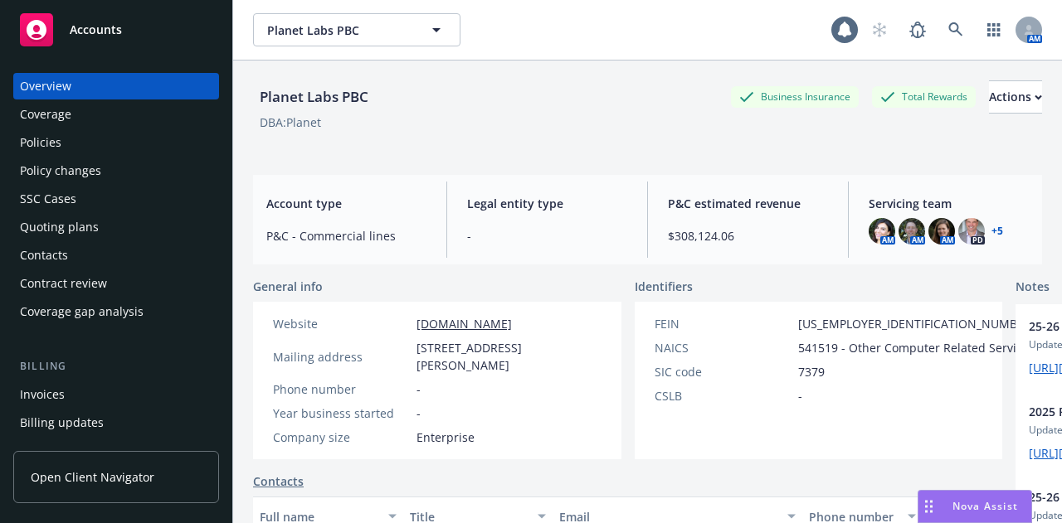
click at [162, 138] on div "Policies" at bounding box center [116, 142] width 192 height 27
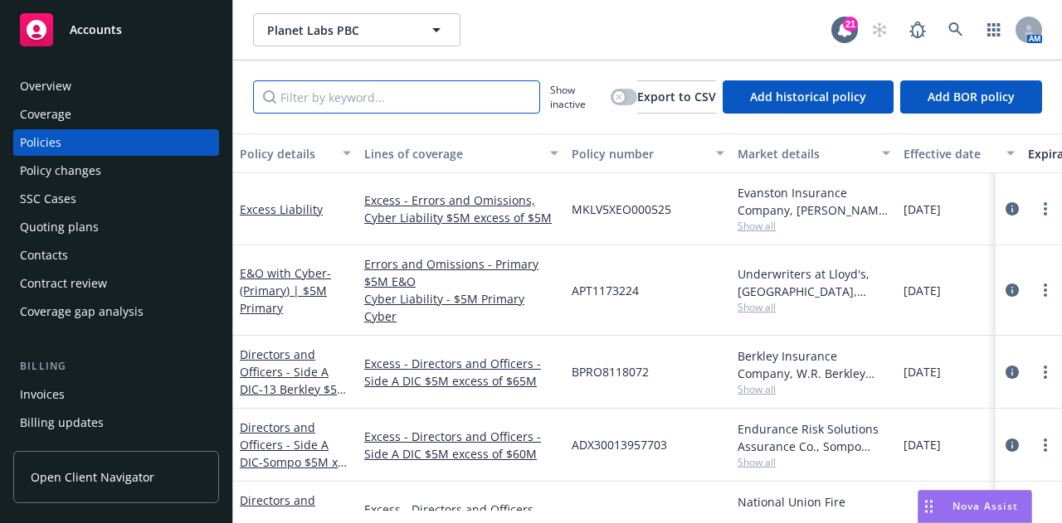
click at [461, 104] on input "Filter by keyword..." at bounding box center [396, 96] width 287 height 33
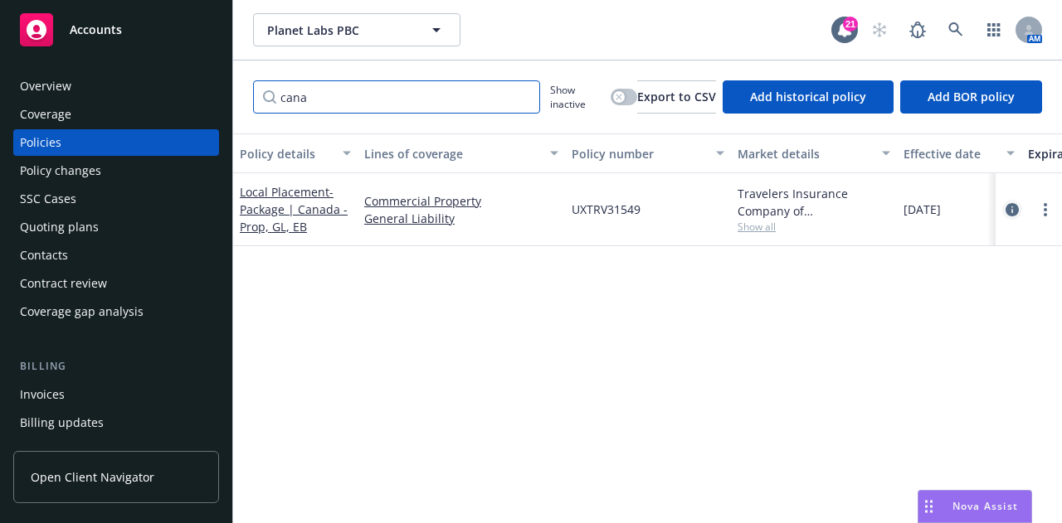
type input "cana"
click at [1013, 207] on icon "circleInformation" at bounding box center [1011, 209] width 13 height 13
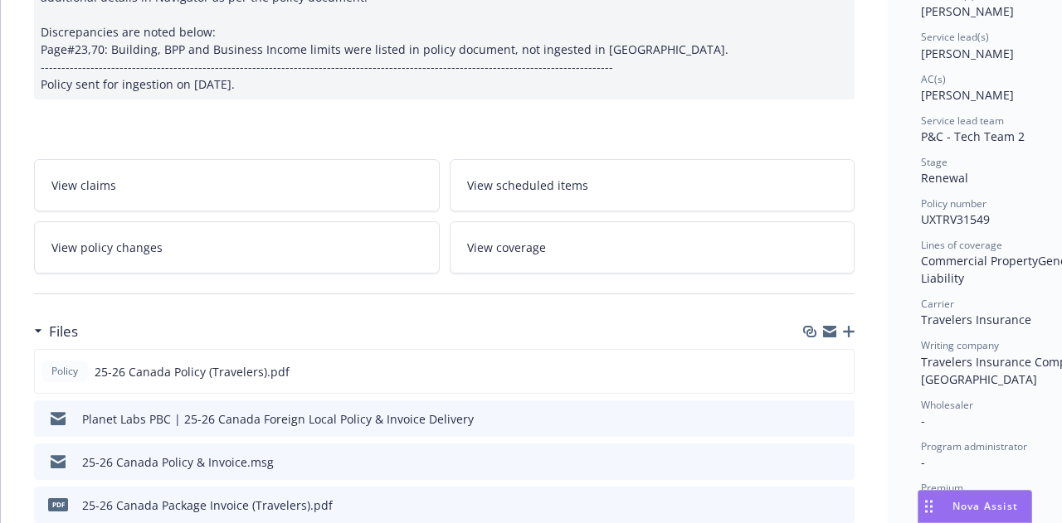
scroll to position [455, 0]
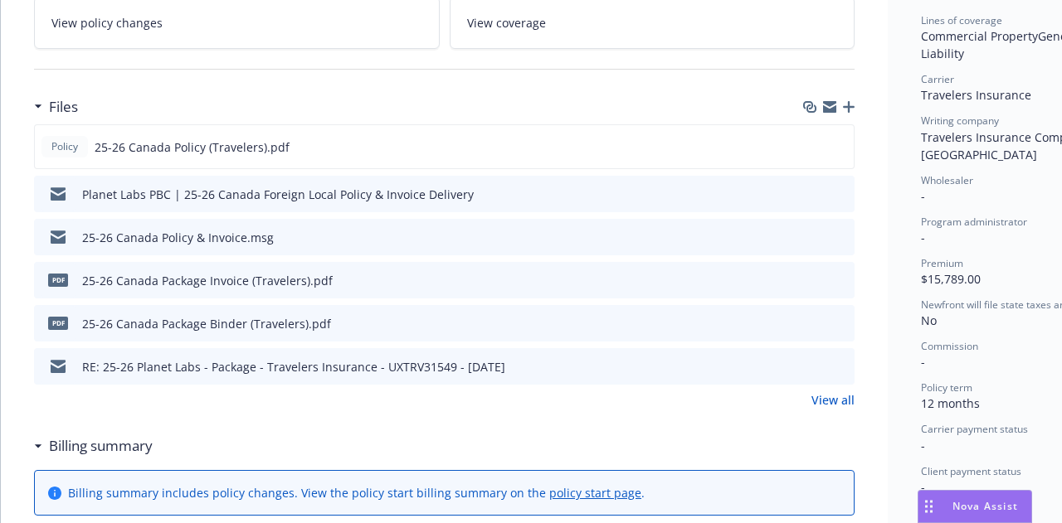
click at [842, 187] on icon "preview file" at bounding box center [838, 193] width 15 height 12
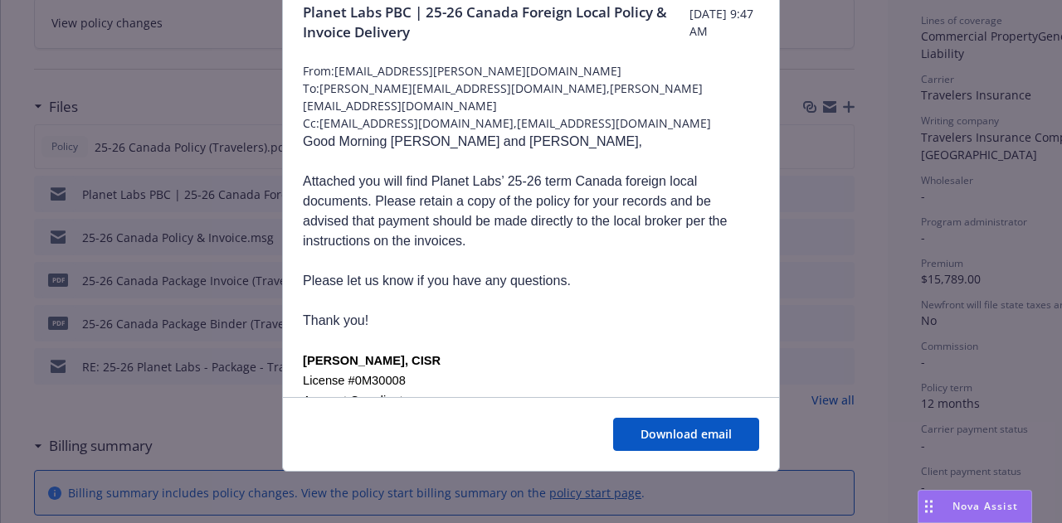
scroll to position [134, 0]
click at [701, 434] on span "Download email" at bounding box center [685, 433] width 91 height 16
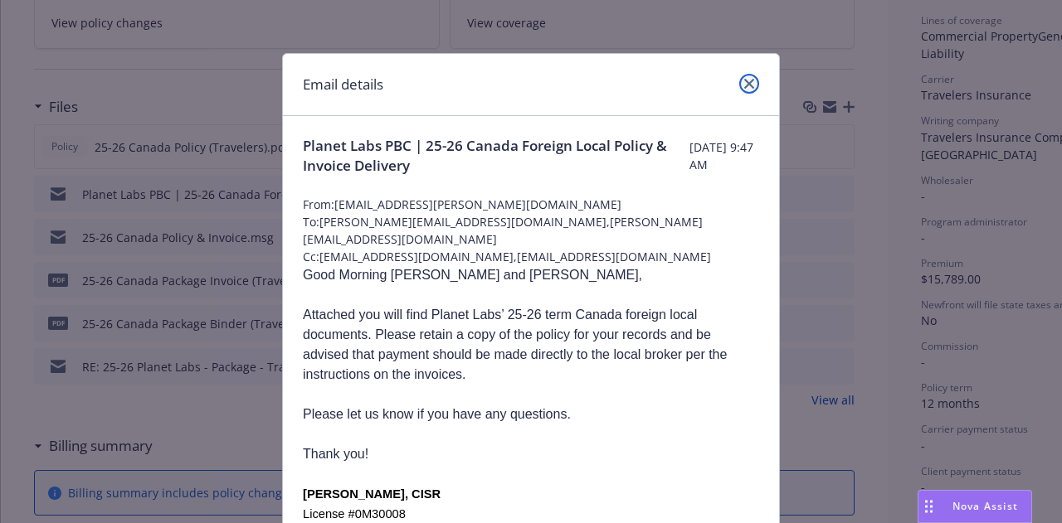
click at [744, 85] on icon "close" at bounding box center [749, 84] width 10 height 10
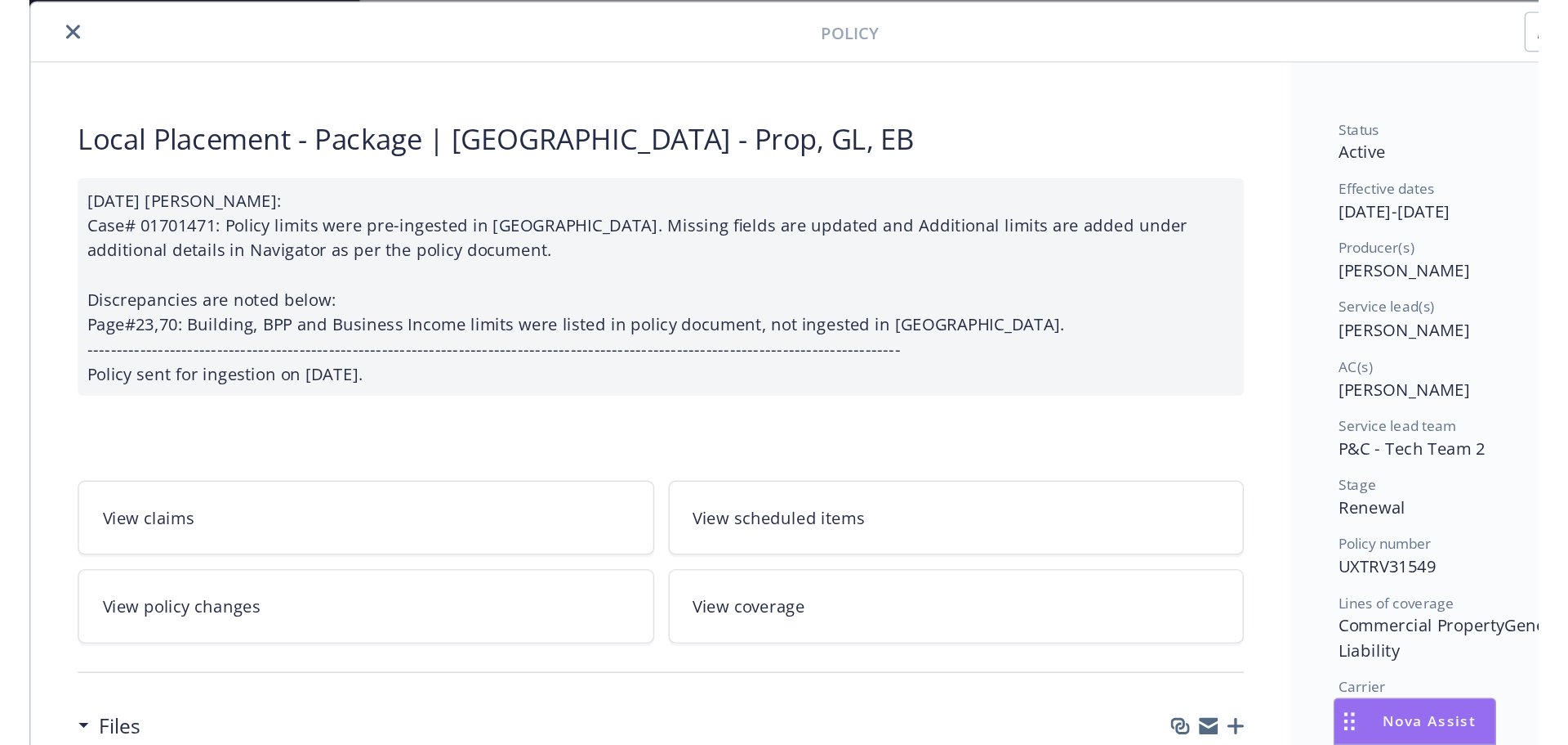
scroll to position [16, 0]
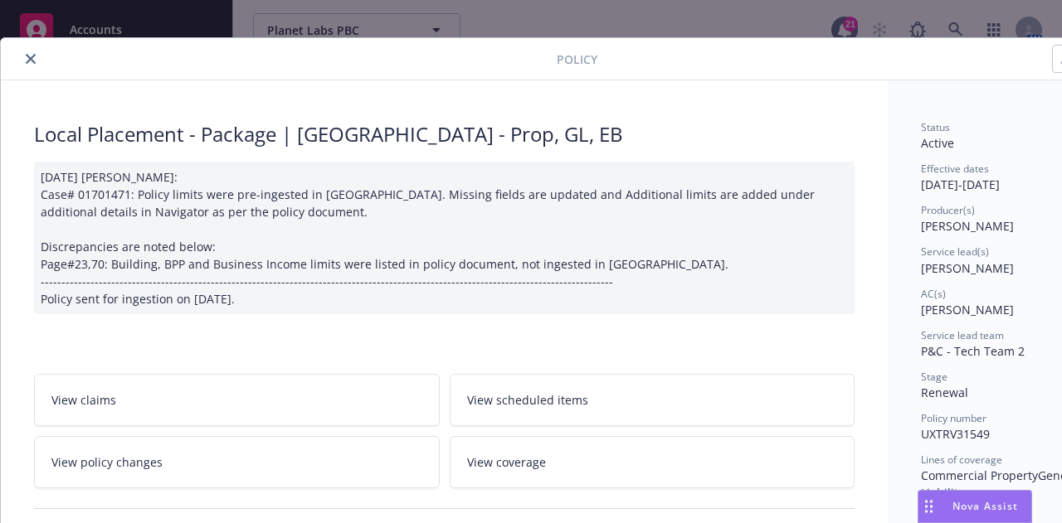
click at [27, 60] on icon "close" at bounding box center [31, 59] width 10 height 10
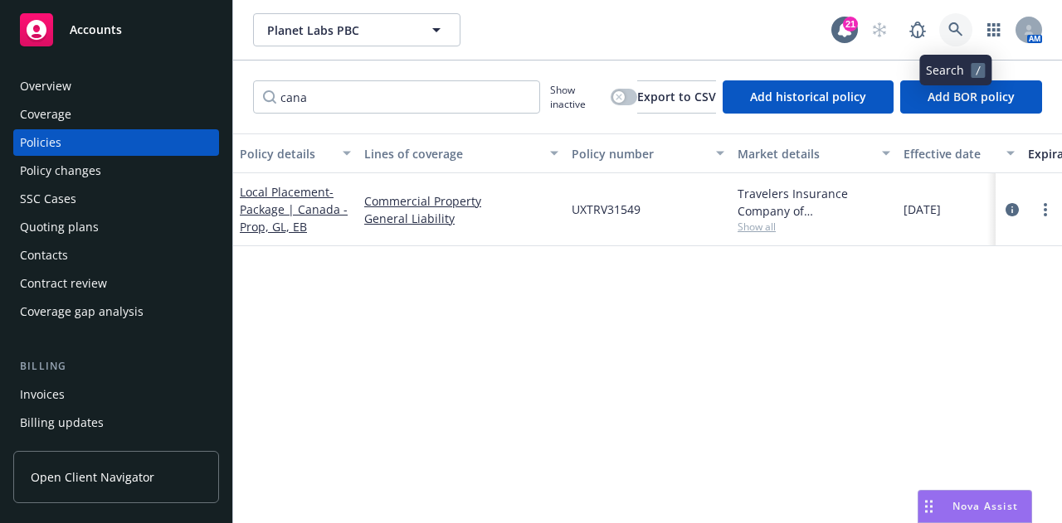
click at [956, 20] on link at bounding box center [955, 29] width 33 height 33
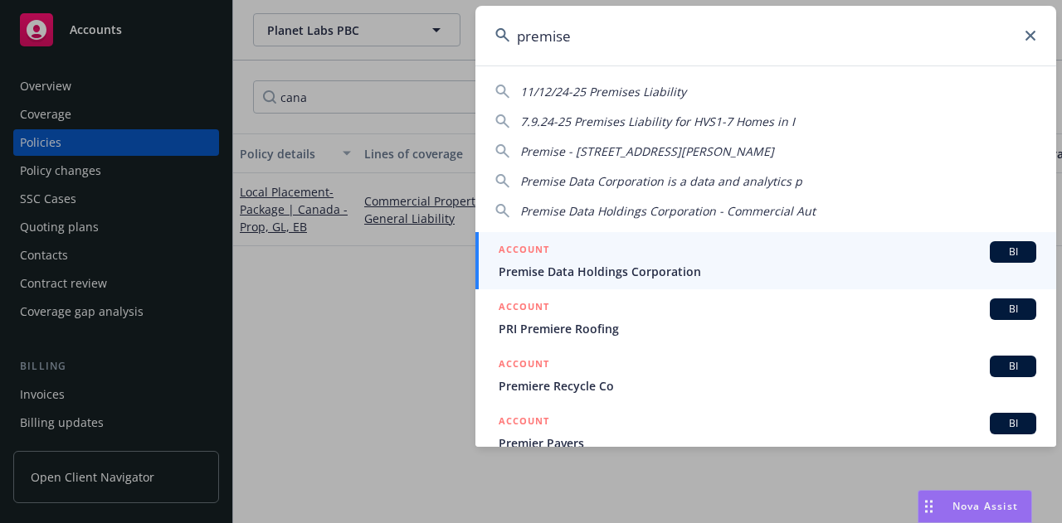
type input "premise"
click at [773, 264] on span "Premise Data Holdings Corporation" at bounding box center [766, 271] width 537 height 17
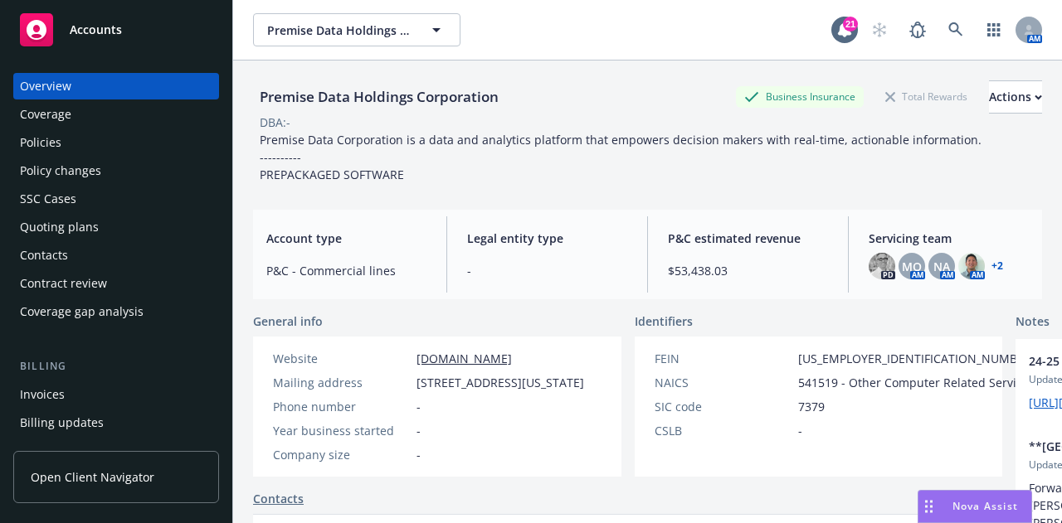
click at [136, 142] on div "Policies" at bounding box center [116, 142] width 192 height 27
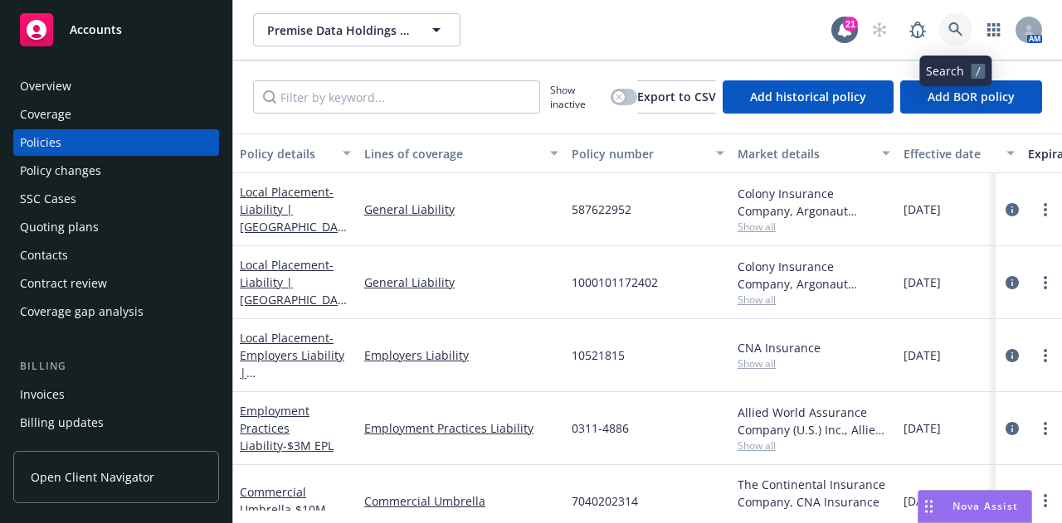
click at [958, 42] on link at bounding box center [955, 29] width 33 height 33
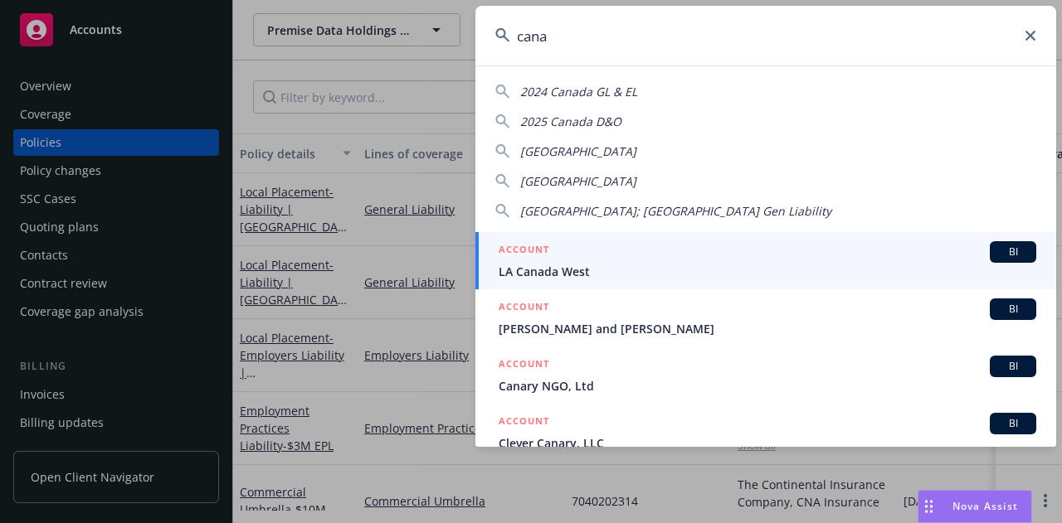
drag, startPoint x: 746, startPoint y: 44, endPoint x: 469, endPoint y: 60, distance: 278.3
click at [469, 60] on div "cana 2024 [GEOGRAPHIC_DATA] GL & EL 2025 Canada D&O [GEOGRAPHIC_DATA] [GEOGRAPH…" at bounding box center [531, 261] width 1062 height 523
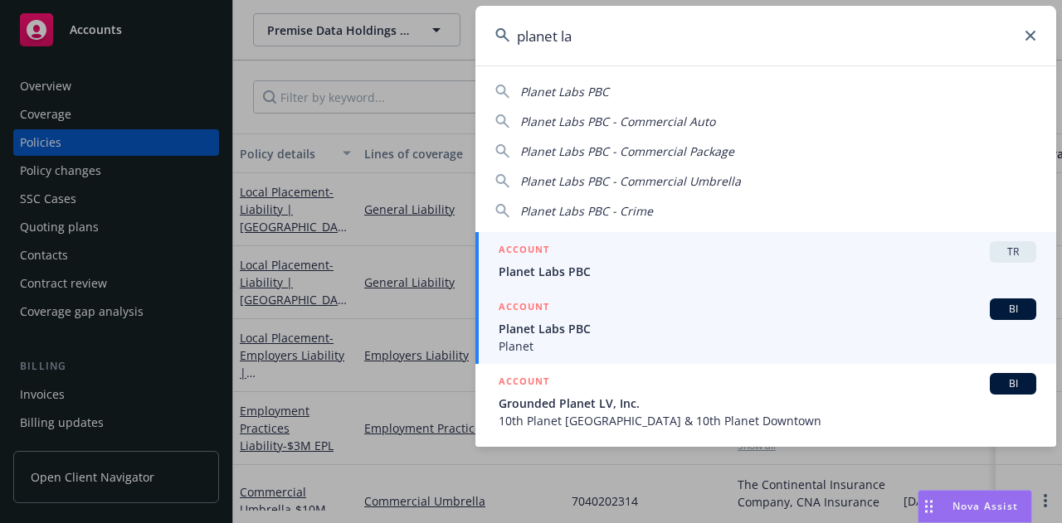
type input "planet la"
click at [807, 313] on div "ACCOUNT BI" at bounding box center [766, 310] width 537 height 22
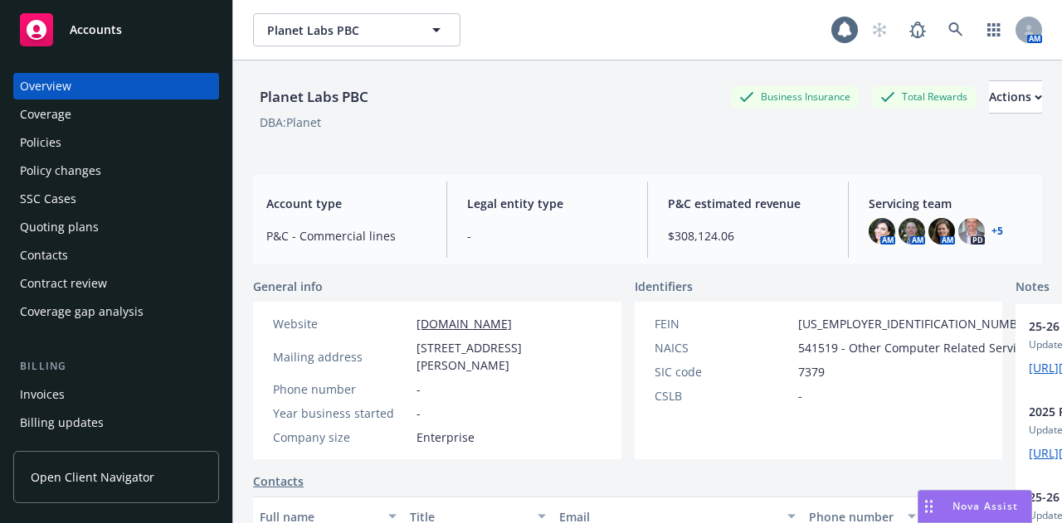
click at [119, 151] on div "Policies" at bounding box center [116, 142] width 192 height 27
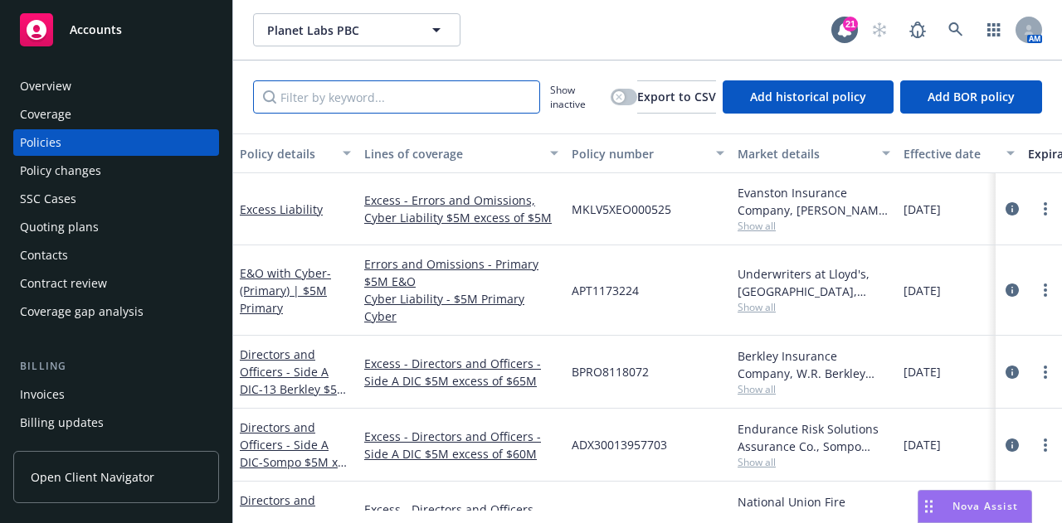
click at [327, 105] on input "Filter by keyword..." at bounding box center [396, 96] width 287 height 33
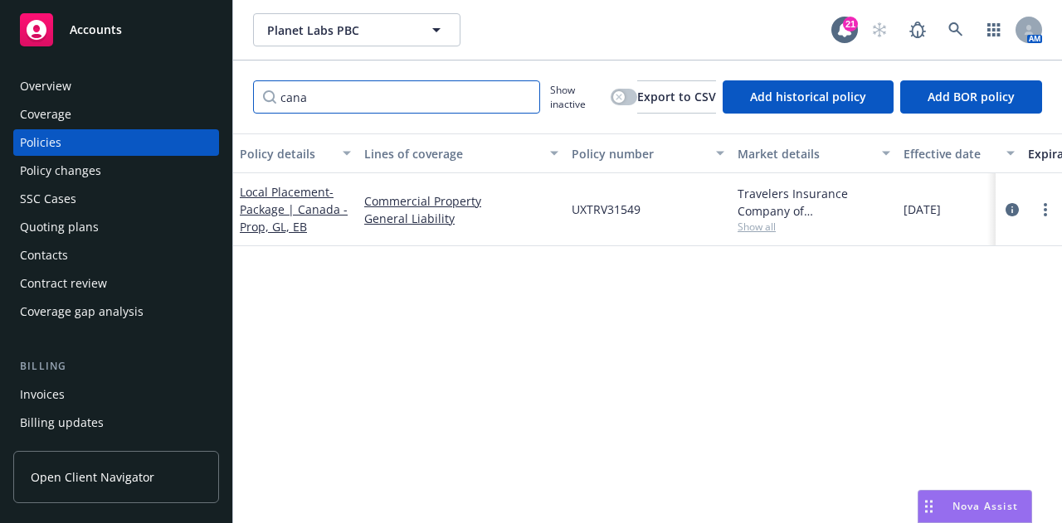
type input "cana"
click at [615, 95] on icon "button" at bounding box center [618, 97] width 7 height 7
